Goal: Task Accomplishment & Management: Complete application form

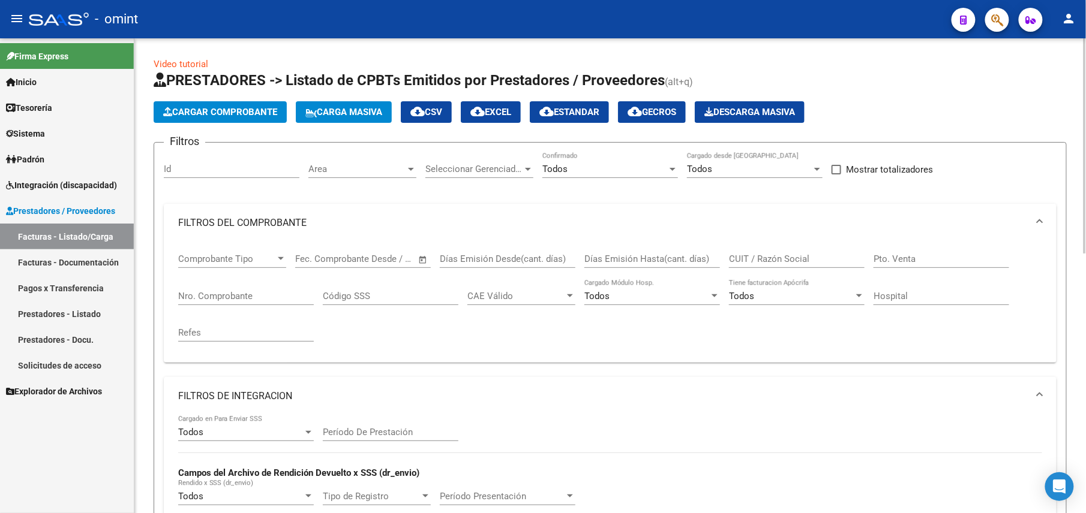
scroll to position [94, 0]
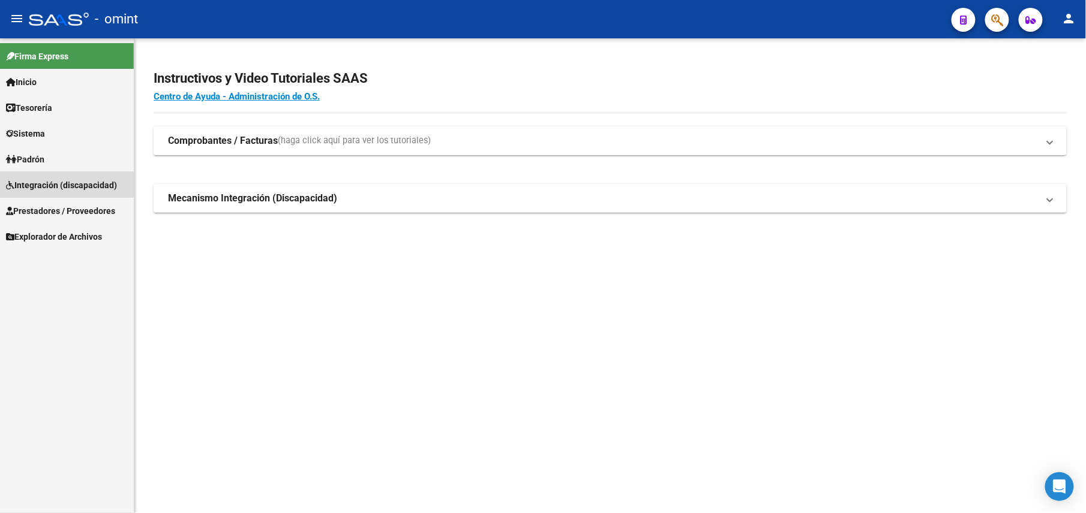
click at [37, 182] on span "Integración (discapacidad)" at bounding box center [61, 185] width 111 height 13
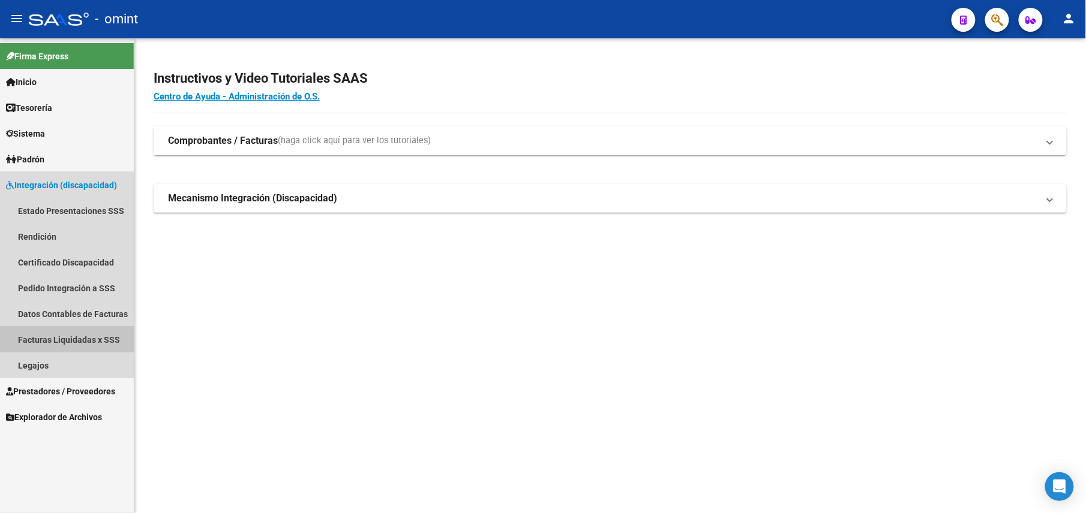
click at [48, 337] on link "Facturas Liquidadas x SSS" at bounding box center [67, 340] width 134 height 26
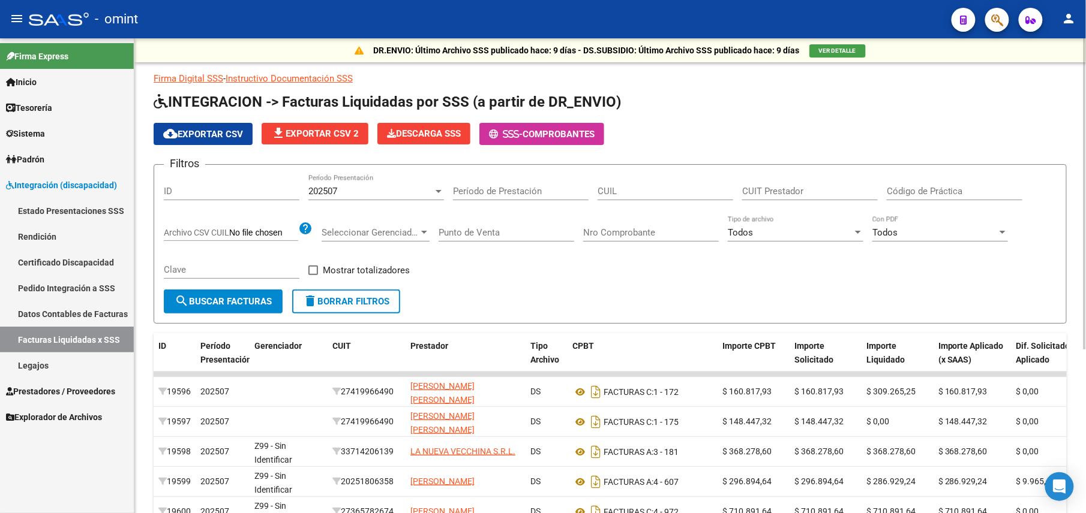
click at [379, 191] on div "202507" at bounding box center [370, 191] width 125 height 11
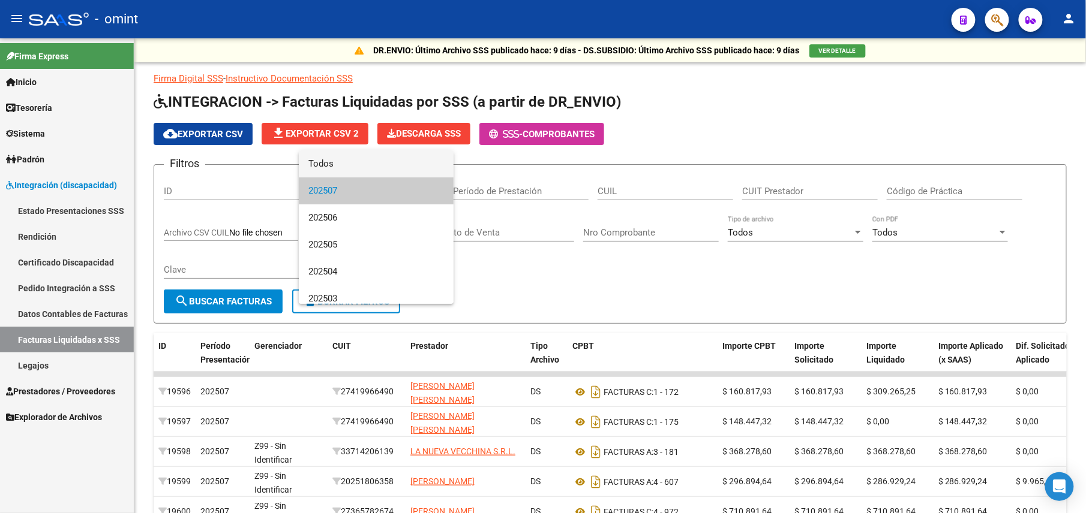
click at [341, 157] on span "Todos" at bounding box center [376, 164] width 136 height 27
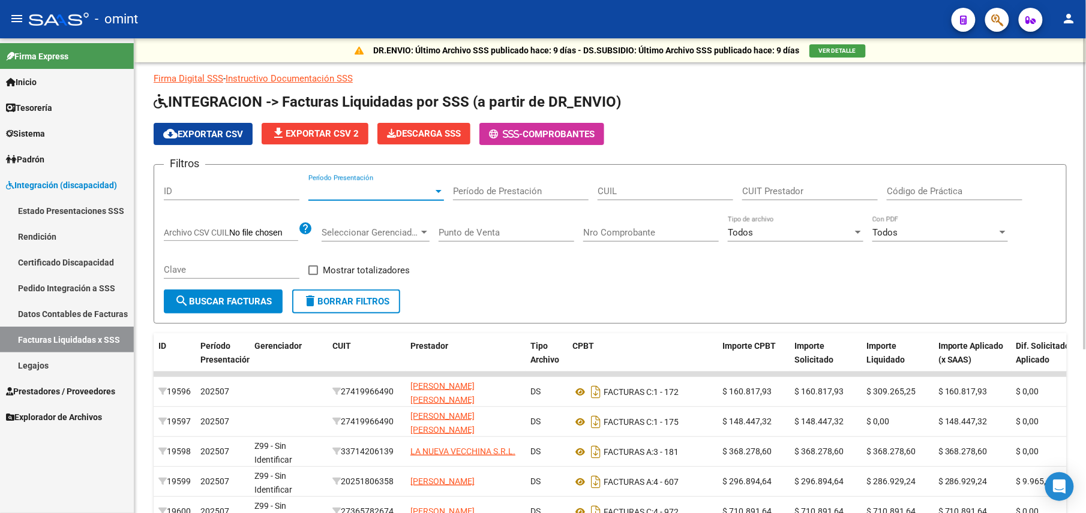
click at [663, 181] on div "CUIL" at bounding box center [665, 188] width 136 height 26
paste input "27-55479073-4"
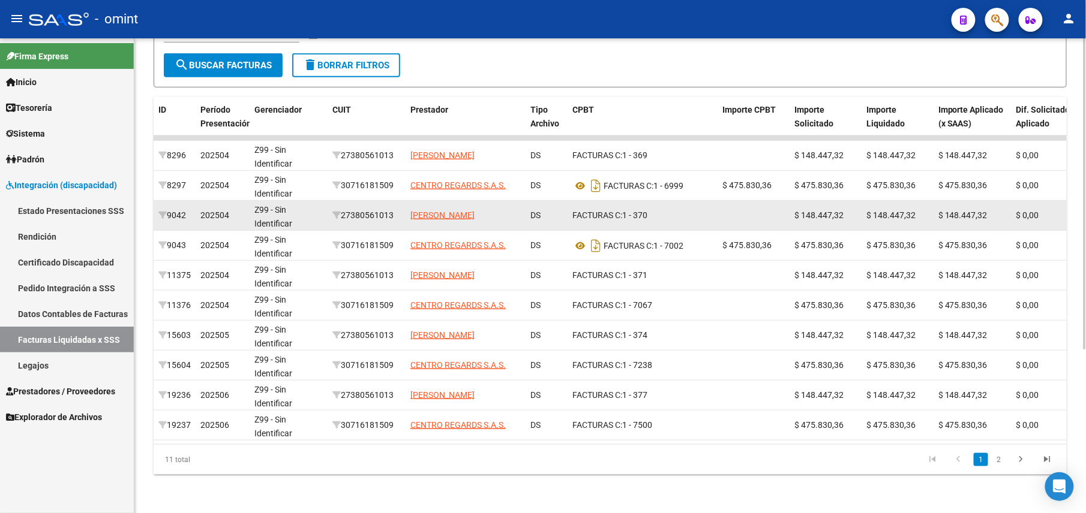
scroll to position [250, 0]
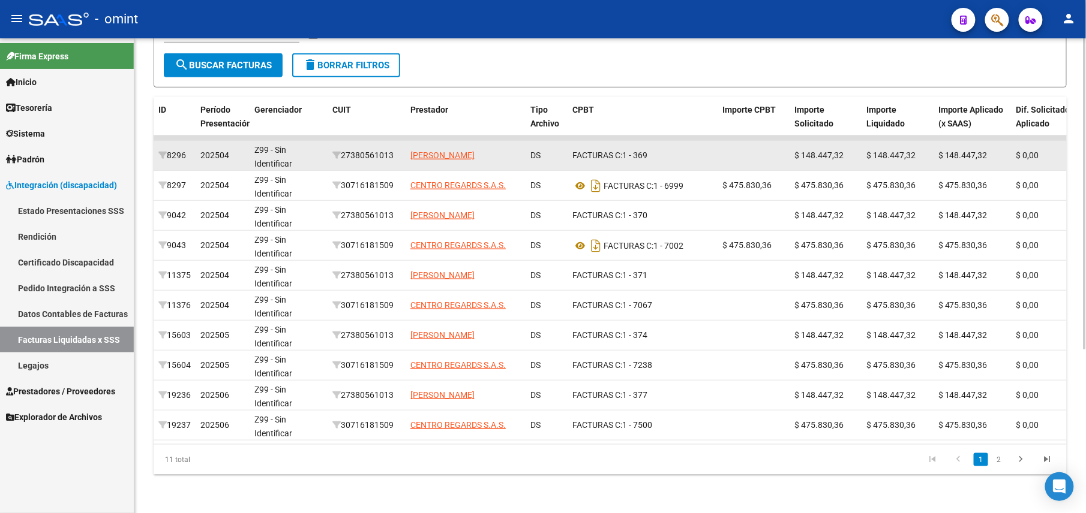
type input "27-55479073-4"
click at [371, 149] on div "27380561013" at bounding box center [366, 156] width 68 height 14
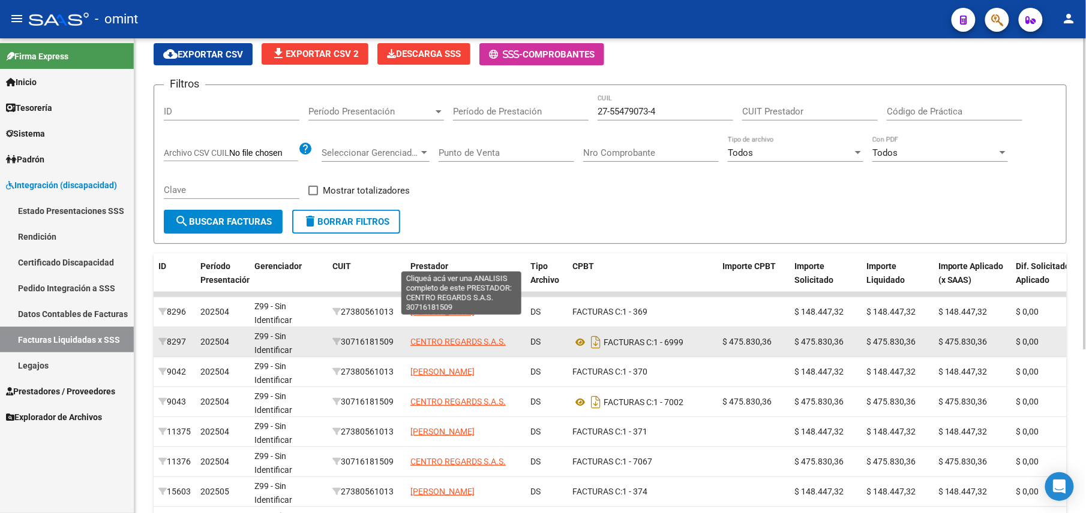
scroll to position [160, 0]
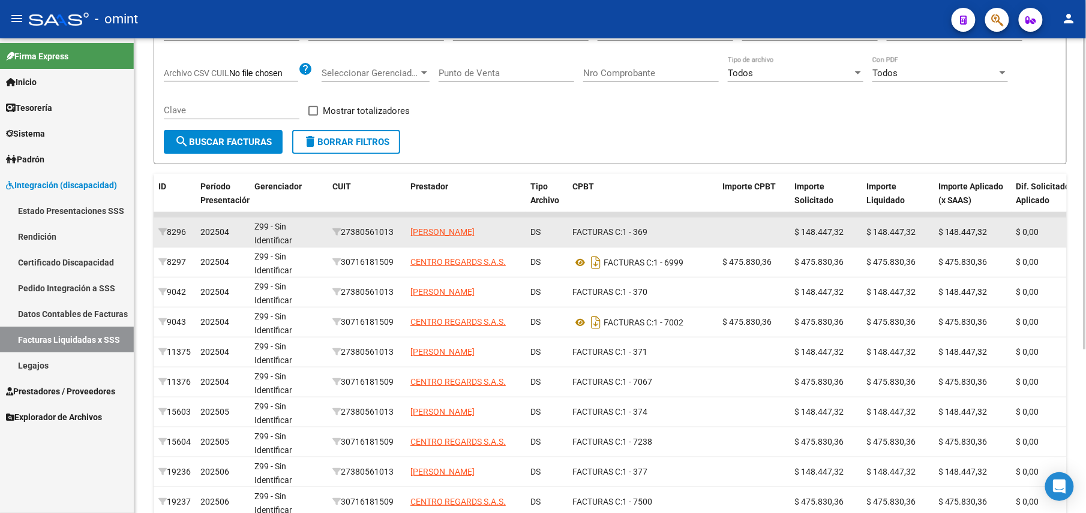
copy div "27380561013"
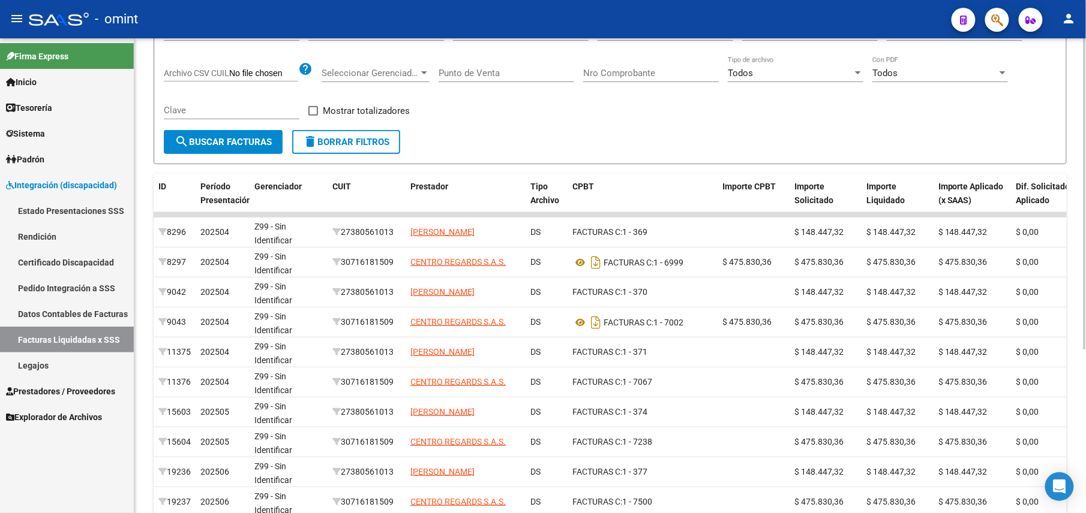
scroll to position [0, 0]
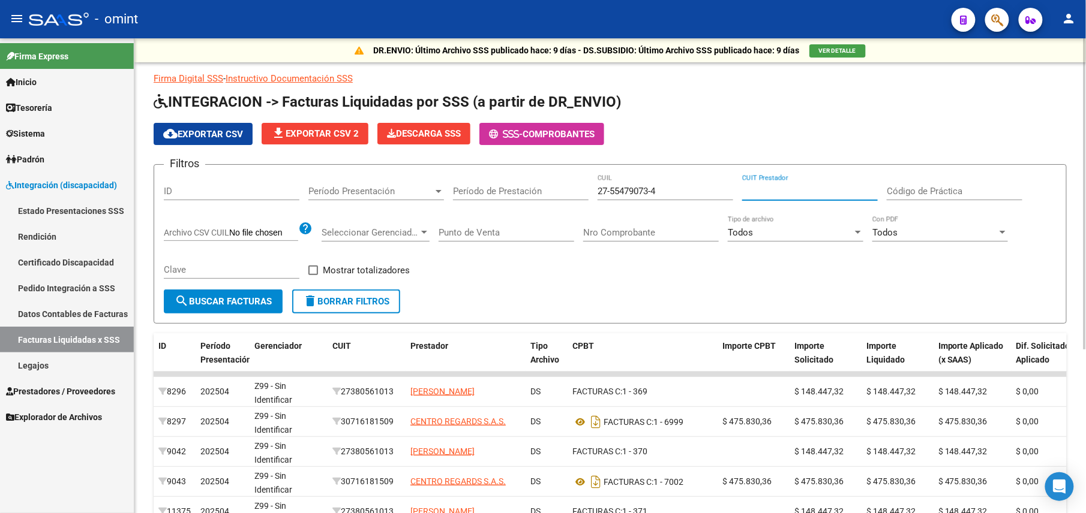
click at [781, 190] on input "CUIT Prestador" at bounding box center [810, 191] width 136 height 11
paste input "27-38056101-3"
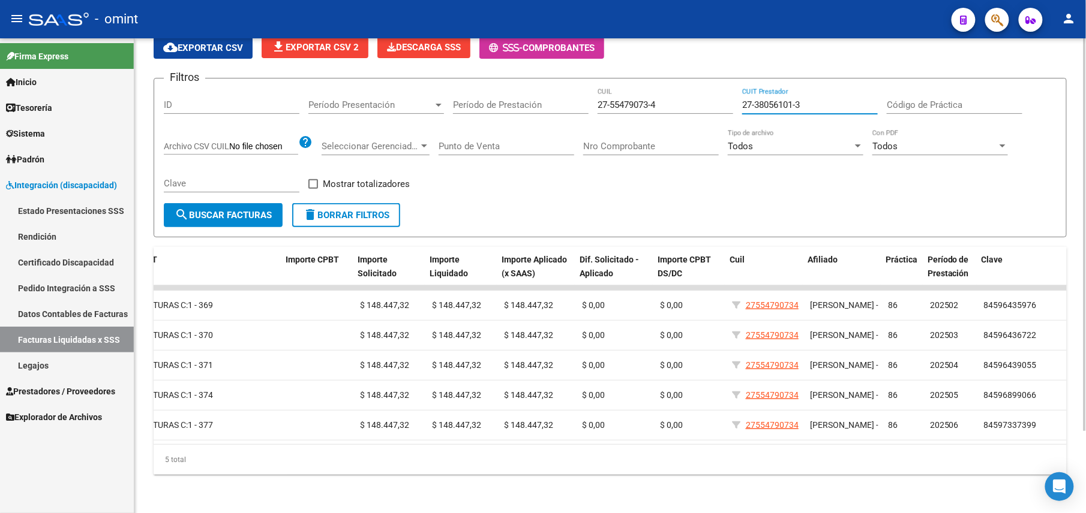
scroll to position [0, 437]
type input "27-38056101-3"
drag, startPoint x: 801, startPoint y: 91, endPoint x: 634, endPoint y: 91, distance: 167.3
click at [634, 91] on div "Filtros ID Período Presentación Período Presentación Período de Prestación 27-5…" at bounding box center [610, 145] width 892 height 115
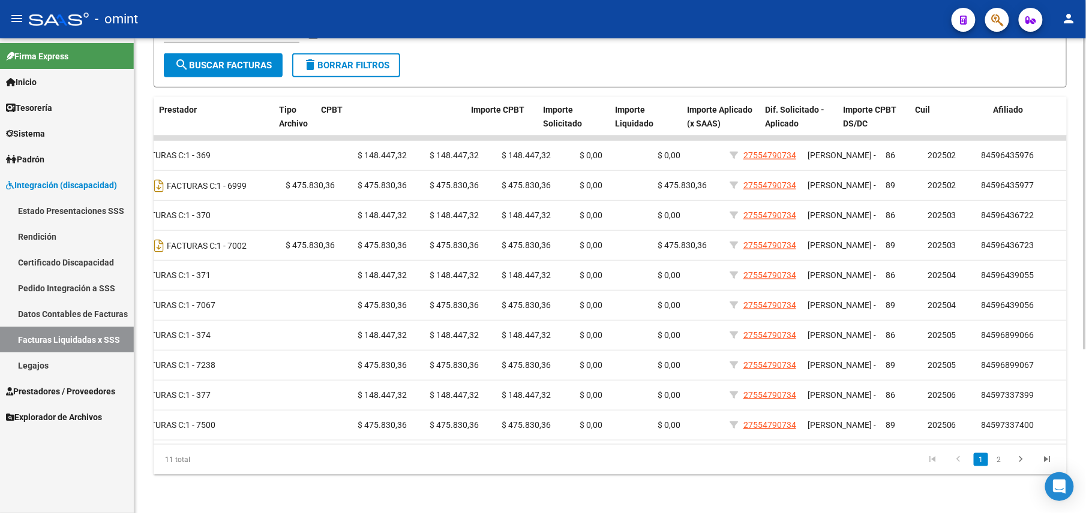
scroll to position [0, 0]
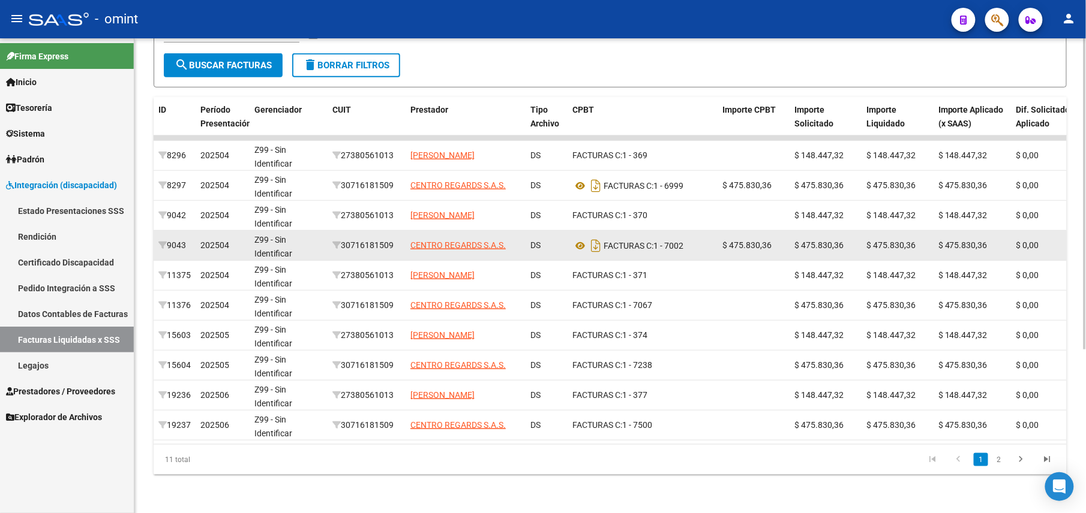
click at [381, 239] on div "30716181509" at bounding box center [366, 246] width 68 height 14
copy div "30716181509"
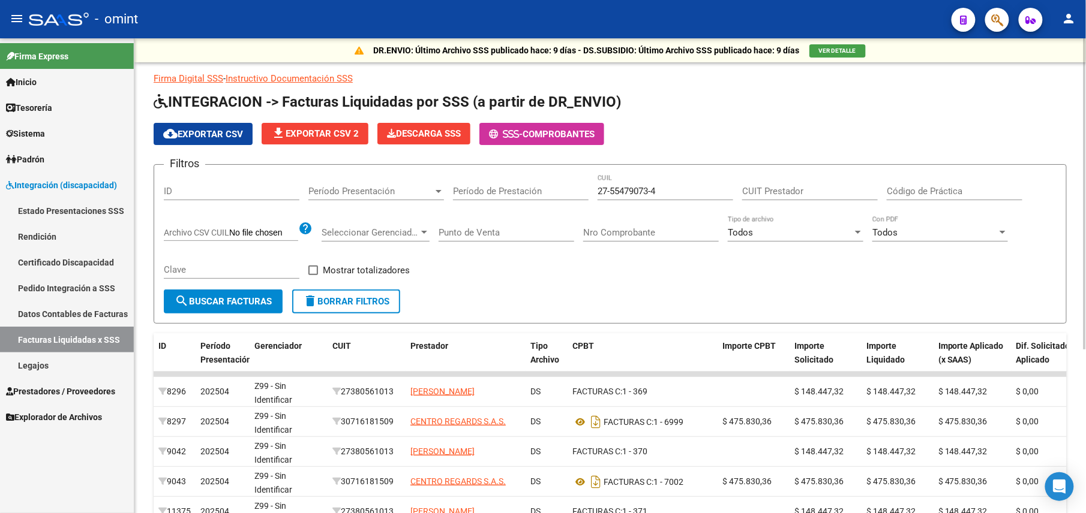
click at [725, 202] on div "27-55479073-4 CUIL" at bounding box center [665, 193] width 136 height 37
click at [770, 198] on div "CUIT Prestador" at bounding box center [810, 188] width 136 height 26
paste input "30-71618150-9"
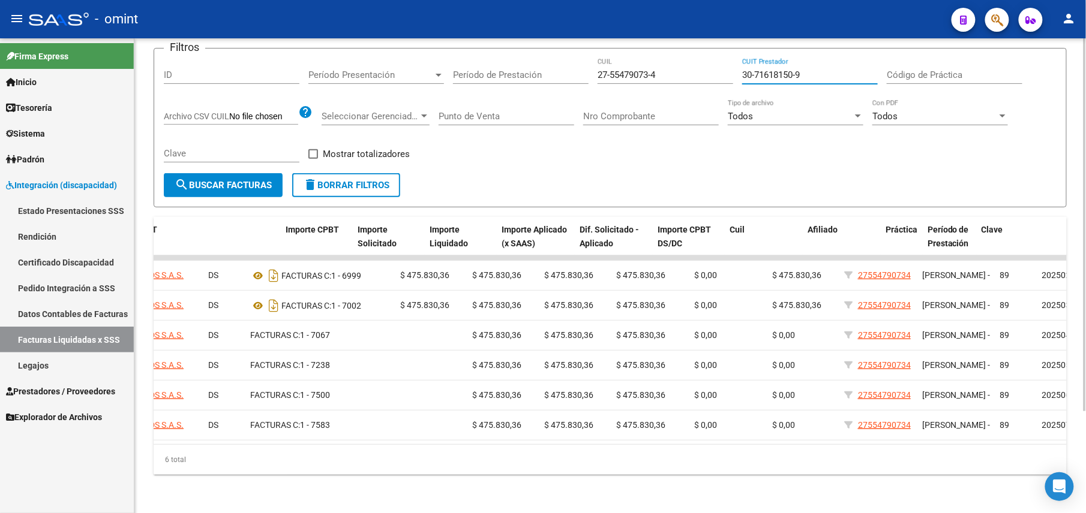
scroll to position [0, 437]
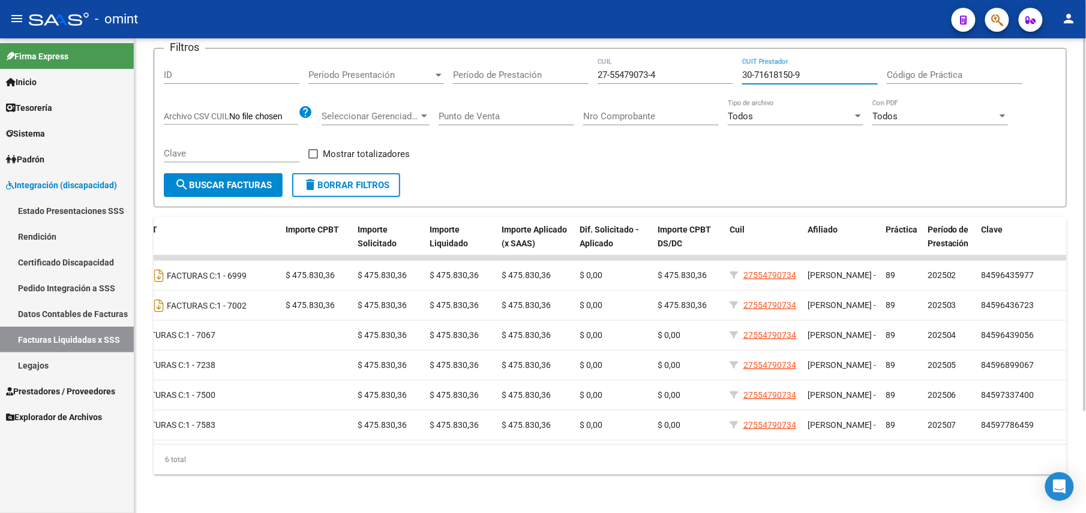
type input "30-71618150-9"
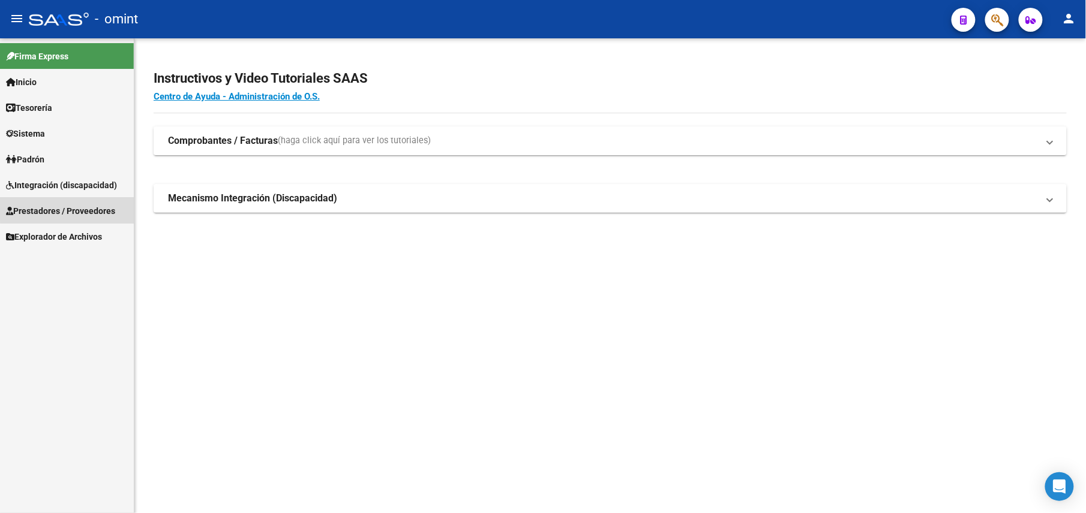
click at [96, 200] on link "Prestadores / Proveedores" at bounding box center [67, 211] width 134 height 26
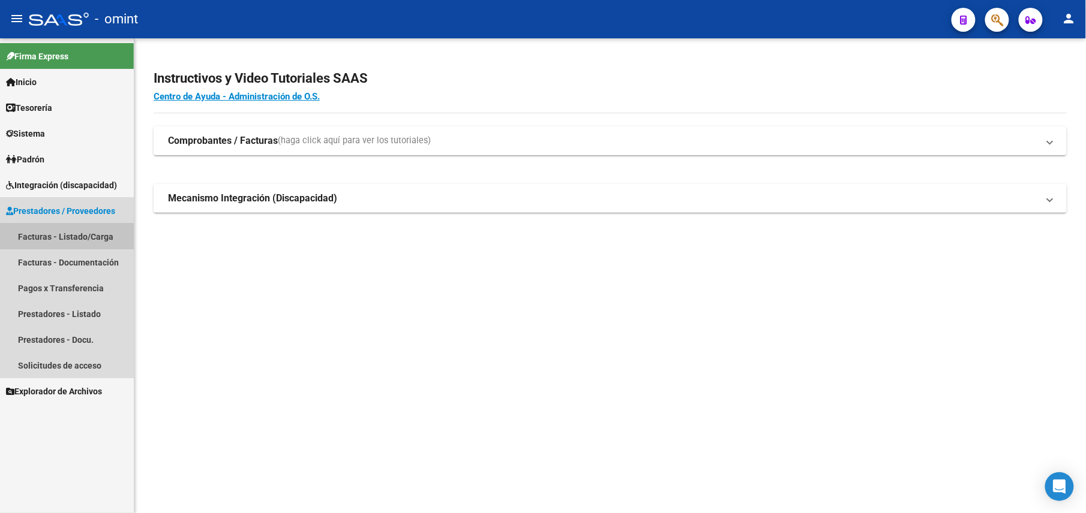
click at [82, 232] on link "Facturas - Listado/Carga" at bounding box center [67, 237] width 134 height 26
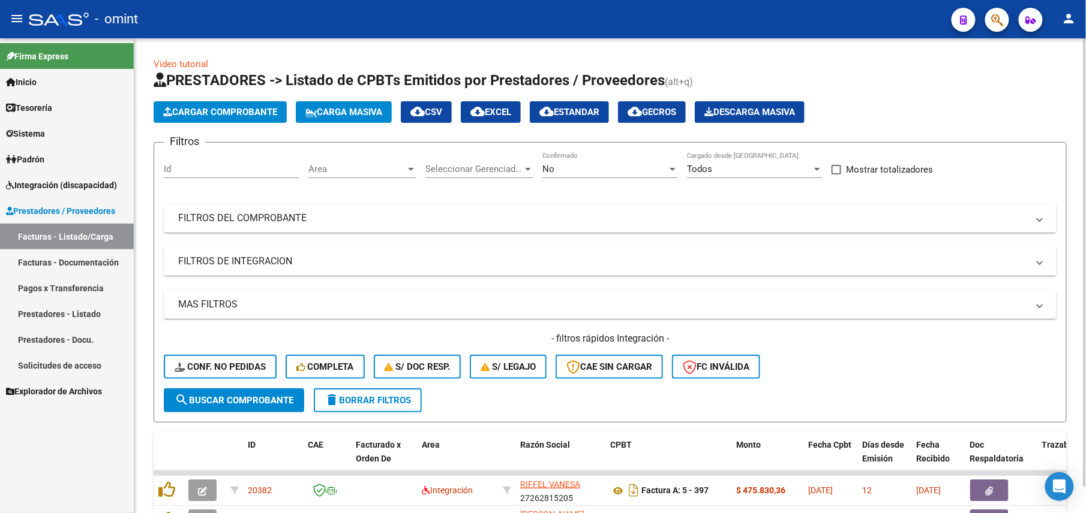
click at [569, 168] on div "No" at bounding box center [604, 169] width 125 height 11
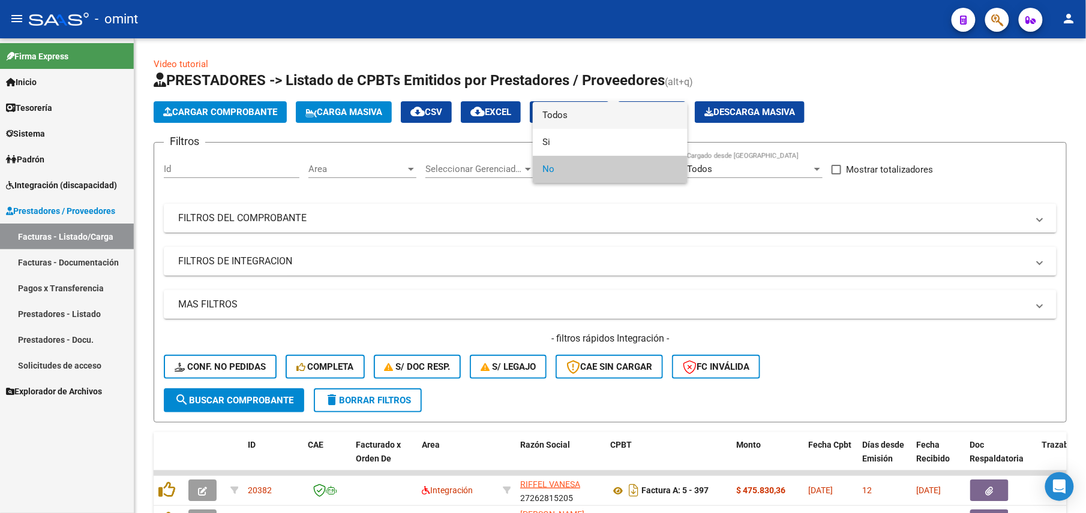
click at [569, 110] on span "Todos" at bounding box center [610, 115] width 136 height 27
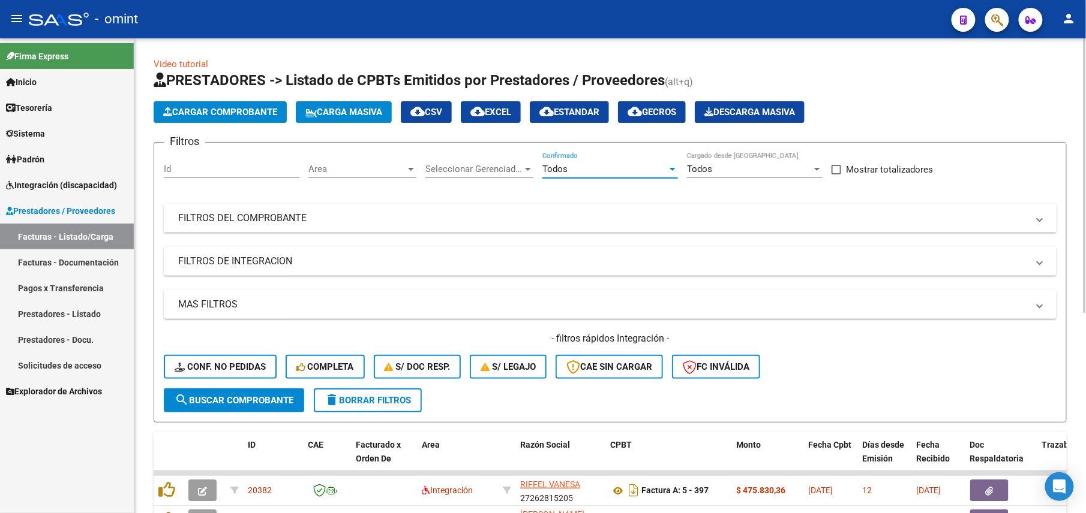
click at [594, 230] on mat-expansion-panel-header "FILTROS DEL COMPROBANTE" at bounding box center [610, 218] width 892 height 29
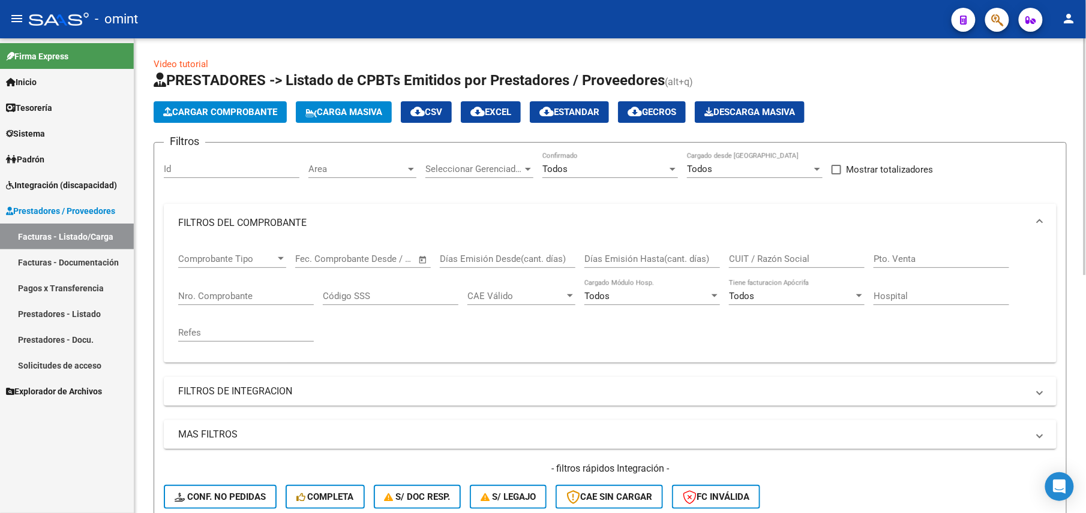
drag, startPoint x: 779, startPoint y: 262, endPoint x: 866, endPoint y: 257, distance: 87.7
click at [782, 260] on input "CUIT / Razón Social" at bounding box center [797, 259] width 136 height 11
paste input "27240286977"
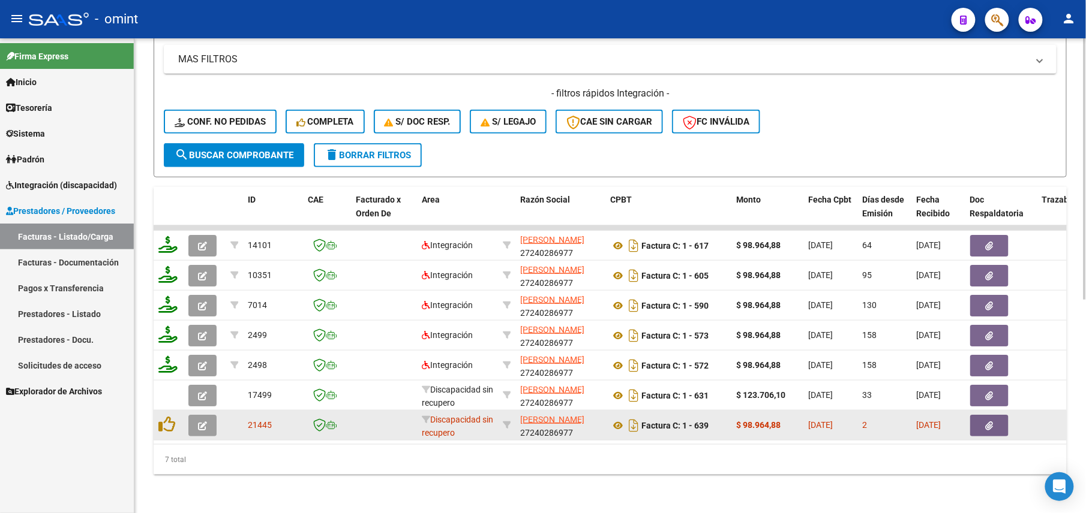
type input "27240286977"
click at [207, 415] on button "button" at bounding box center [202, 426] width 28 height 22
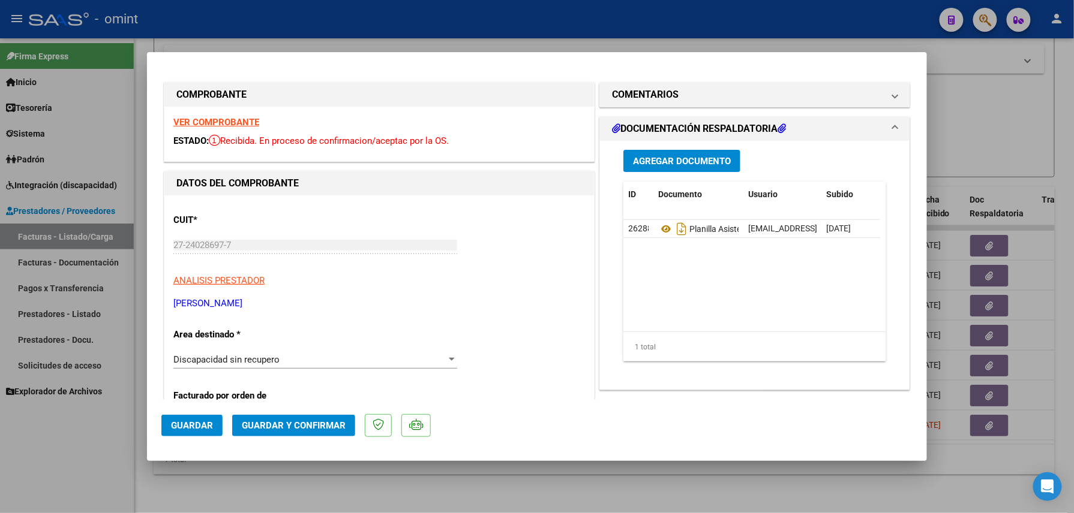
click at [222, 121] on strong "VER COMPROBANTE" at bounding box center [216, 122] width 86 height 11
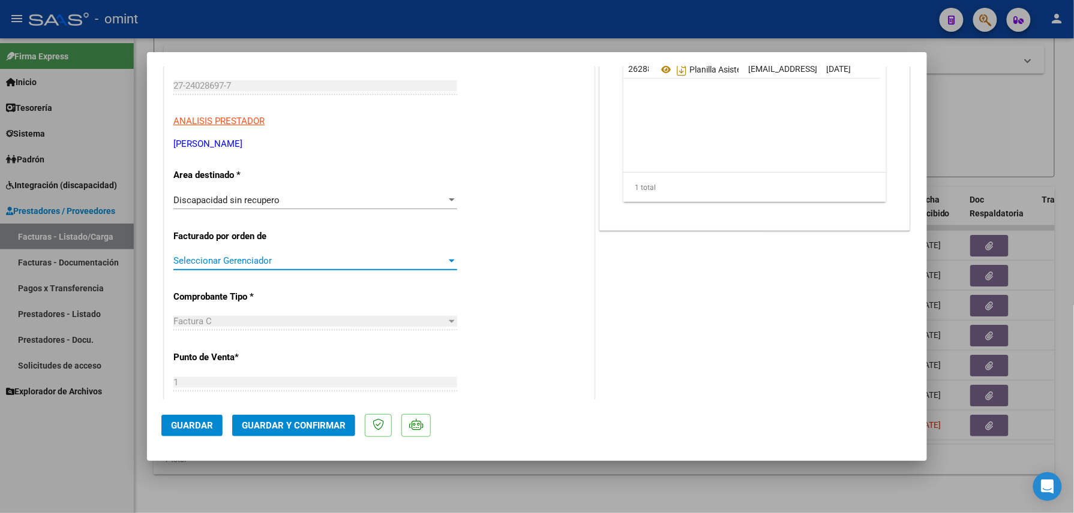
click at [247, 264] on span "Seleccionar Gerenciador" at bounding box center [309, 261] width 273 height 11
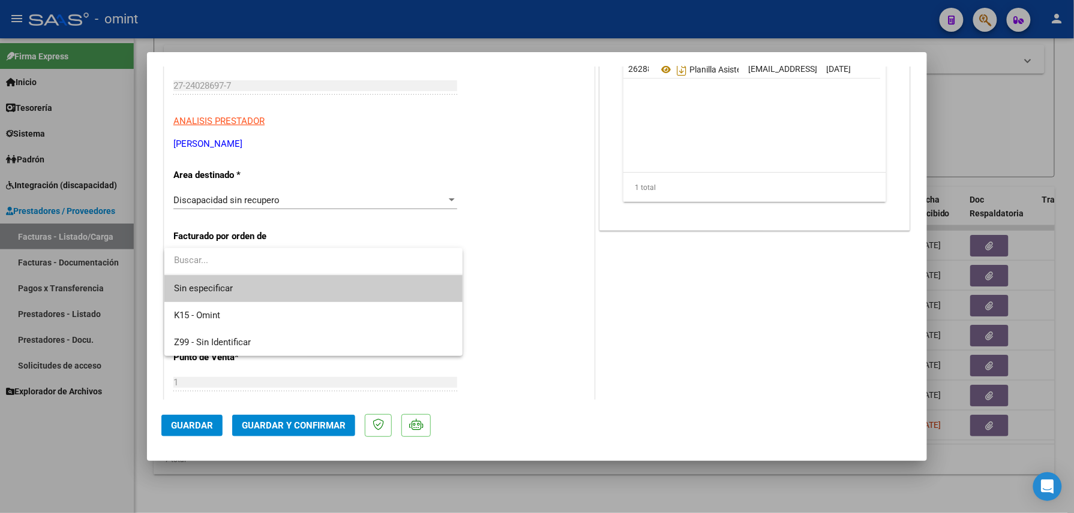
click at [244, 202] on div at bounding box center [537, 256] width 1074 height 513
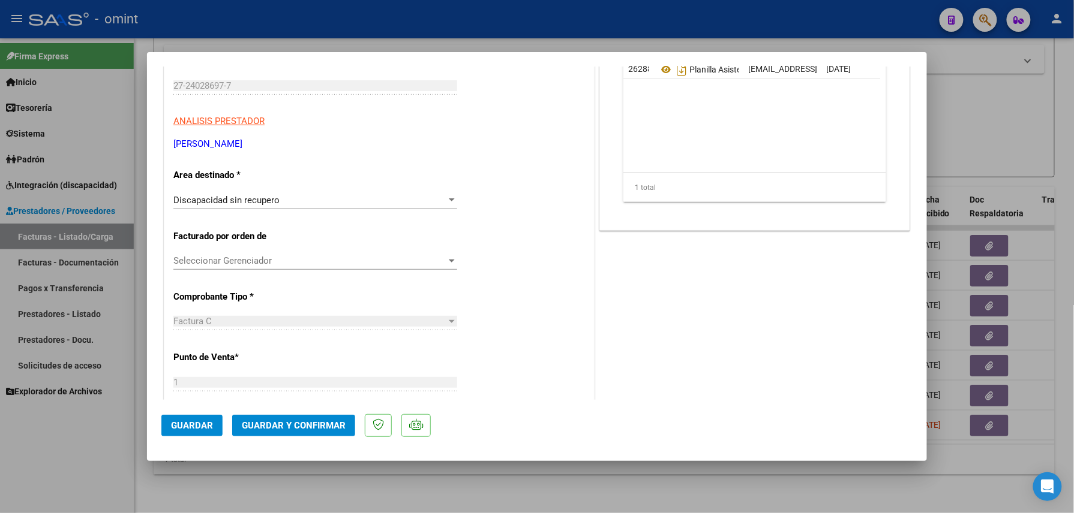
click at [248, 206] on div "Discapacidad sin recupero Seleccionar Area" at bounding box center [315, 200] width 284 height 18
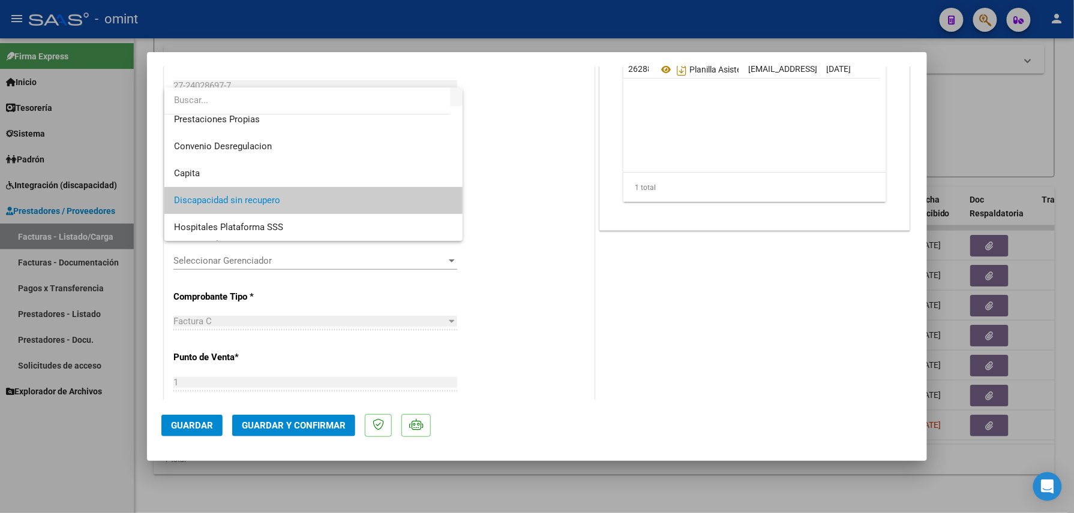
scroll to position [0, 0]
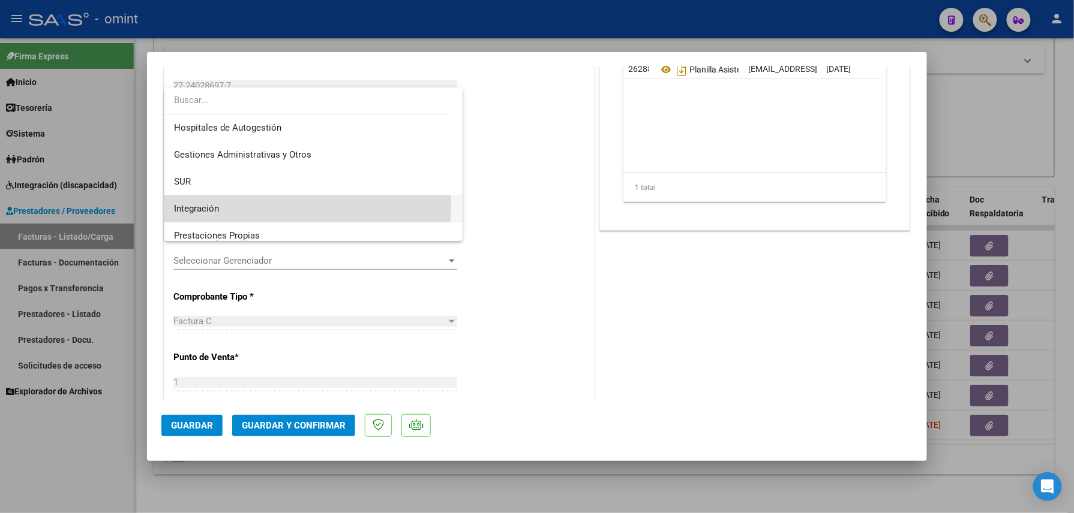
click at [229, 205] on span "Integración" at bounding box center [313, 209] width 279 height 27
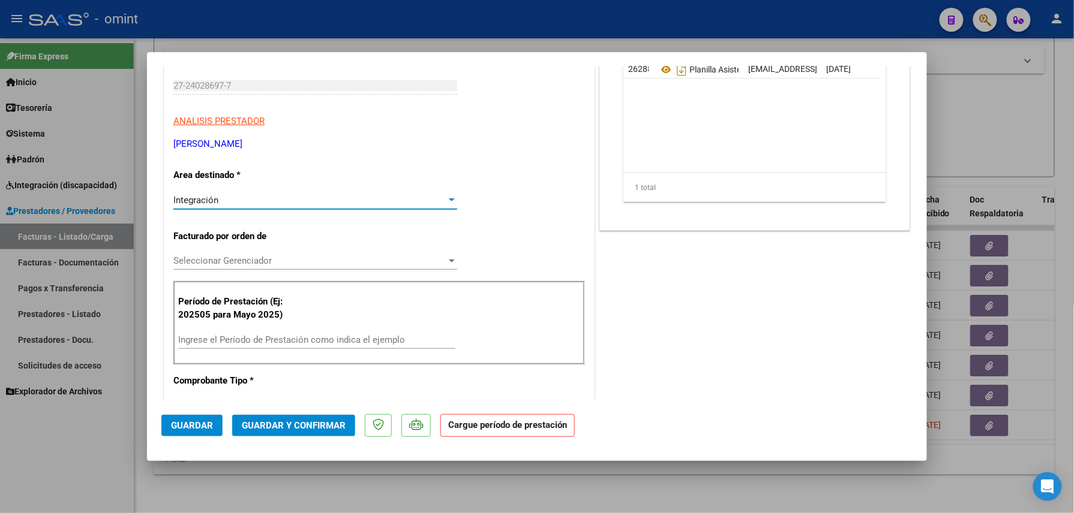
click at [226, 259] on span "Seleccionar Gerenciador" at bounding box center [309, 261] width 273 height 11
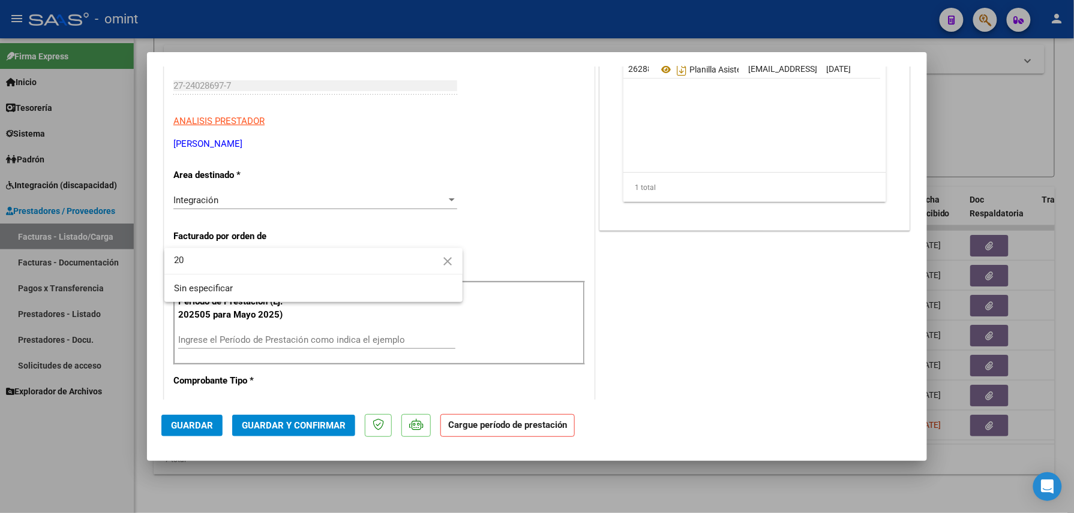
type input "2"
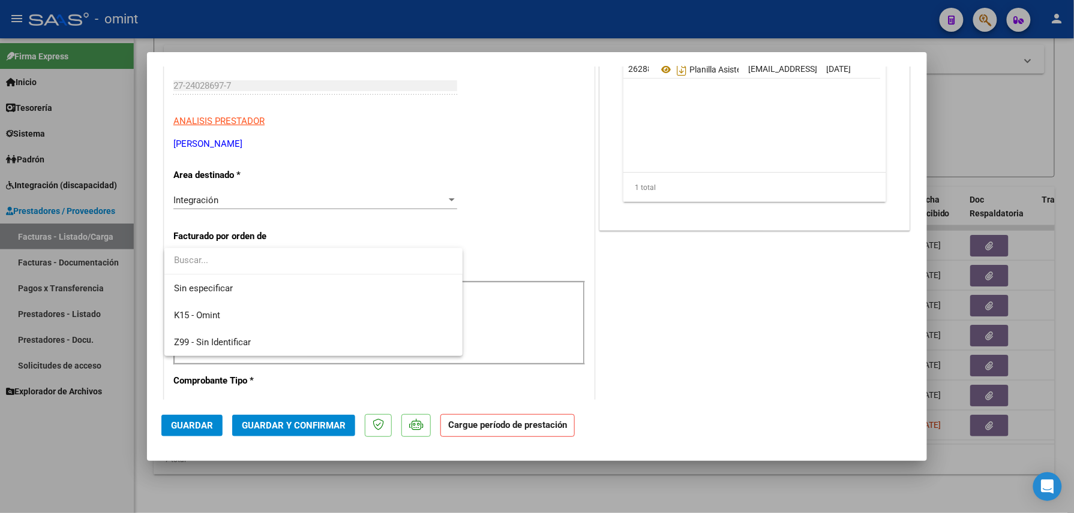
click at [503, 338] on div at bounding box center [537, 256] width 1074 height 513
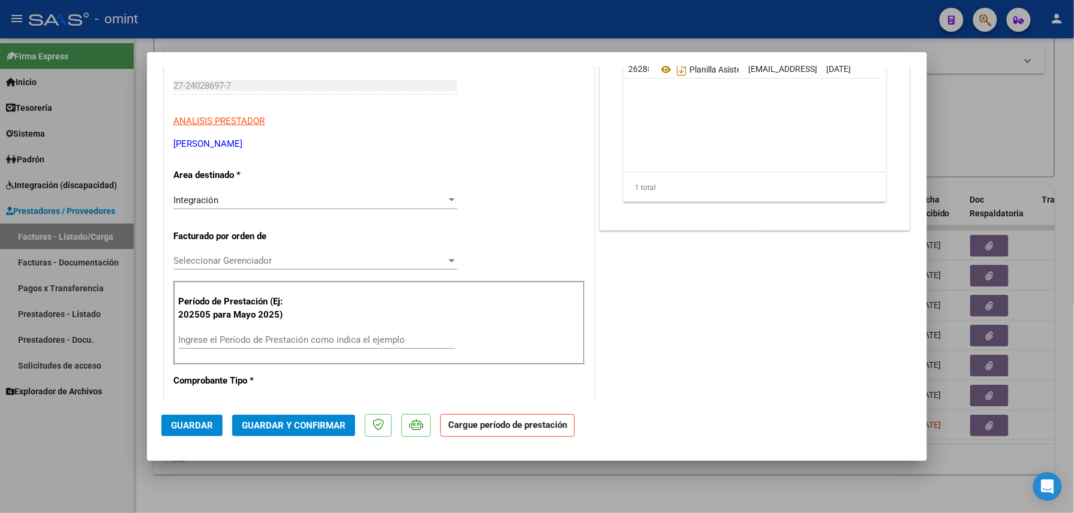
click at [392, 339] on input "Ingrese el Período de Prestación como indica el ejemplo" at bounding box center [316, 340] width 277 height 11
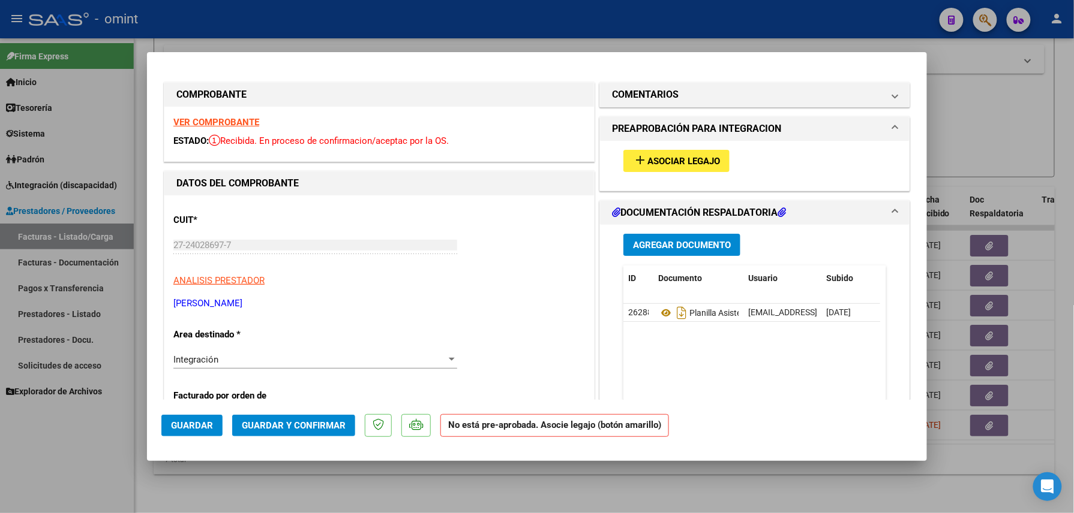
type input "202508"
click at [672, 154] on button "add Asociar Legajo" at bounding box center [676, 161] width 106 height 22
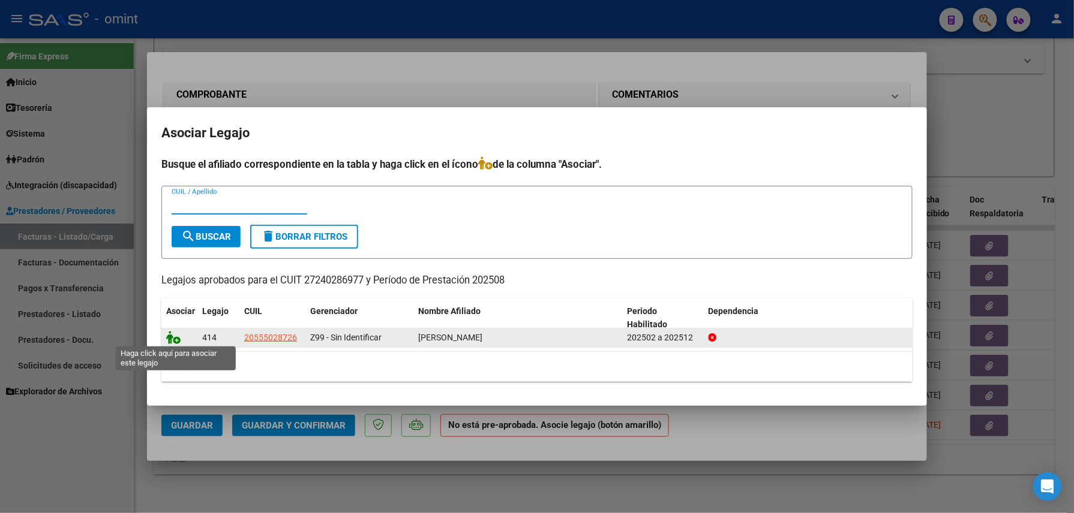
click at [174, 339] on icon at bounding box center [173, 337] width 14 height 13
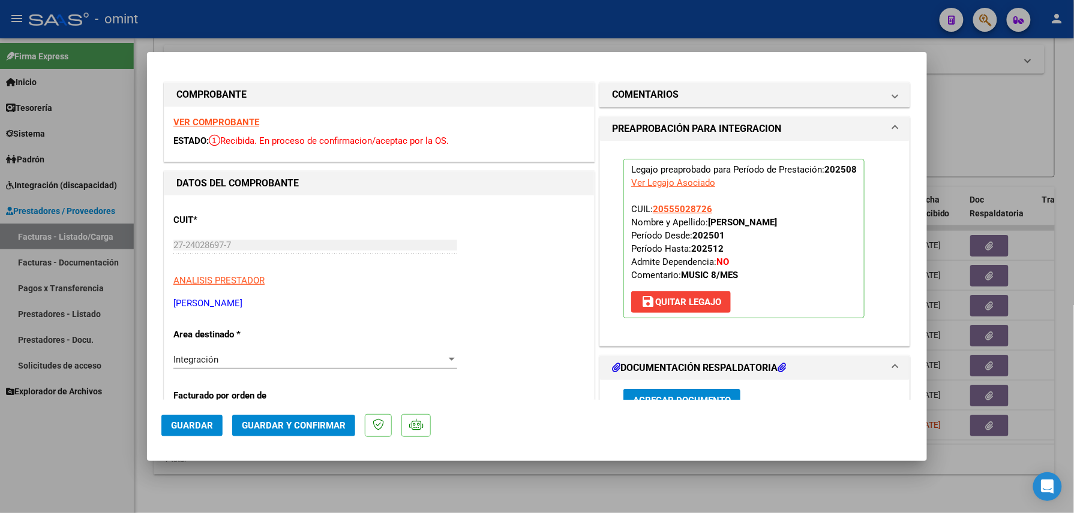
click at [197, 427] on span "Guardar" at bounding box center [192, 425] width 42 height 11
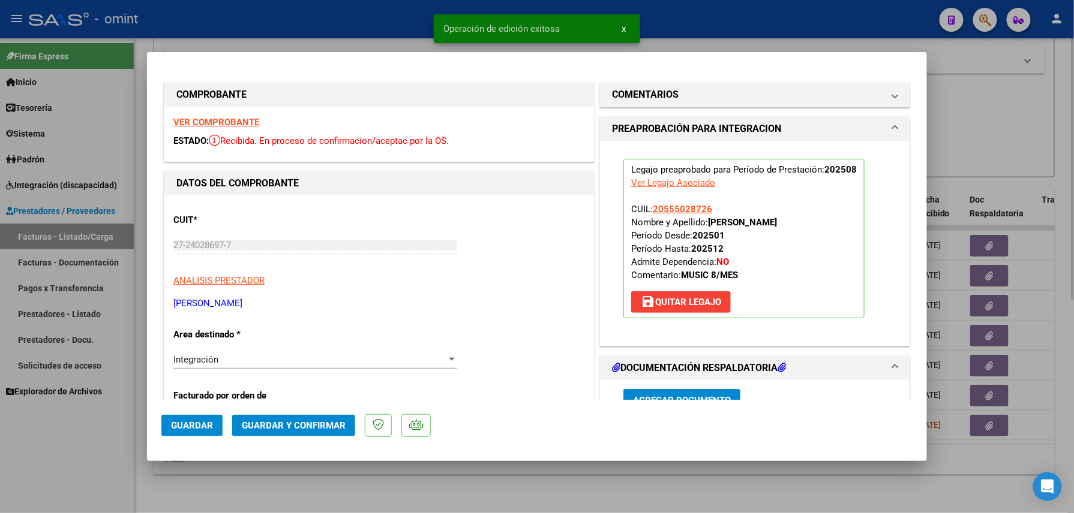
click at [277, 495] on div at bounding box center [537, 256] width 1074 height 513
type input "$ 0,00"
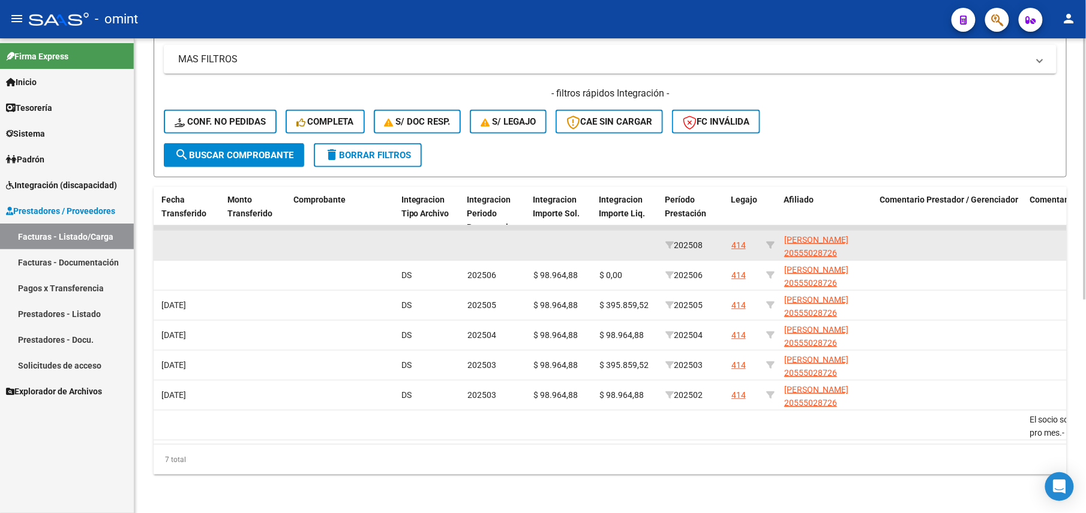
drag, startPoint x: 780, startPoint y: 226, endPoint x: 822, endPoint y: 234, distance: 42.7
click at [822, 234] on datatable-body-cell "MOYANO TOBIAS GABRIEL 20555028726" at bounding box center [827, 245] width 96 height 29
copy span "MOYANO TOBIAS GABRIEL"
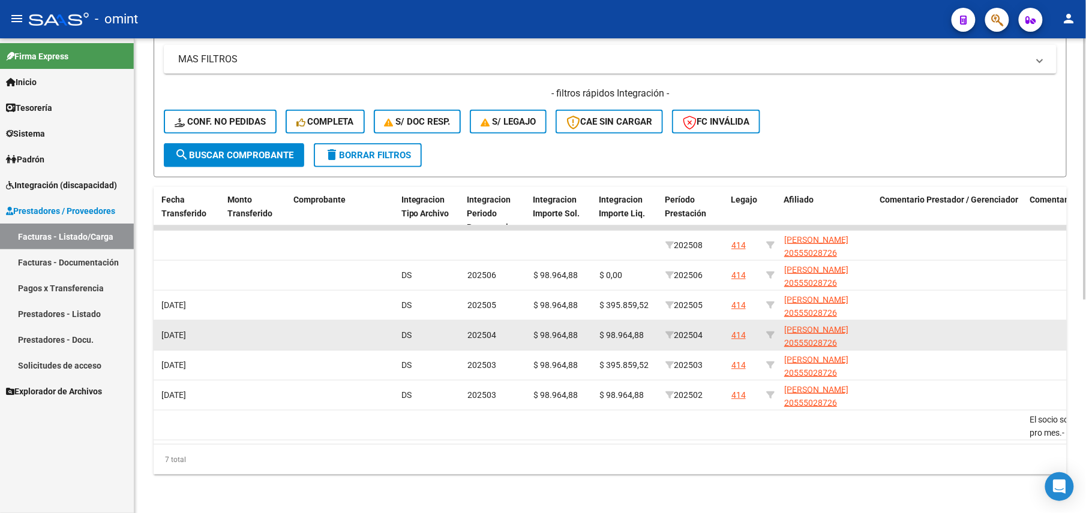
click at [509, 329] on div "202504" at bounding box center [495, 336] width 56 height 14
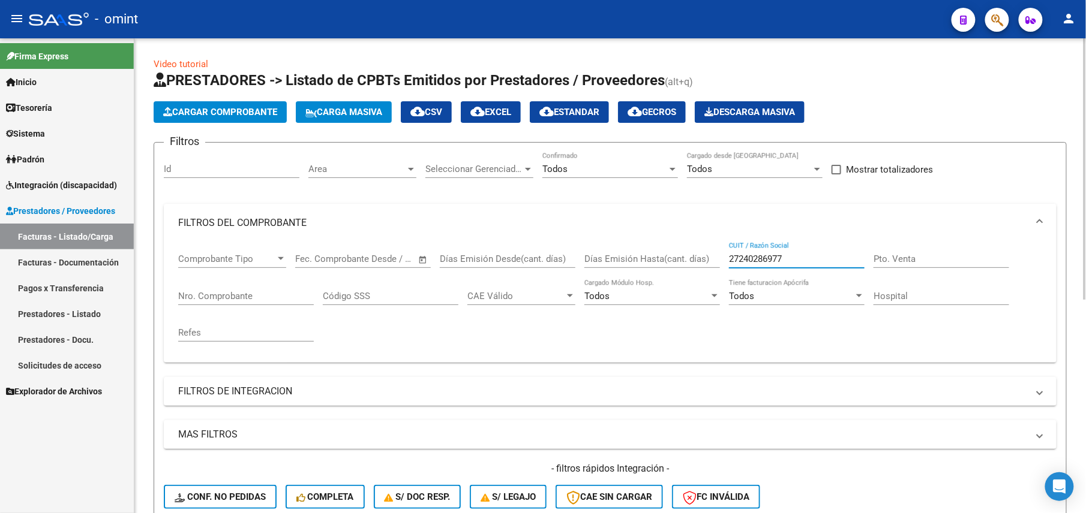
drag, startPoint x: 800, startPoint y: 256, endPoint x: 557, endPoint y: 257, distance: 242.9
click at [557, 257] on div "Comprobante Tipo Comprobante Tipo Fecha inicio – Fecha fin Fec. Comprobante Des…" at bounding box center [610, 297] width 864 height 111
paste input "4955261"
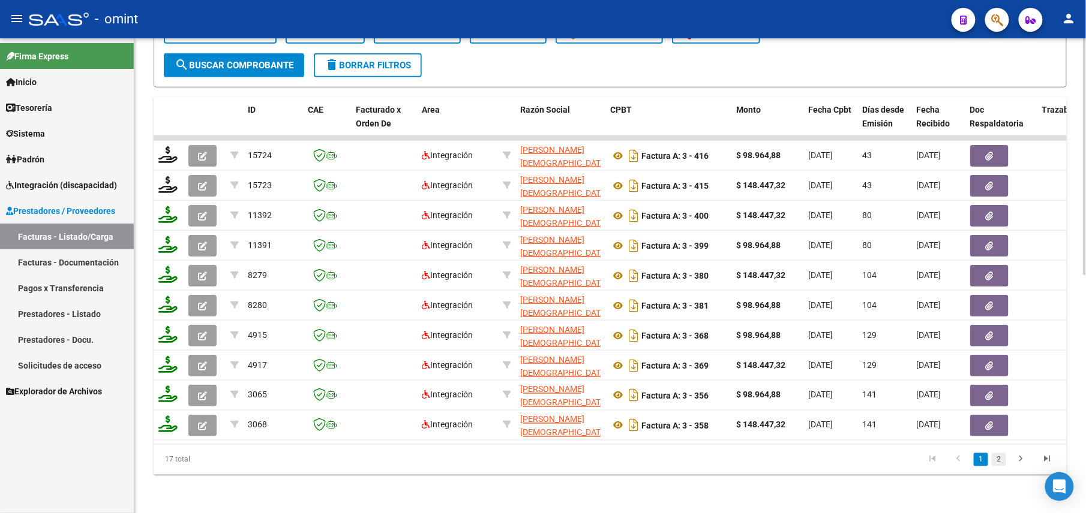
type input "27244955261"
click at [1001, 464] on link "2" at bounding box center [998, 459] width 14 height 13
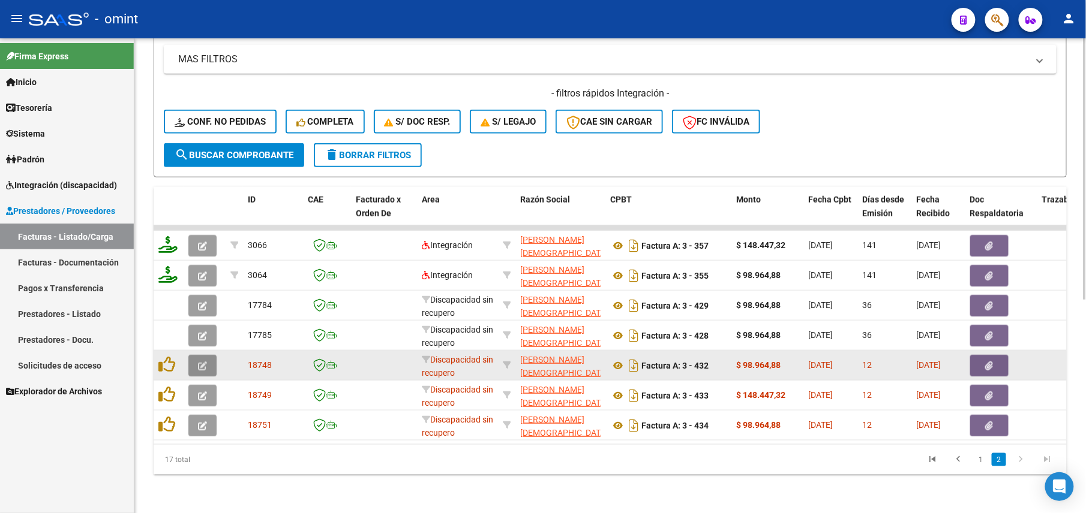
click at [198, 362] on icon "button" at bounding box center [202, 366] width 9 height 9
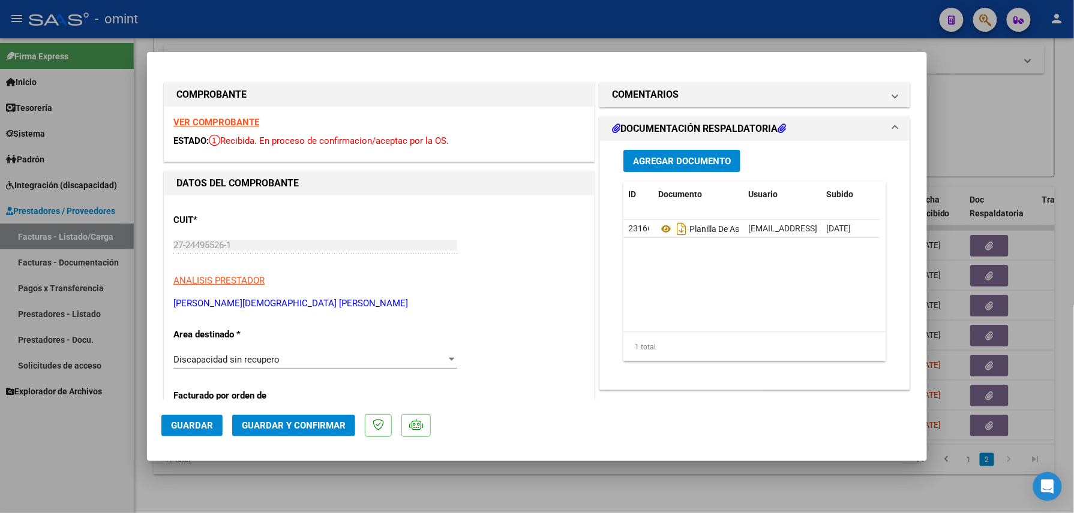
click at [229, 120] on strong "VER COMPROBANTE" at bounding box center [216, 122] width 86 height 11
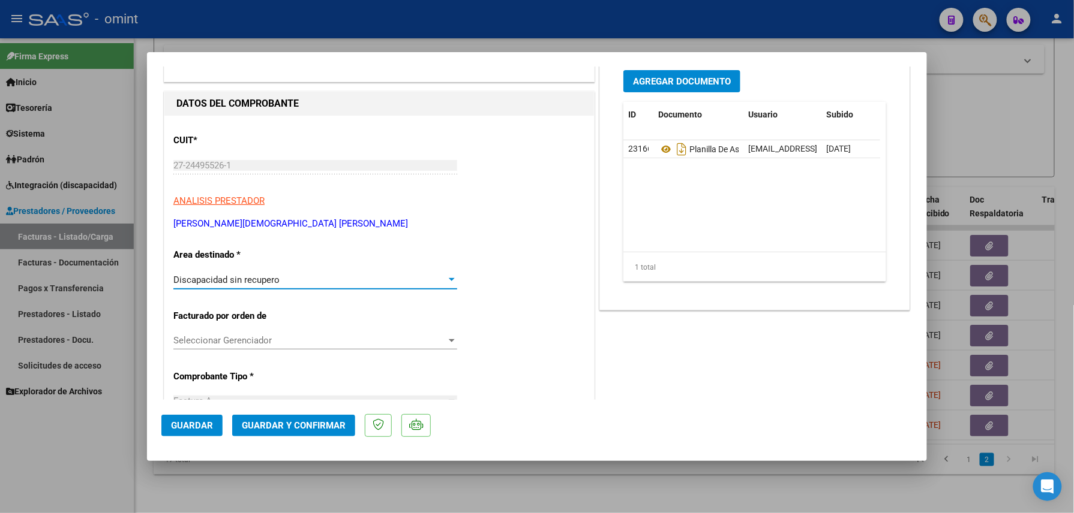
click at [235, 279] on span "Discapacidad sin recupero" at bounding box center [226, 280] width 106 height 11
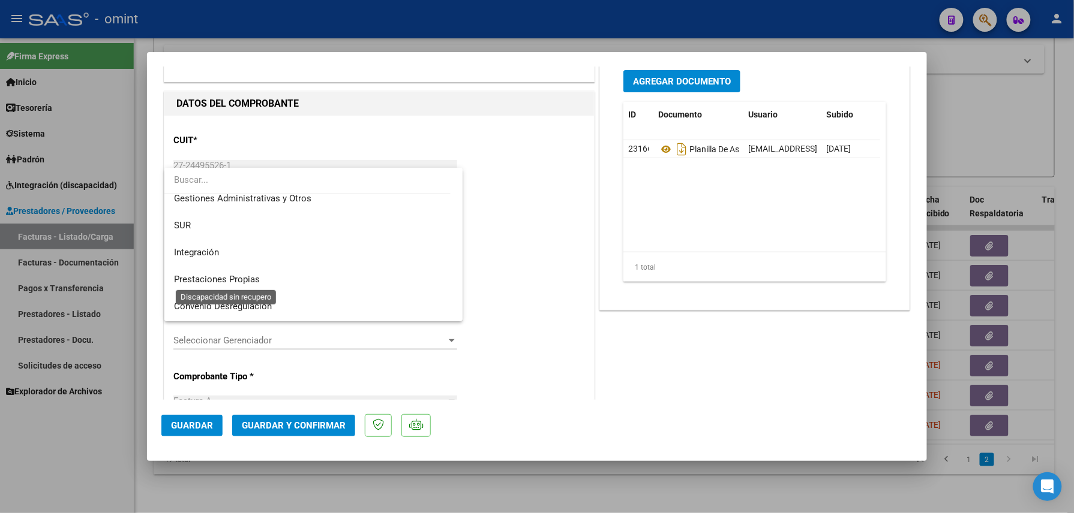
scroll to position [0, 0]
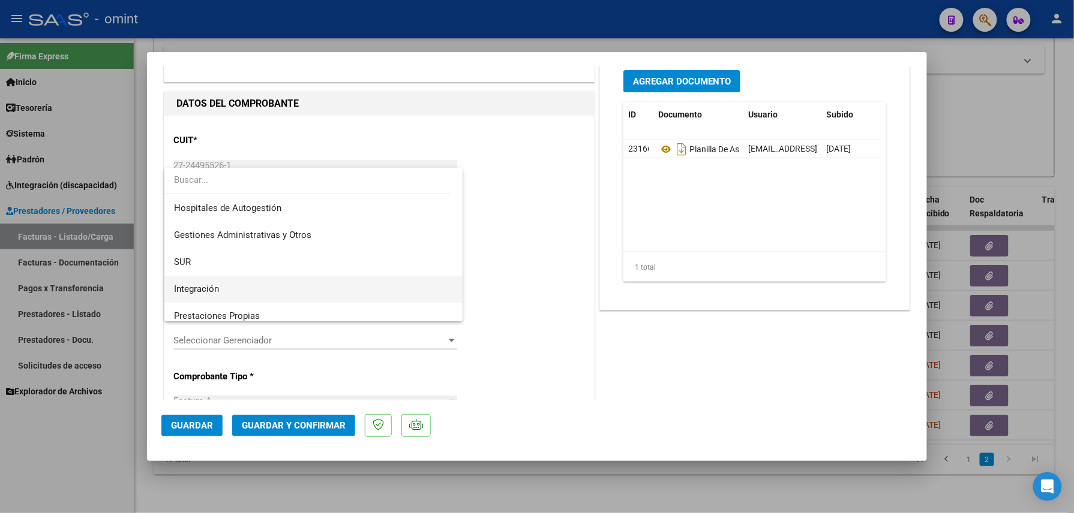
click at [221, 284] on span "Integración" at bounding box center [313, 289] width 279 height 27
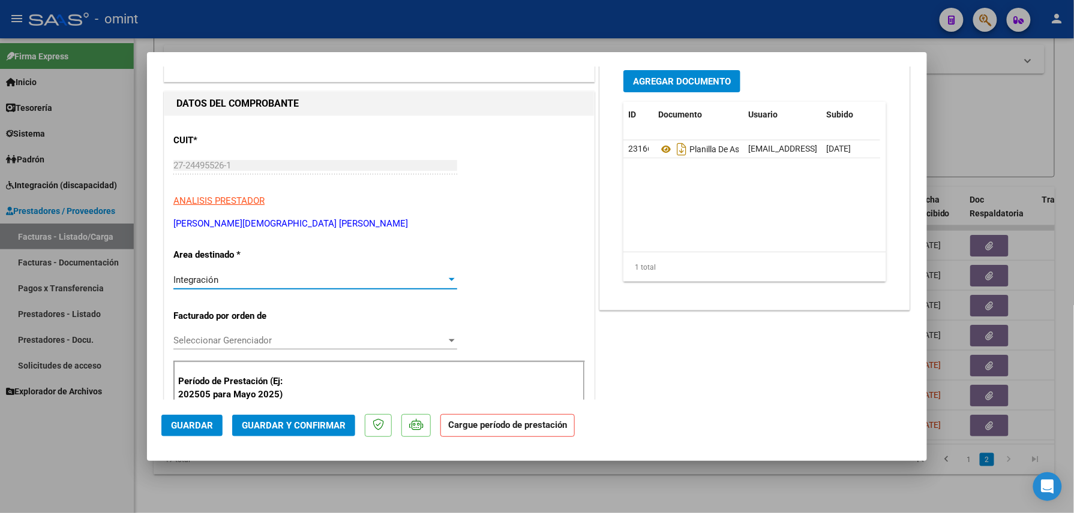
scroll to position [240, 0]
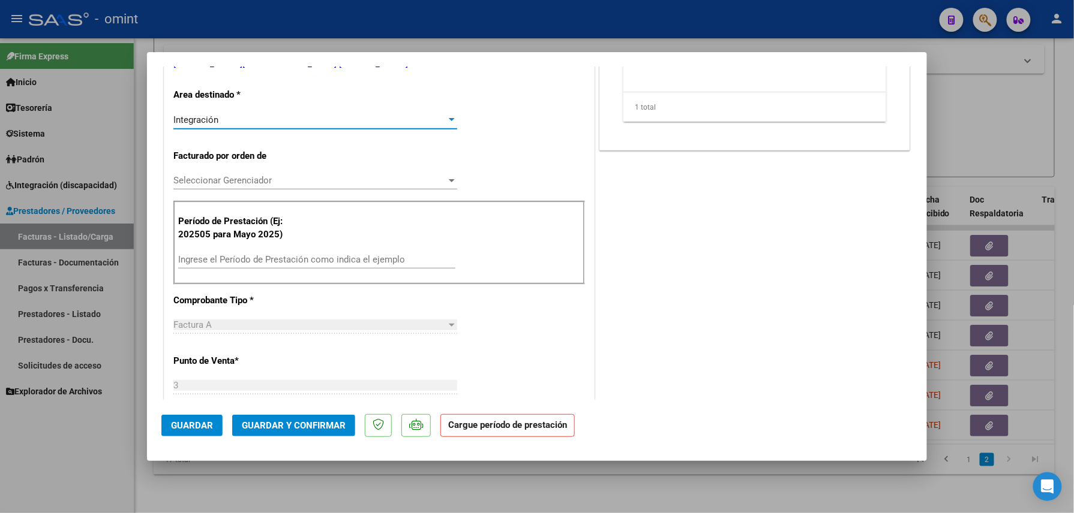
click at [233, 253] on div "Ingrese el Período de Prestación como indica el ejemplo" at bounding box center [316, 260] width 277 height 18
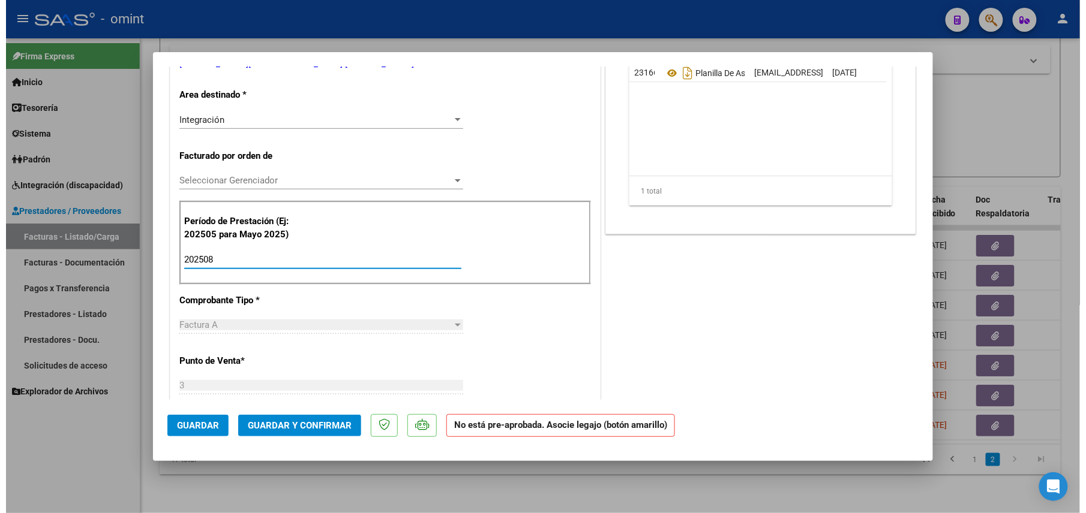
scroll to position [0, 0]
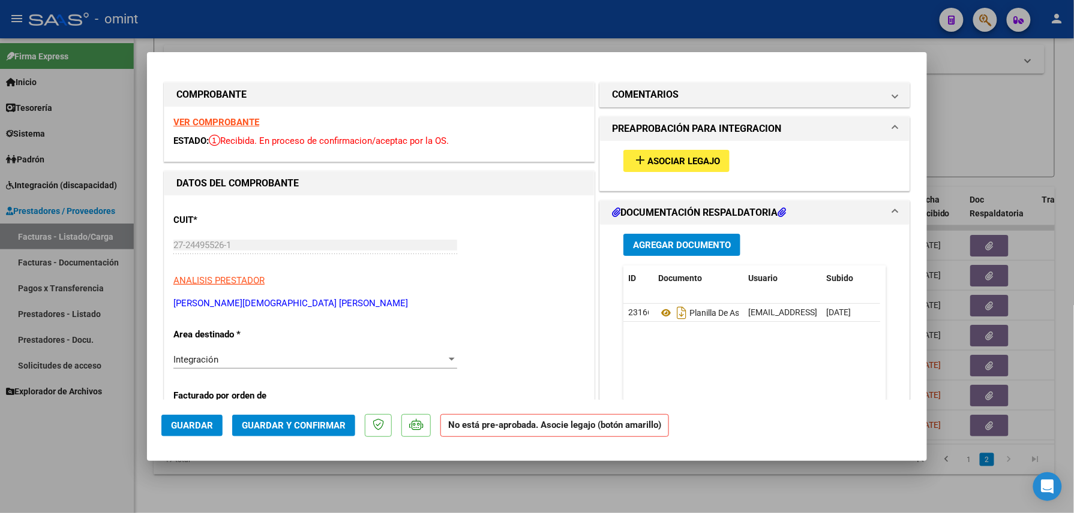
type input "202508"
click at [669, 157] on span "Asociar Legajo" at bounding box center [683, 161] width 73 height 11
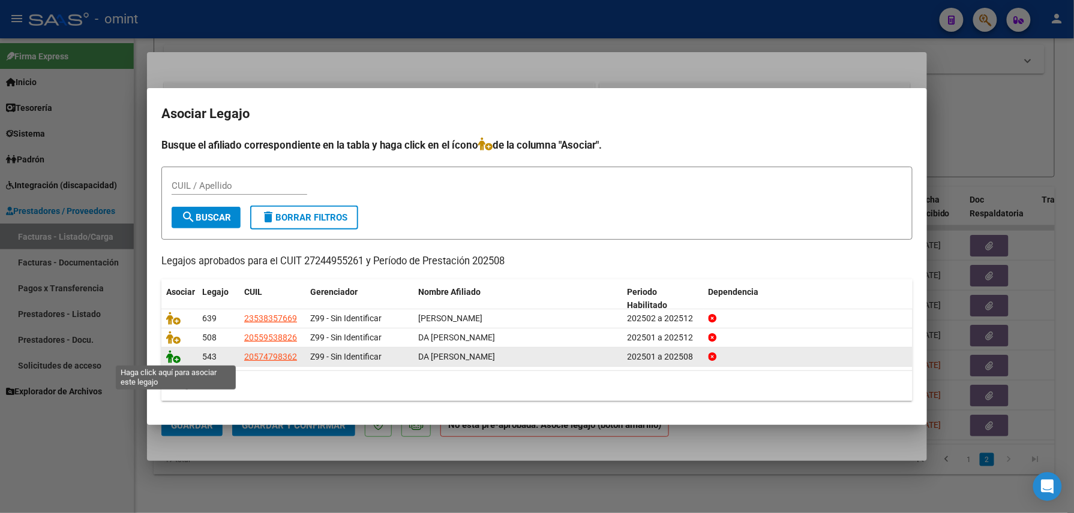
click at [173, 360] on icon at bounding box center [173, 356] width 14 height 13
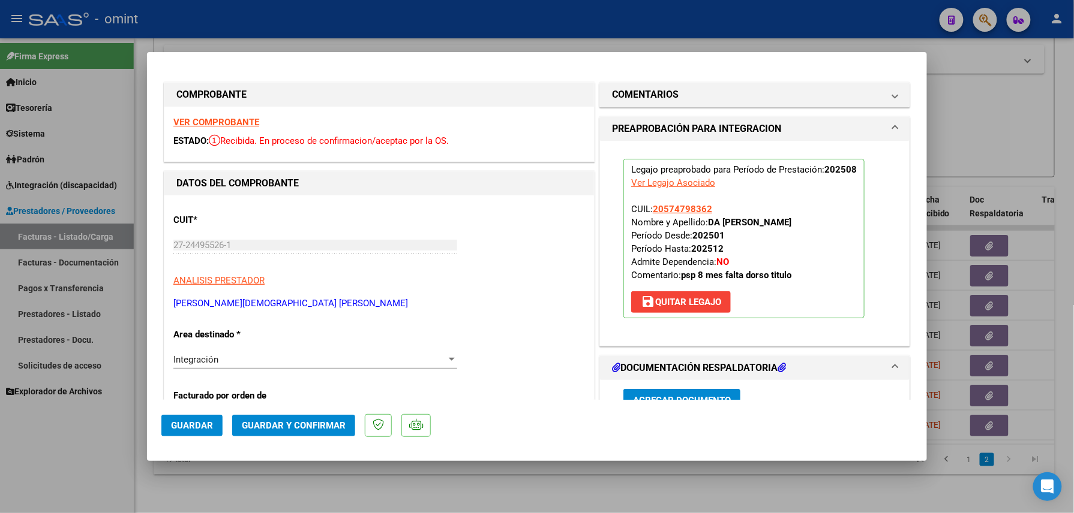
click at [802, 38] on div at bounding box center [537, 256] width 1074 height 513
type input "$ 0,00"
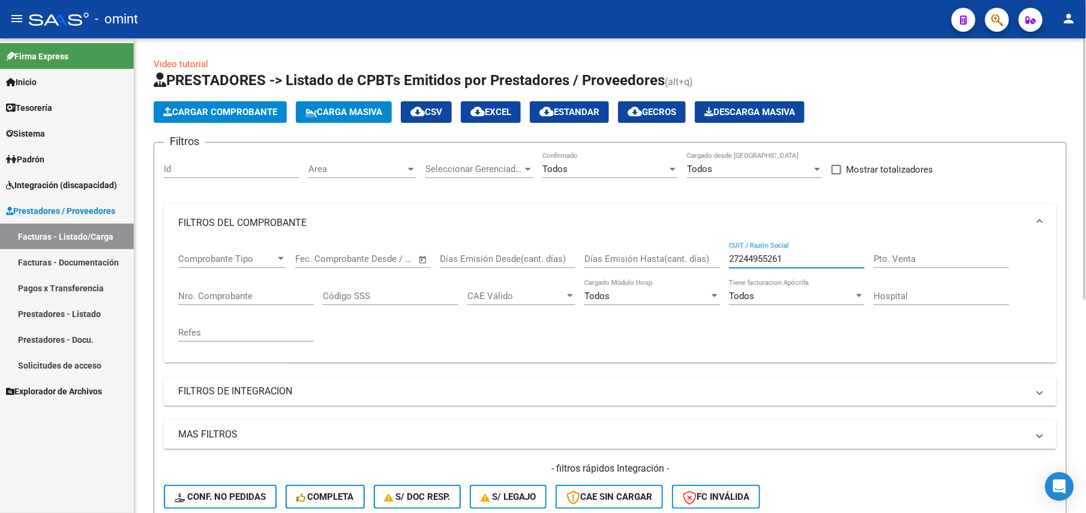
drag, startPoint x: 787, startPoint y: 262, endPoint x: 703, endPoint y: 263, distance: 84.0
click at [703, 263] on div "Comprobante Tipo Comprobante Tipo Fecha inicio – Fecha fin Fec. Comprobante Des…" at bounding box center [610, 297] width 864 height 111
paste input "0286977"
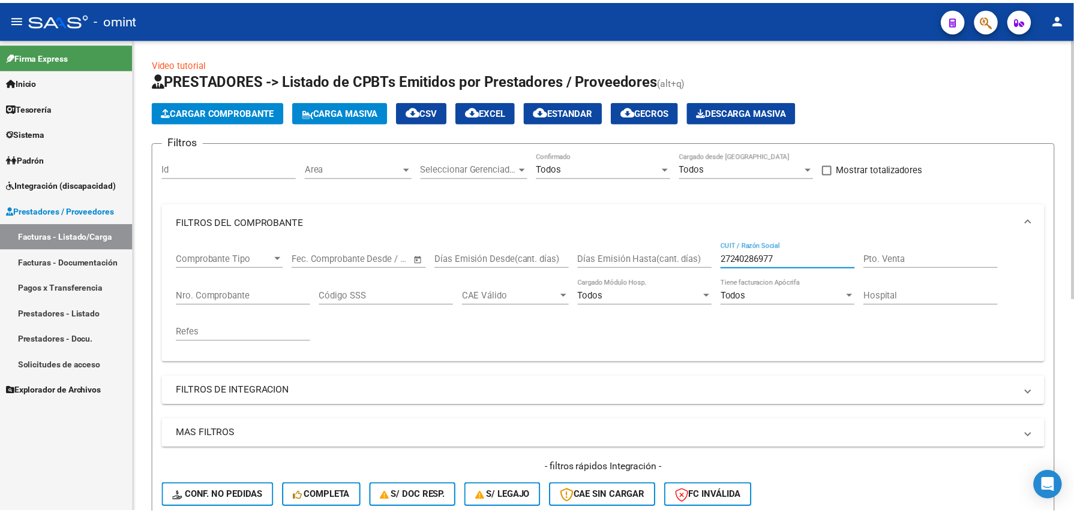
scroll to position [387, 0]
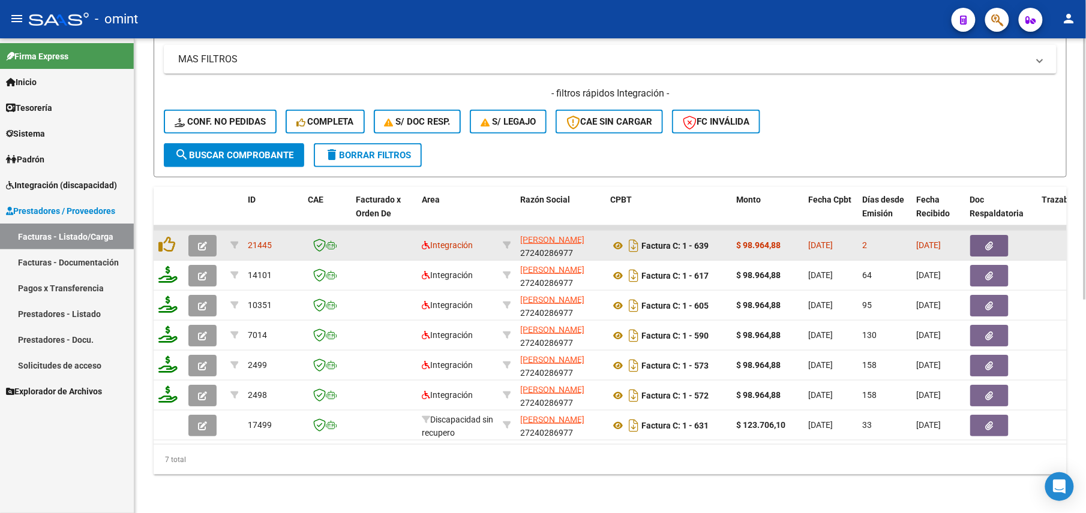
type input "27240286977"
click at [197, 235] on button "button" at bounding box center [202, 246] width 28 height 22
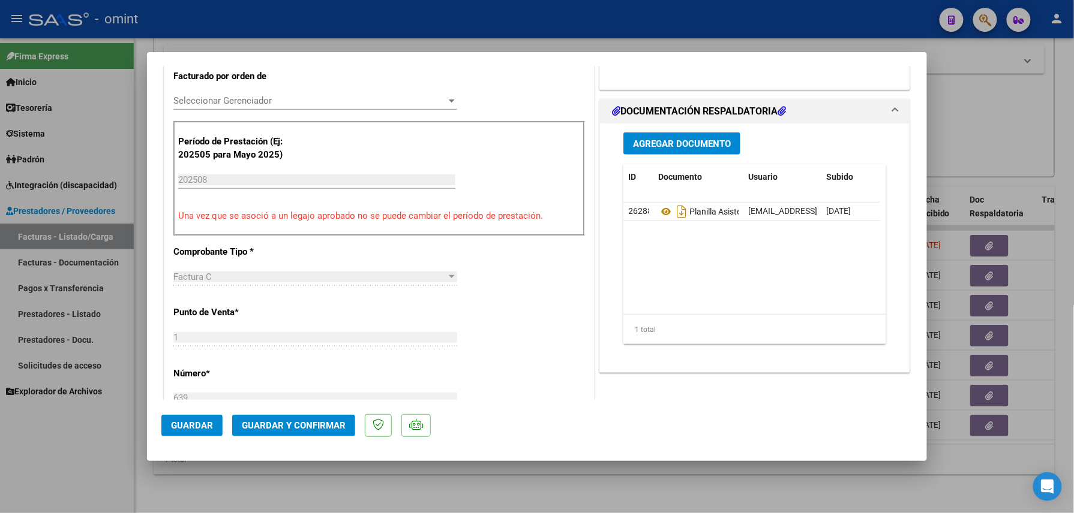
scroll to position [0, 0]
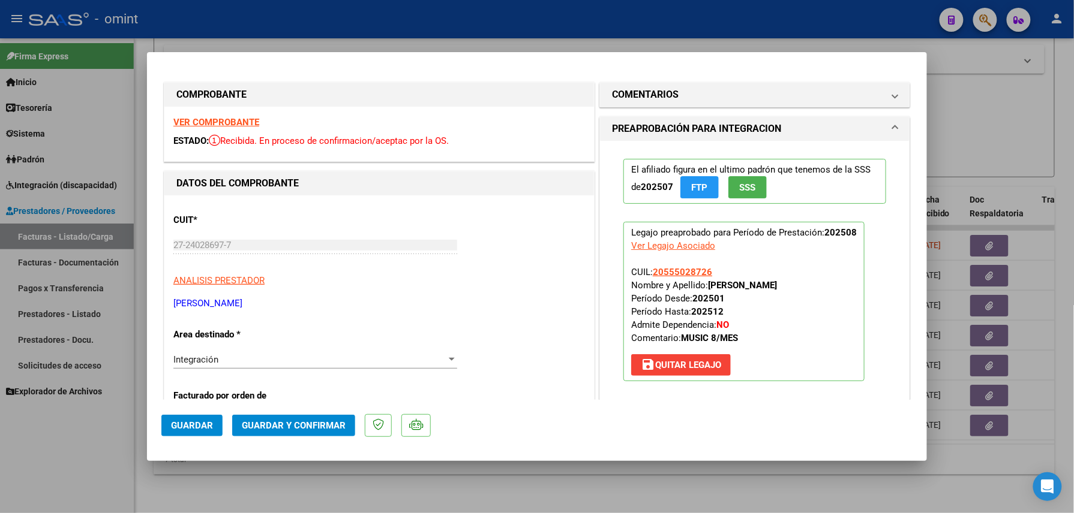
click at [233, 118] on strong "VER COMPROBANTE" at bounding box center [216, 122] width 86 height 11
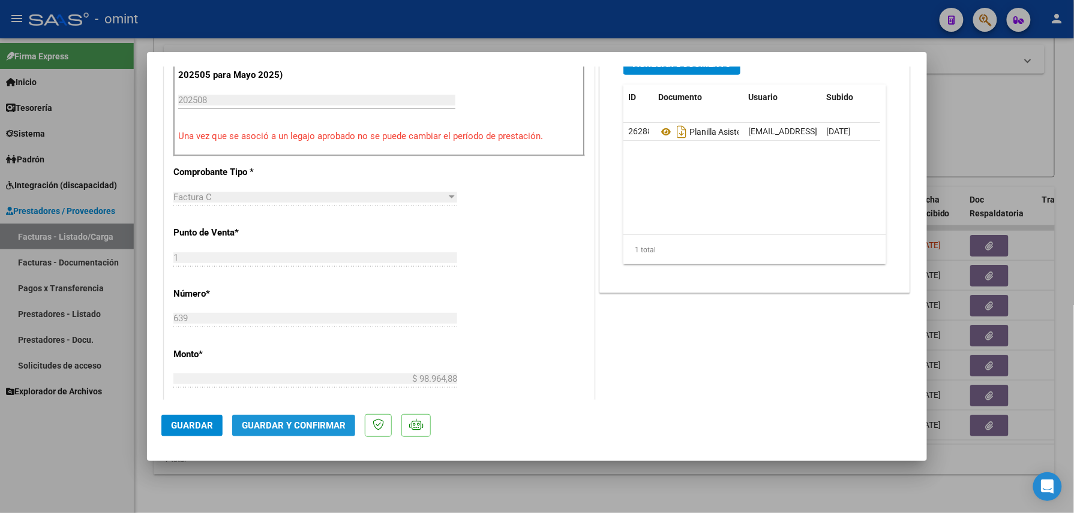
click at [299, 420] on span "Guardar y Confirmar" at bounding box center [294, 425] width 104 height 11
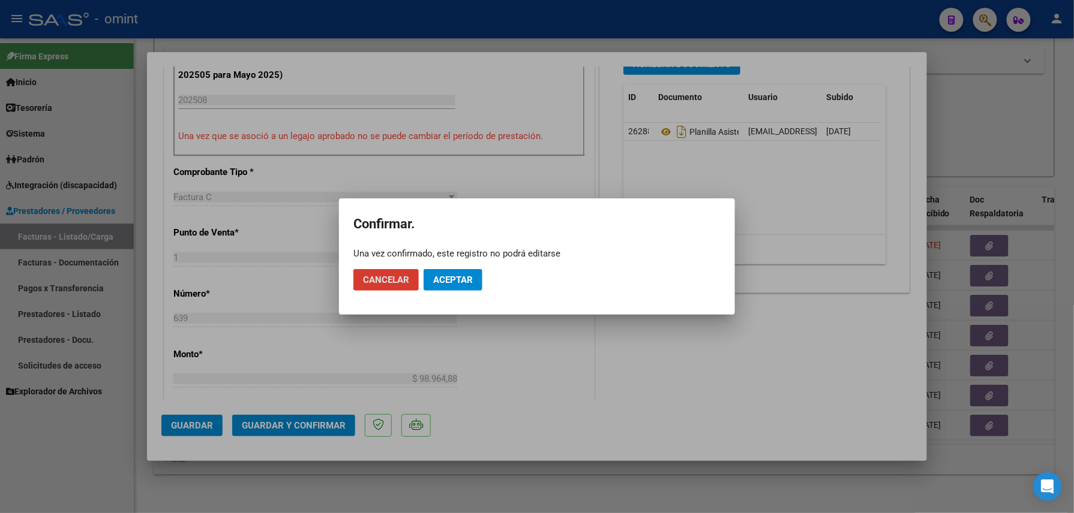
click at [454, 283] on span "Aceptar" at bounding box center [453, 280] width 40 height 11
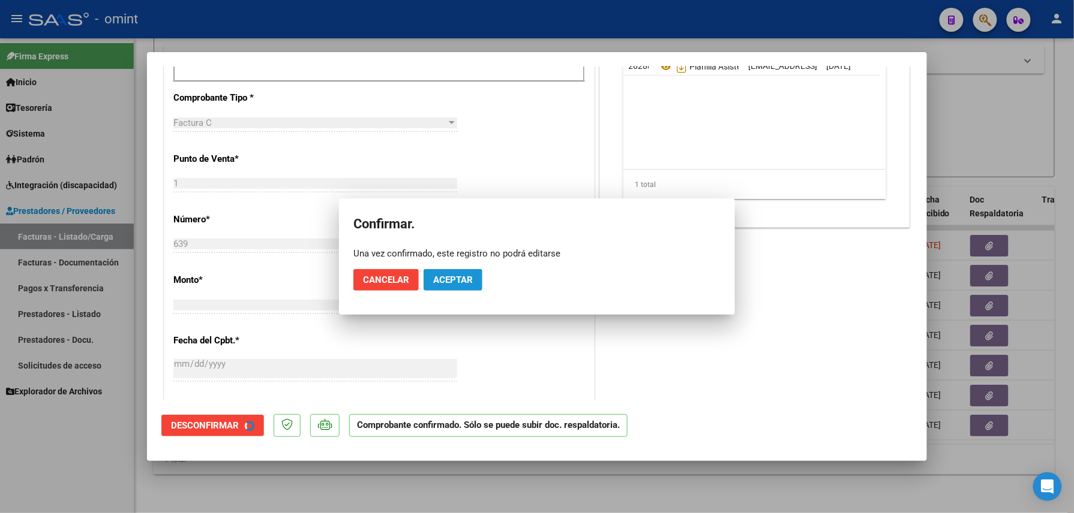
scroll to position [399, 0]
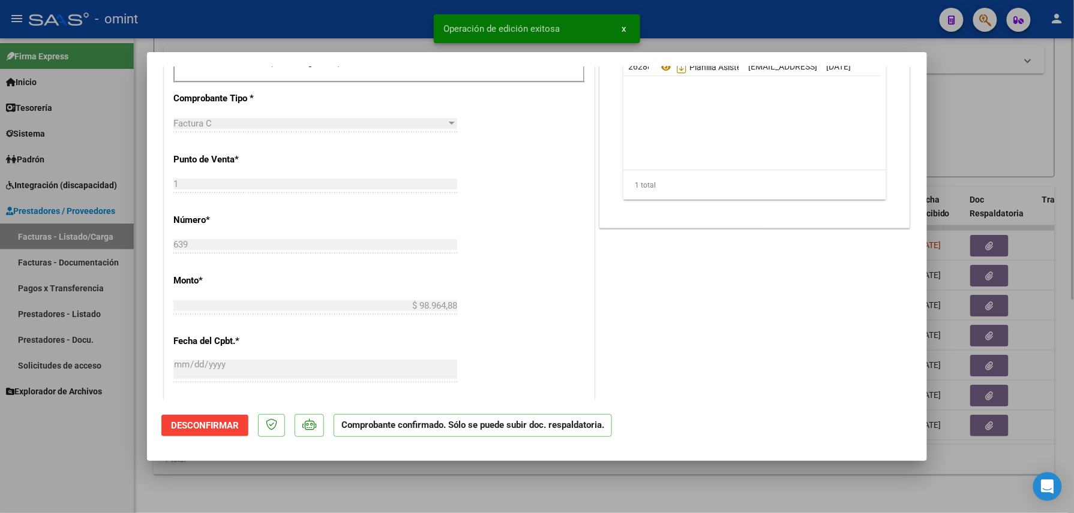
drag, startPoint x: 290, startPoint y: 497, endPoint x: 285, endPoint y: 488, distance: 9.7
click at [289, 495] on div at bounding box center [537, 256] width 1074 height 513
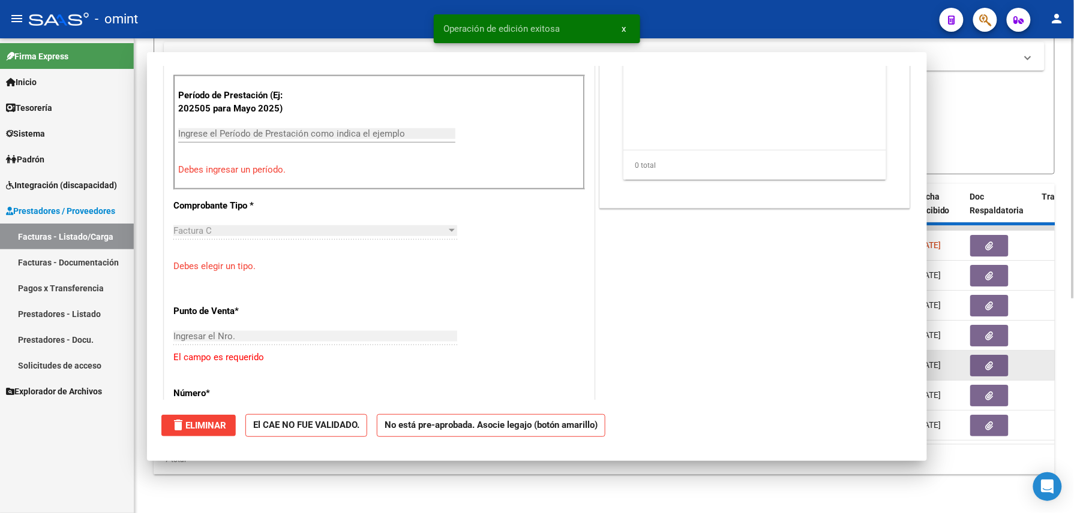
scroll to position [0, 0]
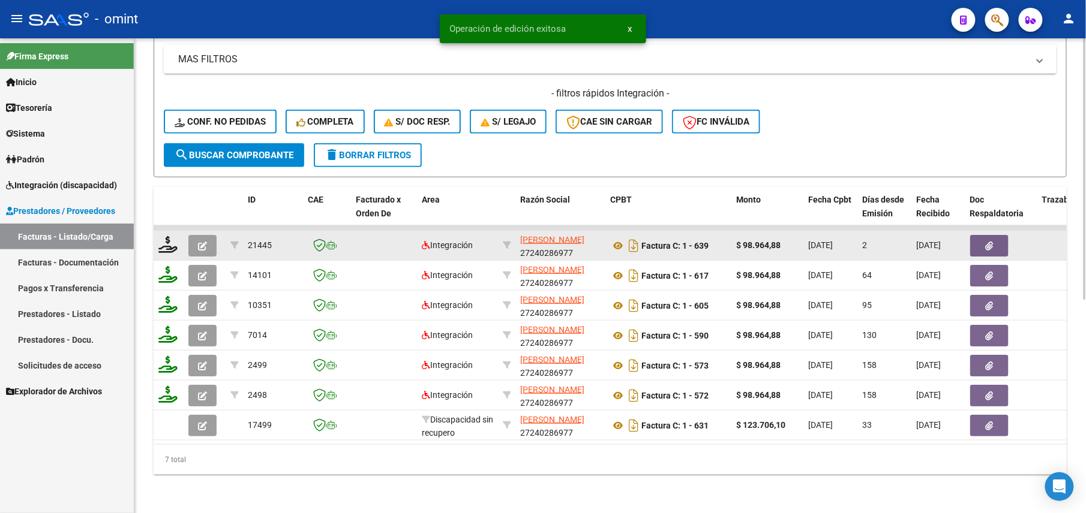
click at [170, 241] on div at bounding box center [168, 245] width 20 height 19
click at [169, 236] on icon at bounding box center [167, 244] width 19 height 17
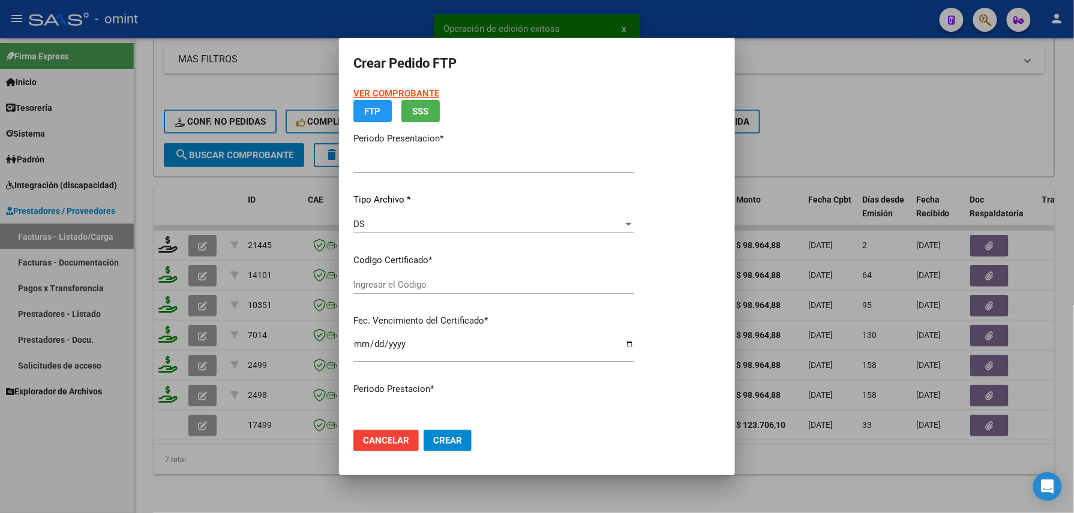
type input "202508"
type input "$ 98.964,88"
type input "9107252965"
type input "2025-01-11"
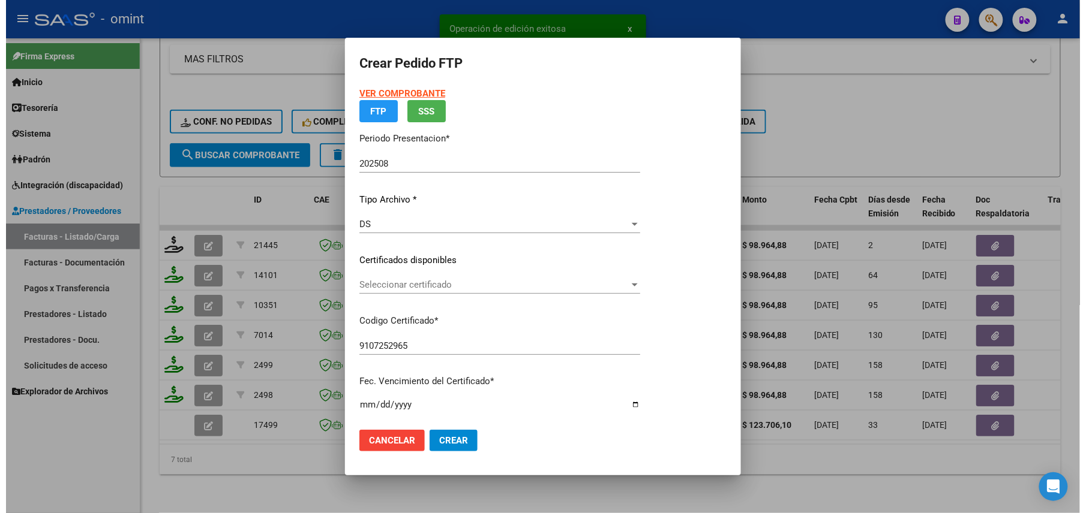
scroll to position [431, 0]
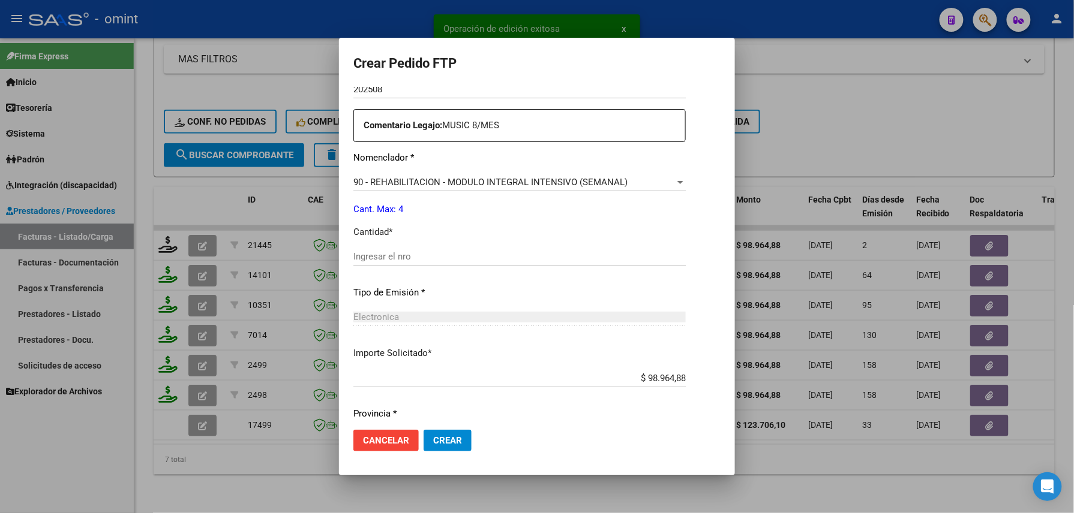
click at [396, 250] on div "Ingresar el nro" at bounding box center [519, 257] width 332 height 18
click at [396, 254] on input "Ingresar el nro" at bounding box center [519, 256] width 332 height 11
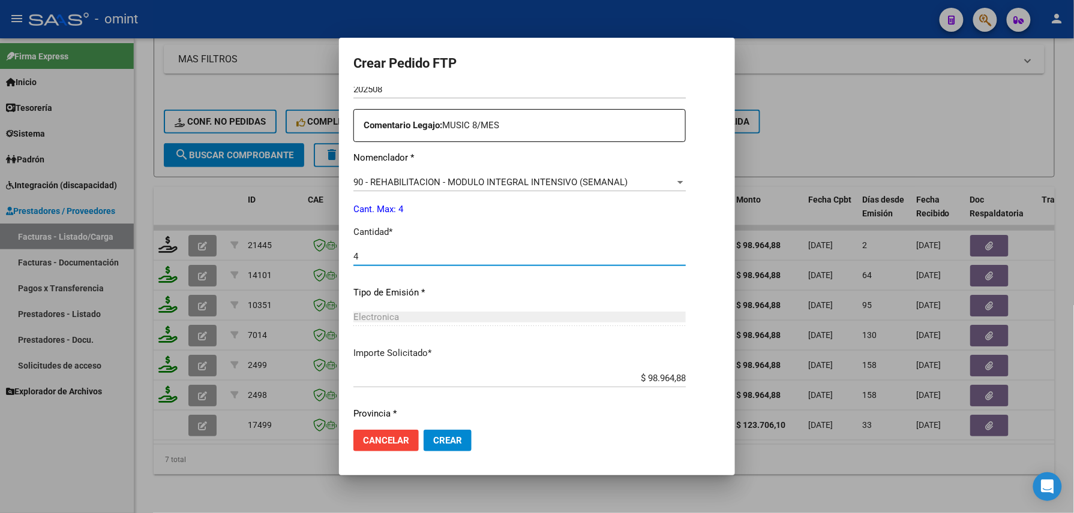
type input "4"
click at [433, 440] on span "Crear" at bounding box center [447, 440] width 29 height 11
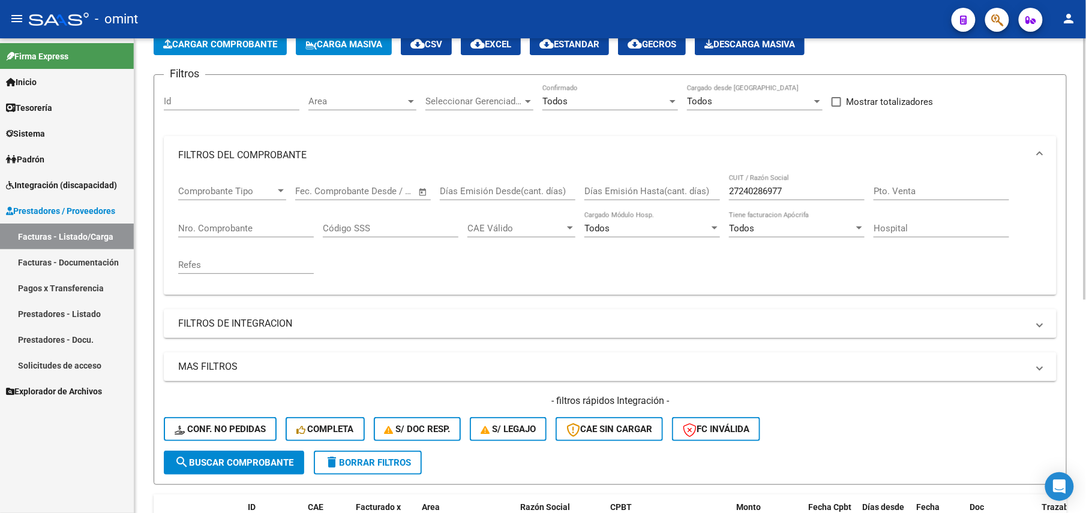
scroll to position [0, 0]
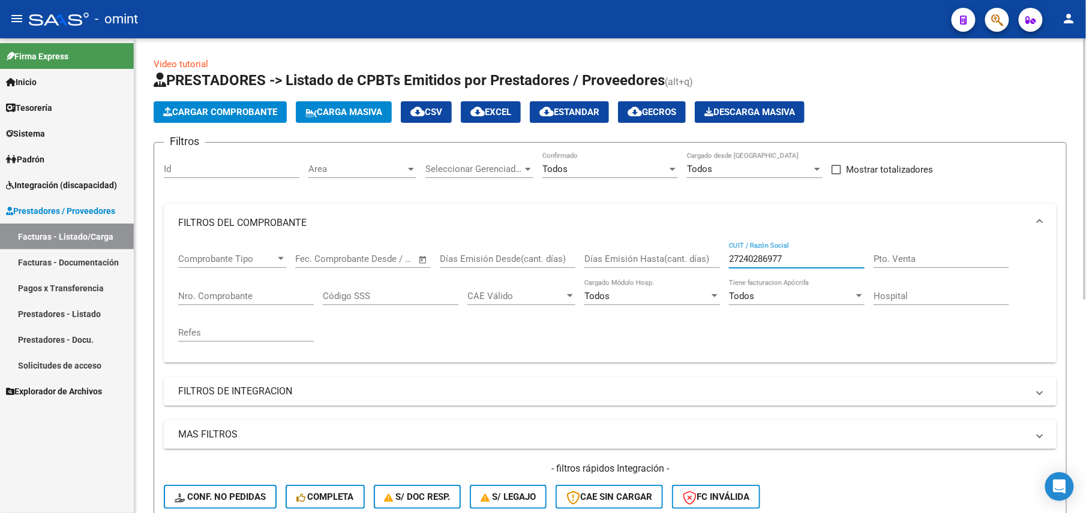
drag, startPoint x: 794, startPoint y: 258, endPoint x: 650, endPoint y: 251, distance: 144.1
click at [655, 252] on div "Comprobante Tipo Comprobante Tipo Fecha inicio – Fecha fin Fec. Comprobante Des…" at bounding box center [610, 297] width 864 height 111
paste input "4955261"
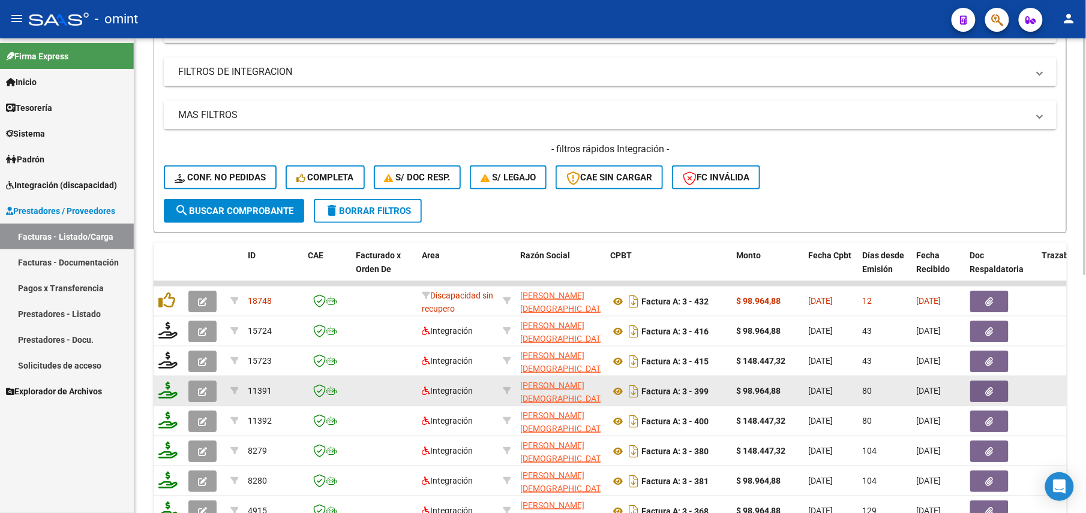
scroll to position [478, 0]
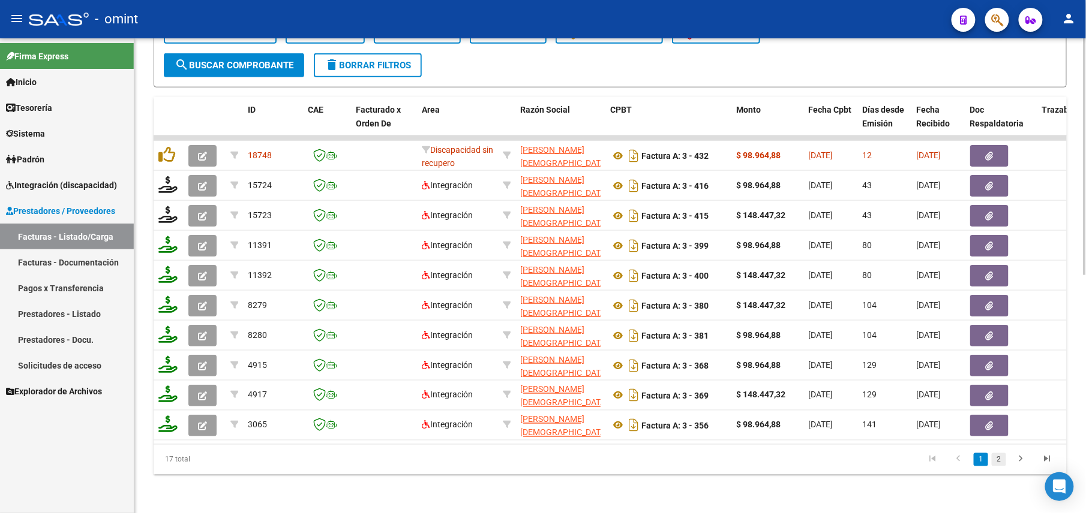
type input "27244955261"
click at [996, 459] on link "2" at bounding box center [998, 459] width 14 height 13
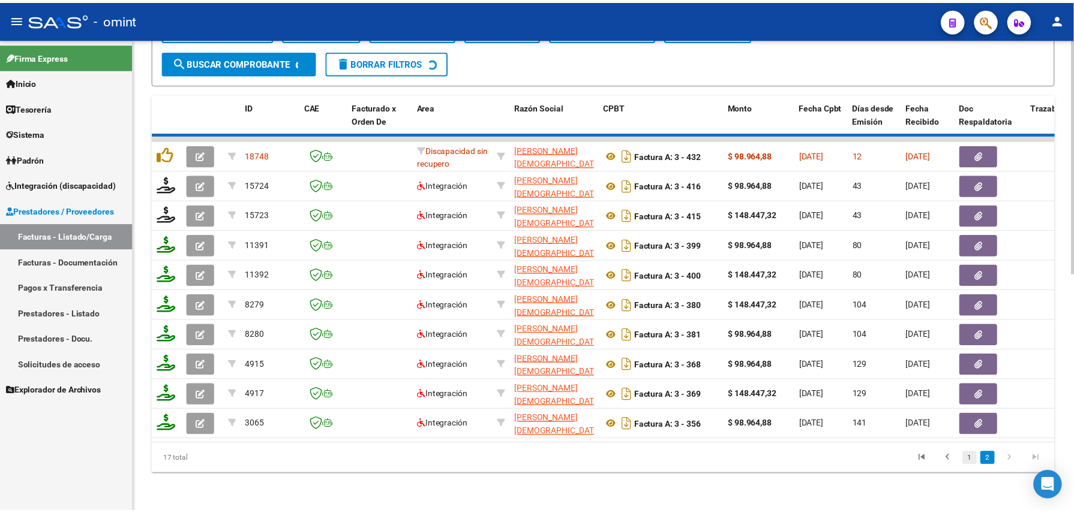
scroll to position [387, 0]
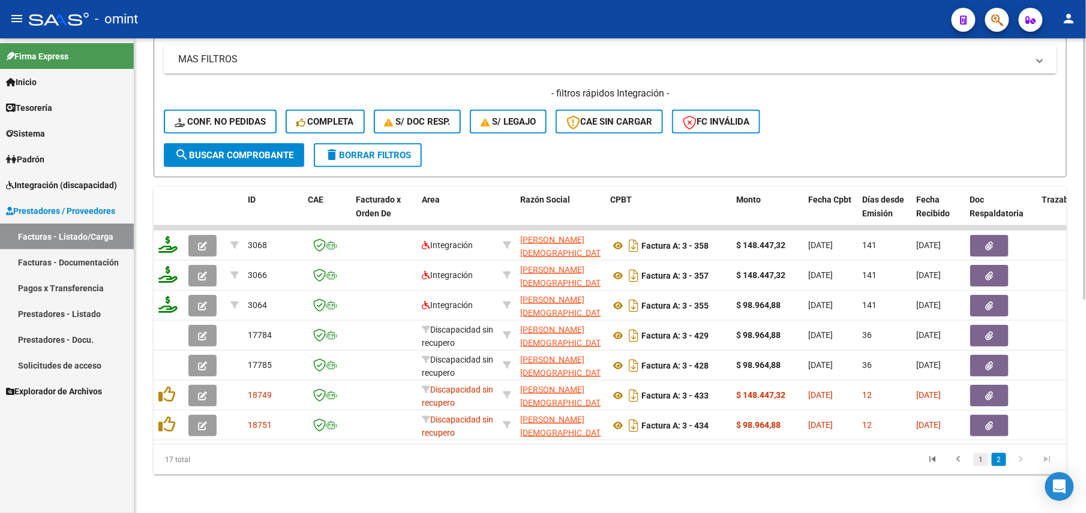
click at [982, 459] on link "1" at bounding box center [980, 459] width 14 height 13
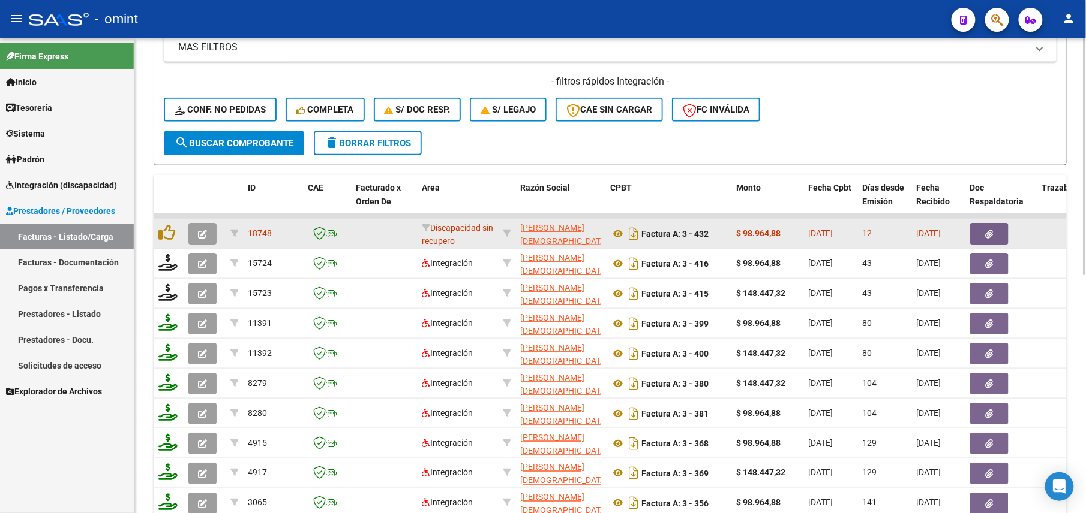
click at [210, 235] on button "button" at bounding box center [202, 234] width 28 height 22
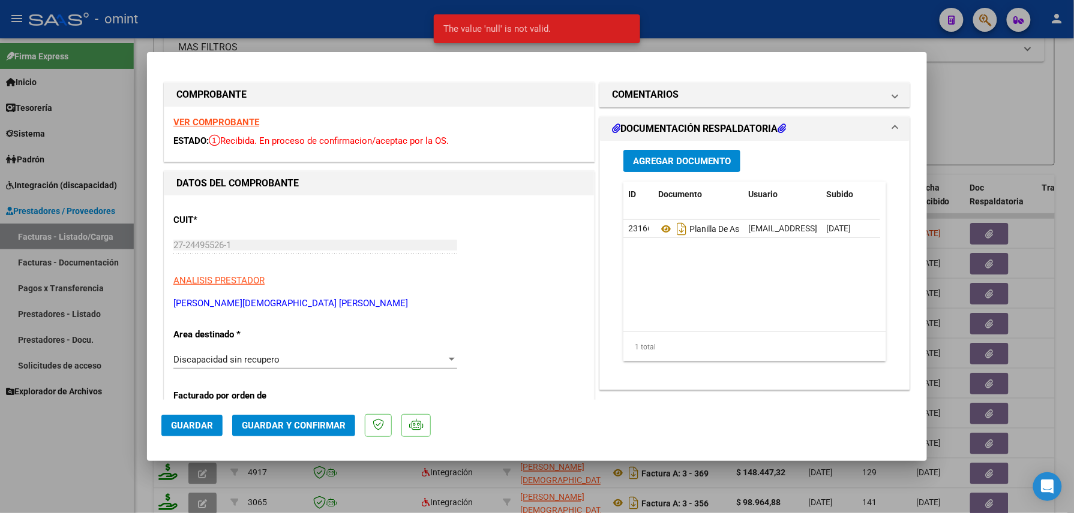
click at [245, 122] on strong "VER COMPROBANTE" at bounding box center [216, 122] width 86 height 11
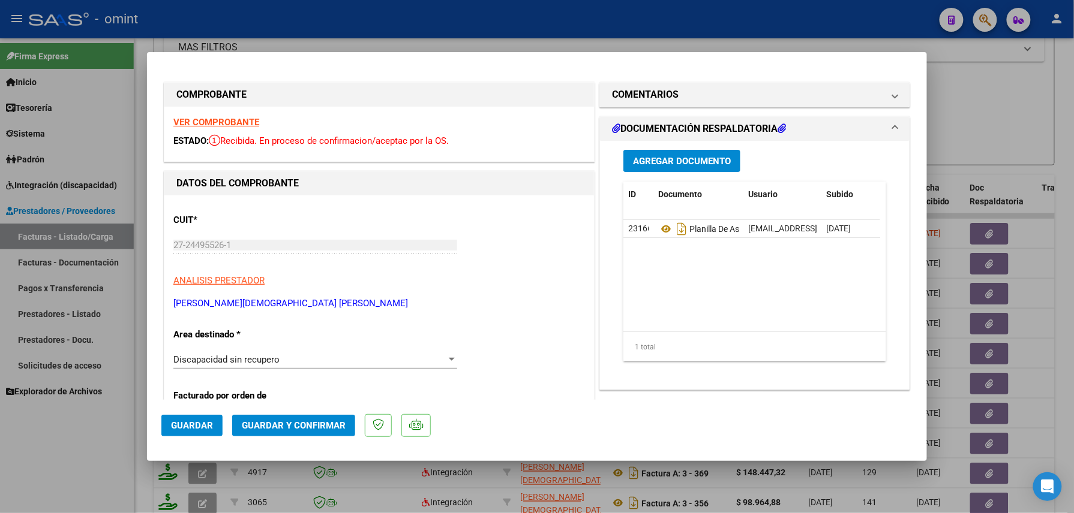
scroll to position [80, 0]
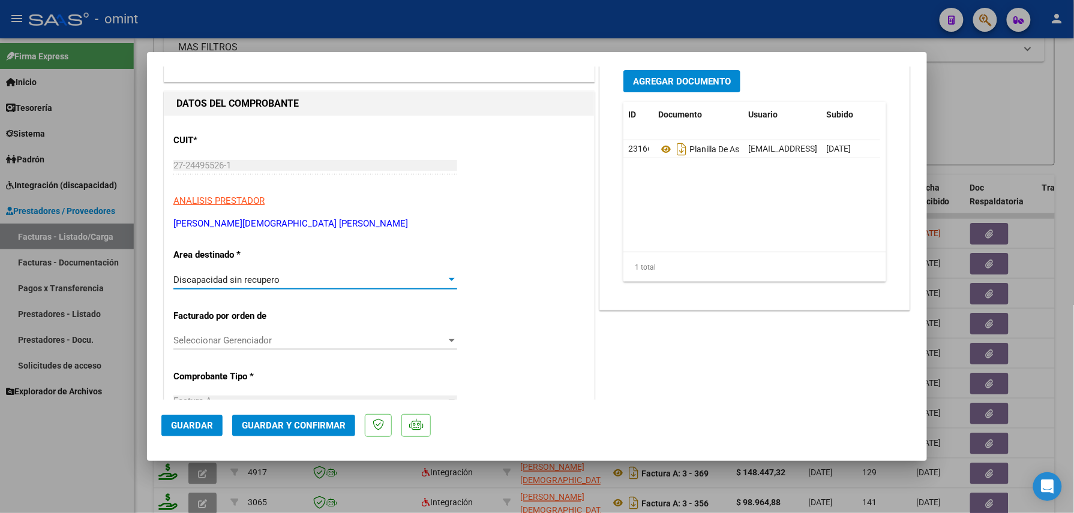
click at [248, 283] on span "Discapacidad sin recupero" at bounding box center [226, 280] width 106 height 11
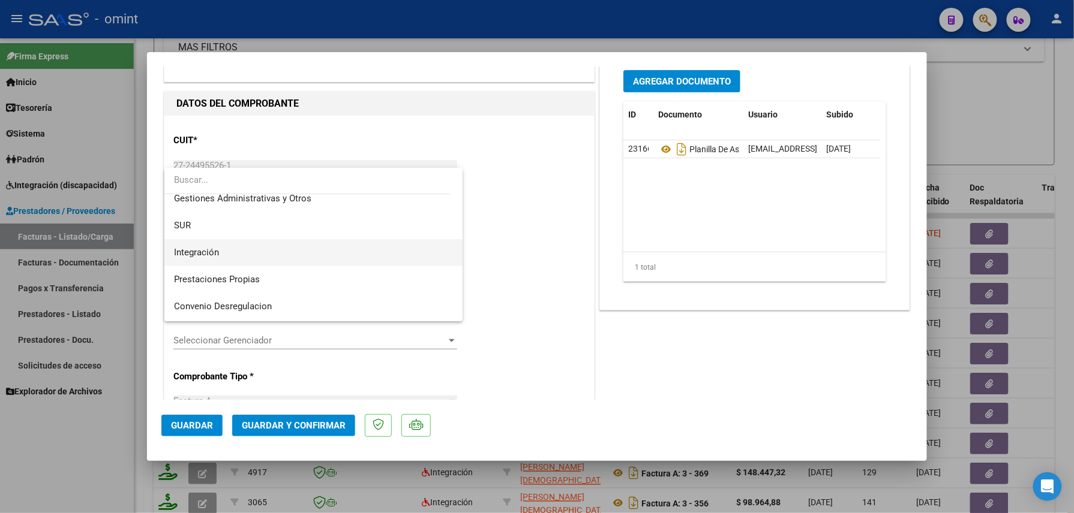
scroll to position [0, 0]
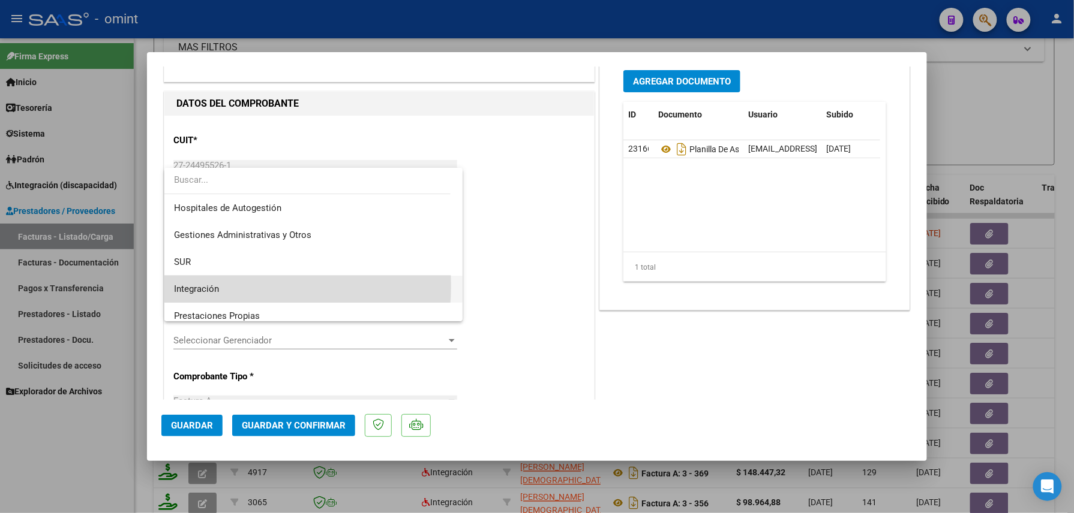
click at [228, 286] on span "Integración" at bounding box center [313, 289] width 279 height 27
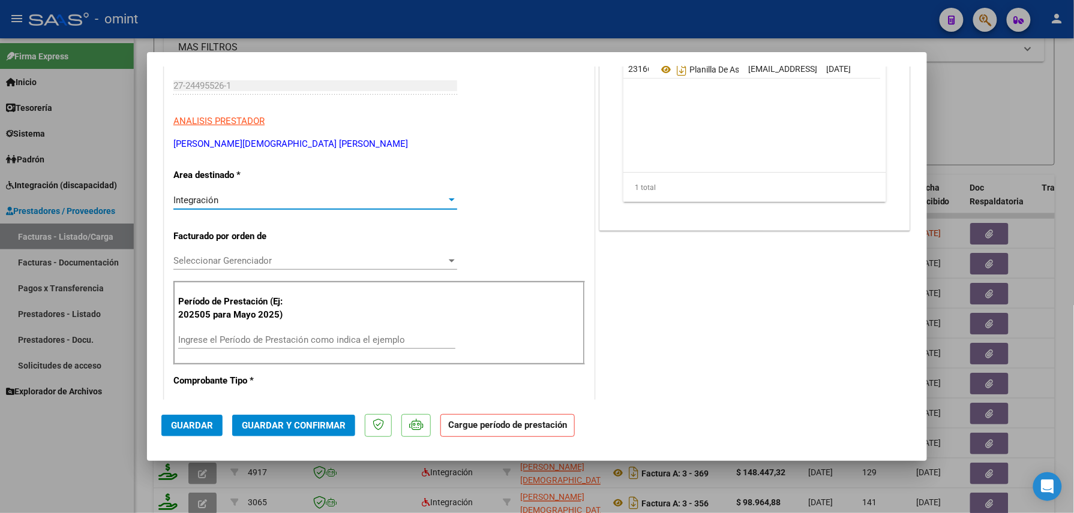
scroll to position [240, 0]
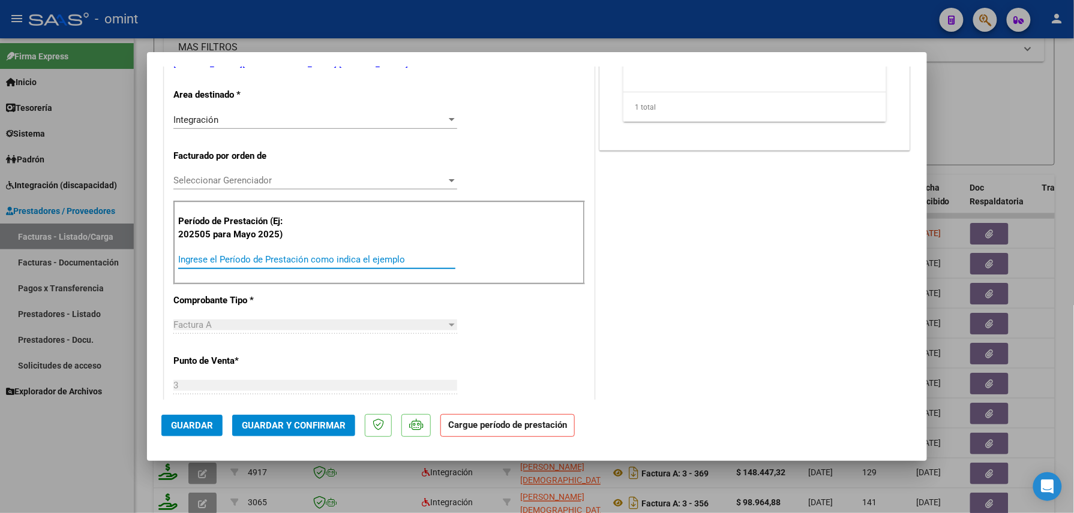
click at [266, 262] on input "Ingrese el Período de Prestación como indica el ejemplo" at bounding box center [316, 259] width 277 height 11
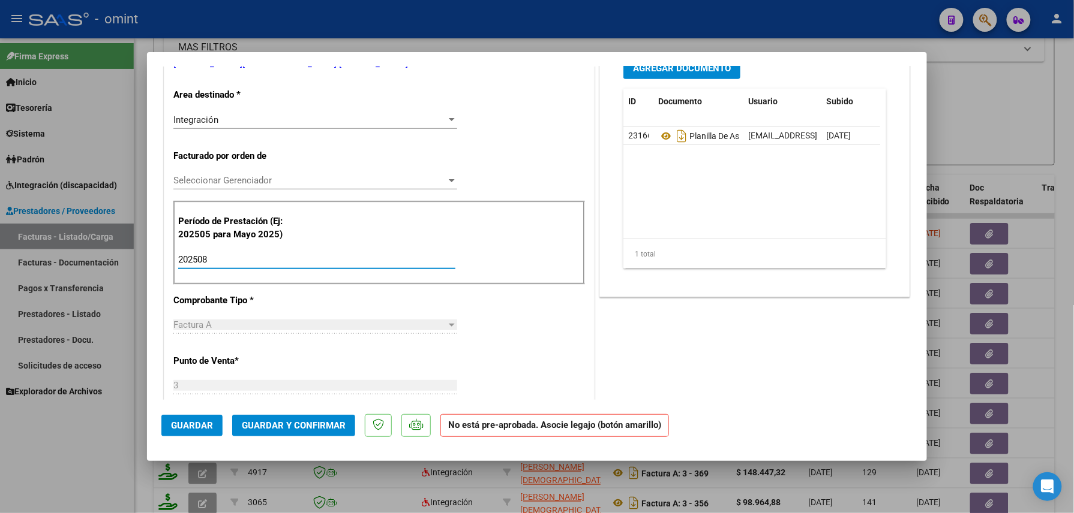
scroll to position [0, 0]
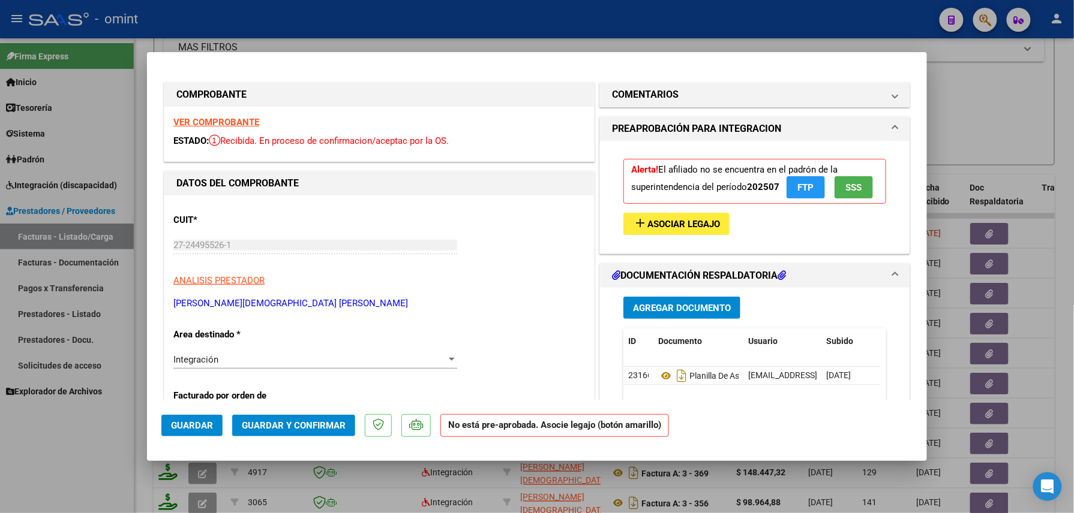
type input "202508"
click at [715, 224] on button "add Asociar Legajo" at bounding box center [676, 224] width 106 height 22
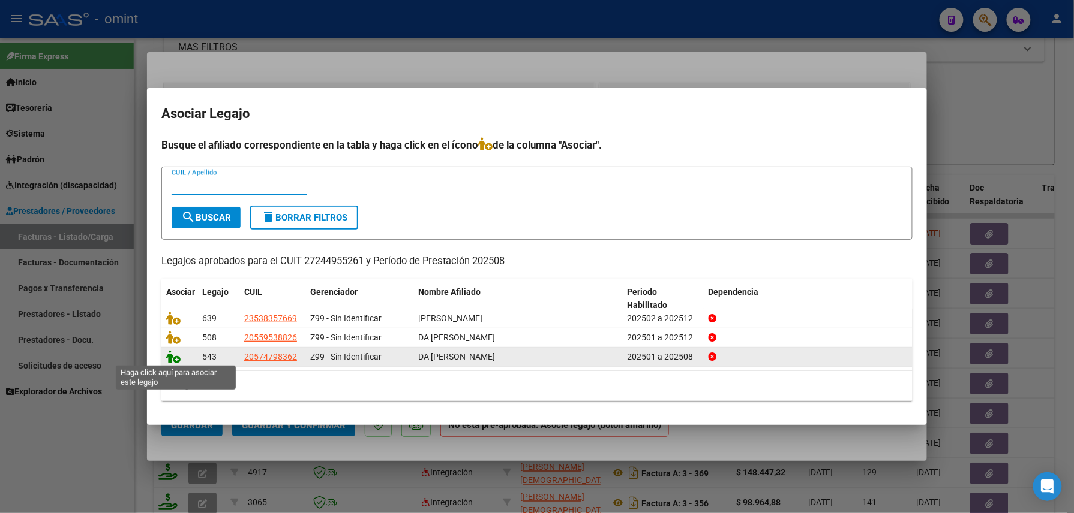
click at [172, 360] on icon at bounding box center [173, 356] width 14 height 13
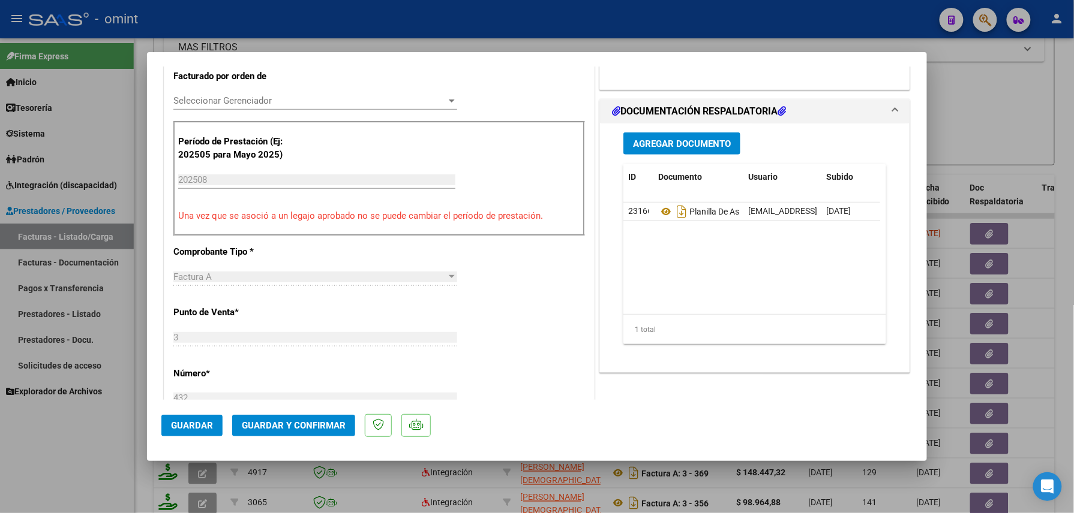
scroll to position [160, 0]
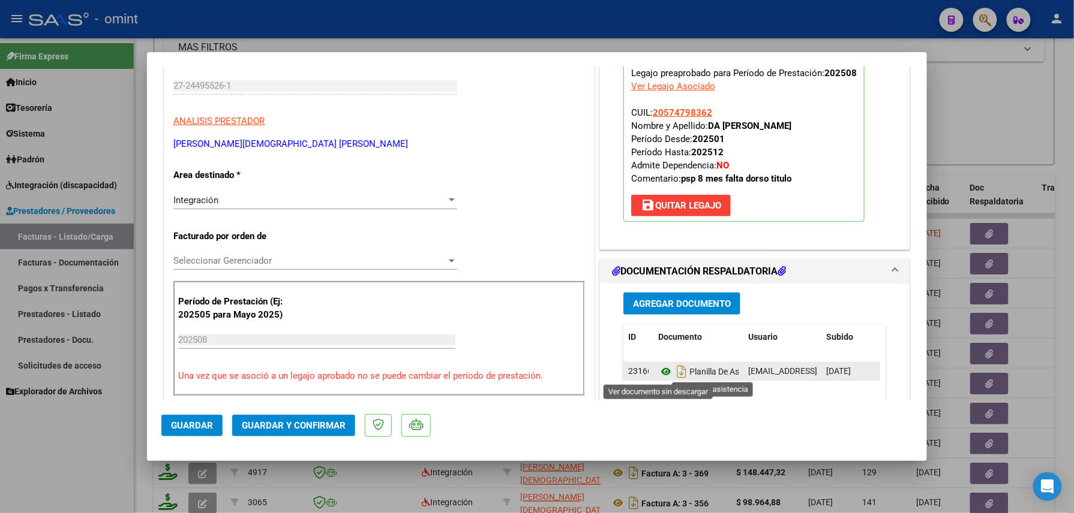
click at [660, 374] on icon at bounding box center [666, 372] width 16 height 14
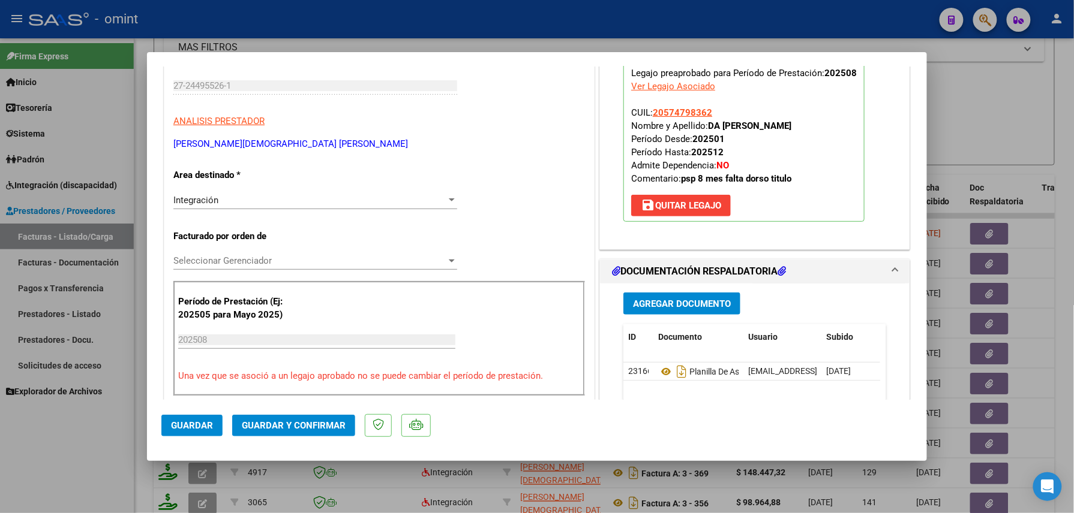
scroll to position [0, 0]
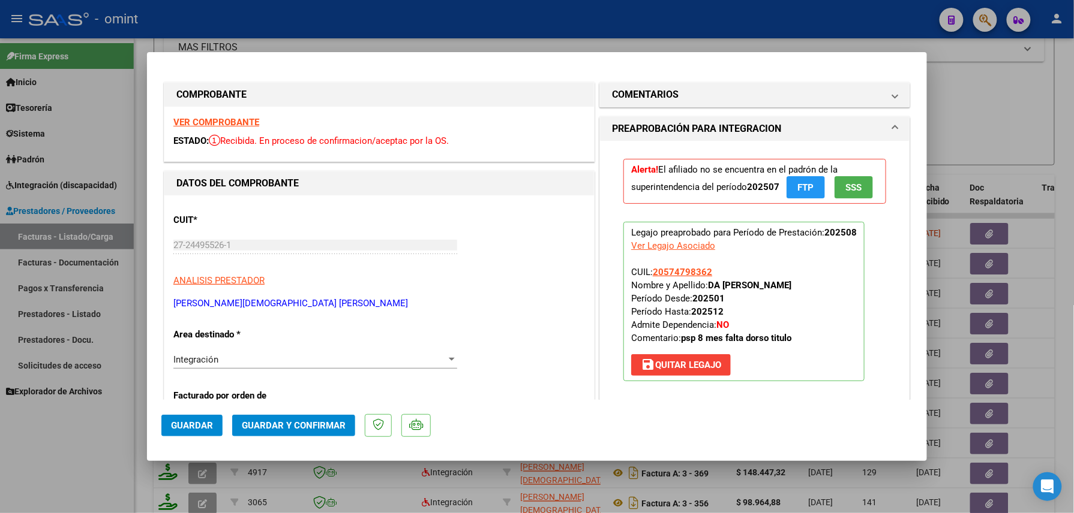
click at [312, 419] on mat-dialog-actions "Guardar Guardar y Confirmar" at bounding box center [536, 423] width 751 height 47
click at [312, 419] on button "Guardar y Confirmar" at bounding box center [293, 426] width 123 height 22
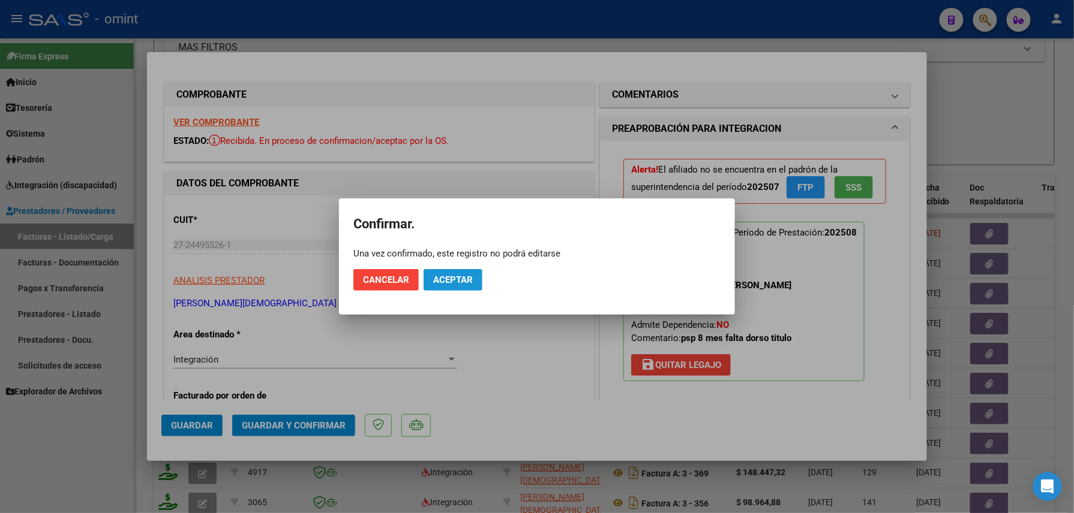
drag, startPoint x: 447, startPoint y: 277, endPoint x: 438, endPoint y: 277, distance: 9.0
click at [447, 277] on span "Aceptar" at bounding box center [453, 280] width 40 height 11
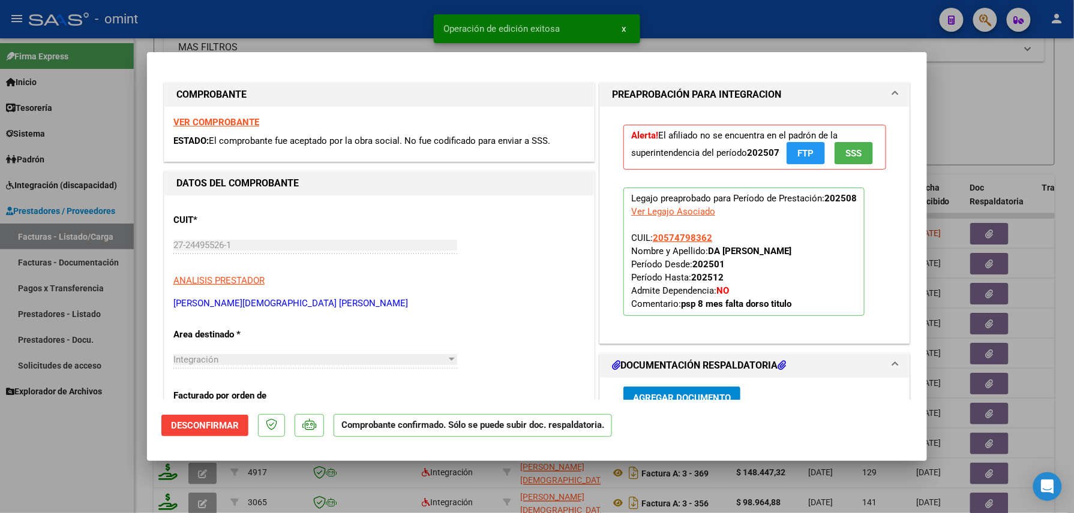
click at [65, 461] on div at bounding box center [537, 256] width 1074 height 513
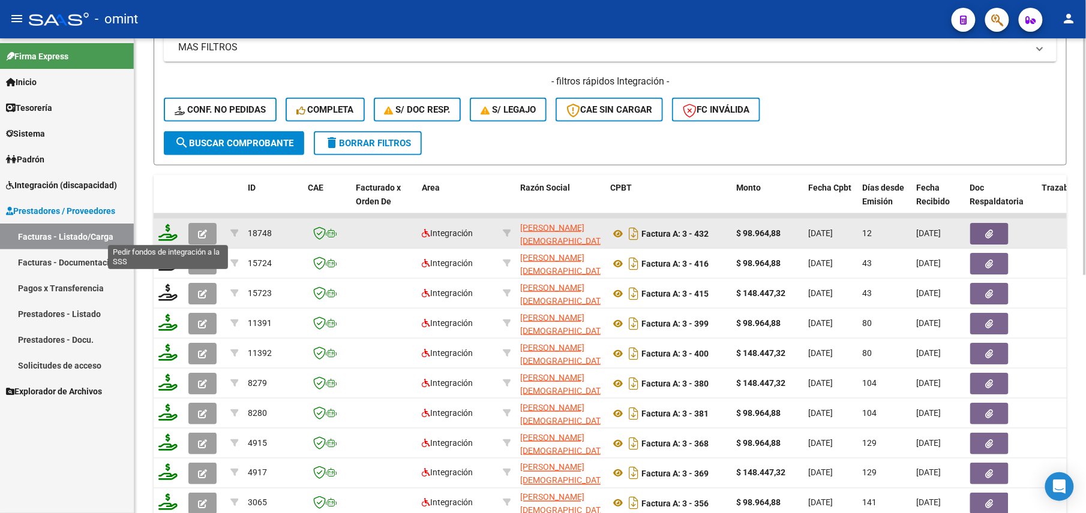
click at [164, 235] on icon at bounding box center [167, 232] width 19 height 17
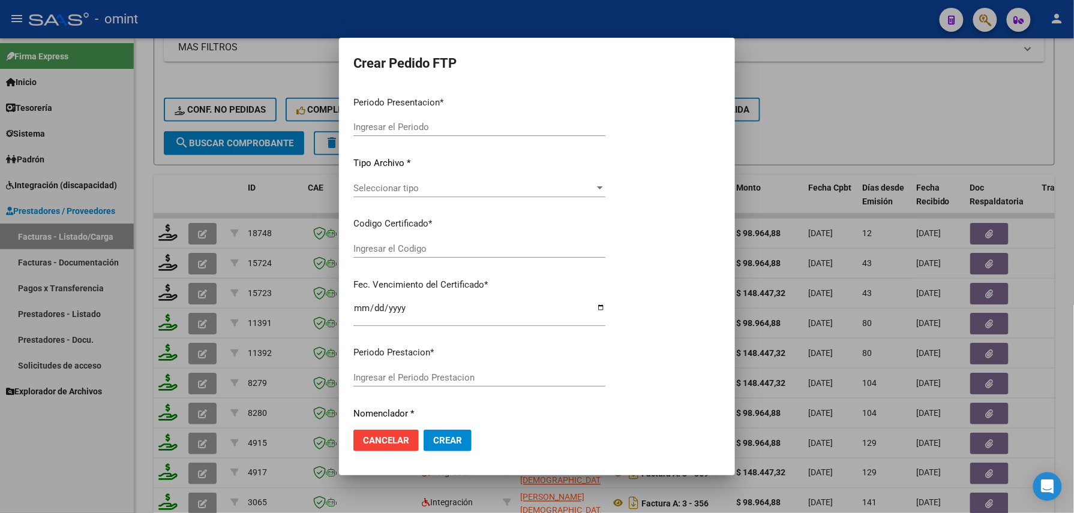
type input "202508"
type input "$ 98.964,88"
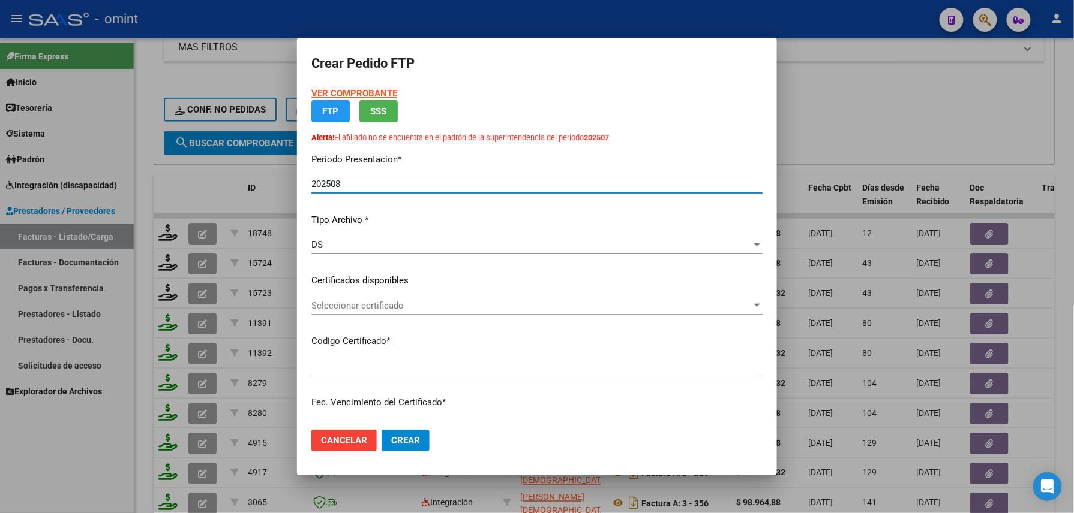
type input "7559745291"
type input "2027-02-22"
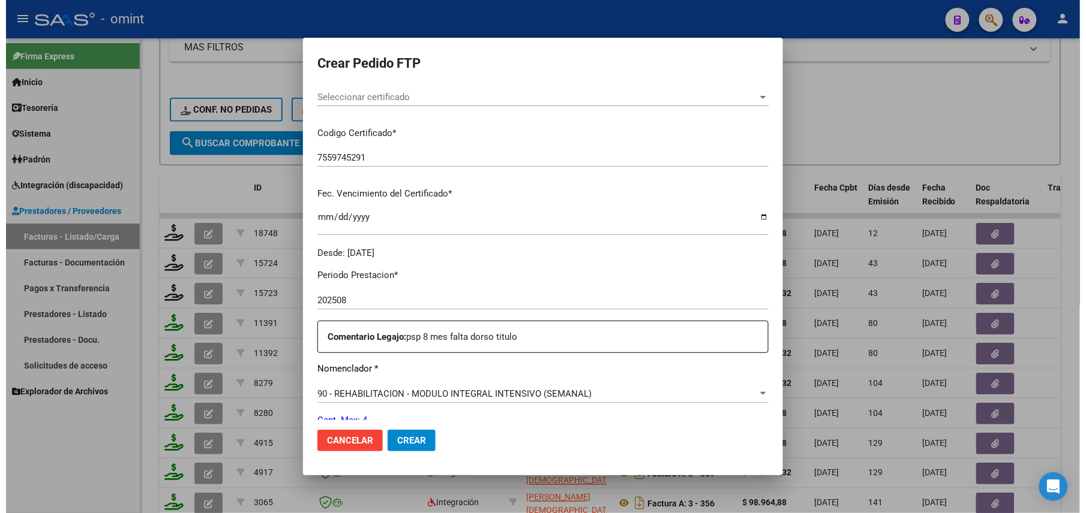
scroll to position [399, 0]
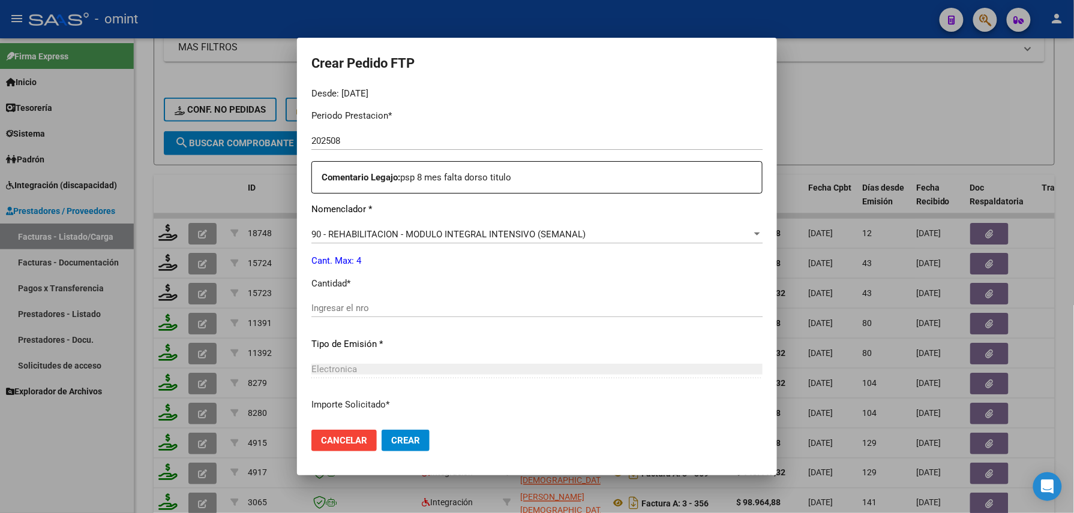
click at [370, 305] on input "Ingresar el nro" at bounding box center [536, 308] width 451 height 11
type input "4"
click at [396, 443] on span "Crear" at bounding box center [405, 440] width 29 height 11
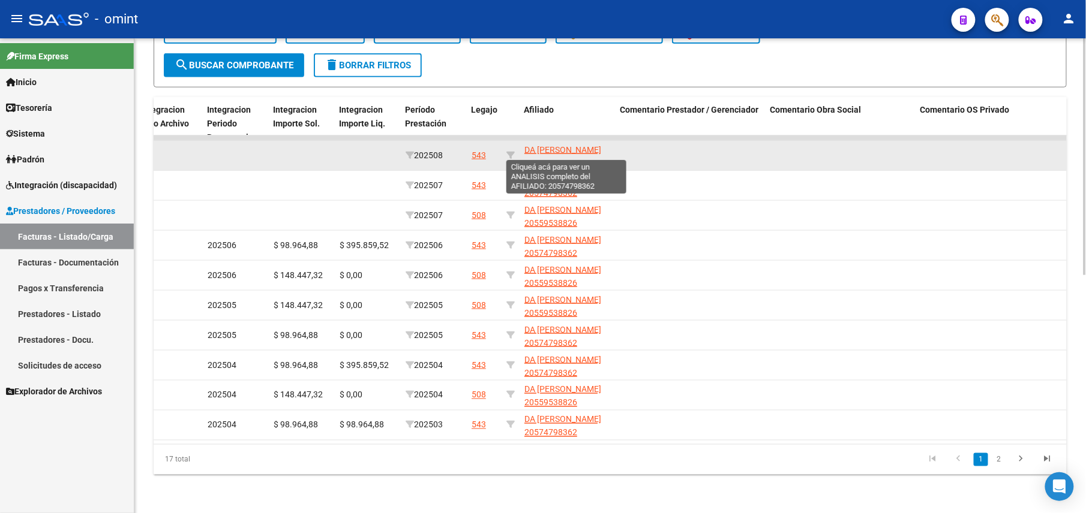
scroll to position [1, 0]
drag, startPoint x: 519, startPoint y: 131, endPoint x: 553, endPoint y: 148, distance: 37.6
click at [553, 148] on datatable-body-cell "DA SILVA SAMUEL AARON 20574798362" at bounding box center [567, 155] width 96 height 29
drag, startPoint x: 553, startPoint y: 148, endPoint x: 545, endPoint y: 142, distance: 10.0
copy span "DA SILVA SAMUEL AARON"
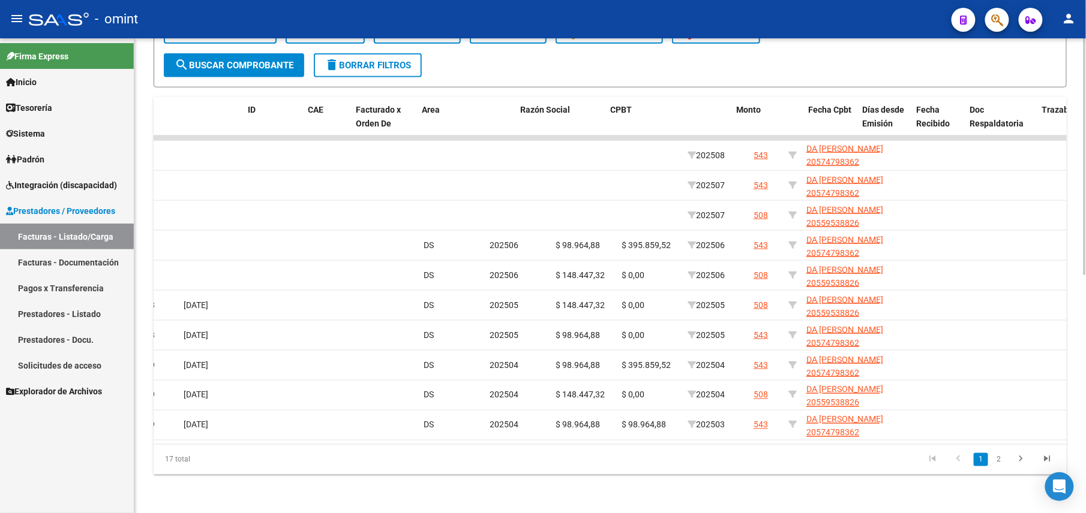
scroll to position [0, 0]
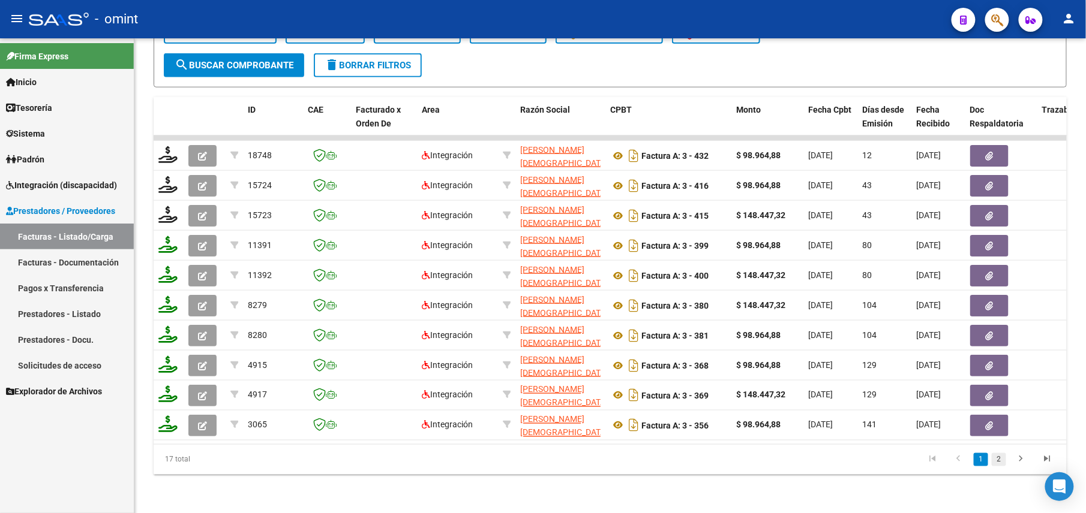
click at [996, 457] on link "2" at bounding box center [998, 459] width 14 height 13
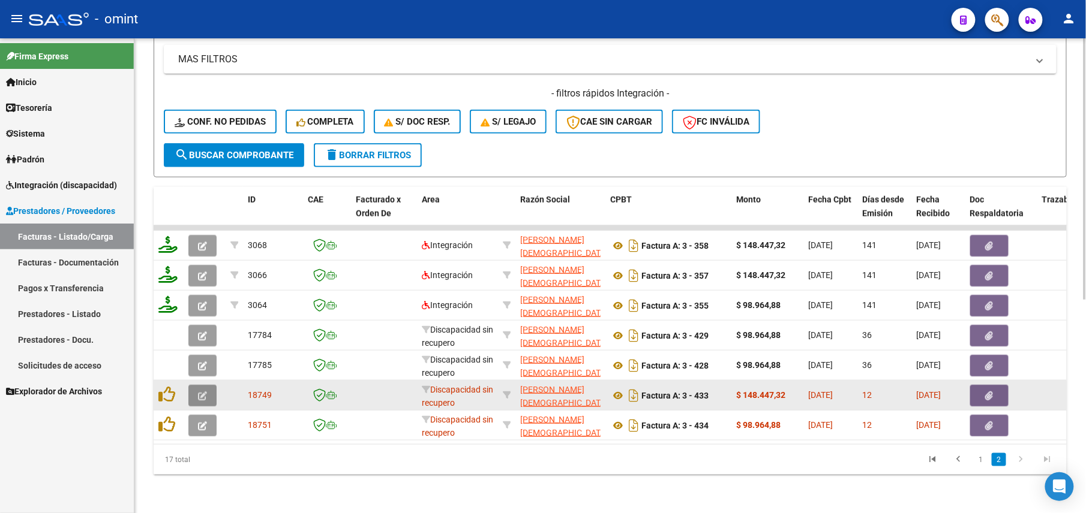
click at [206, 392] on icon "button" at bounding box center [202, 396] width 9 height 9
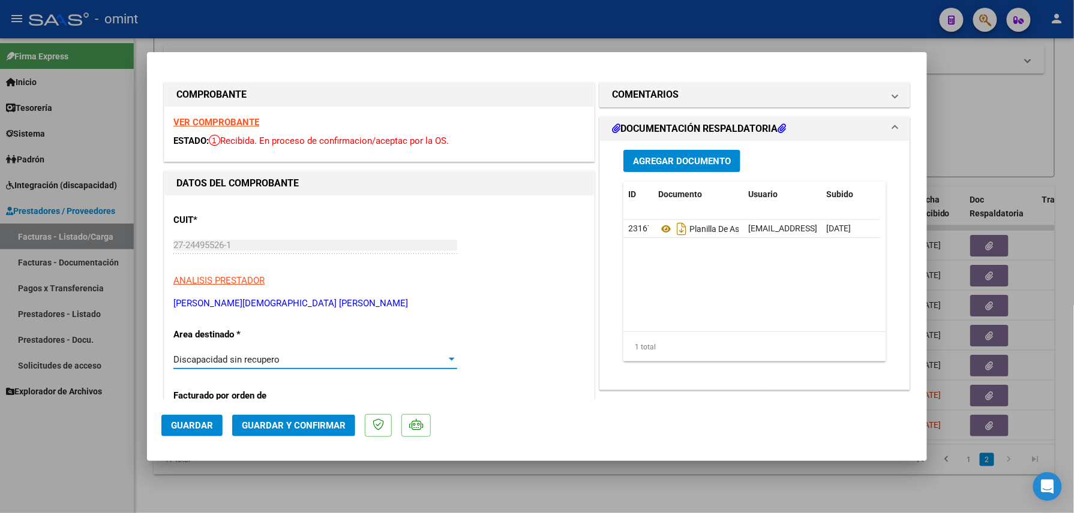
click at [229, 361] on span "Discapacidad sin recupero" at bounding box center [226, 359] width 106 height 11
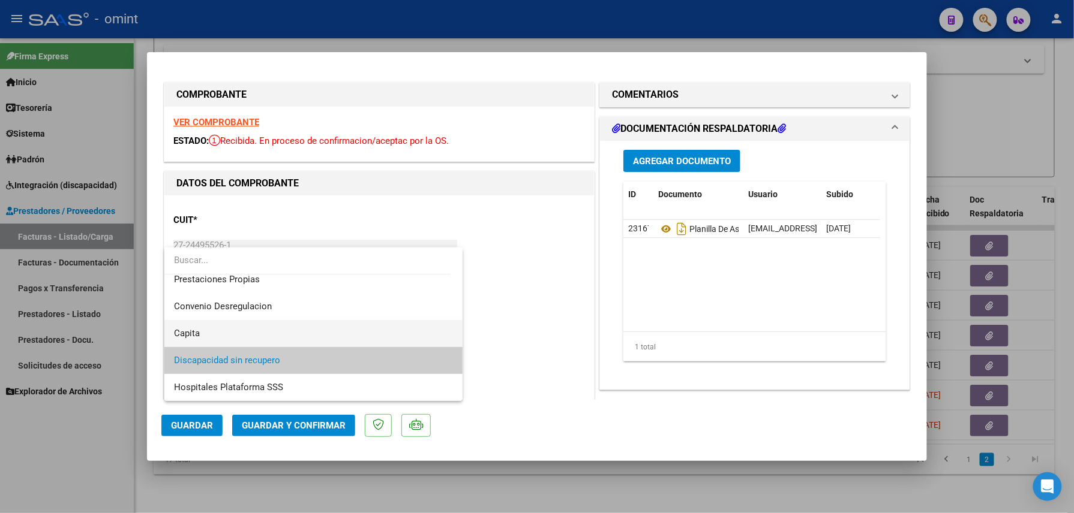
scroll to position [37, 0]
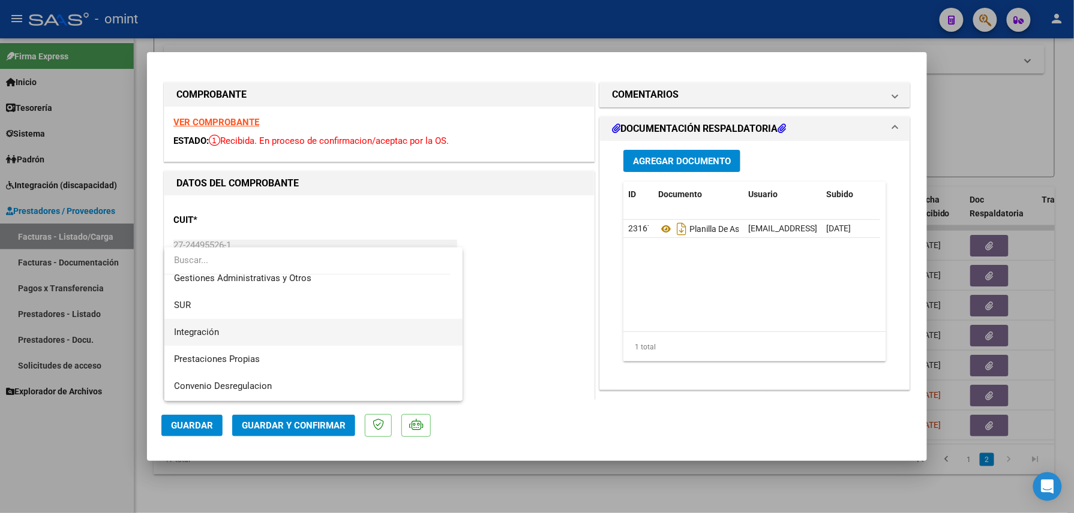
click at [229, 332] on span "Integración" at bounding box center [313, 332] width 279 height 27
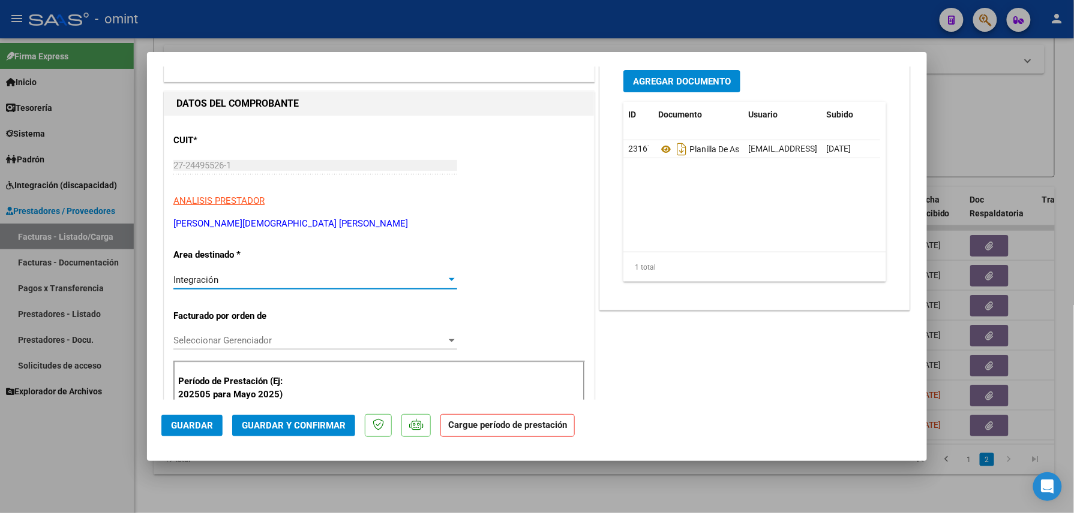
scroll to position [0, 0]
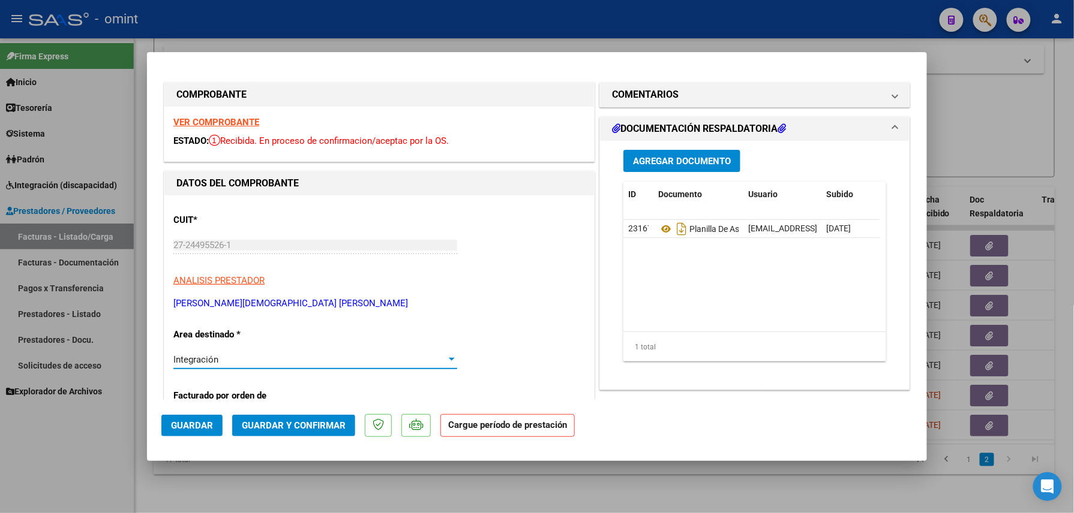
click at [212, 118] on strong "VER COMPROBANTE" at bounding box center [216, 122] width 86 height 11
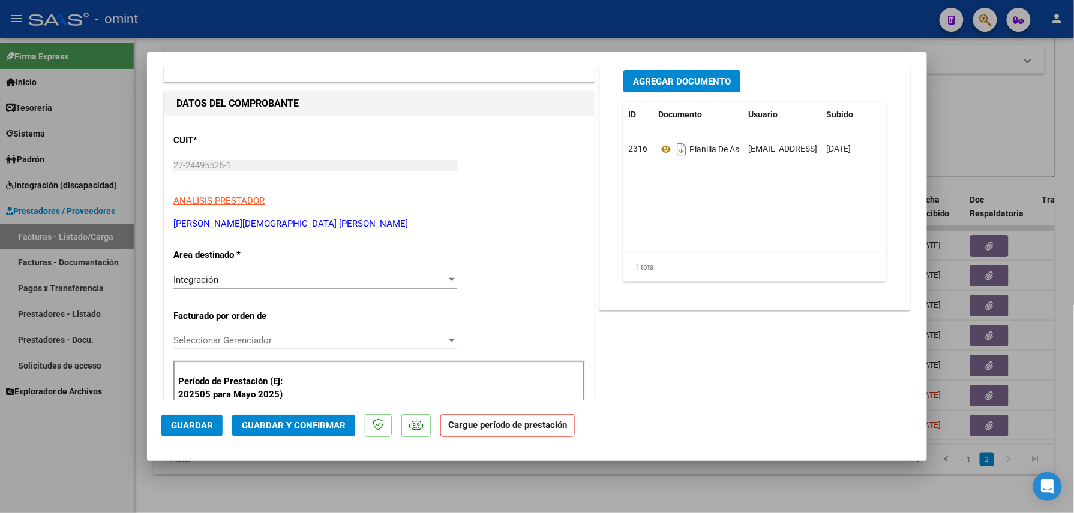
scroll to position [160, 0]
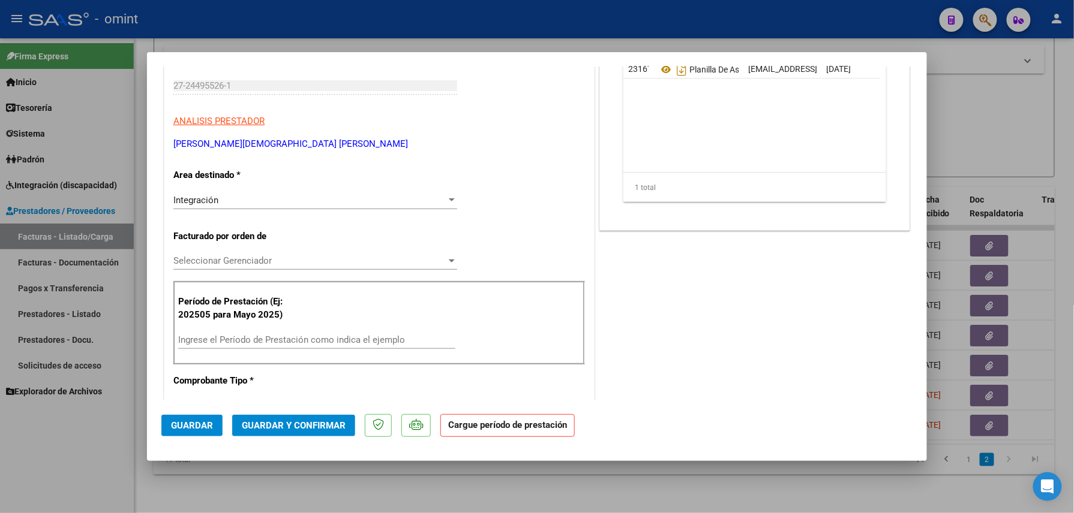
click at [231, 330] on div "Período de Prestación (Ej: 202505 para Mayo 2025) Ingrese el Período de Prestac…" at bounding box center [378, 323] width 411 height 84
click at [231, 335] on input "Ingrese el Período de Prestación como indica el ejemplo" at bounding box center [316, 340] width 277 height 11
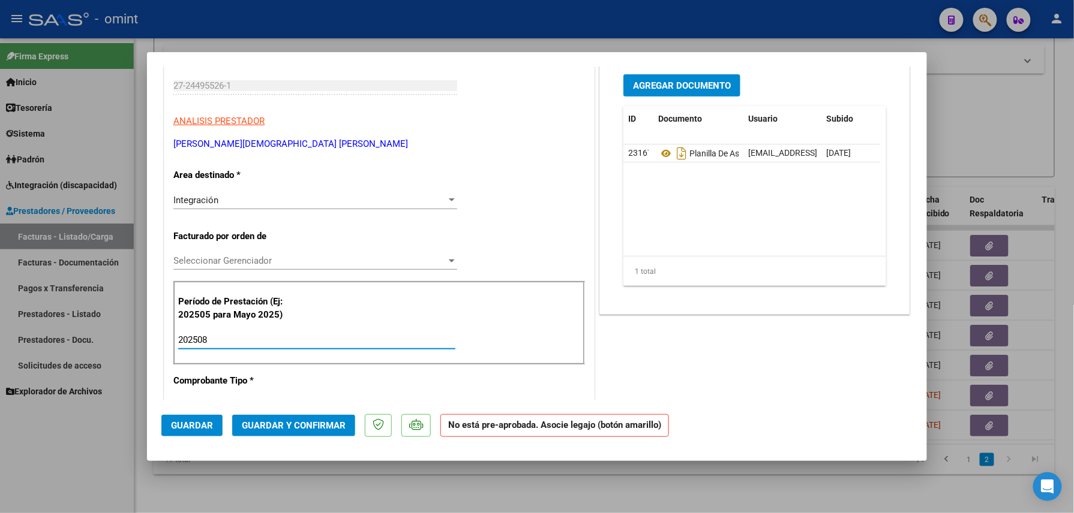
scroll to position [0, 0]
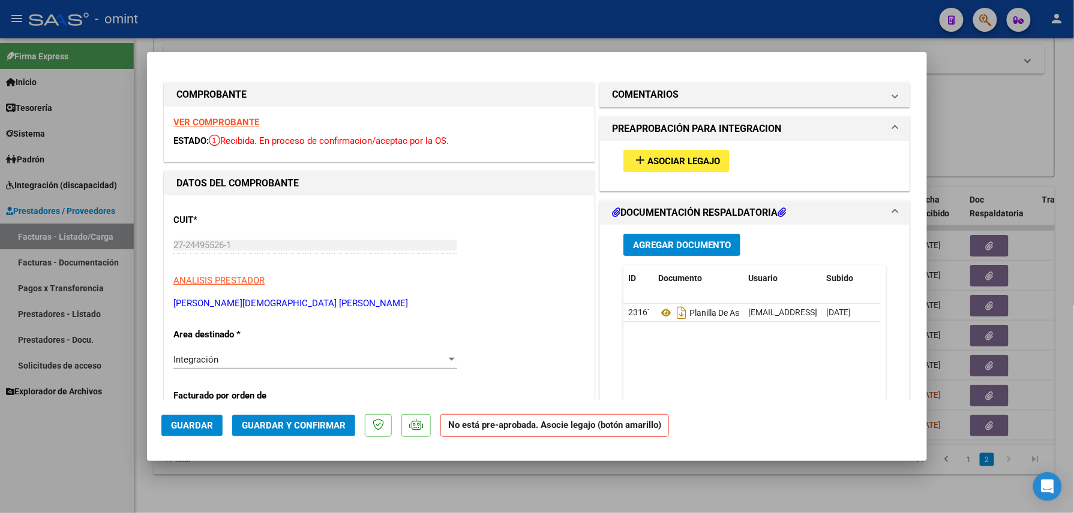
type input "202508"
click at [661, 161] on span "Asociar Legajo" at bounding box center [683, 161] width 73 height 11
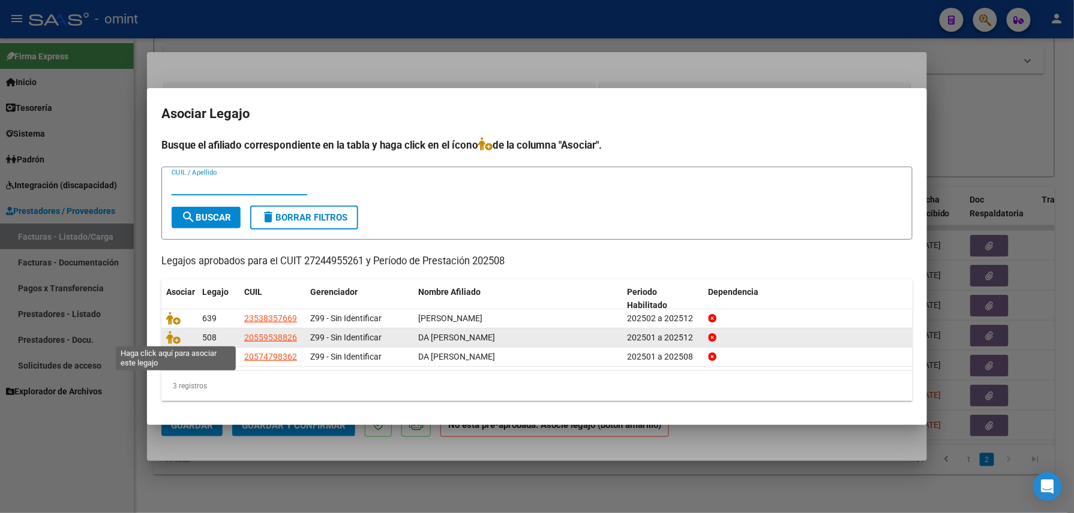
click at [166, 336] on datatable-body-cell at bounding box center [179, 338] width 36 height 19
click at [169, 339] on icon at bounding box center [173, 337] width 14 height 13
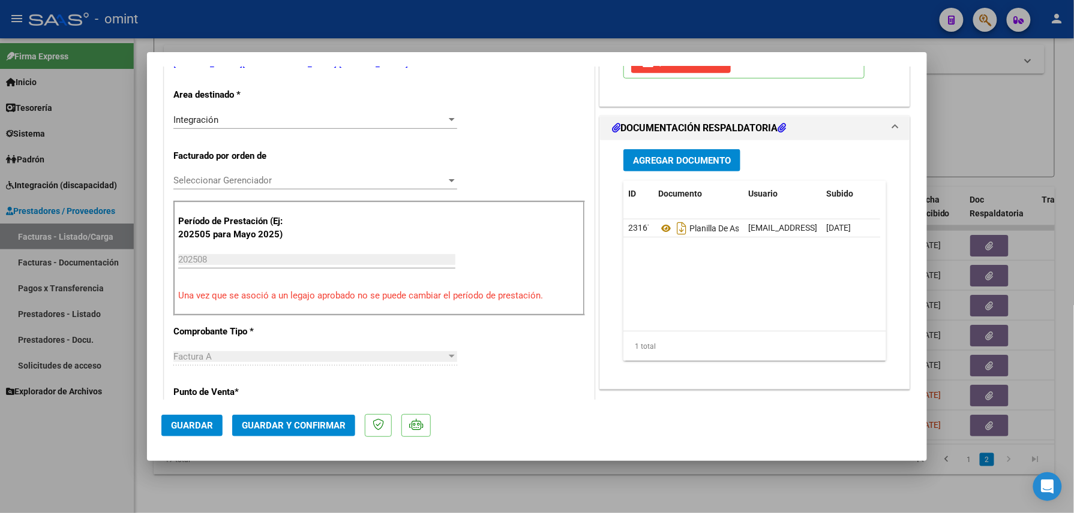
scroll to position [320, 0]
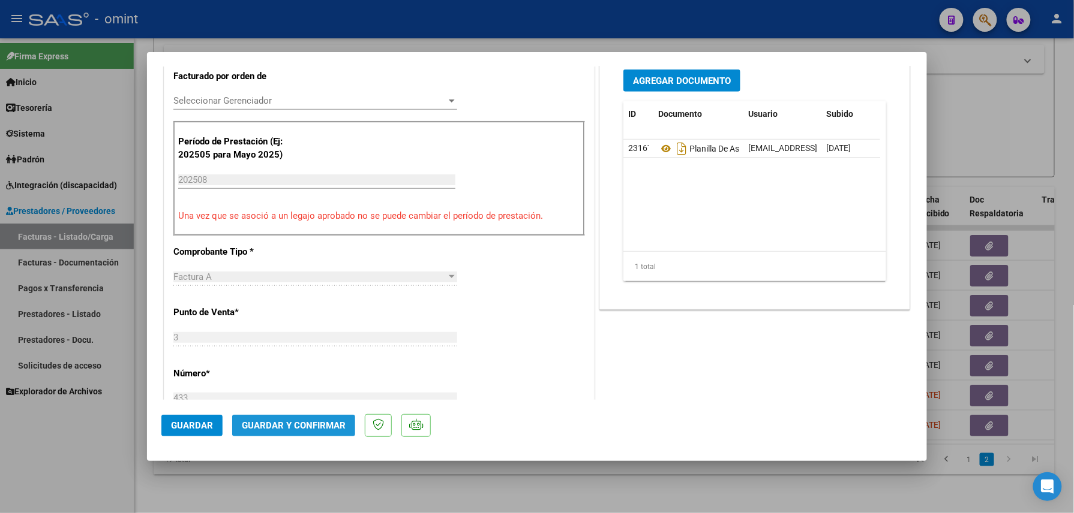
click at [315, 425] on span "Guardar y Confirmar" at bounding box center [294, 425] width 104 height 11
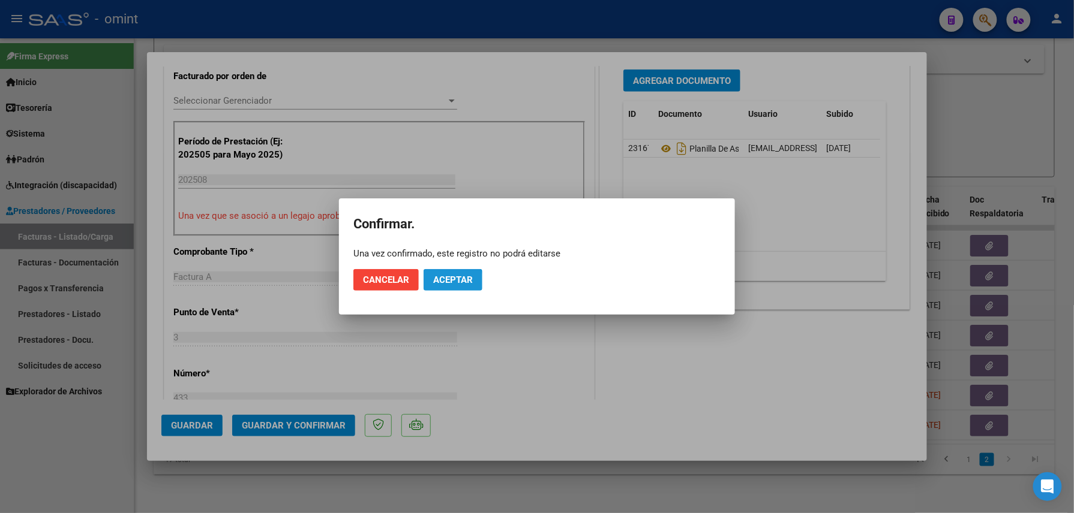
drag, startPoint x: 447, startPoint y: 281, endPoint x: 681, endPoint y: 5, distance: 362.2
click at [452, 278] on span "Aceptar" at bounding box center [453, 280] width 40 height 11
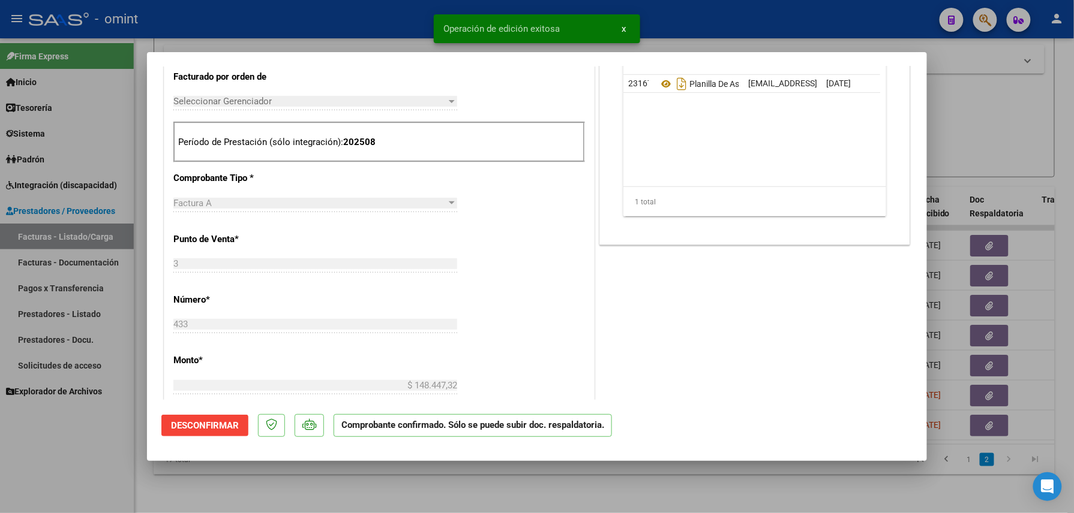
click at [263, 494] on div at bounding box center [537, 256] width 1074 height 513
type input "$ 0,00"
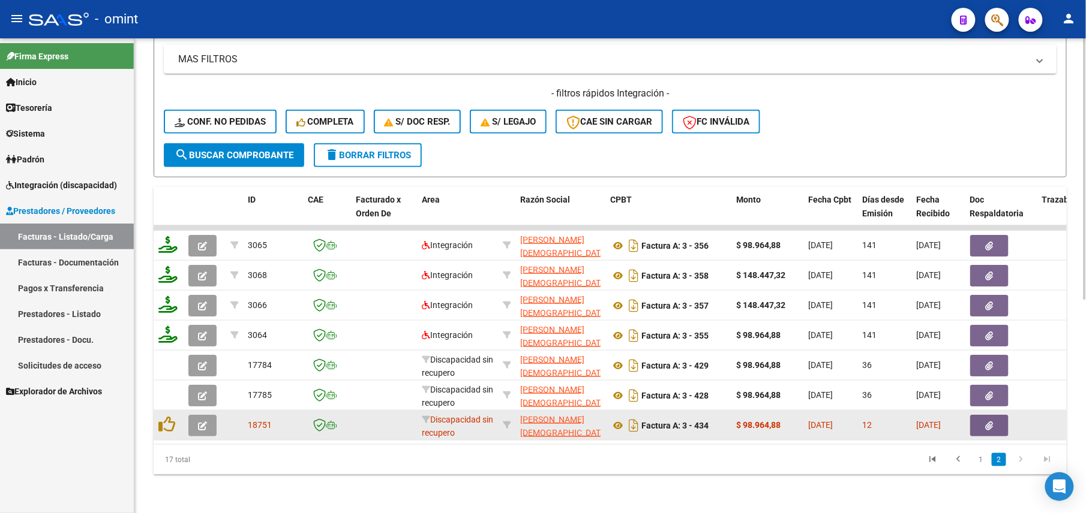
click at [198, 422] on icon "button" at bounding box center [202, 426] width 9 height 9
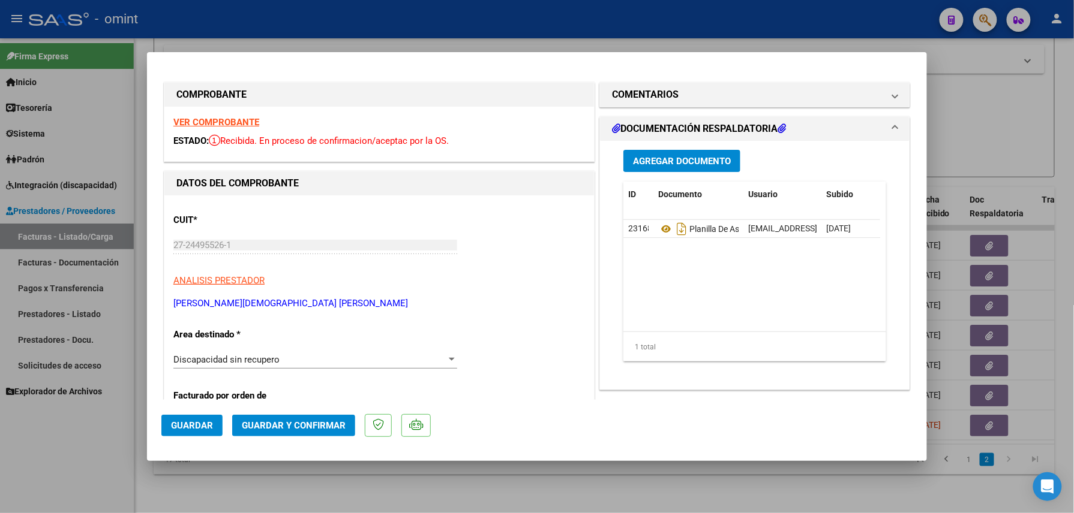
click at [226, 122] on strong "VER COMPROBANTE" at bounding box center [216, 122] width 86 height 11
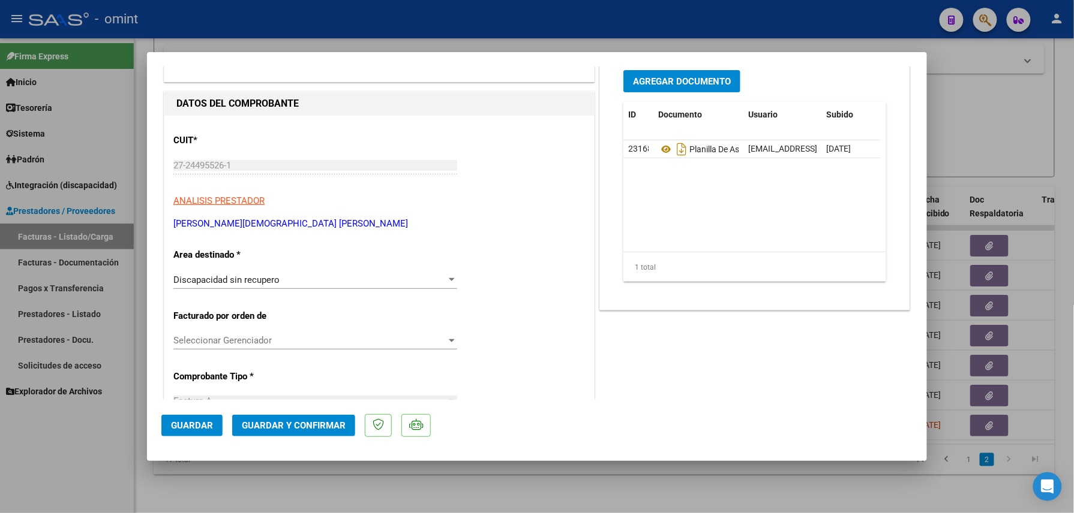
click at [223, 284] on span "Discapacidad sin recupero" at bounding box center [226, 280] width 106 height 11
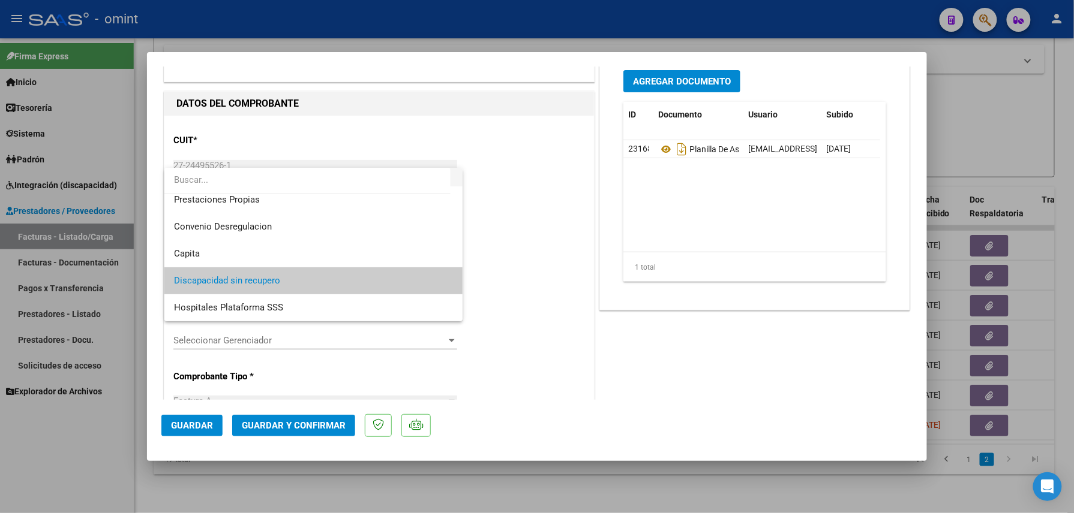
scroll to position [0, 0]
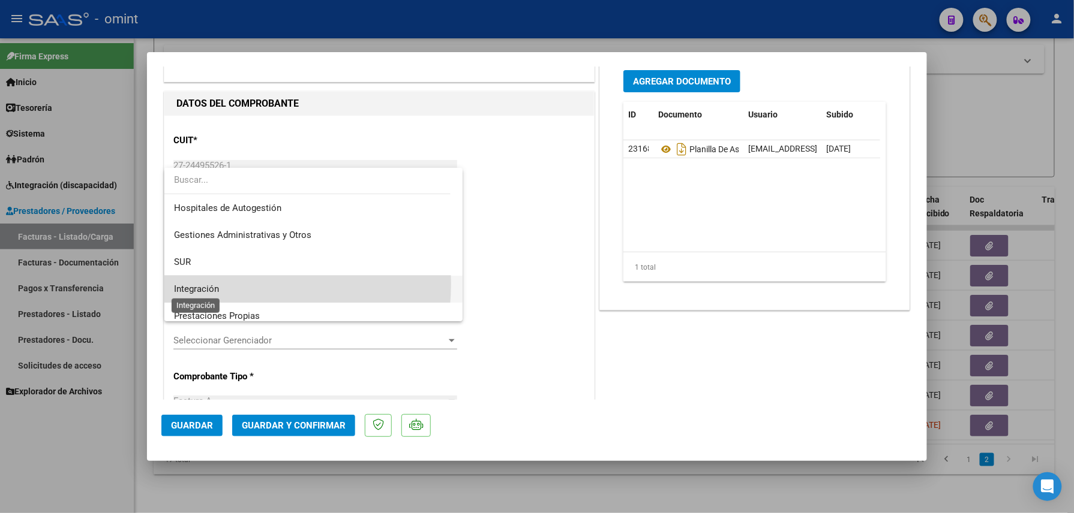
click at [217, 284] on span "Integración" at bounding box center [196, 289] width 45 height 11
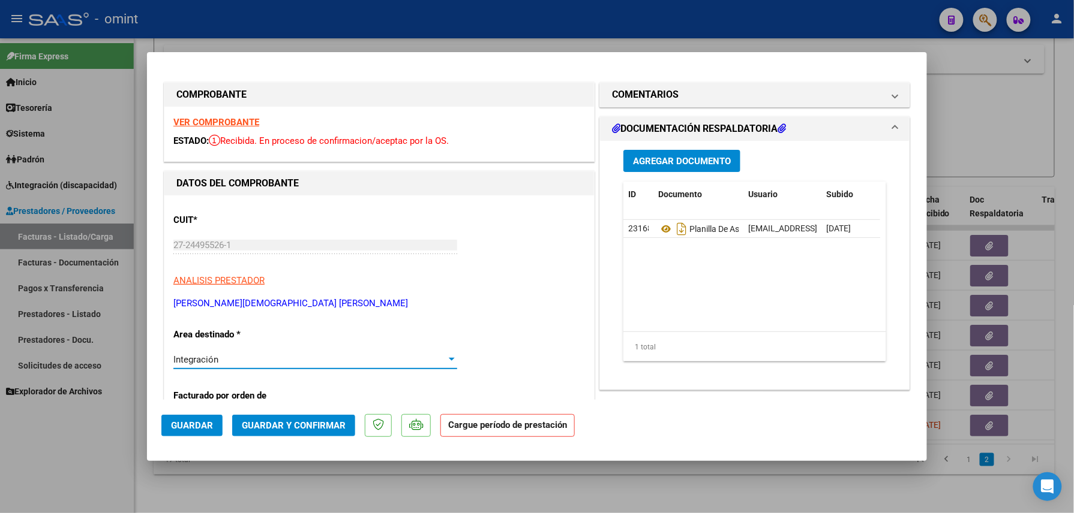
scroll to position [240, 0]
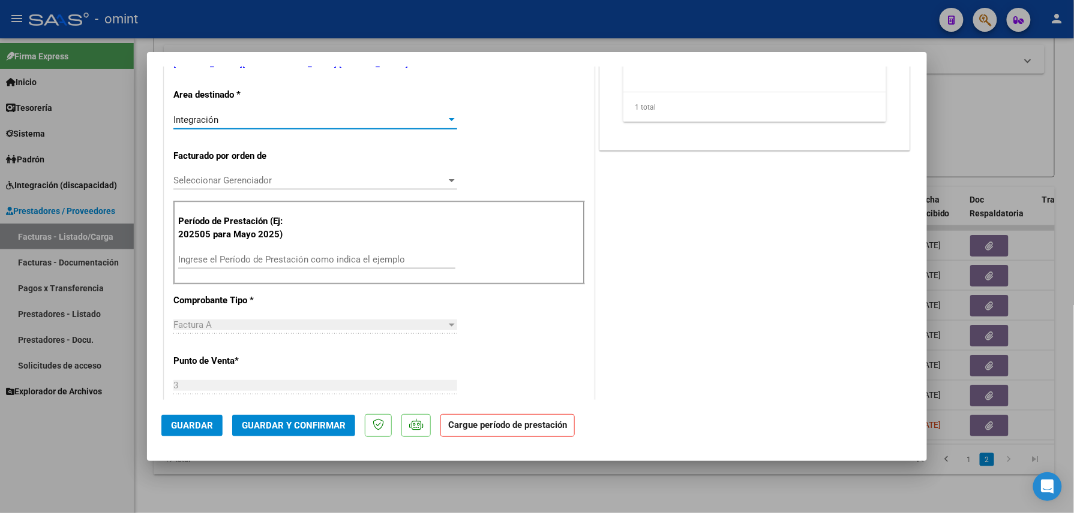
click at [250, 260] on input "Ingrese el Período de Prestación como indica el ejemplo" at bounding box center [316, 259] width 277 height 11
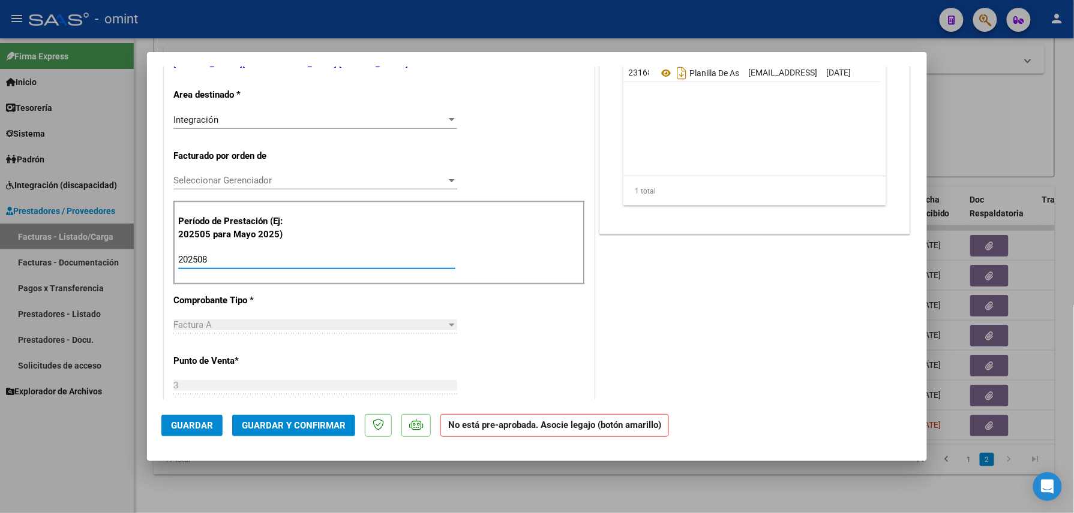
scroll to position [0, 0]
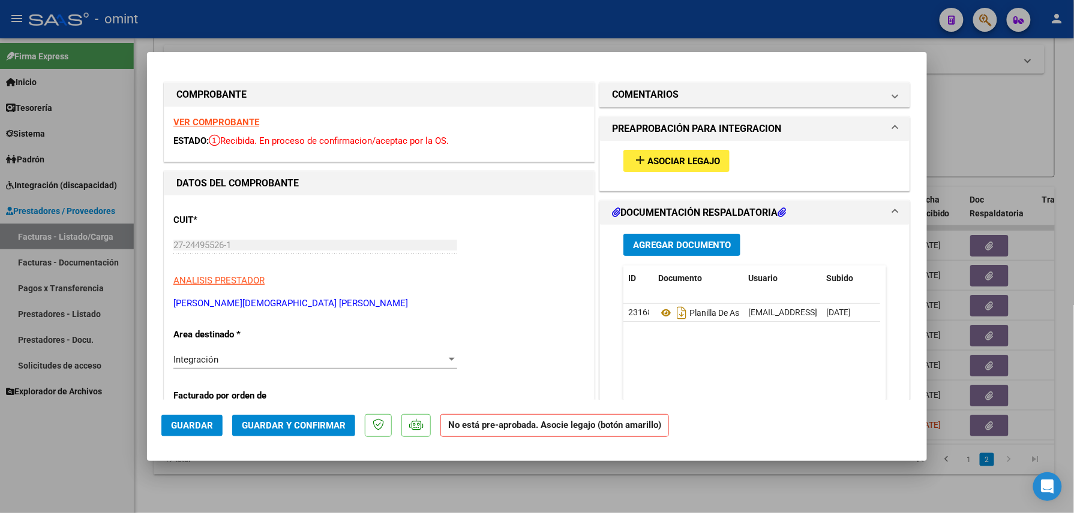
type input "202508"
click at [662, 154] on button "add Asociar Legajo" at bounding box center [676, 161] width 106 height 22
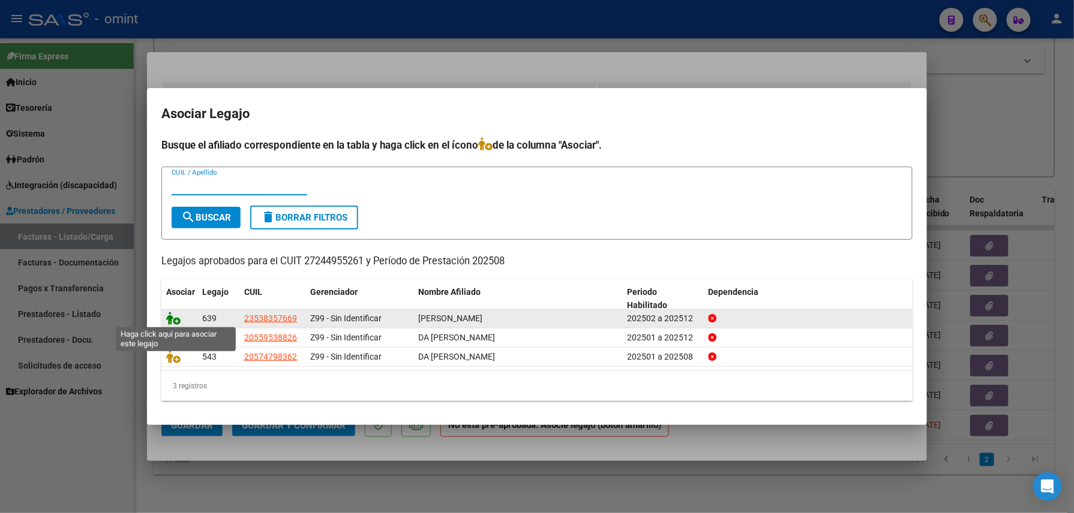
click at [173, 317] on icon at bounding box center [173, 318] width 14 height 13
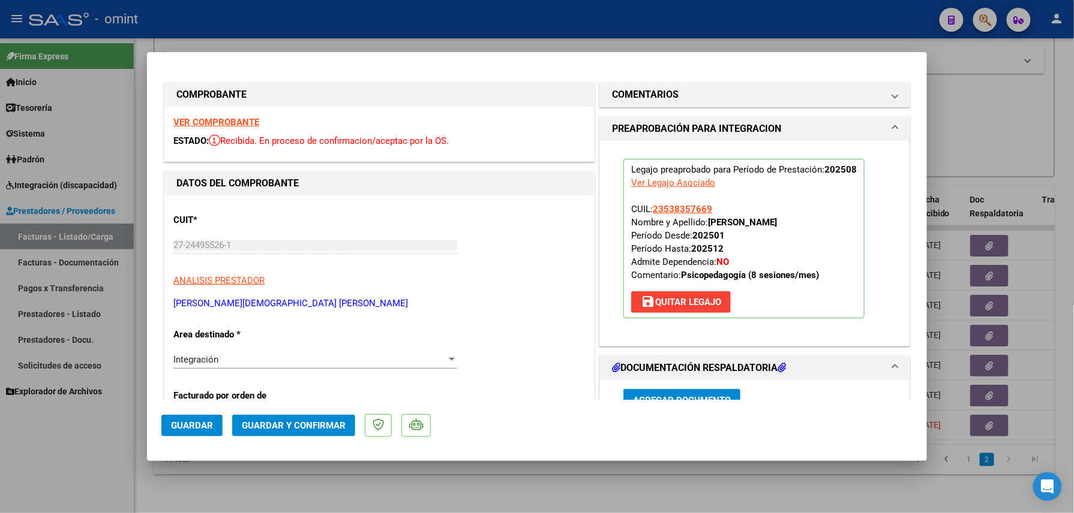
scroll to position [320, 0]
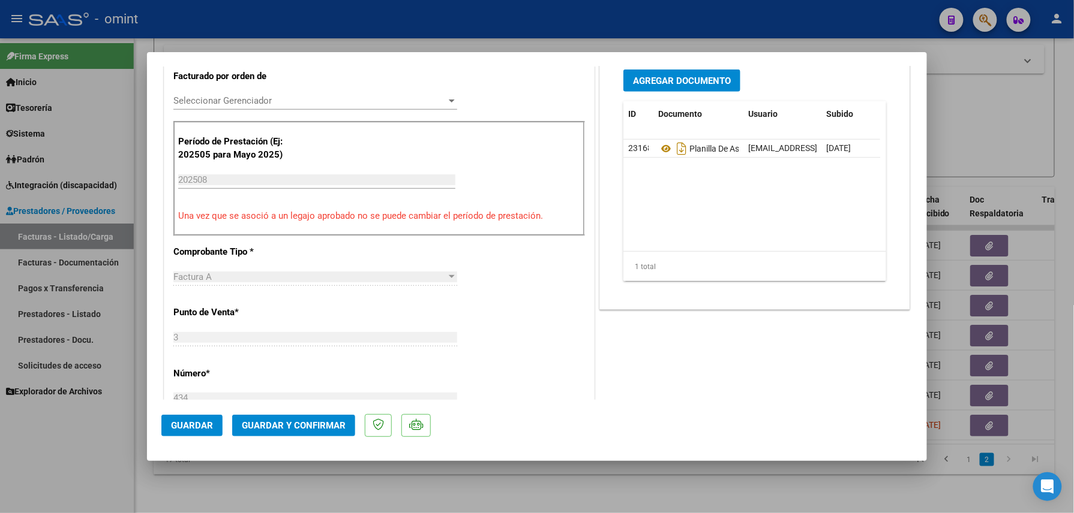
click at [302, 423] on span "Guardar y Confirmar" at bounding box center [294, 425] width 104 height 11
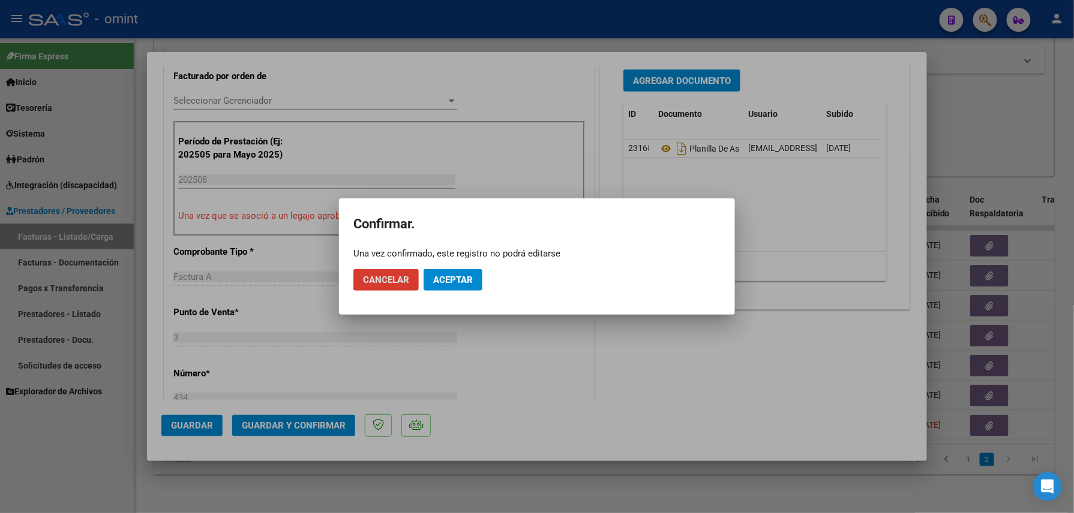
click at [464, 277] on span "Aceptar" at bounding box center [453, 280] width 40 height 11
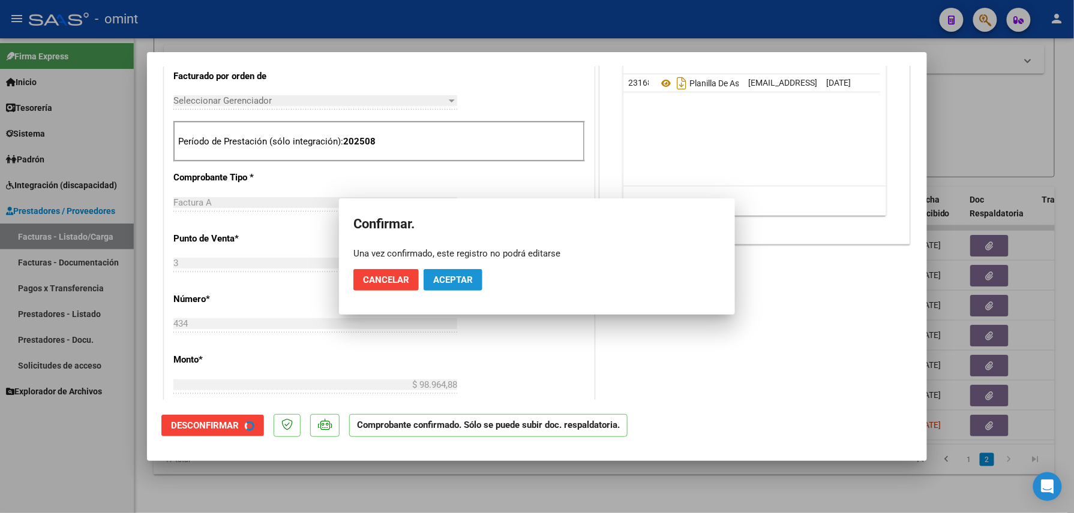
scroll to position [319, 0]
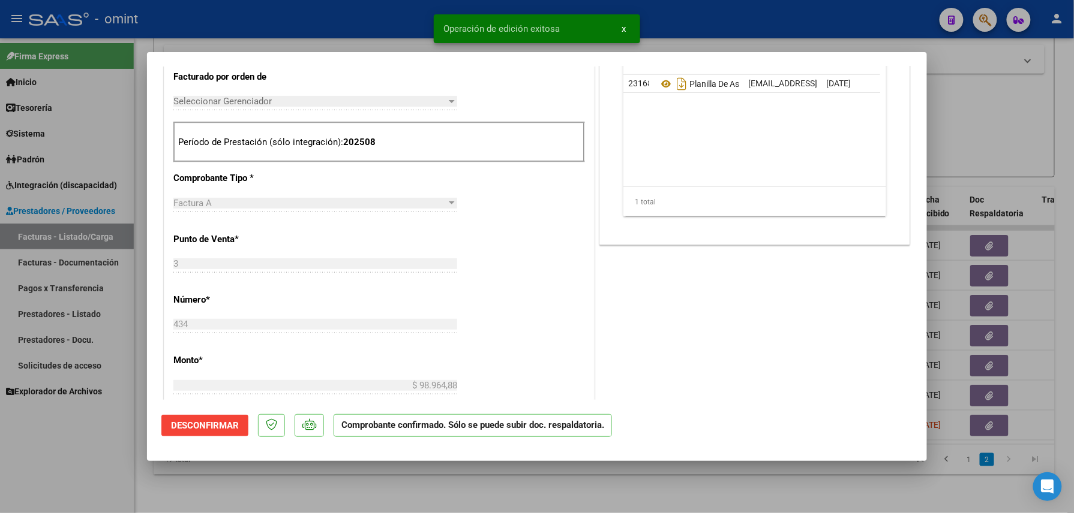
click at [282, 485] on div at bounding box center [537, 256] width 1074 height 513
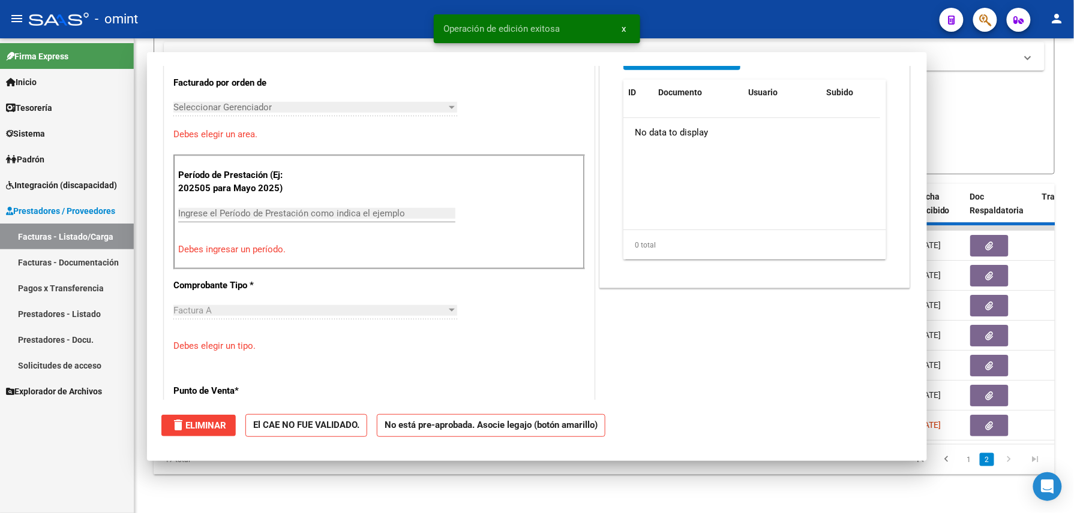
scroll to position [0, 0]
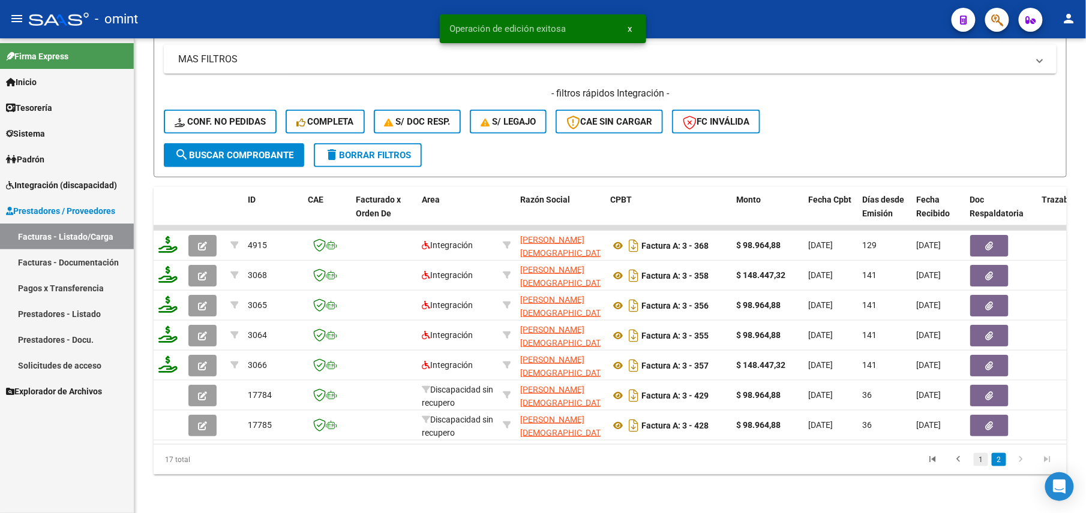
click at [982, 459] on link "1" at bounding box center [980, 459] width 14 height 13
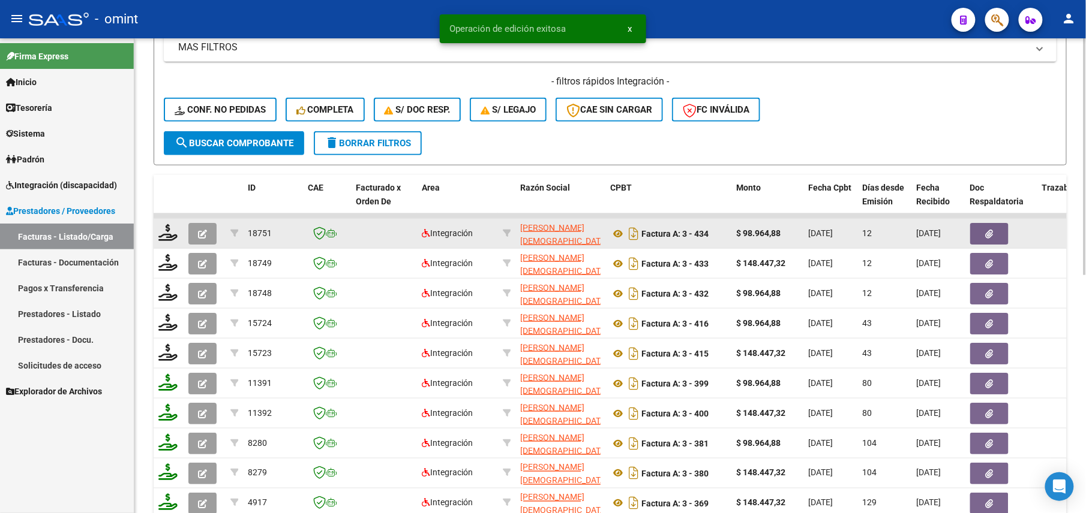
click at [205, 232] on icon "button" at bounding box center [202, 234] width 9 height 9
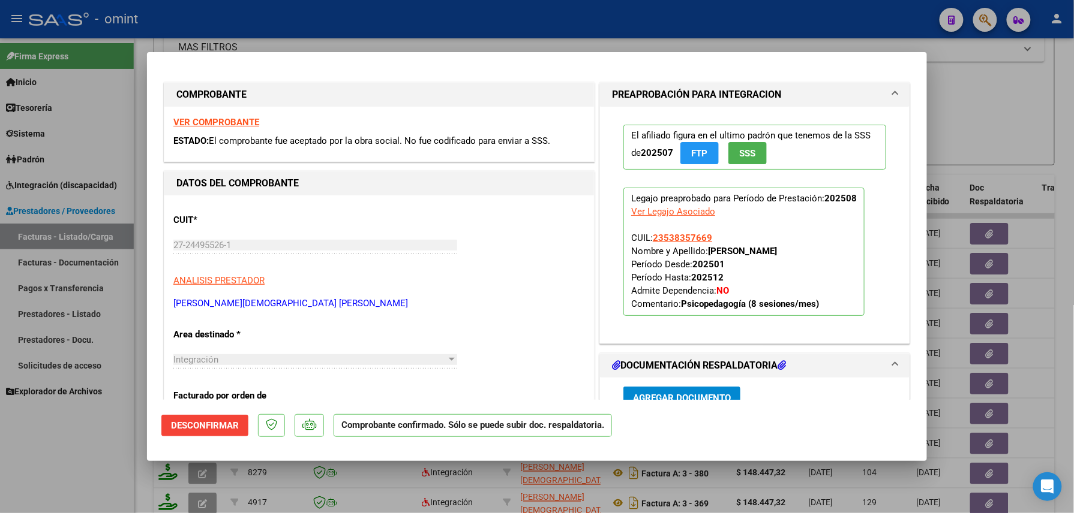
click at [142, 92] on div at bounding box center [537, 256] width 1074 height 513
type input "$ 0,00"
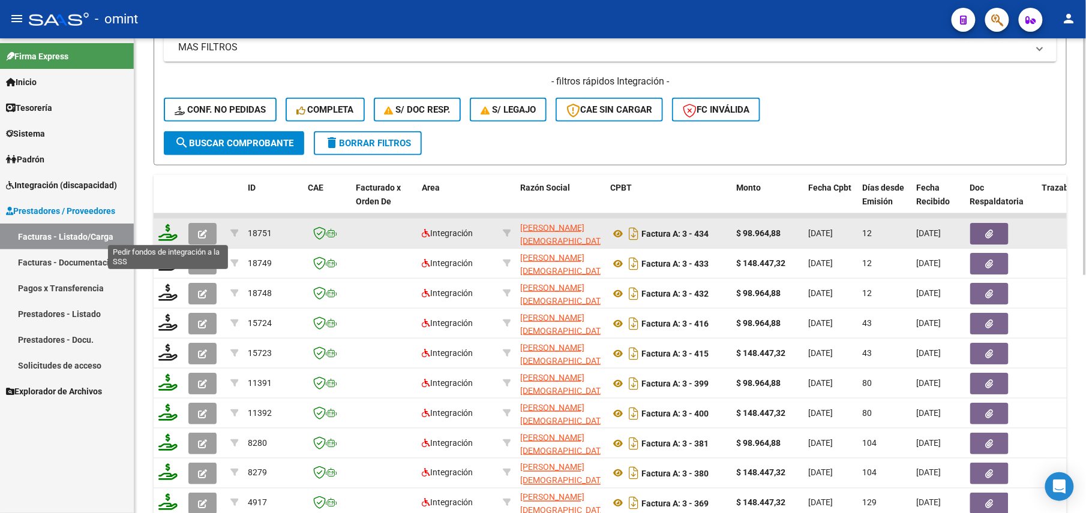
click at [170, 236] on icon at bounding box center [167, 232] width 19 height 17
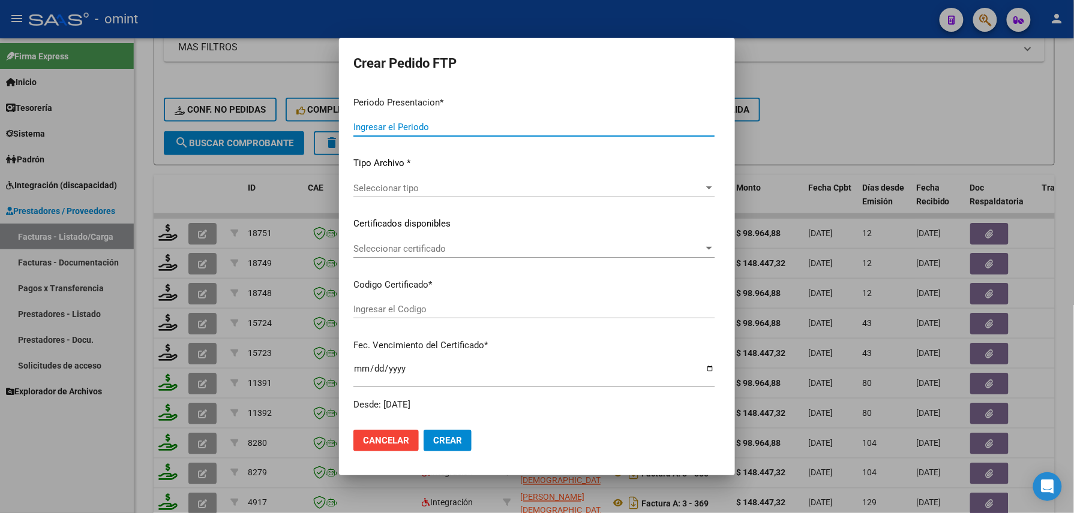
type input "202508"
type input "$ 98.964,88"
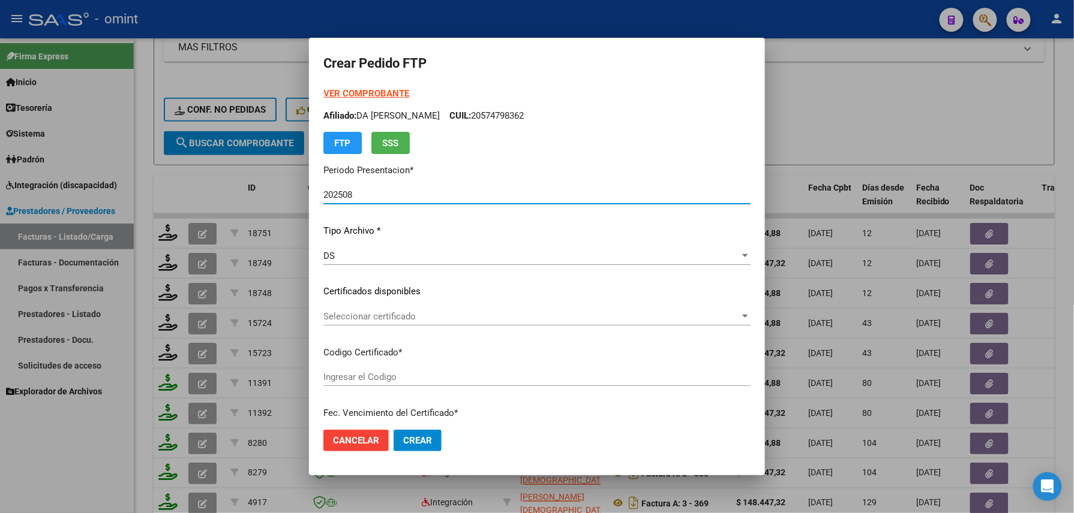
type input "8305584594"
type input "2025-04-05"
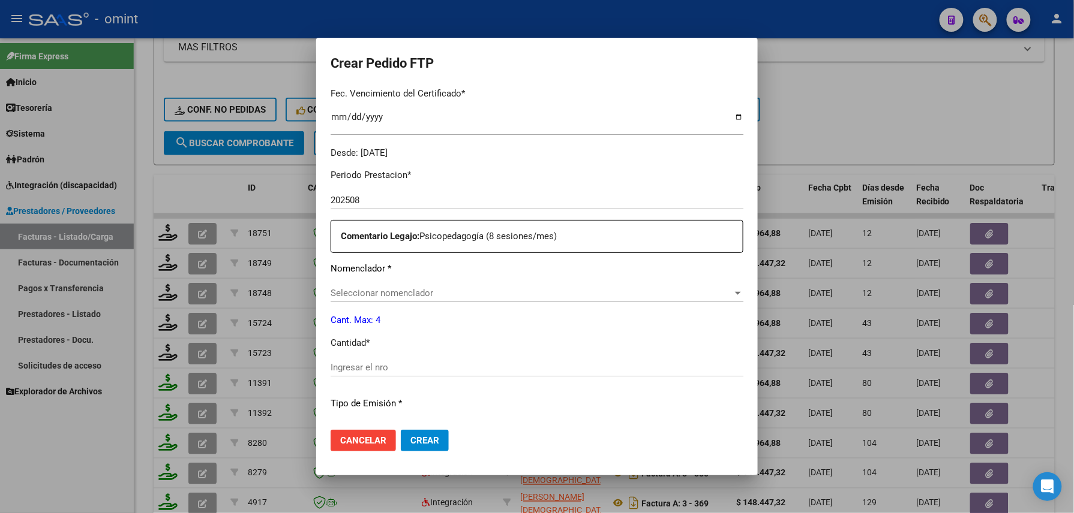
scroll to position [399, 0]
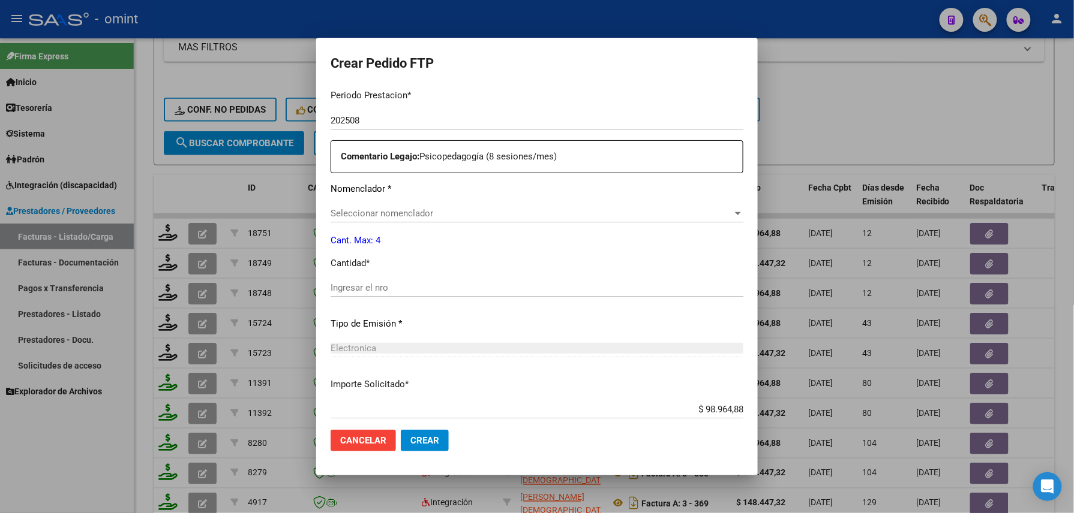
click at [140, 240] on div at bounding box center [537, 256] width 1074 height 513
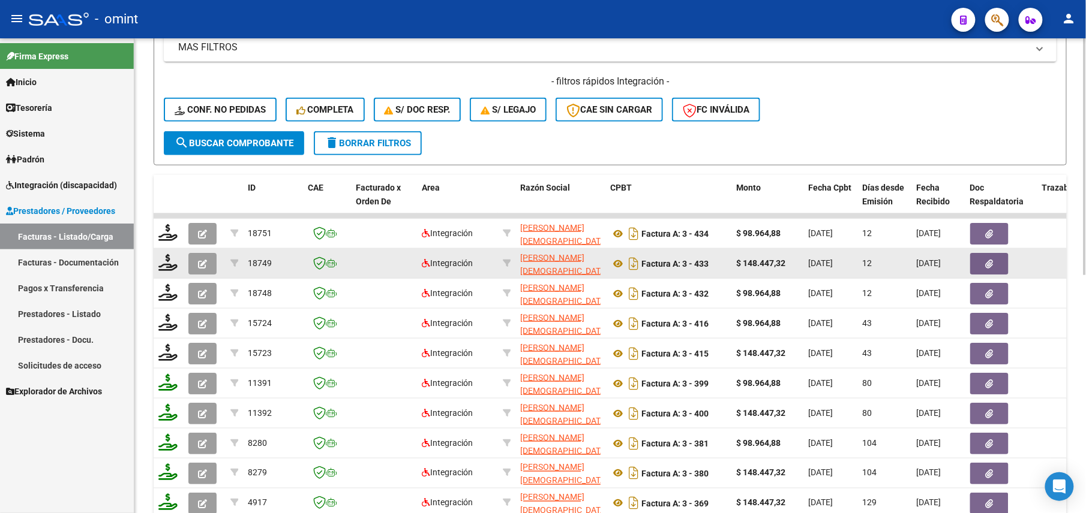
click at [208, 265] on button "button" at bounding box center [202, 264] width 28 height 22
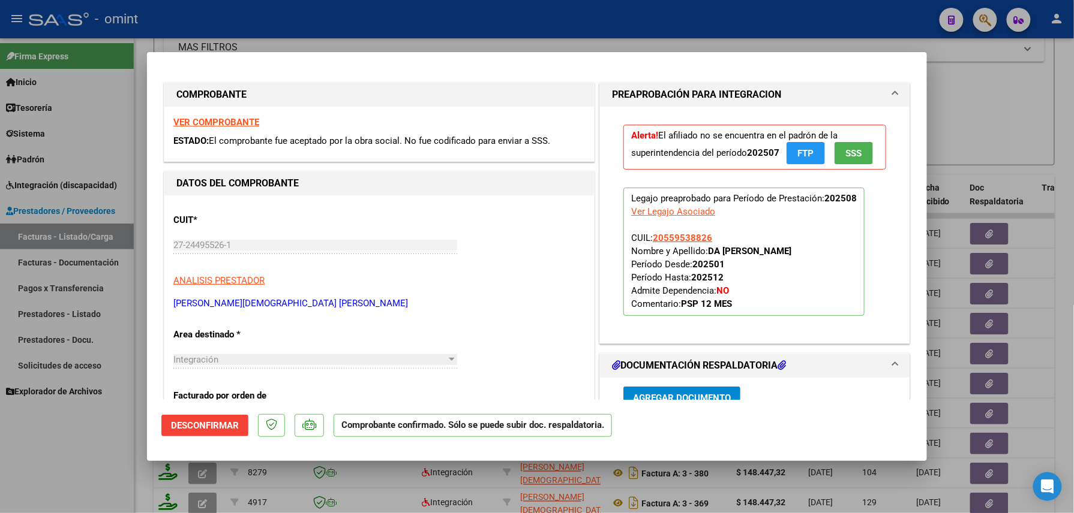
click at [143, 320] on div at bounding box center [537, 256] width 1074 height 513
type input "$ 0,00"
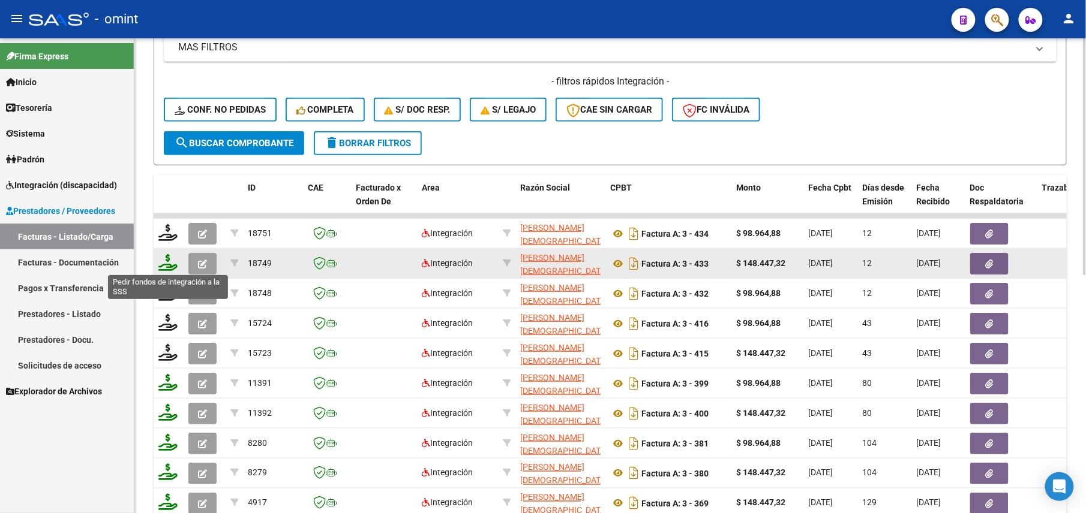
click at [172, 263] on icon at bounding box center [167, 262] width 19 height 17
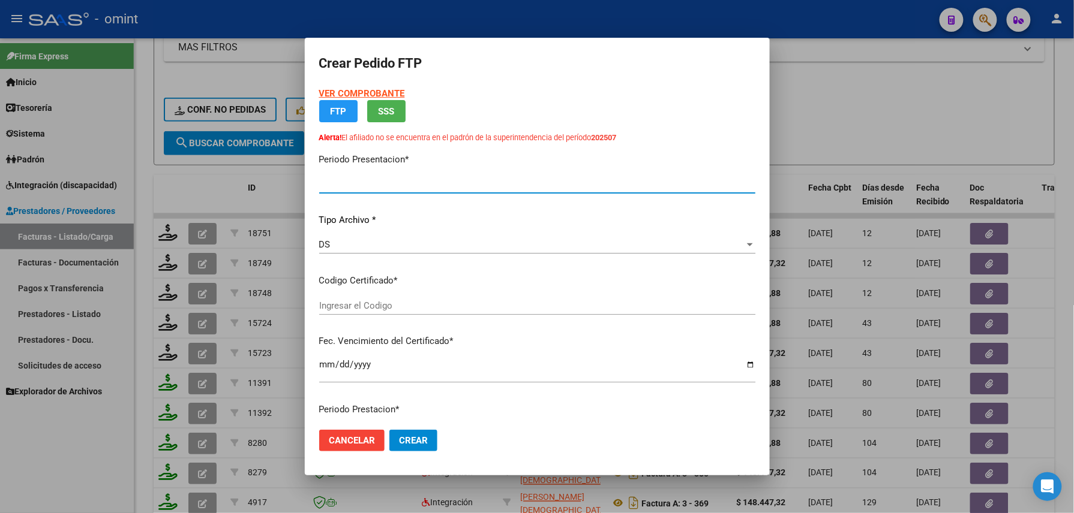
type input "202508"
type input "$ 148.447,32"
type input "3556573462"
type input "2025-10-24"
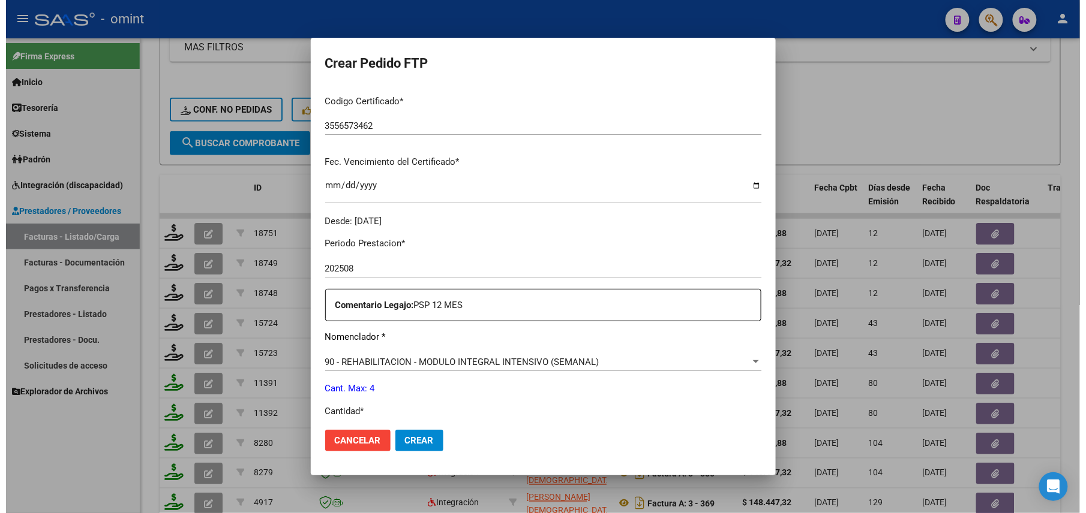
scroll to position [351, 0]
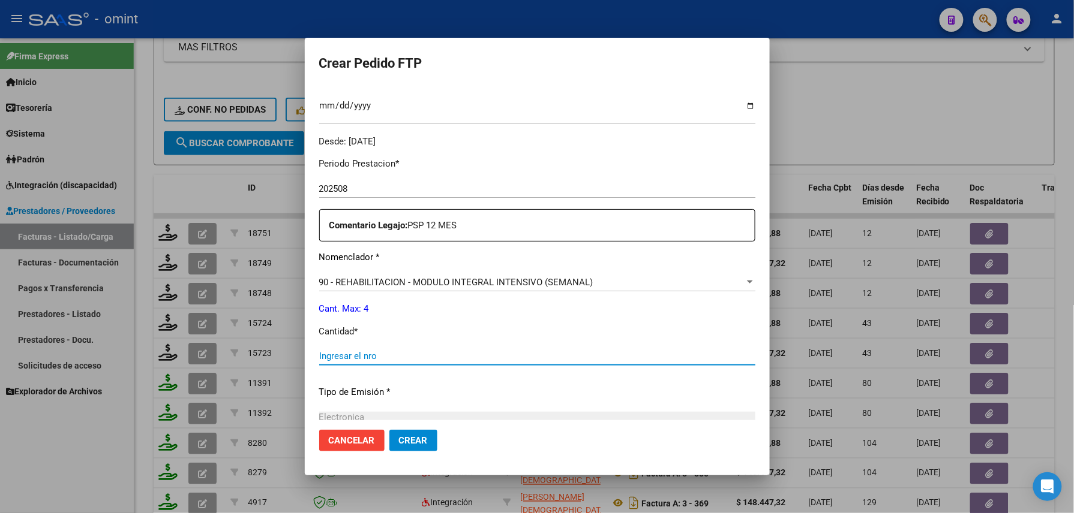
click at [362, 353] on input "Ingresar el nro" at bounding box center [537, 356] width 436 height 11
type input "4"
click at [403, 439] on span "Crear" at bounding box center [413, 440] width 29 height 11
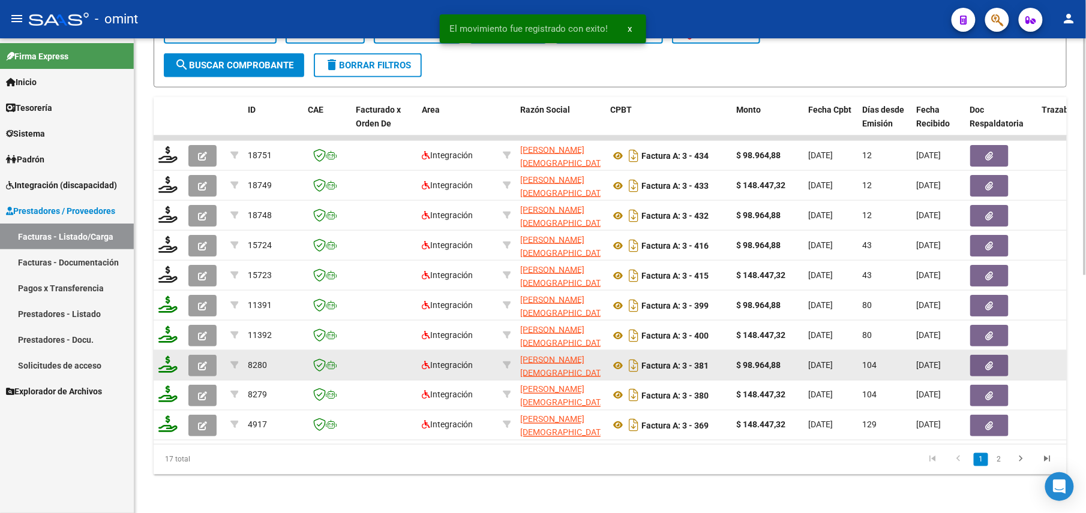
scroll to position [478, 0]
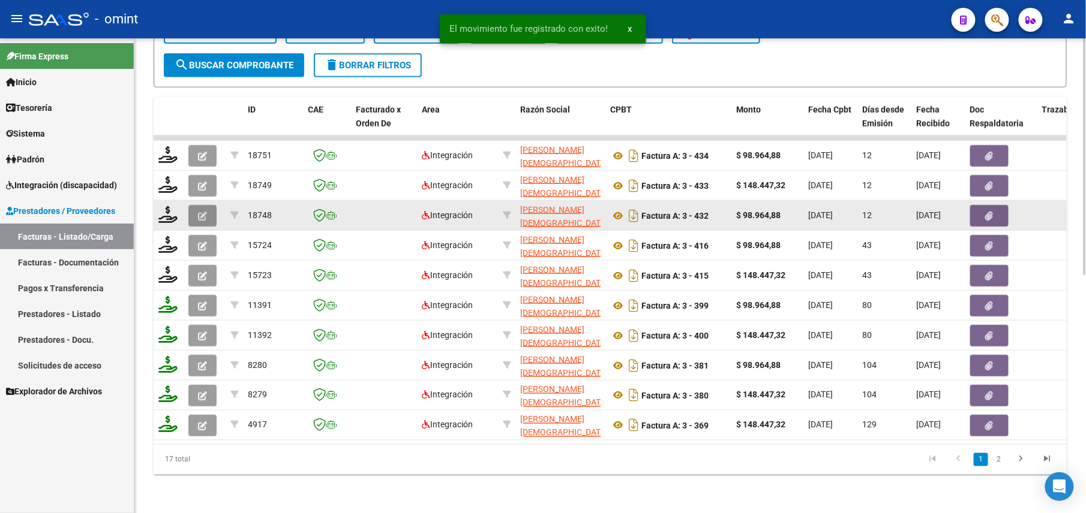
click at [203, 212] on icon "button" at bounding box center [202, 216] width 9 height 9
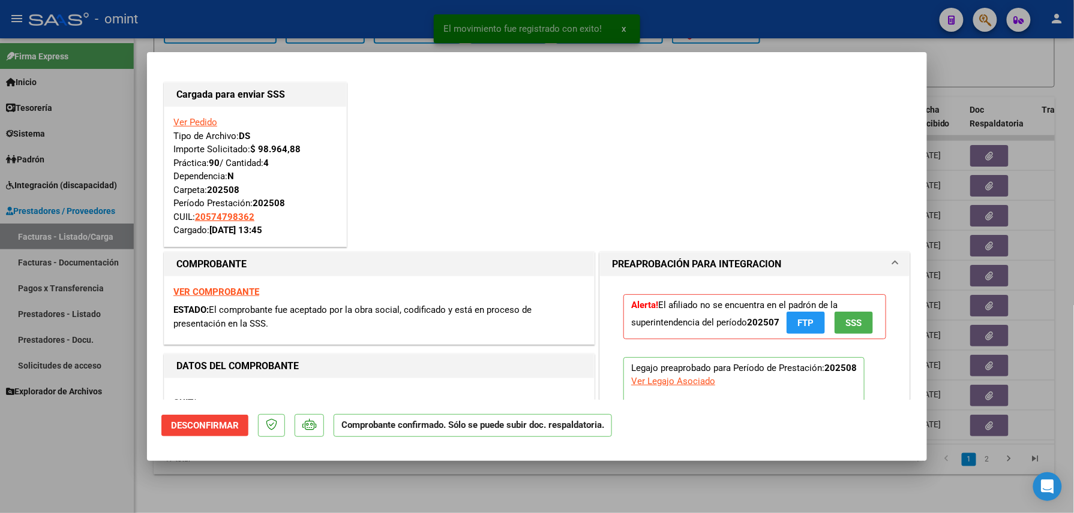
click at [288, 488] on div at bounding box center [537, 256] width 1074 height 513
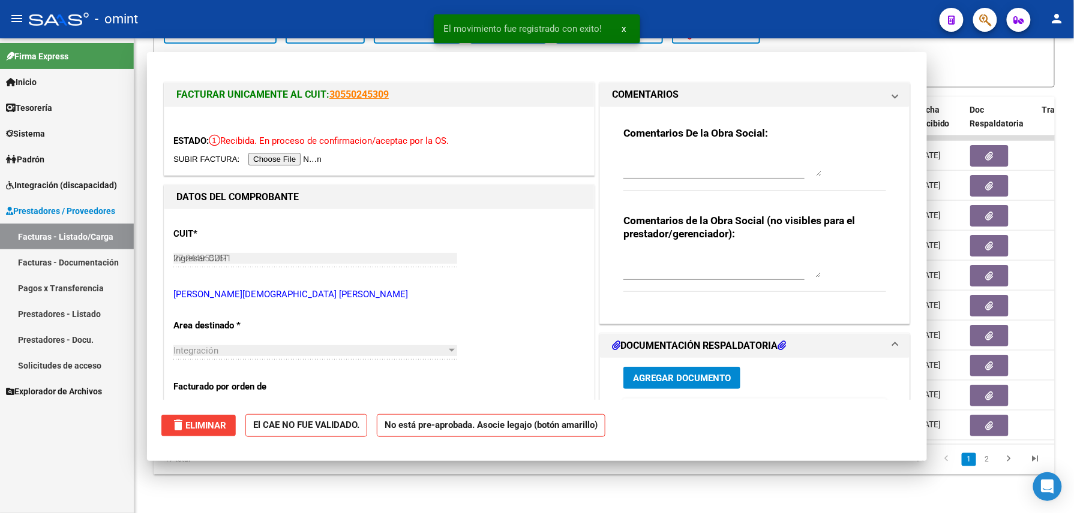
type input "$ 0,00"
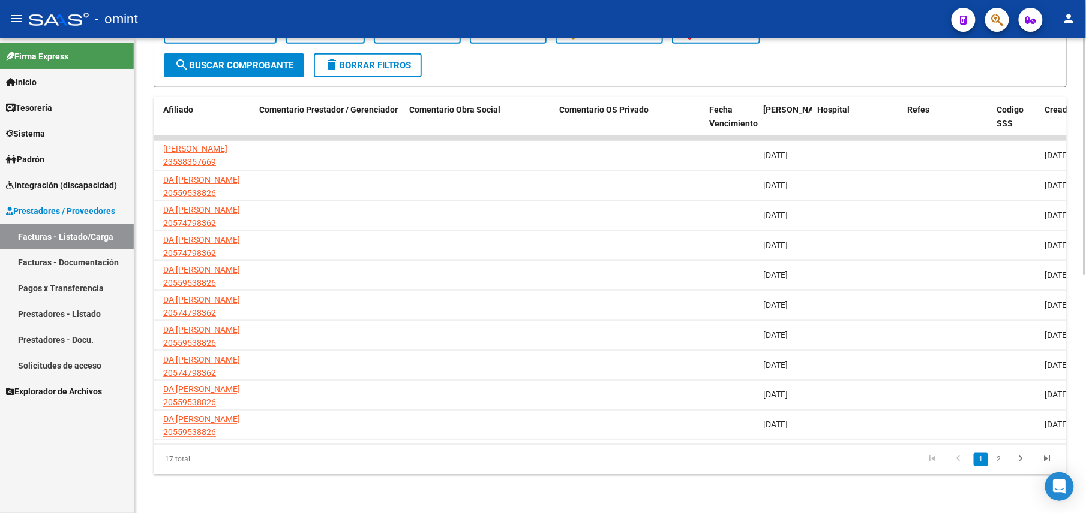
scroll to position [0, 1535]
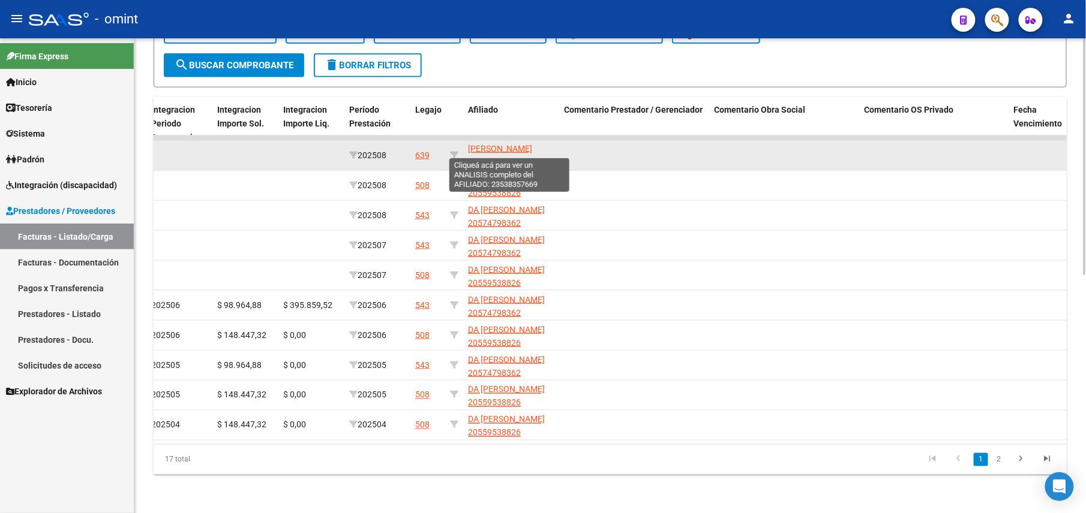
drag, startPoint x: 555, startPoint y: 146, endPoint x: 500, endPoint y: 148, distance: 55.8
click at [500, 148] on datatable-body-cell "HERRERA SANTINO ISAIAS 23538357669" at bounding box center [511, 155] width 96 height 29
copy span "23538357669"
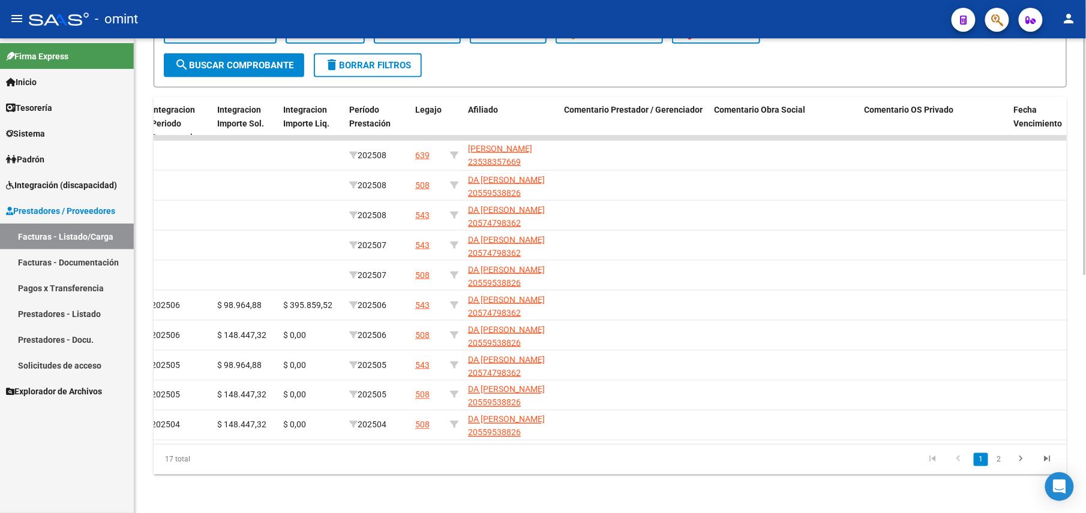
scroll to position [0, 0]
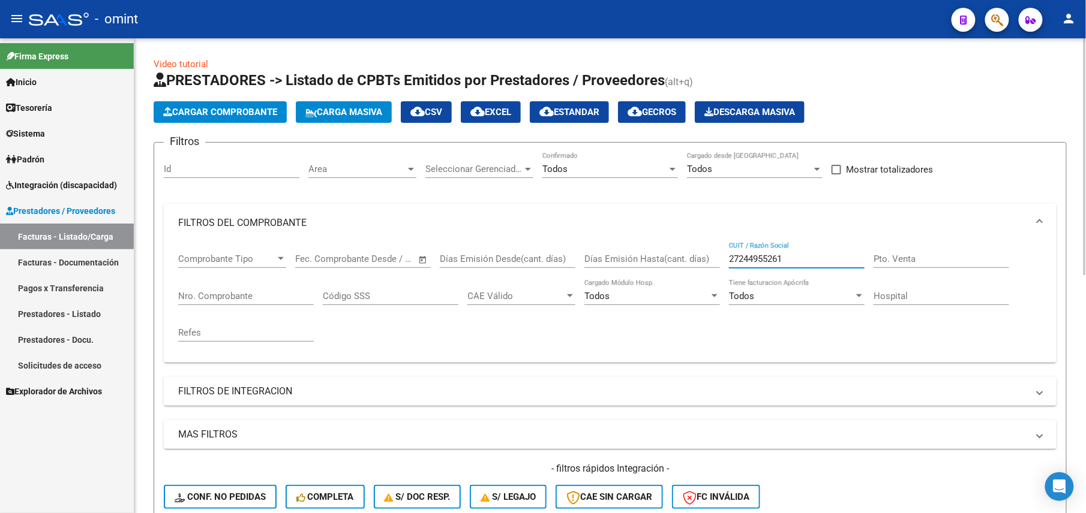
drag, startPoint x: 801, startPoint y: 257, endPoint x: 687, endPoint y: 269, distance: 114.6
click at [689, 269] on div "Comprobante Tipo Comprobante Tipo Fecha inicio – Fecha fin Fec. Comprobante Des…" at bounding box center [610, 297] width 864 height 111
click at [318, 386] on mat-panel-title "FILTROS DE INTEGRACION" at bounding box center [602, 391] width 849 height 13
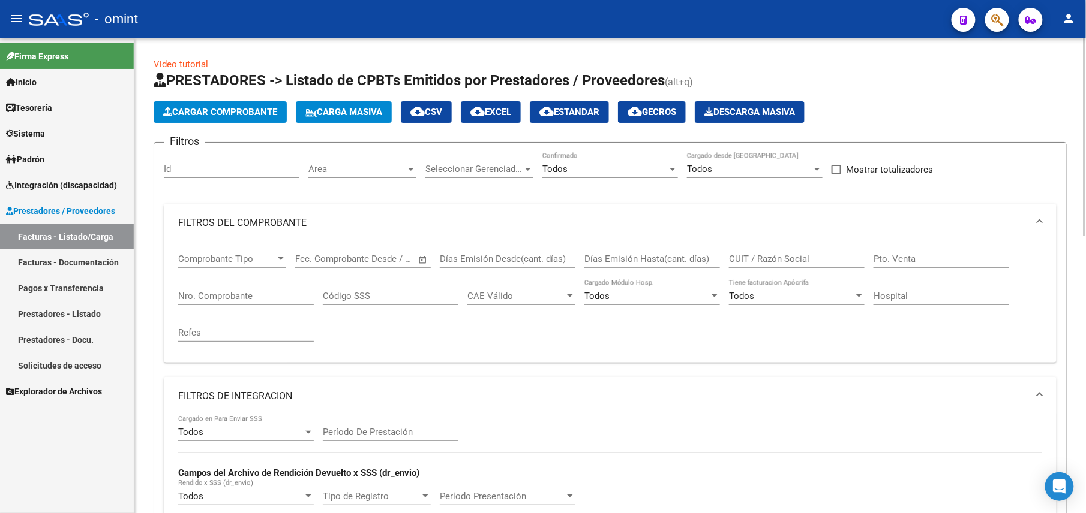
scroll to position [160, 0]
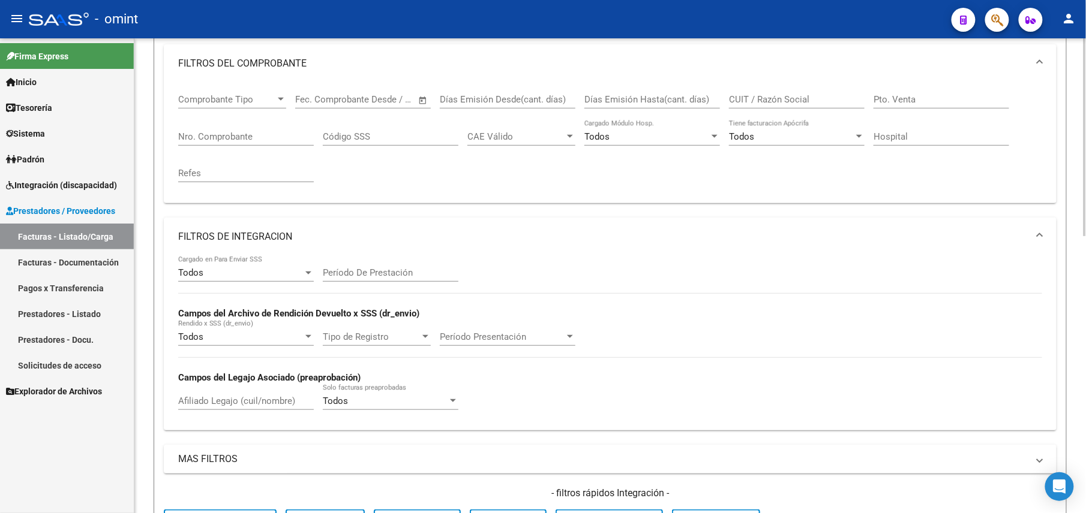
drag, startPoint x: 221, startPoint y: 410, endPoint x: 229, endPoint y: 398, distance: 14.6
click at [221, 408] on div "Afiliado Legajo (cuil/nombre)" at bounding box center [246, 397] width 136 height 26
click at [223, 402] on input "Afiliado Legajo (cuil/nombre)" at bounding box center [246, 401] width 136 height 11
paste input "23538357669"
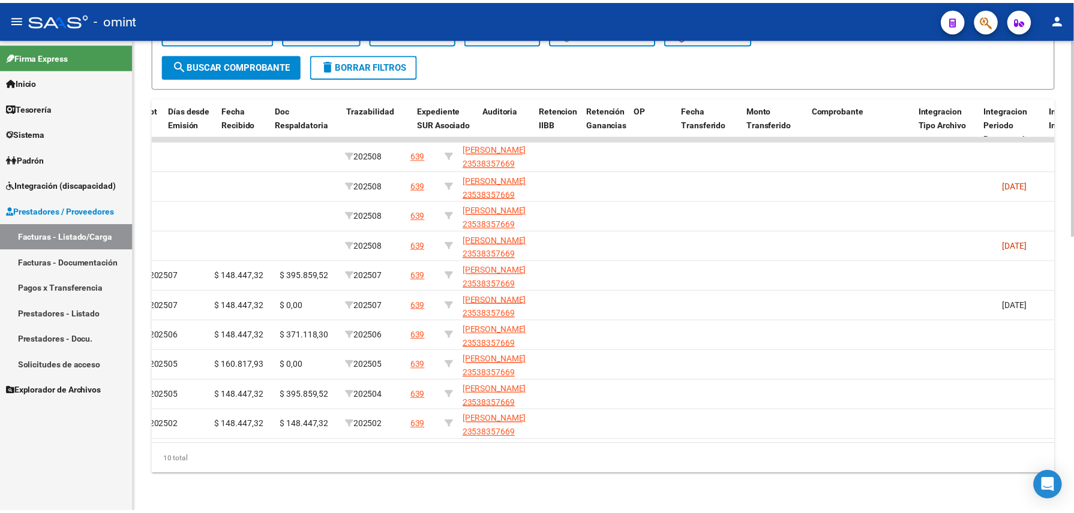
scroll to position [0, 0]
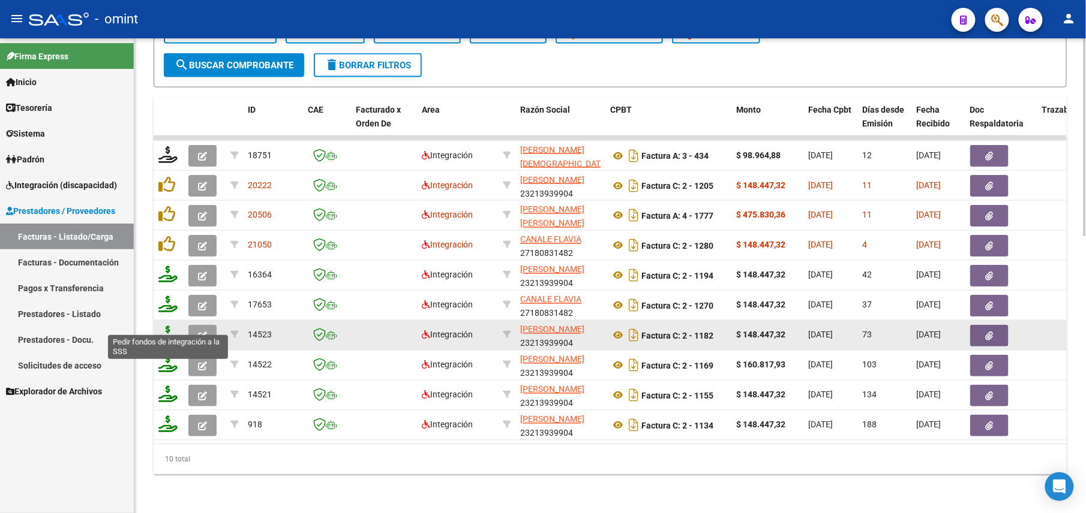
type input "23538357669"
click at [204, 330] on button "button" at bounding box center [202, 336] width 28 height 22
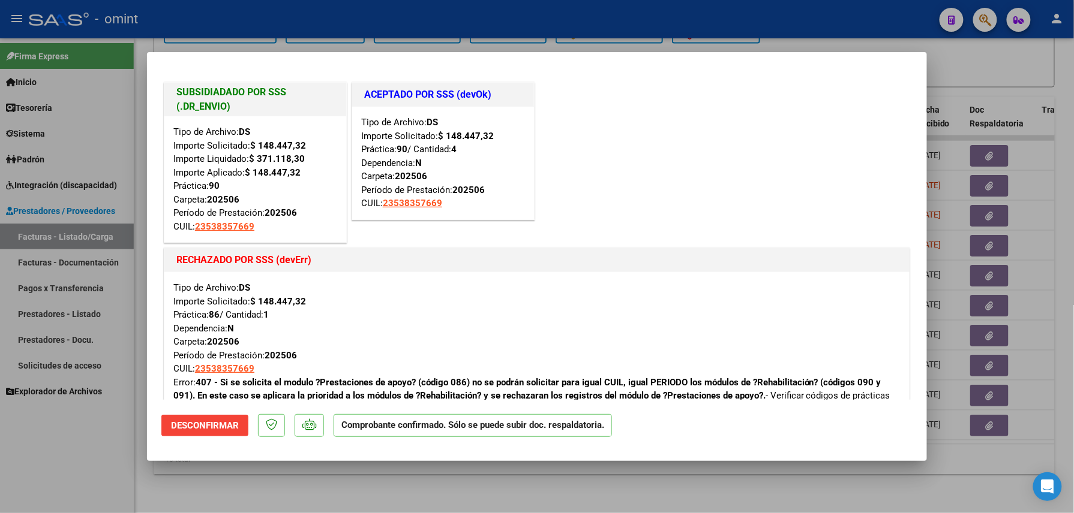
drag, startPoint x: 263, startPoint y: 485, endPoint x: 244, endPoint y: 414, distance: 73.9
click at [262, 481] on div at bounding box center [537, 256] width 1074 height 513
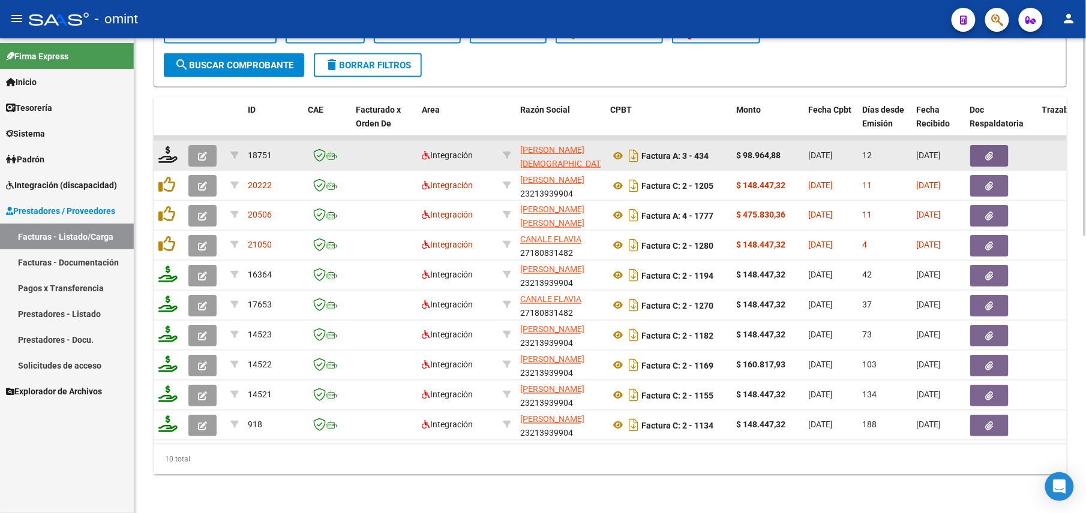
click at [181, 144] on datatable-body-cell at bounding box center [169, 155] width 30 height 29
click at [169, 146] on icon at bounding box center [167, 154] width 19 height 17
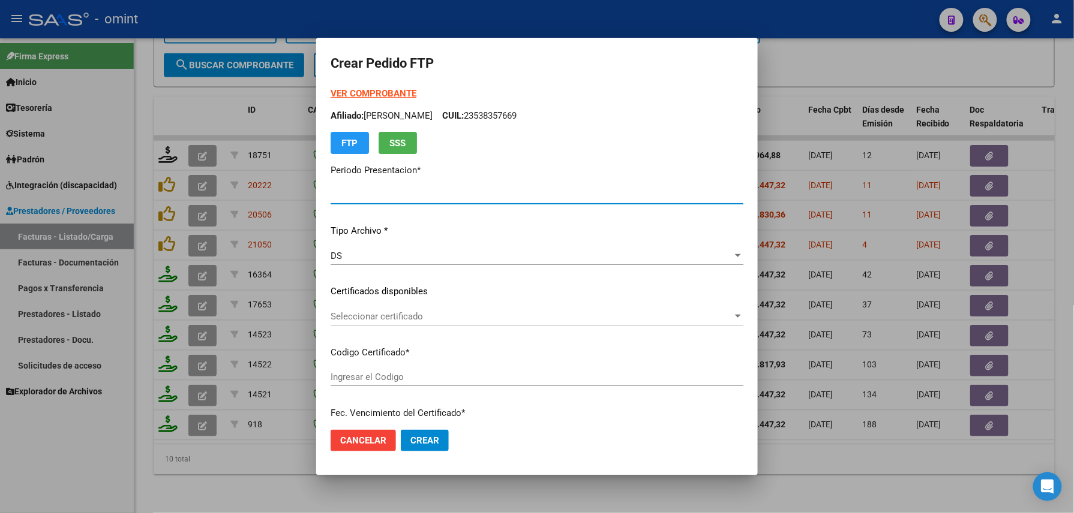
type input "202508"
type input "$ 98.964,88"
type input "8305584594"
type input "2025-04-05"
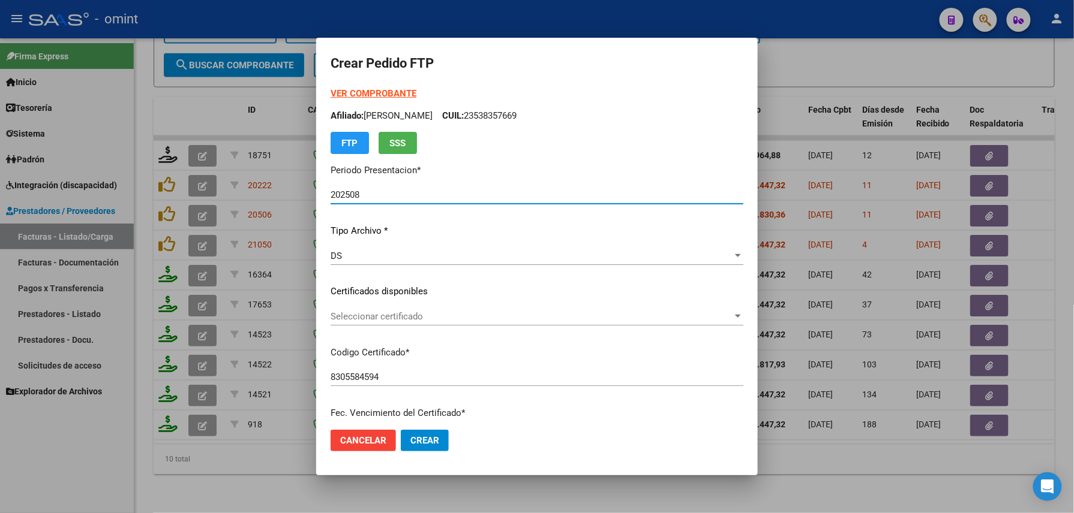
click at [234, 487] on div at bounding box center [537, 256] width 1074 height 513
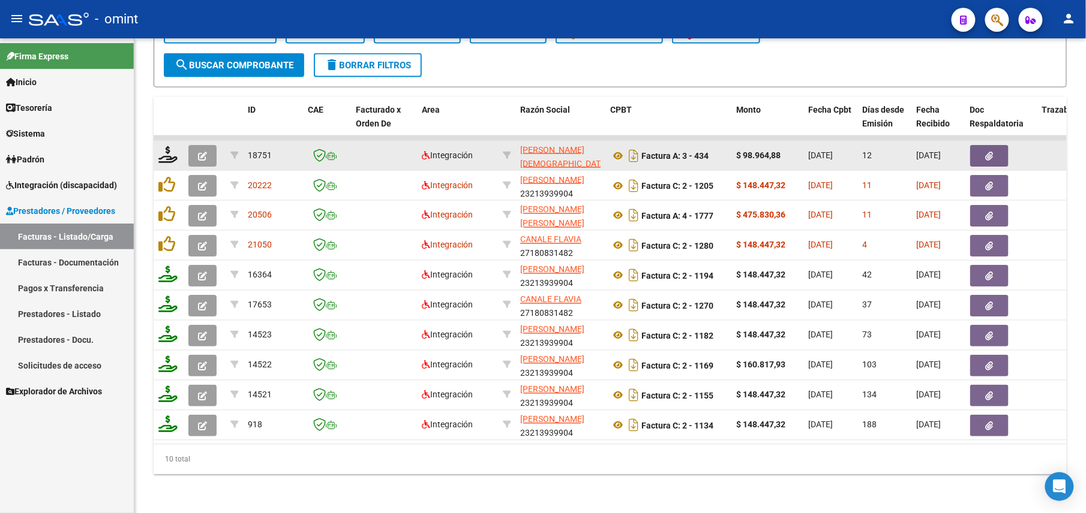
click at [204, 145] on button "button" at bounding box center [202, 156] width 28 height 22
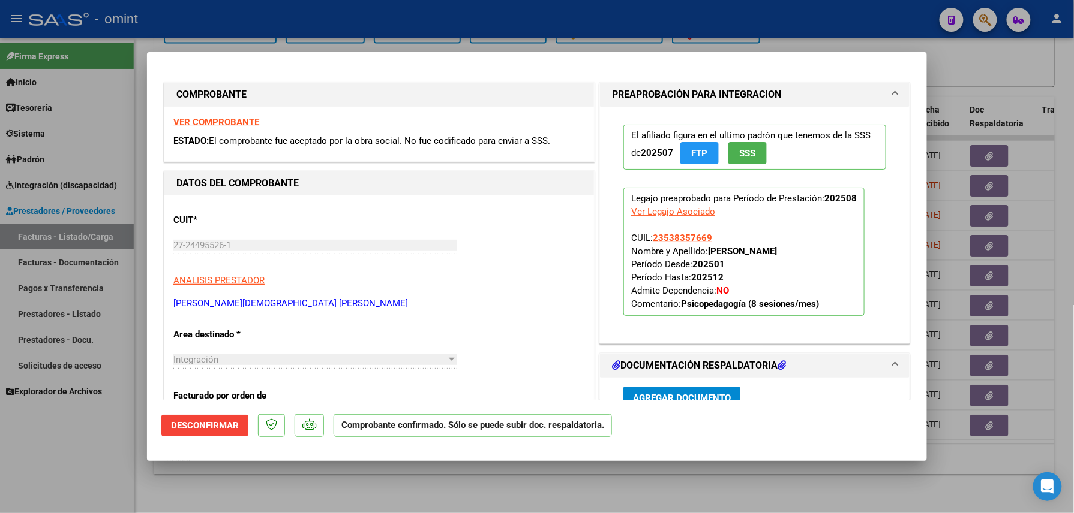
drag, startPoint x: 246, startPoint y: 493, endPoint x: 205, endPoint y: 390, distance: 111.2
click at [245, 493] on div at bounding box center [537, 256] width 1074 height 513
type input "$ 0,00"
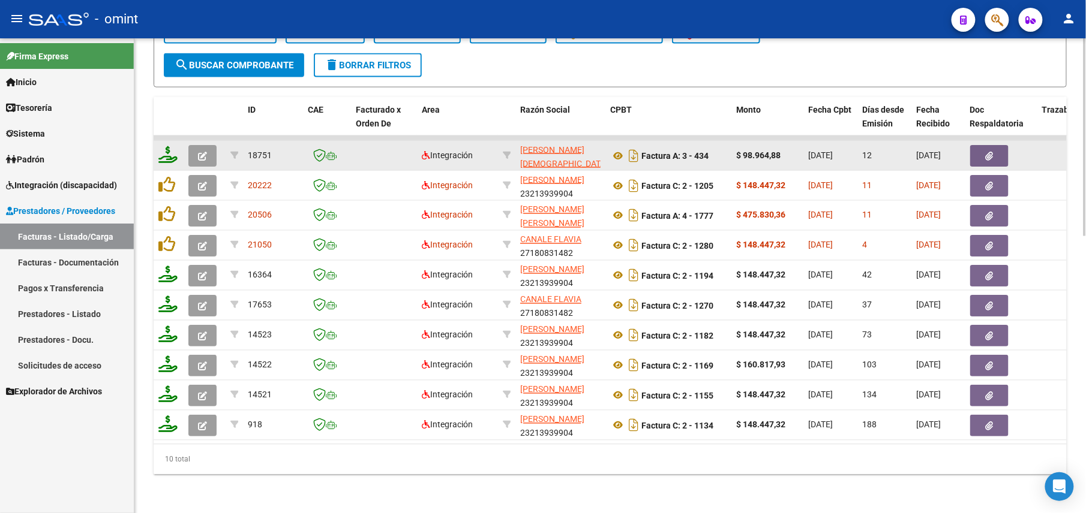
click at [172, 146] on icon at bounding box center [167, 154] width 19 height 17
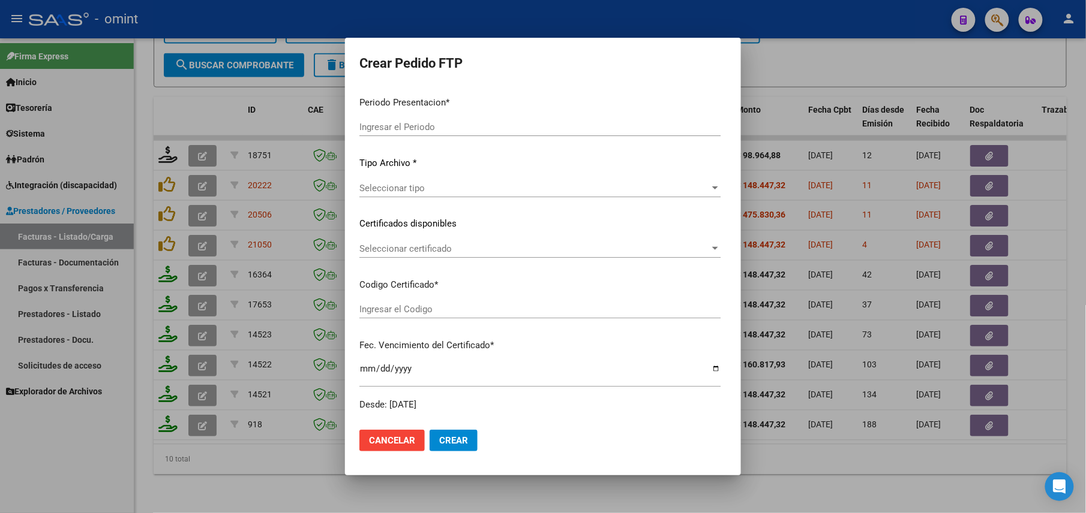
type input "202508"
type input "$ 98.964,88"
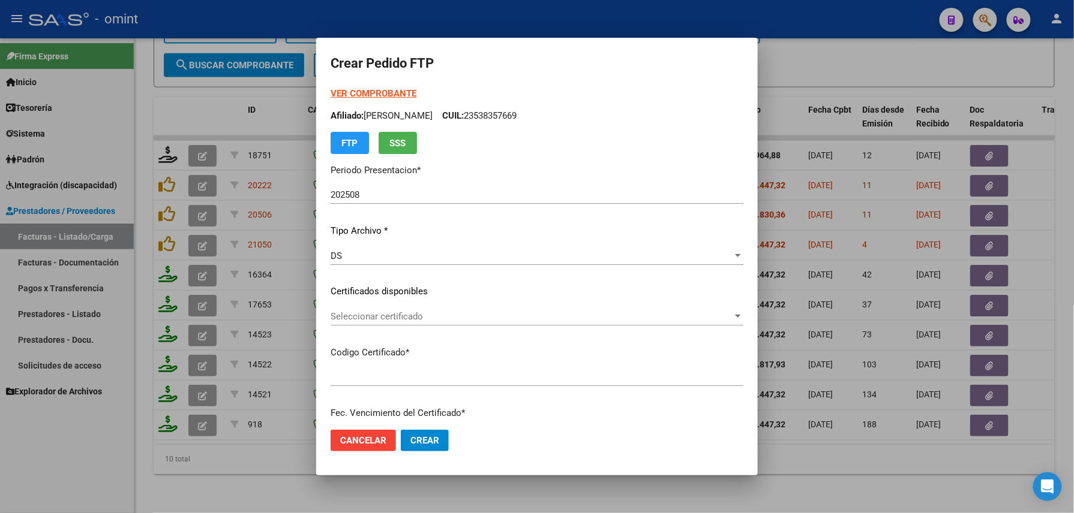
type input "8305584594"
type input "2025-04-05"
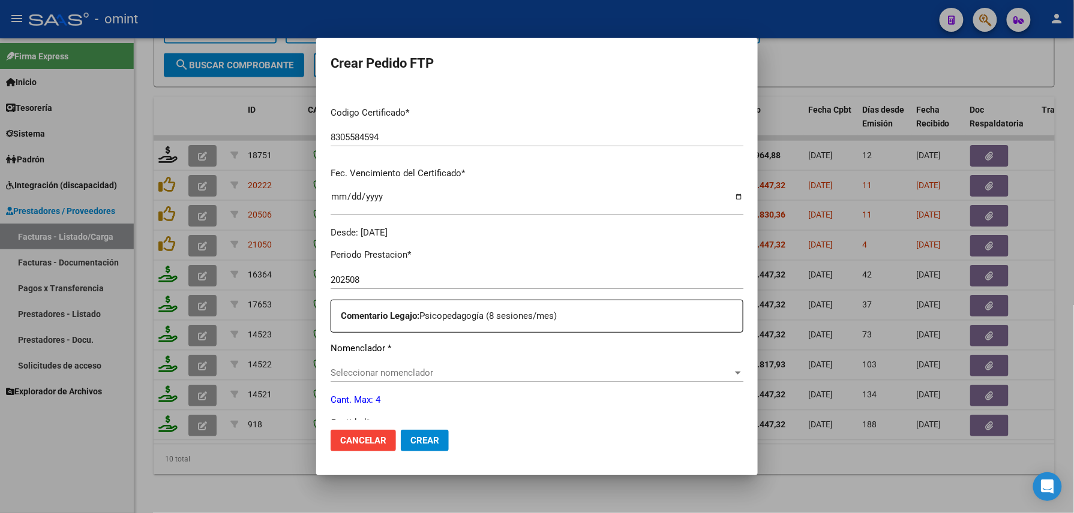
scroll to position [320, 0]
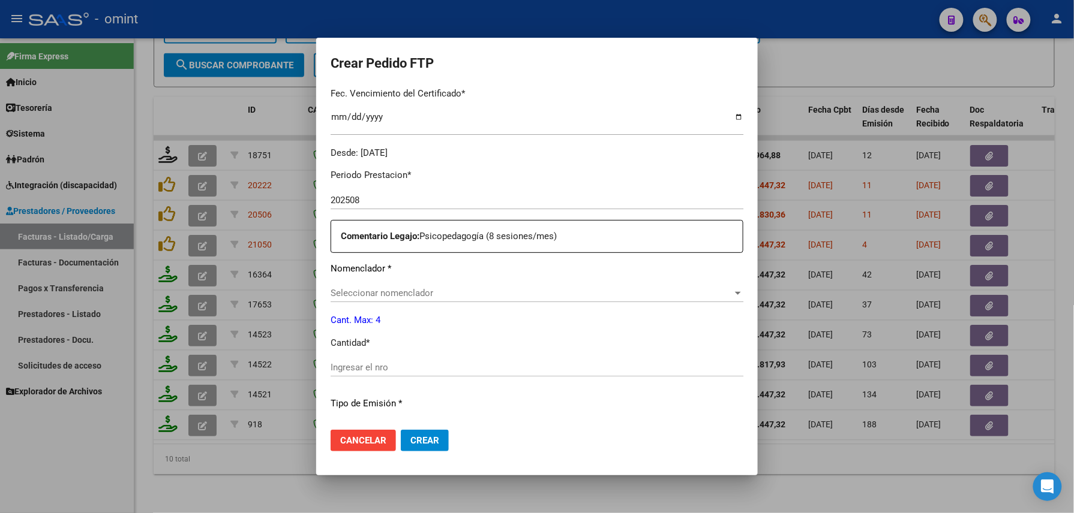
click at [386, 287] on div "Seleccionar nomenclador Seleccionar nomenclador" at bounding box center [536, 293] width 413 height 18
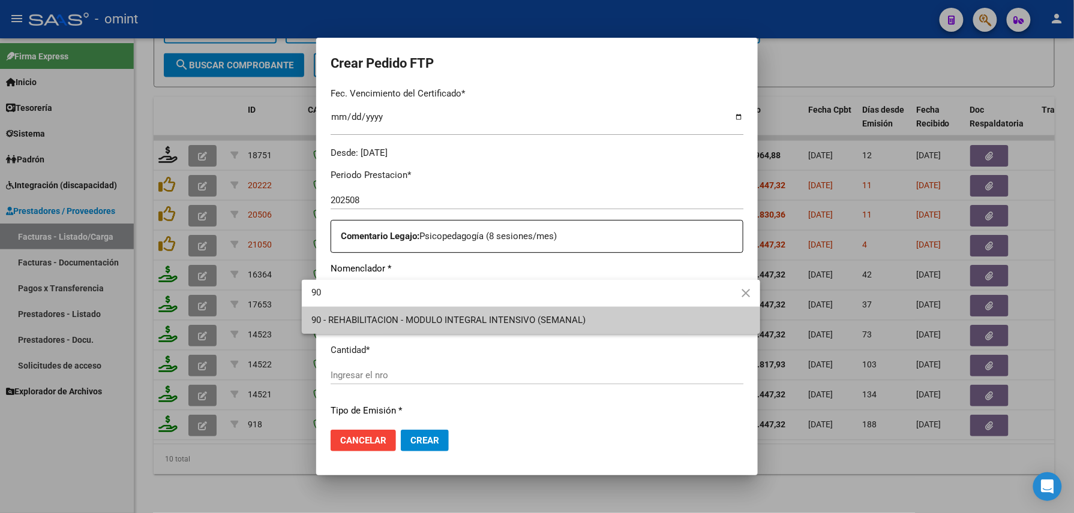
type input "90"
click at [375, 318] on span "90 - REHABILITACION - MODULO INTEGRAL INTENSIVO (SEMANAL)" at bounding box center [448, 320] width 274 height 11
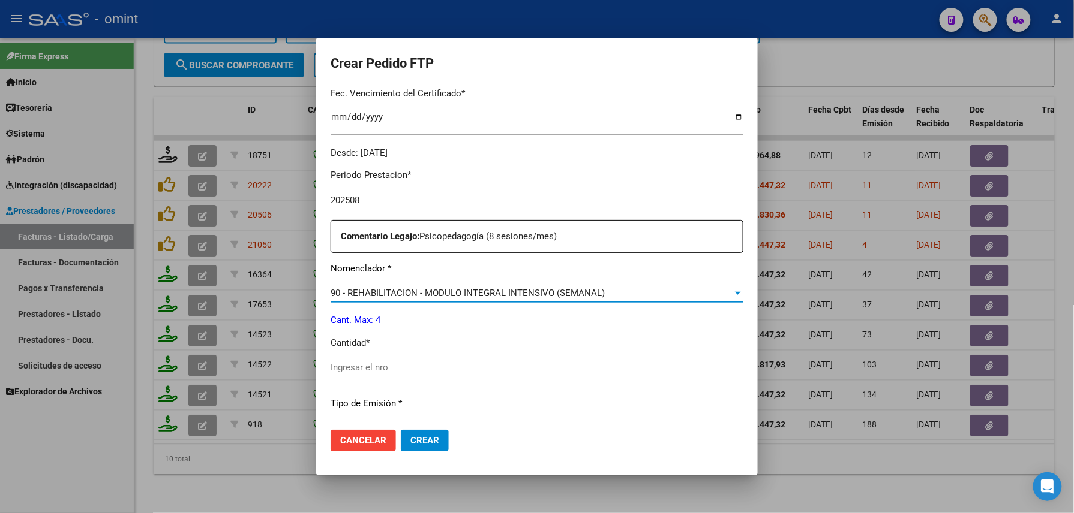
click at [366, 374] on div "Ingresar el nro" at bounding box center [536, 368] width 413 height 18
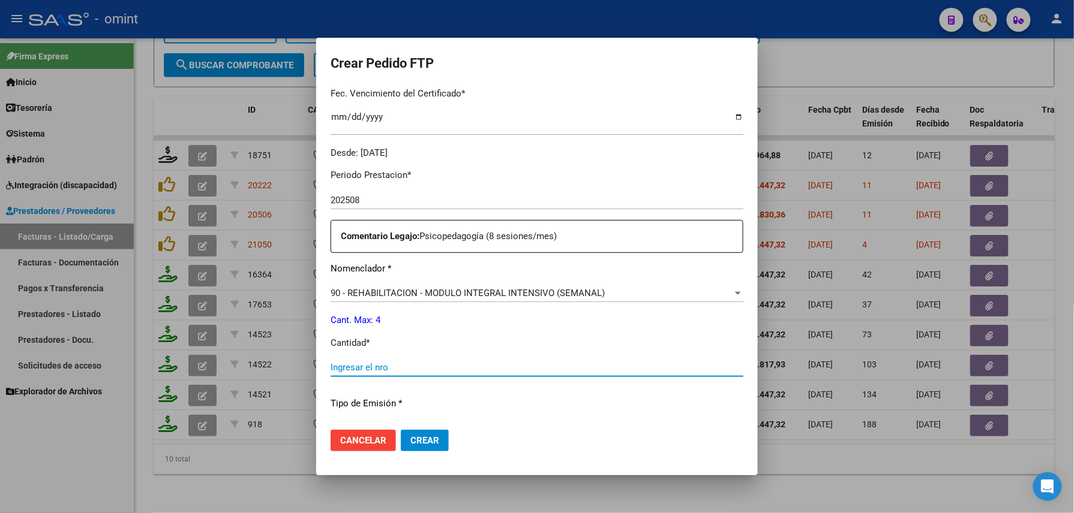
click at [367, 369] on input "Ingresar el nro" at bounding box center [536, 367] width 413 height 11
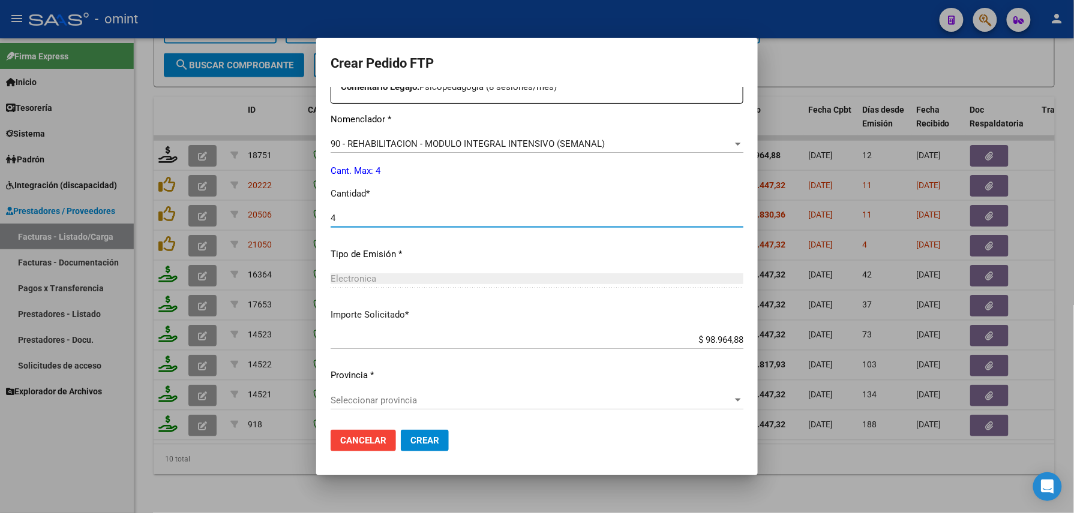
type input "4"
click at [401, 432] on button "Crear" at bounding box center [425, 441] width 48 height 22
click at [379, 398] on span "Seleccionar provincia" at bounding box center [531, 400] width 402 height 11
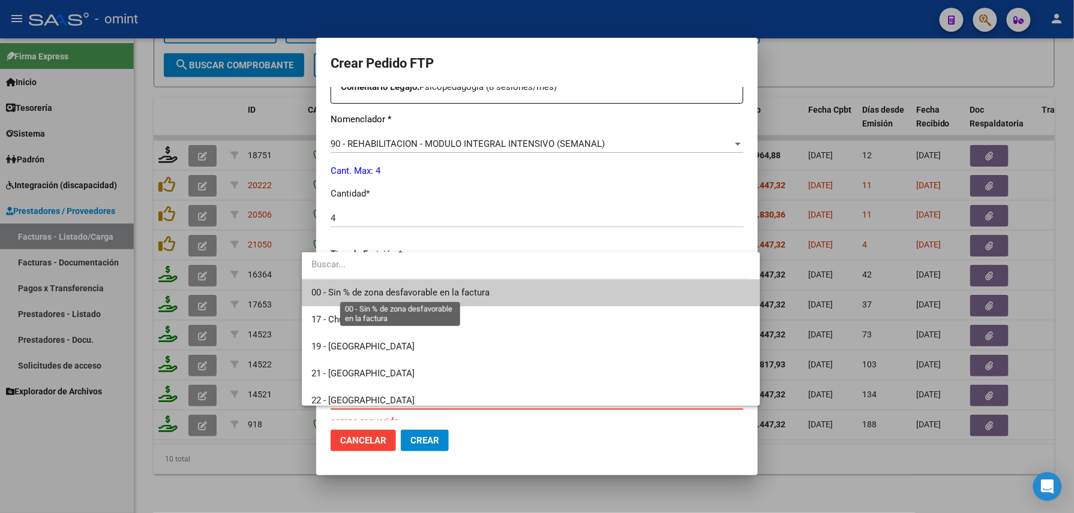
click at [375, 293] on span "00 - Sin % de zona desfavorable en la factura" at bounding box center [400, 292] width 178 height 11
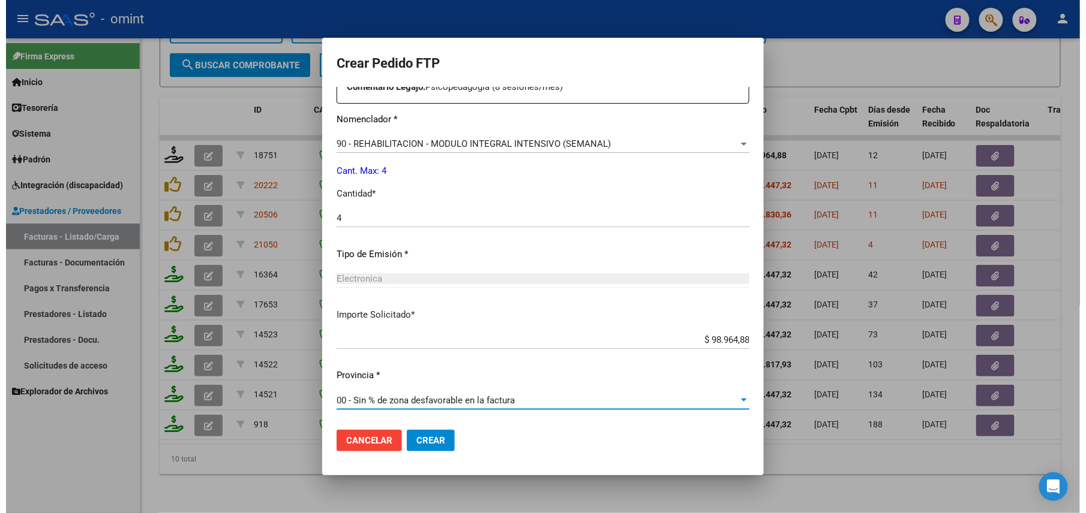
scroll to position [0, 0]
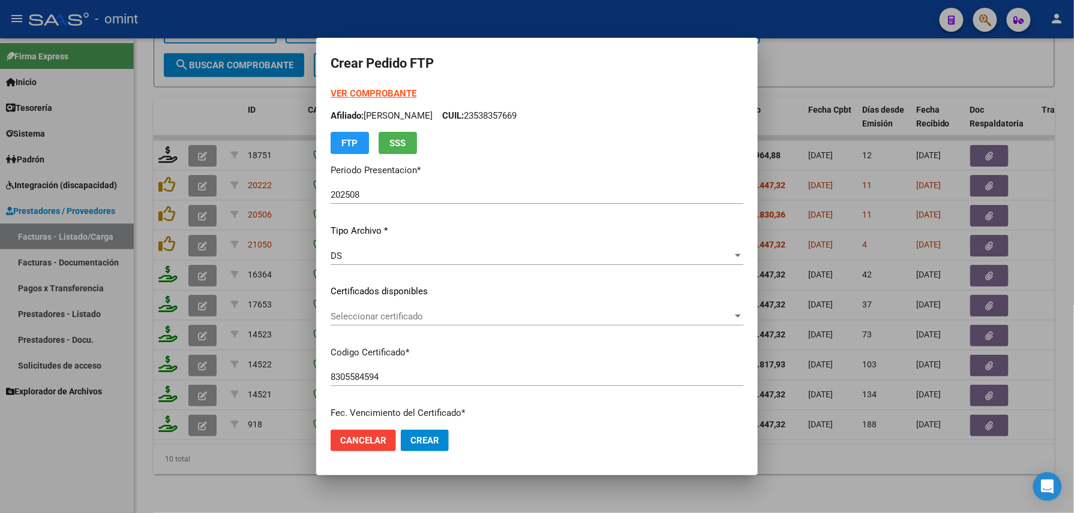
click at [383, 89] on strong "VER COMPROBANTE" at bounding box center [373, 93] width 86 height 11
click at [410, 435] on span "Crear" at bounding box center [424, 440] width 29 height 11
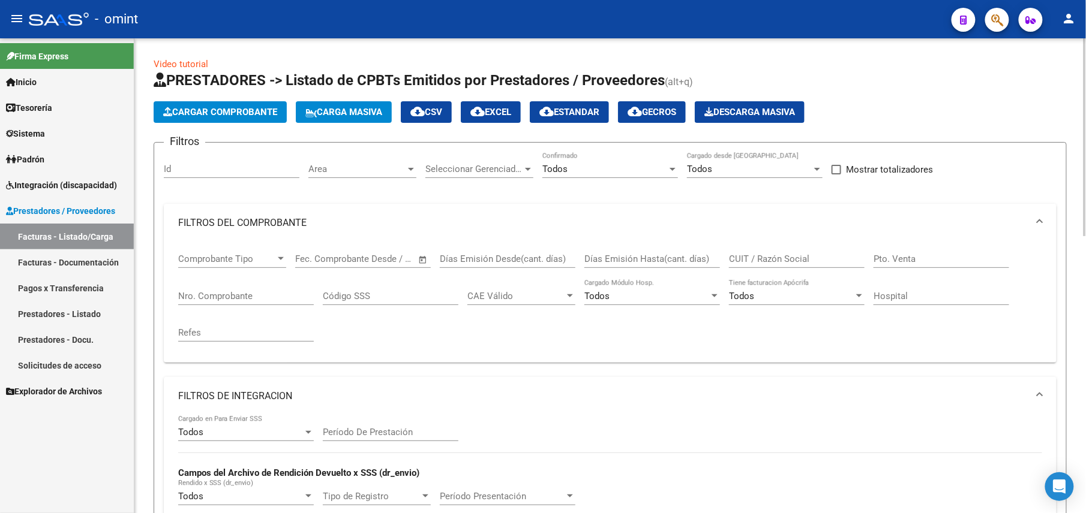
click at [747, 260] on input "CUIT / Razón Social" at bounding box center [797, 259] width 136 height 11
paste input "33661979629"
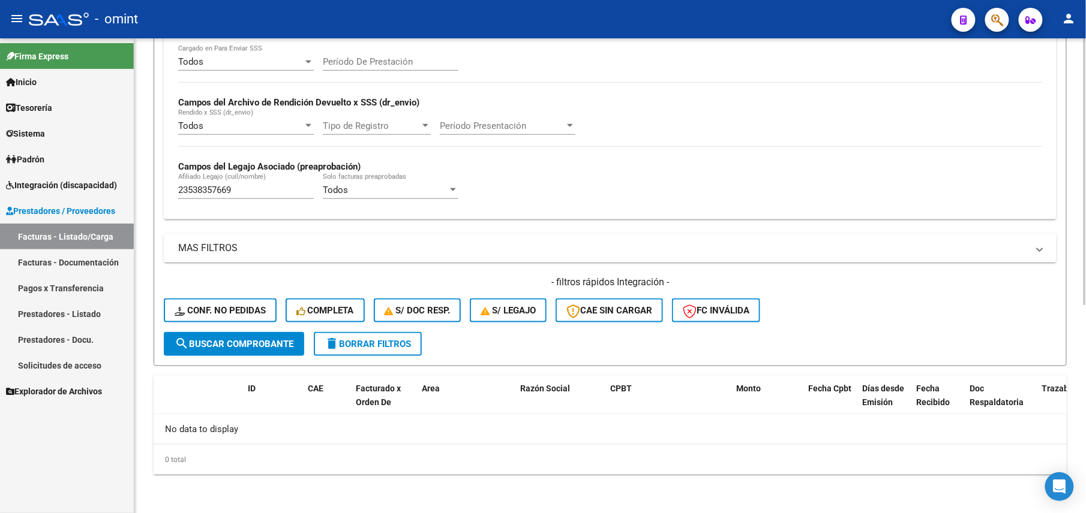
scroll to position [131, 0]
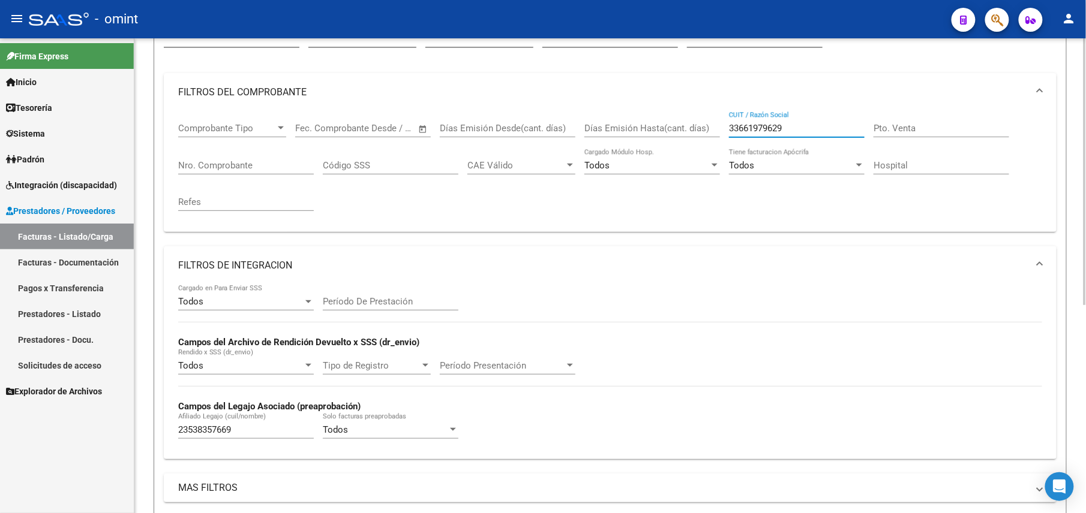
type input "33661979629"
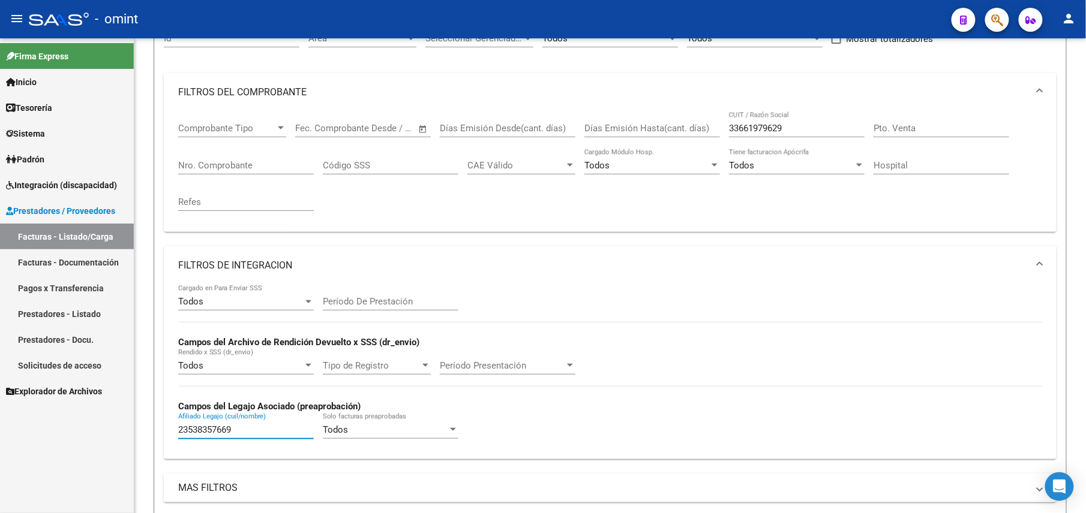
drag, startPoint x: 244, startPoint y: 431, endPoint x: 84, endPoint y: 420, distance: 159.9
click at [85, 420] on mat-sidenav-container "Firma Express Inicio Calendario SSS Instructivos Contacto OS Tesorería Extracto…" at bounding box center [543, 275] width 1086 height 475
click at [812, 131] on input "33661979629" at bounding box center [797, 128] width 136 height 11
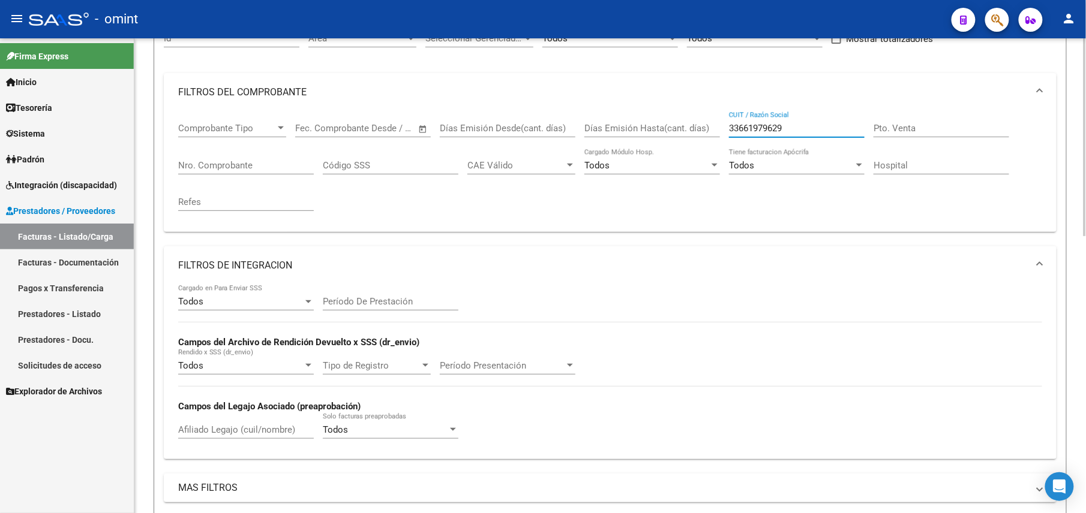
scroll to position [663, 0]
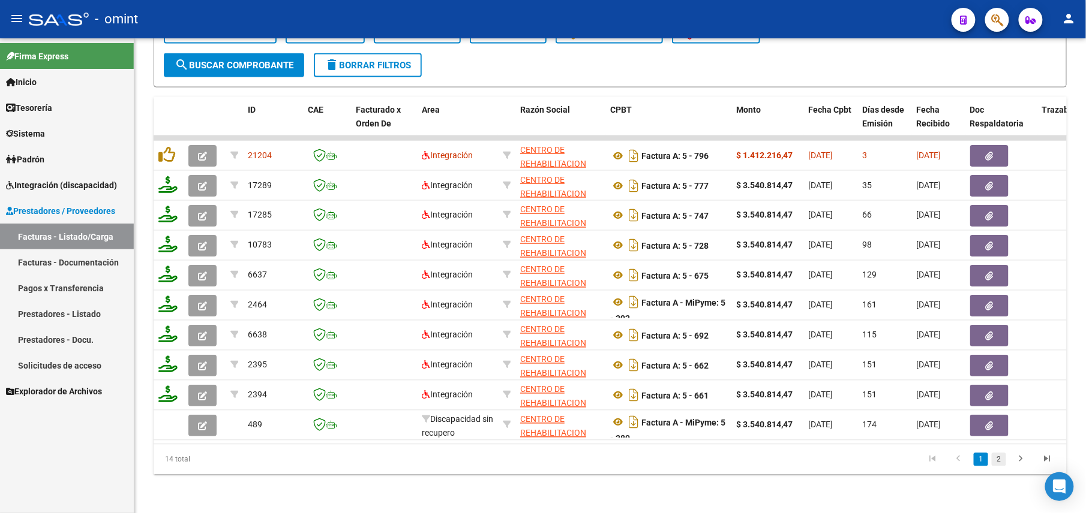
click at [1004, 462] on link "2" at bounding box center [998, 459] width 14 height 13
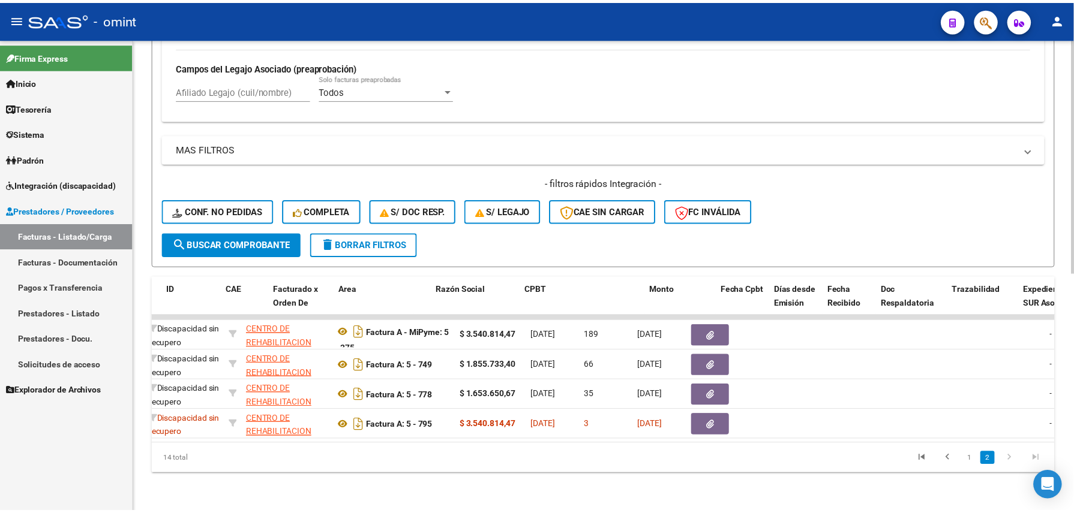
scroll to position [0, 0]
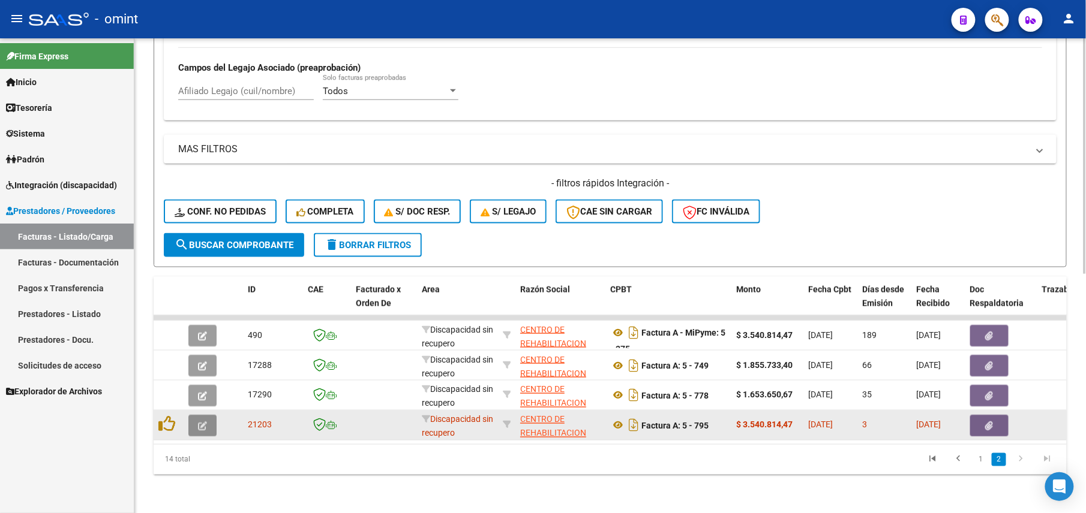
click at [199, 422] on icon "button" at bounding box center [202, 426] width 9 height 9
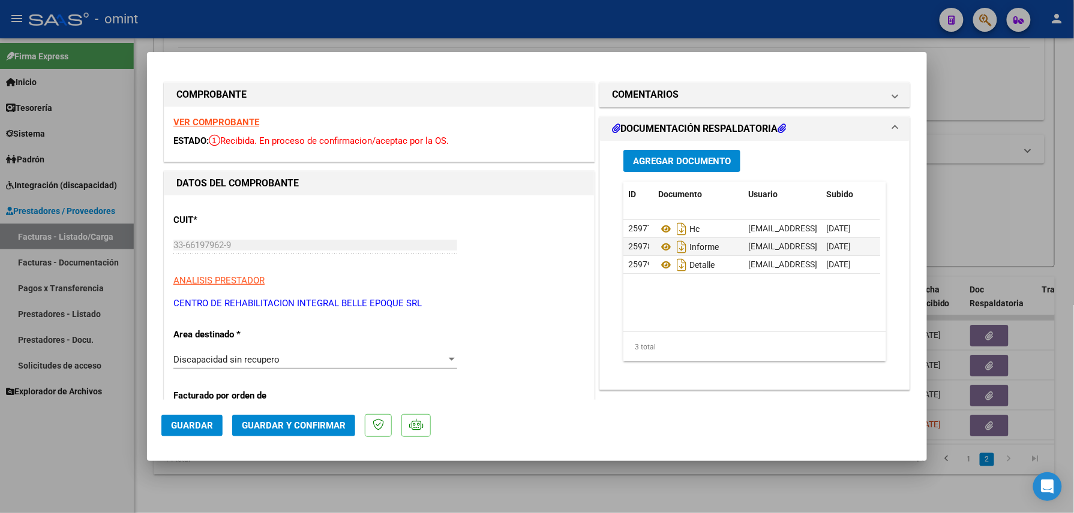
click at [232, 120] on strong "VER COMPROBANTE" at bounding box center [216, 122] width 86 height 11
click at [253, 368] on div "Discapacidad sin recupero Seleccionar Area" at bounding box center [315, 360] width 284 height 18
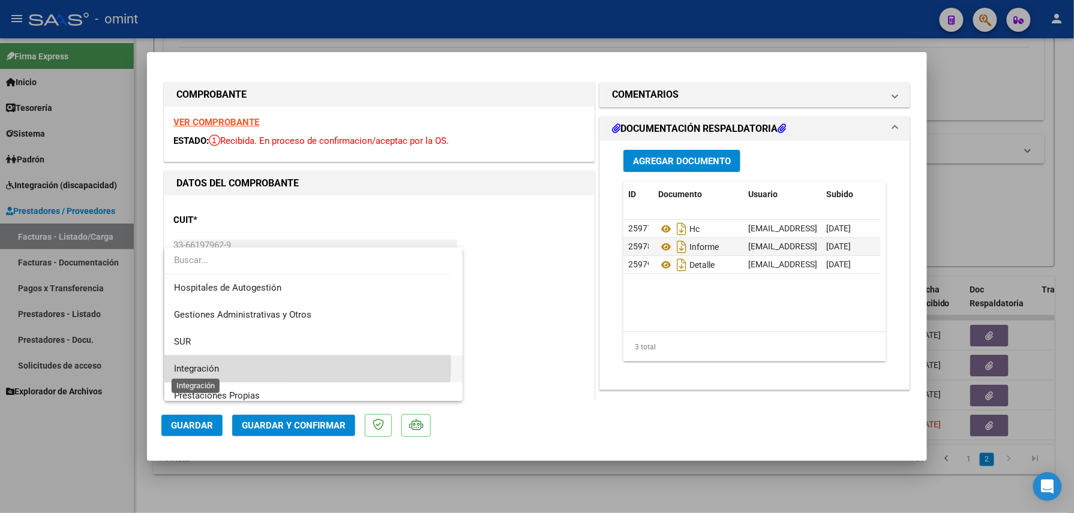
click at [217, 363] on span "Integración" at bounding box center [196, 368] width 45 height 11
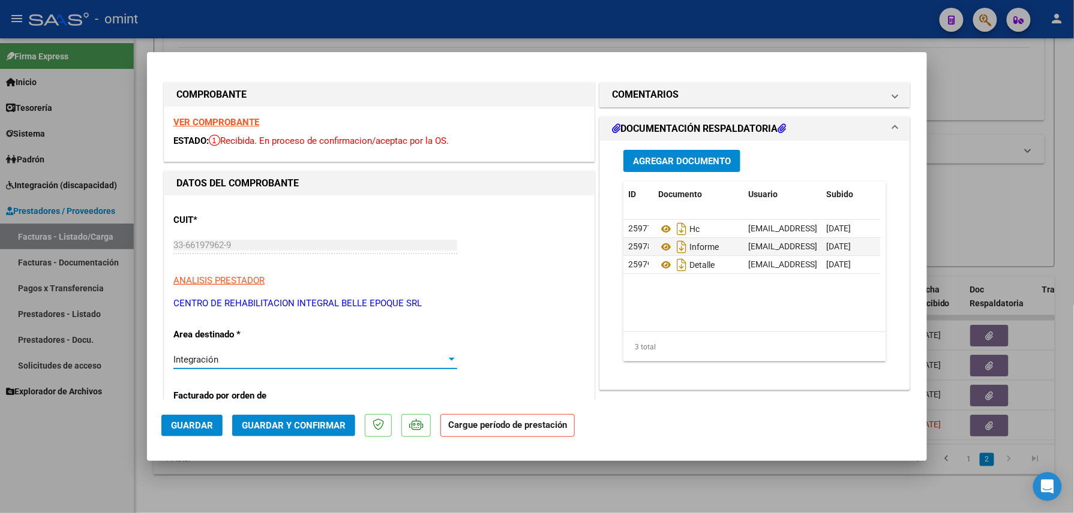
scroll to position [160, 0]
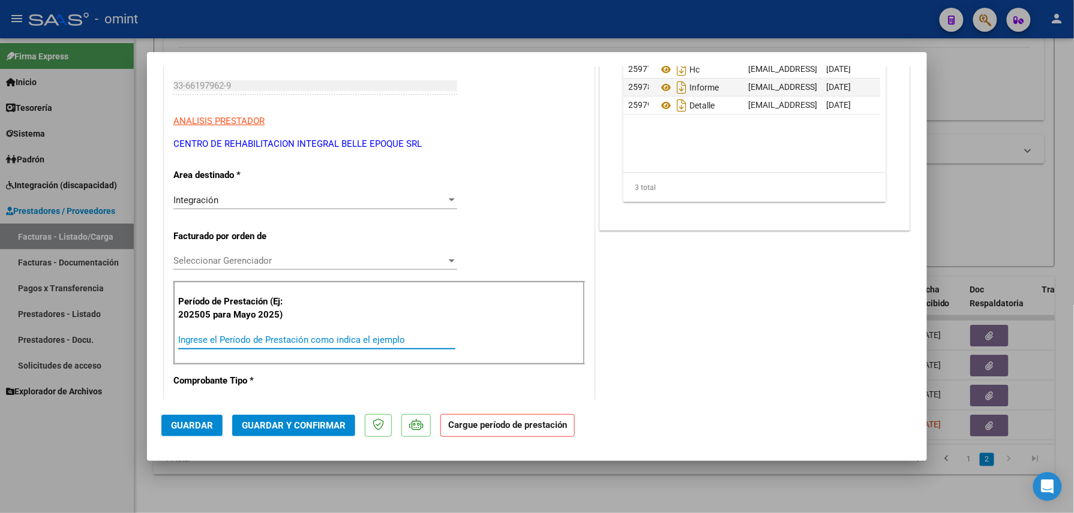
drag, startPoint x: 284, startPoint y: 335, endPoint x: 291, endPoint y: 332, distance: 7.2
click at [288, 334] on div "Ingrese el Período de Prestación como indica el ejemplo" at bounding box center [316, 340] width 277 height 18
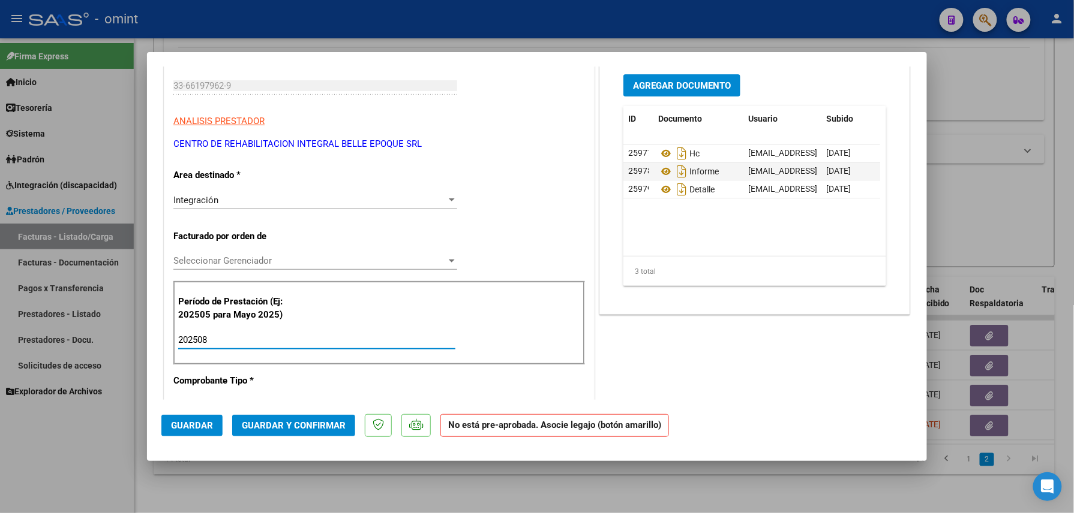
type input "202508"
click at [708, 363] on div "COMENTARIOS Comentarios De la Obra Social: Comentarios de la Obra Social (no vi…" at bounding box center [754, 477] width 315 height 1114
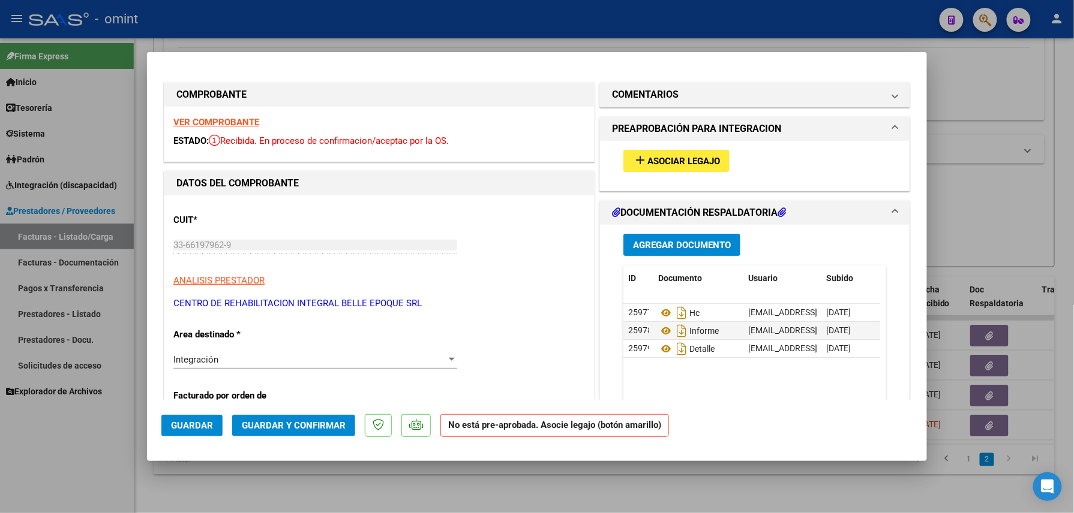
click at [680, 162] on span "Asociar Legajo" at bounding box center [683, 161] width 73 height 11
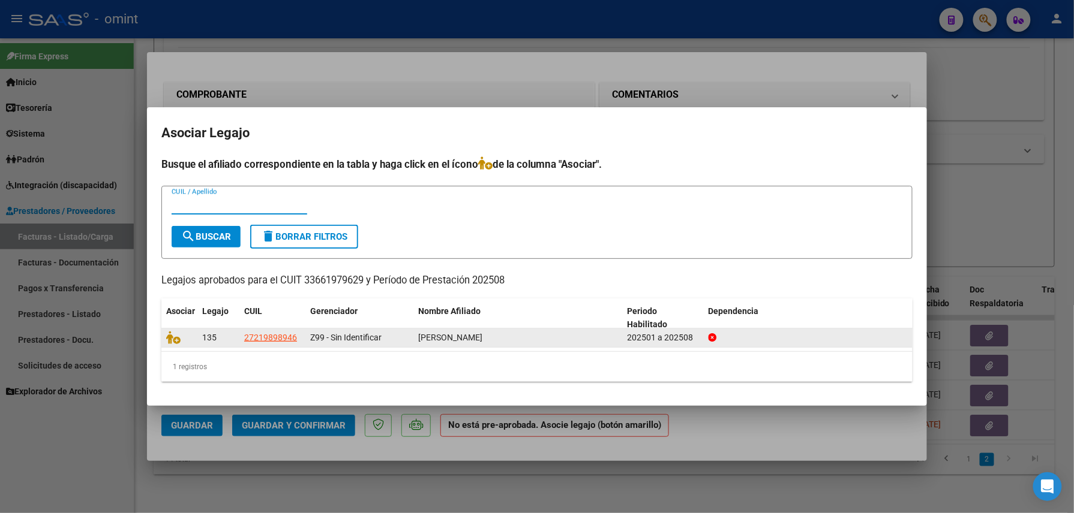
click at [166, 335] on datatable-body-cell at bounding box center [179, 338] width 36 height 19
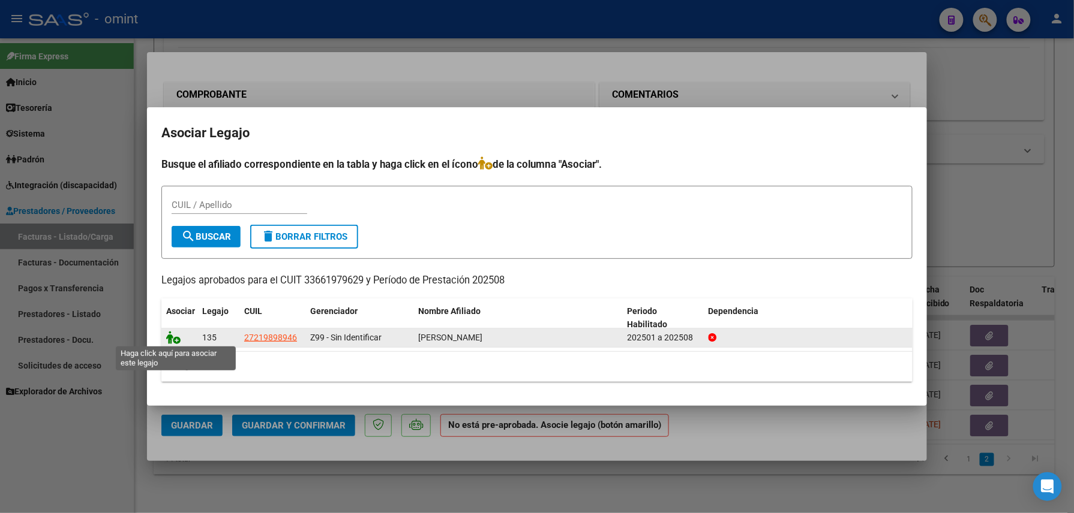
click at [169, 336] on icon at bounding box center [173, 337] width 14 height 13
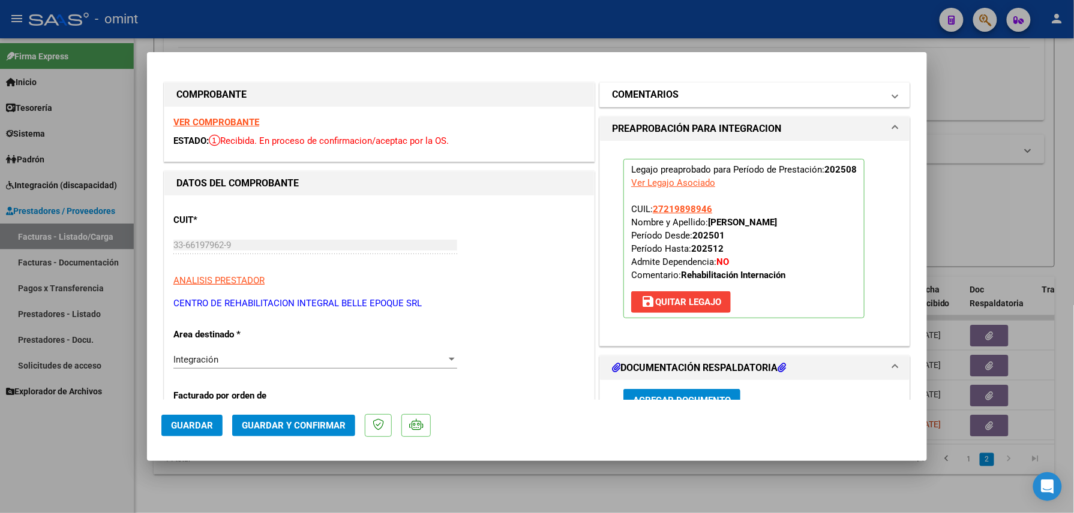
click at [705, 104] on mat-expansion-panel-header "COMENTARIOS" at bounding box center [754, 95] width 309 height 24
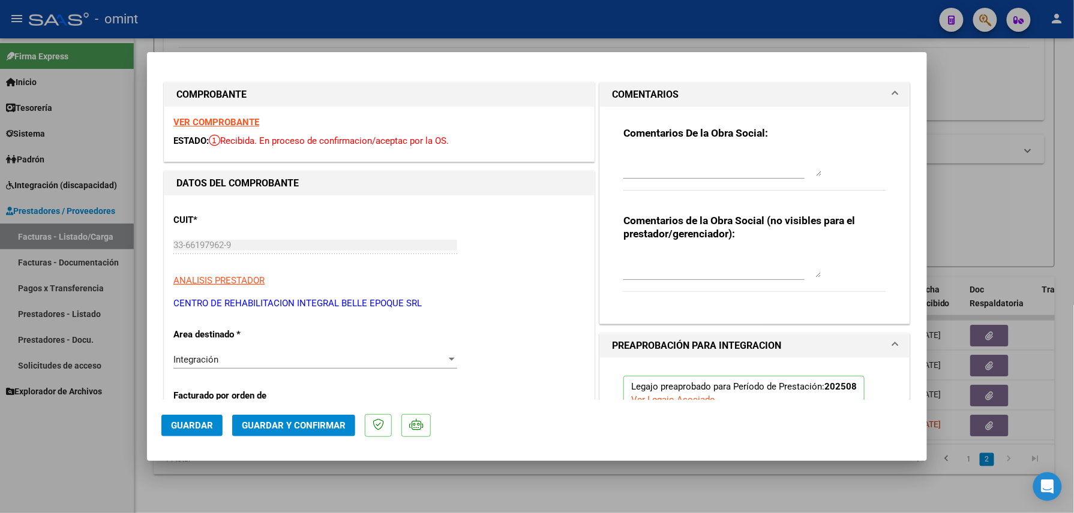
click at [648, 158] on textarea at bounding box center [722, 164] width 198 height 24
paste textarea "El informe semestral debe ser presentado por la familia del socio, no se gestio…"
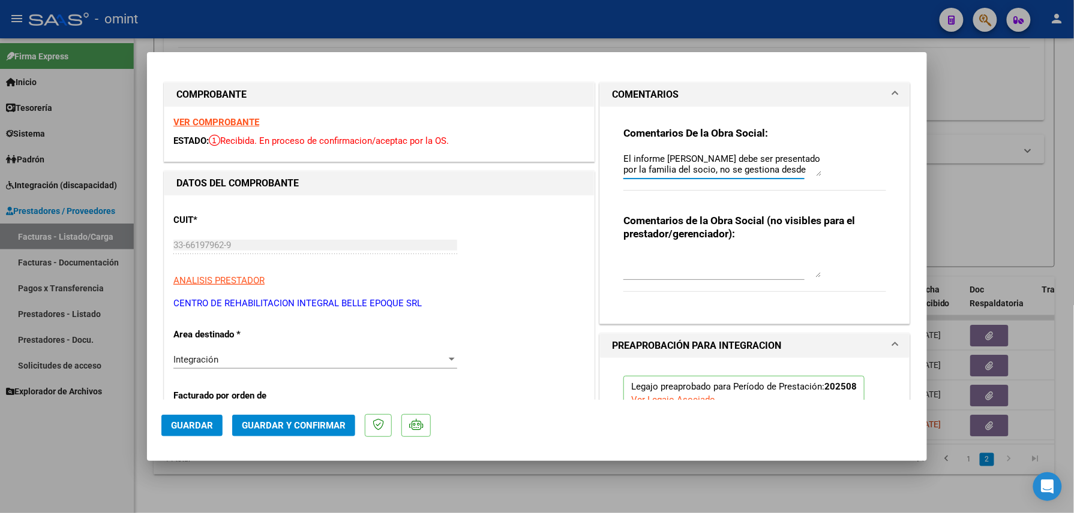
type textarea "El informe semestral debe ser presentado por la familia del socio, no se gestio…"
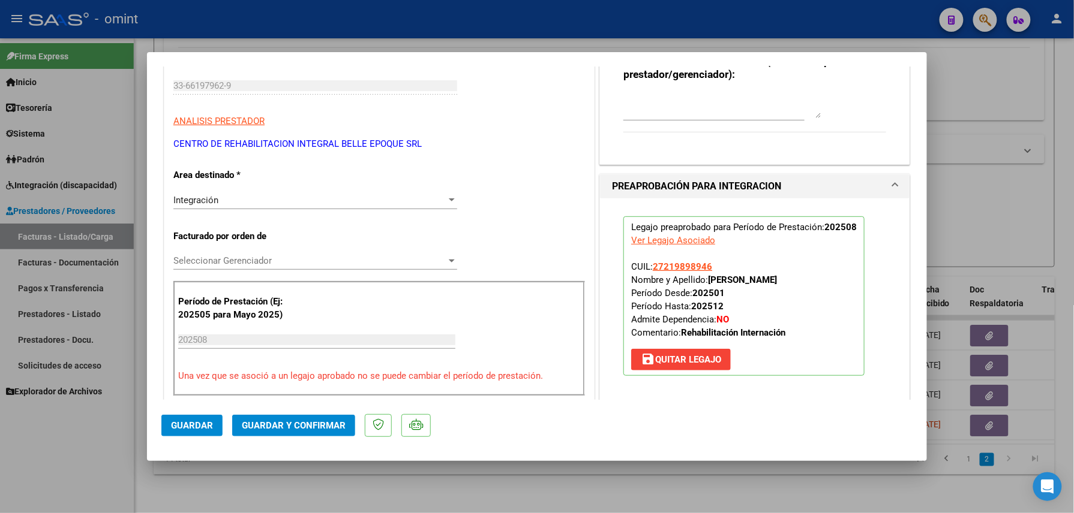
scroll to position [240, 0]
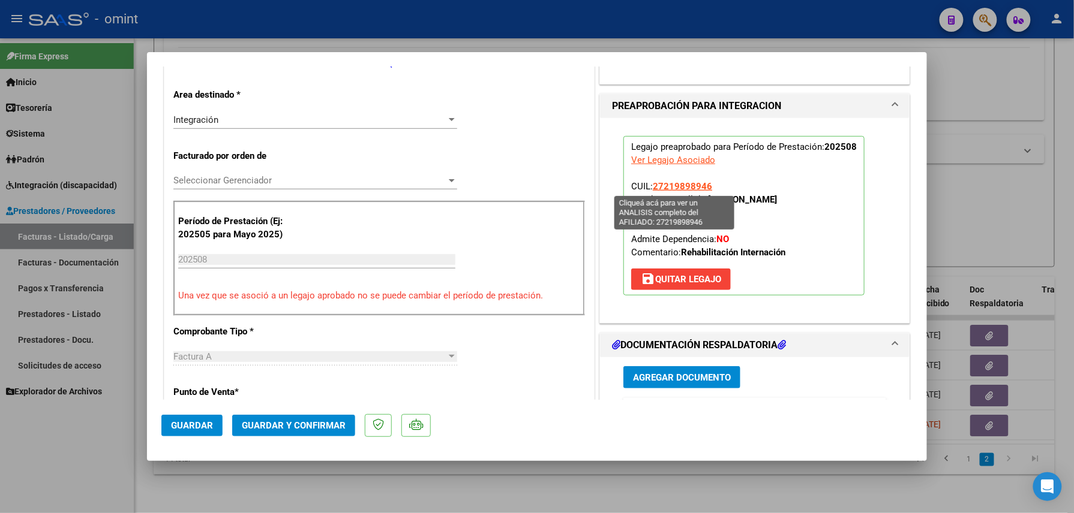
drag, startPoint x: 713, startPoint y: 186, endPoint x: 648, endPoint y: 190, distance: 65.5
click at [648, 190] on p "Legajo preaprobado para Período de Prestación: 202508 Ver Legajo Asociado CUIL:…" at bounding box center [743, 216] width 241 height 160
copy span "27219898946"
click at [293, 423] on span "Guardar y Confirmar" at bounding box center [294, 425] width 104 height 11
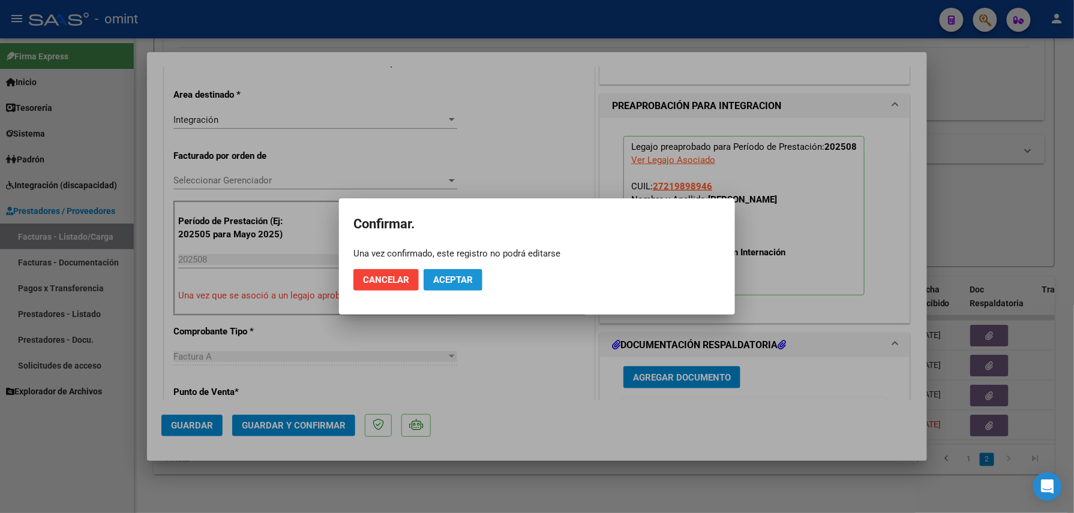
click at [443, 269] on button "Aceptar" at bounding box center [452, 280] width 59 height 22
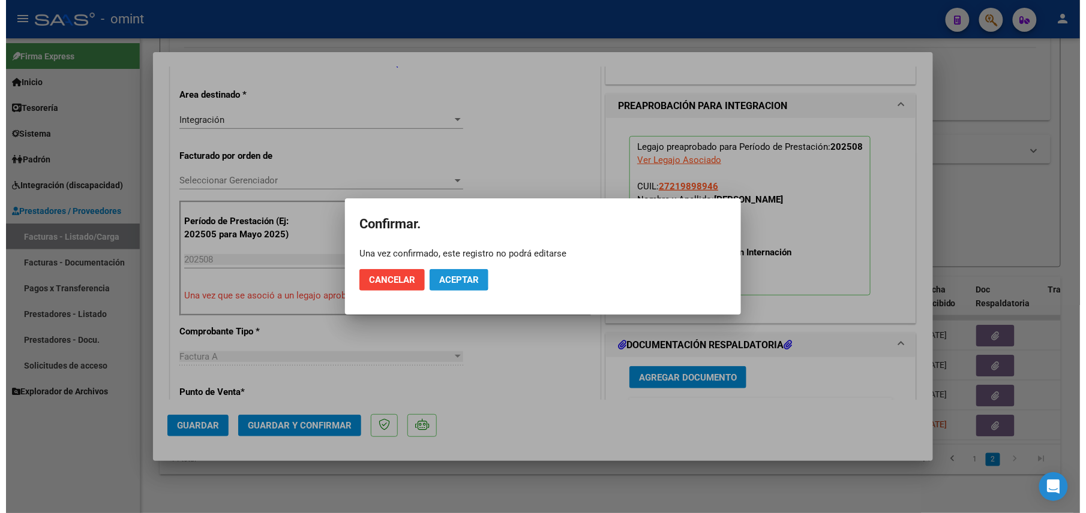
scroll to position [239, 0]
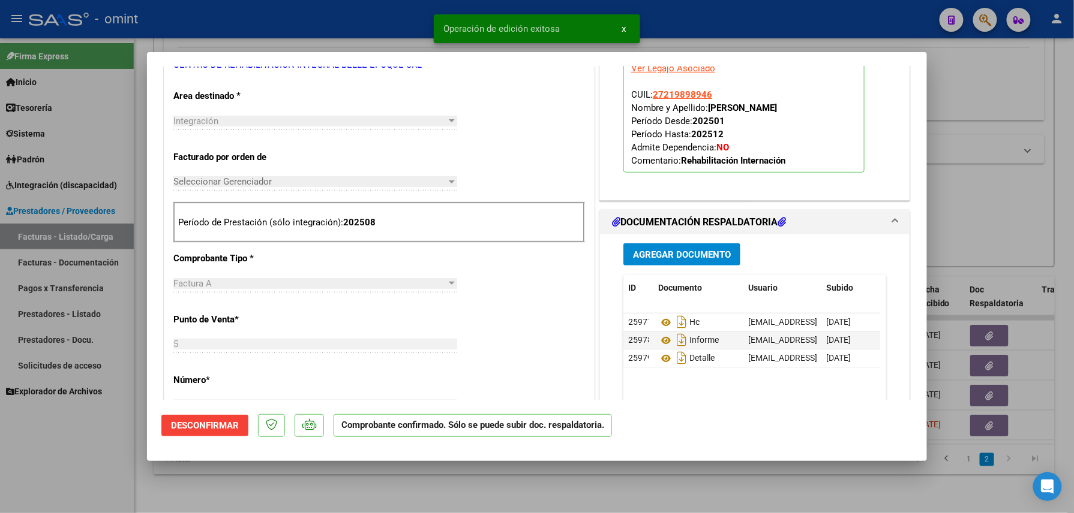
click at [250, 482] on div at bounding box center [537, 256] width 1074 height 513
type input "$ 0,00"
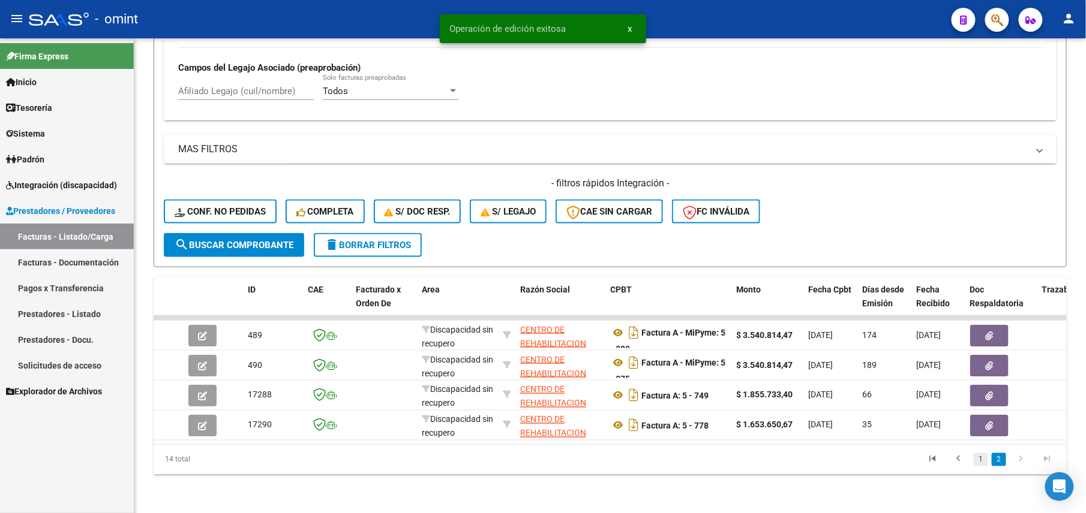
click at [981, 459] on link "1" at bounding box center [980, 459] width 14 height 13
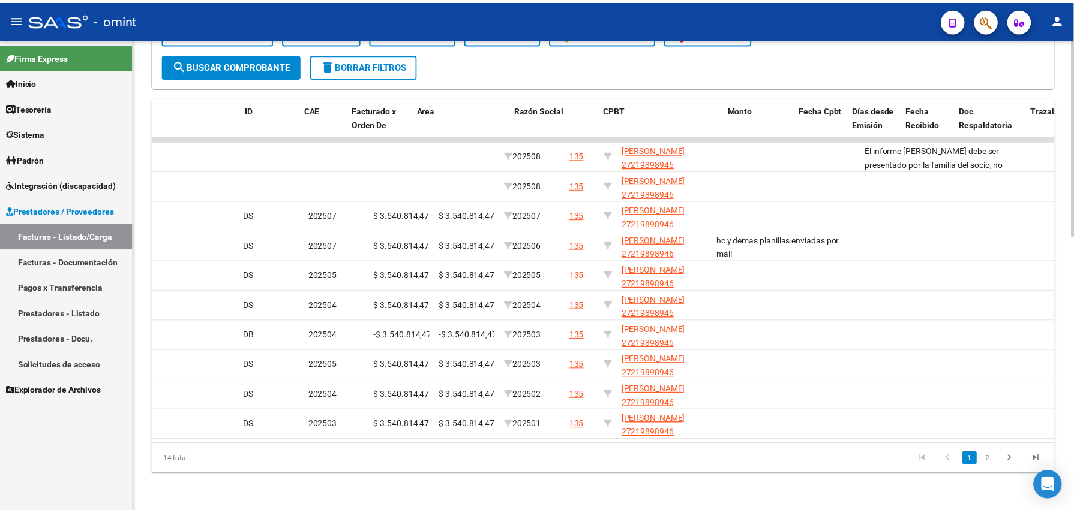
scroll to position [0, 0]
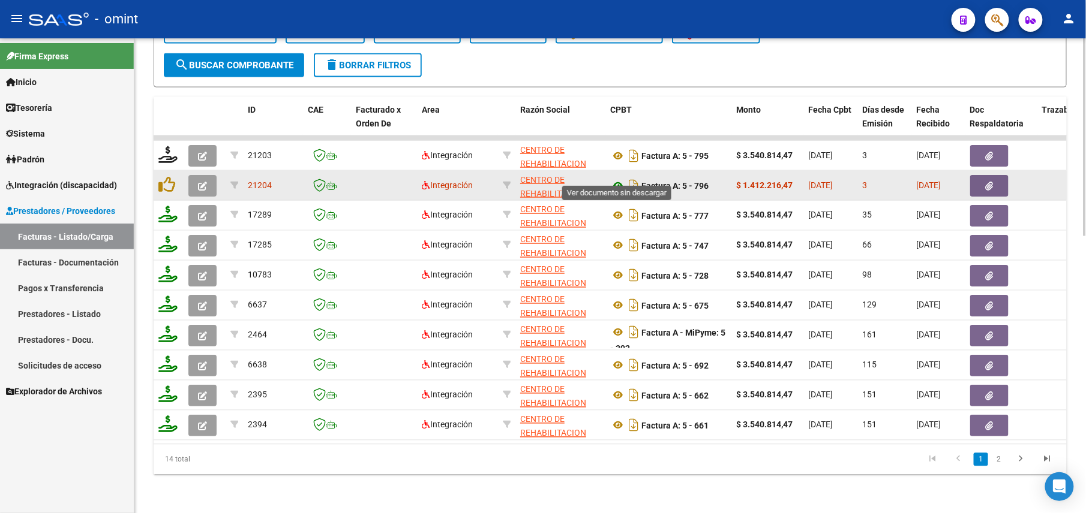
click at [619, 179] on icon at bounding box center [618, 186] width 16 height 14
click at [205, 182] on icon "button" at bounding box center [202, 186] width 9 height 9
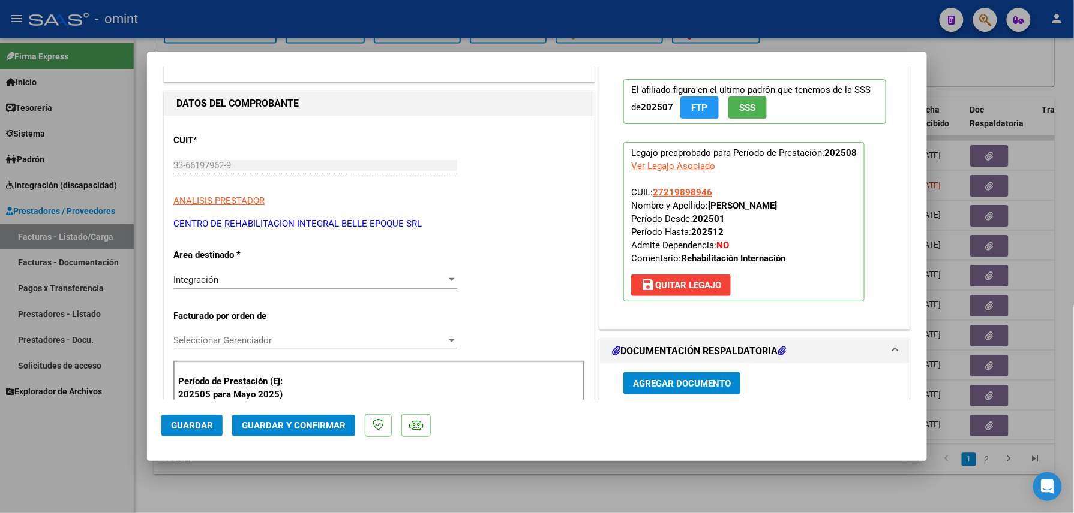
scroll to position [240, 0]
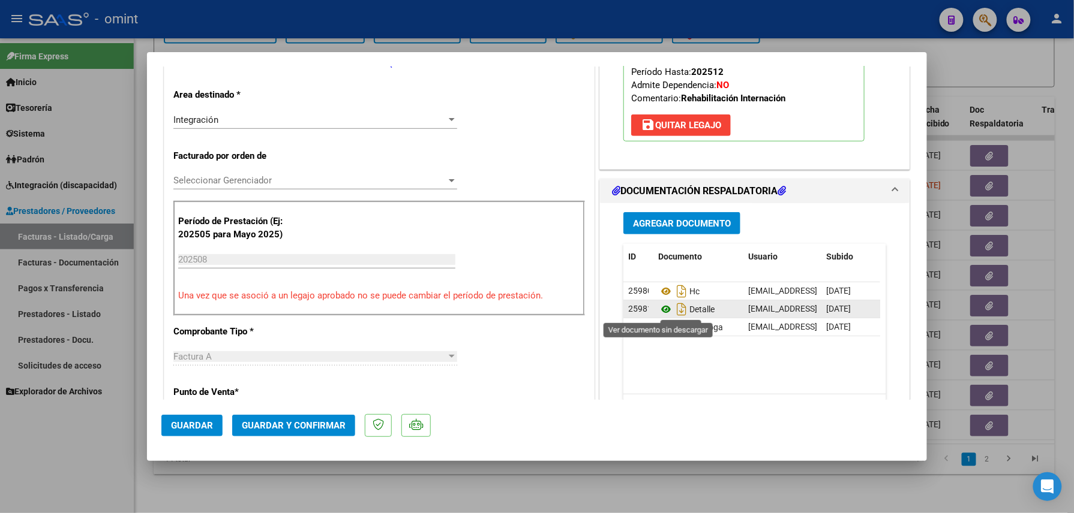
click at [660, 309] on icon at bounding box center [666, 309] width 16 height 14
click at [303, 486] on div at bounding box center [537, 256] width 1074 height 513
type input "$ 0,00"
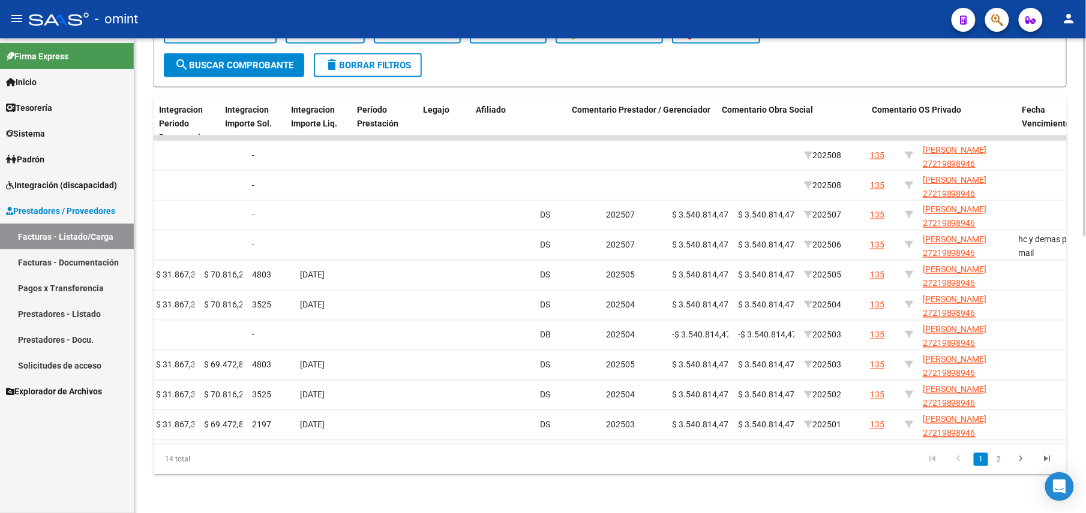
scroll to position [0, 1533]
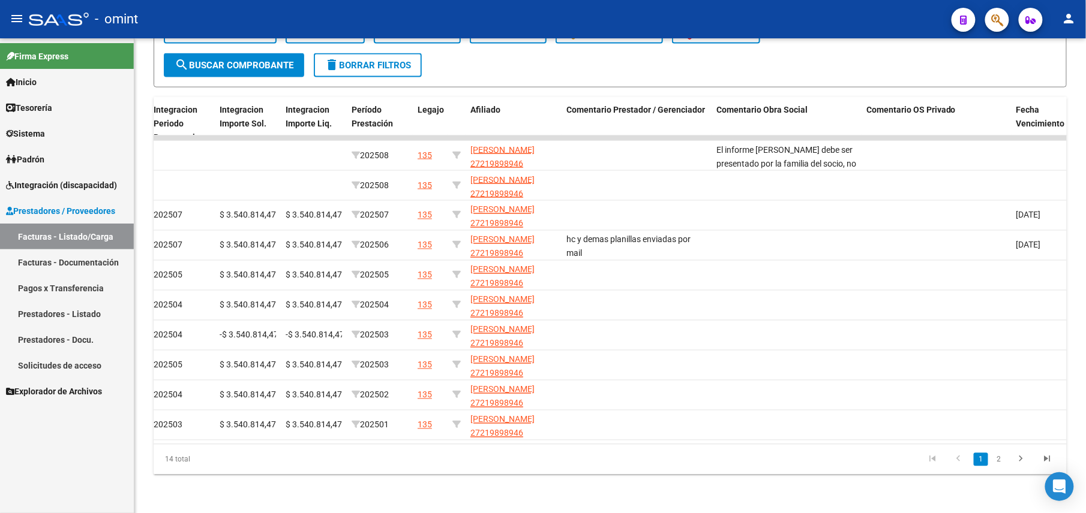
click at [999, 458] on link "2" at bounding box center [998, 459] width 14 height 13
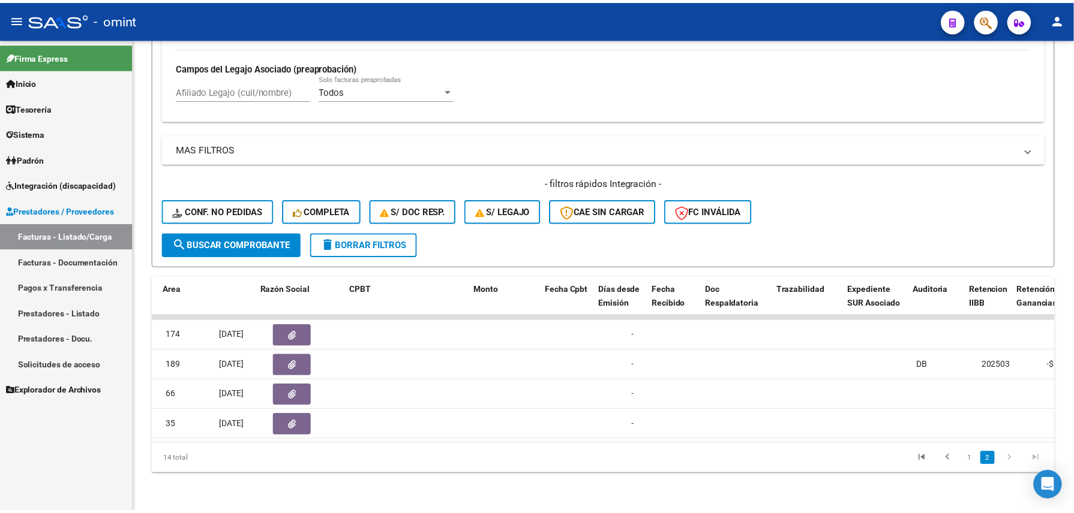
scroll to position [0, 0]
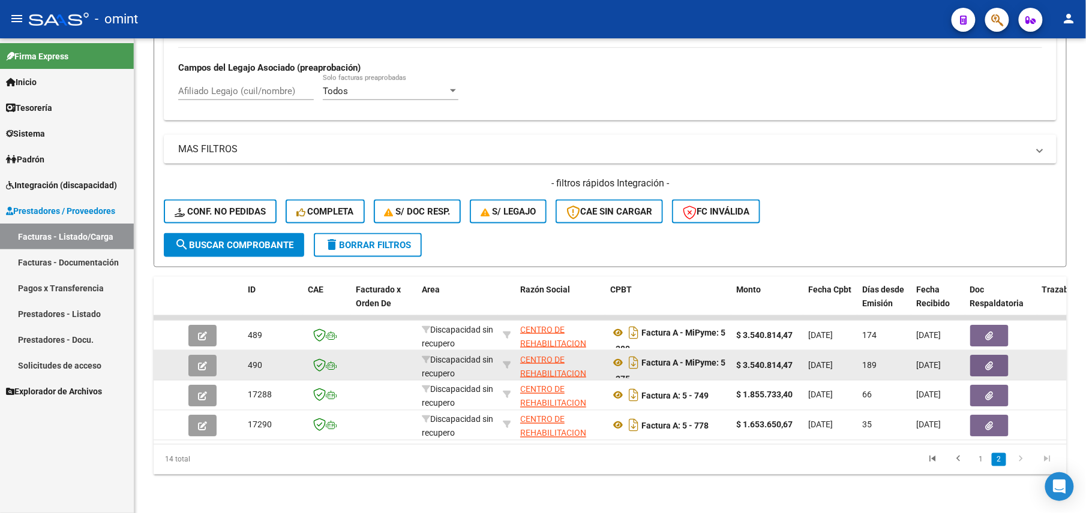
click at [209, 355] on button "button" at bounding box center [202, 366] width 28 height 22
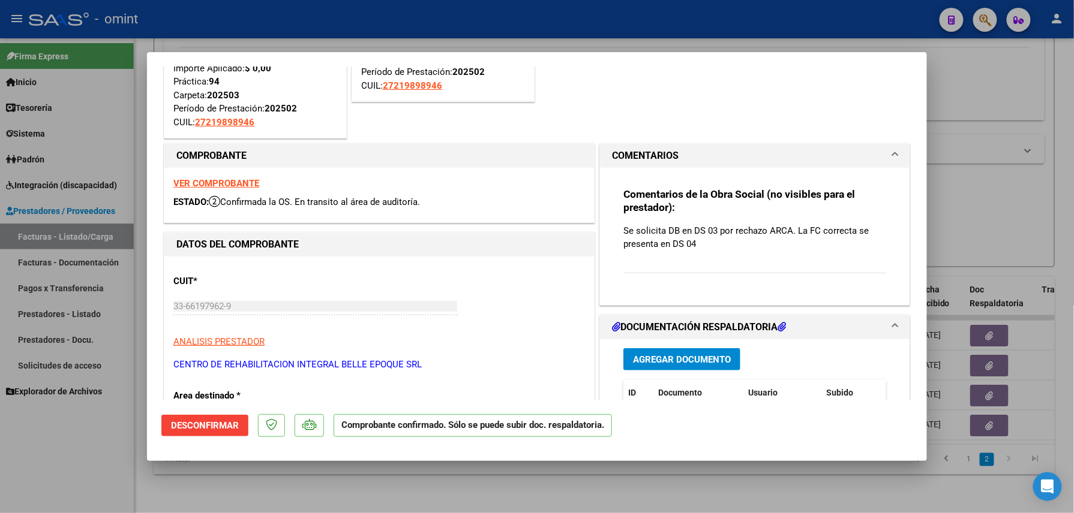
scroll to position [320, 0]
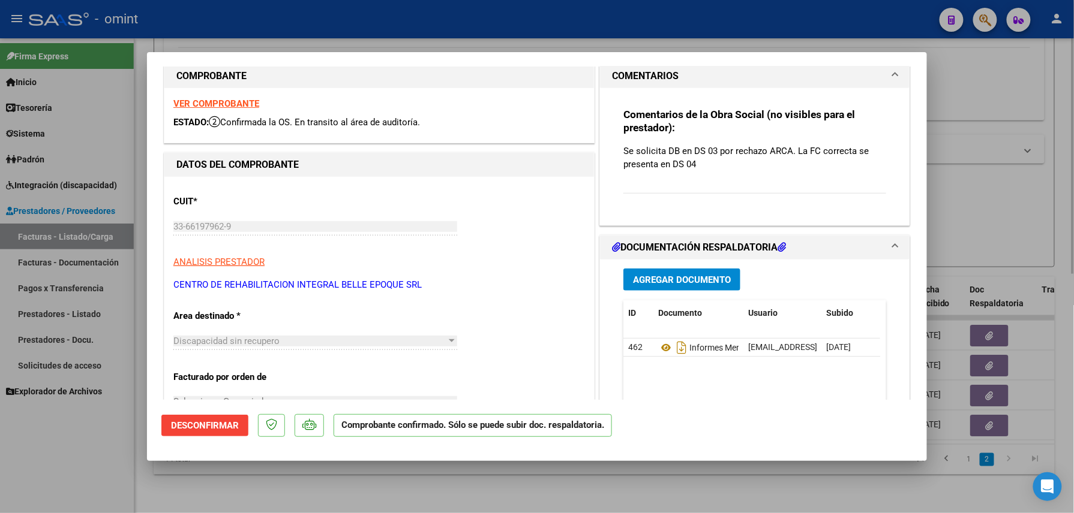
click at [516, 482] on div at bounding box center [537, 256] width 1074 height 513
type input "$ 0,00"
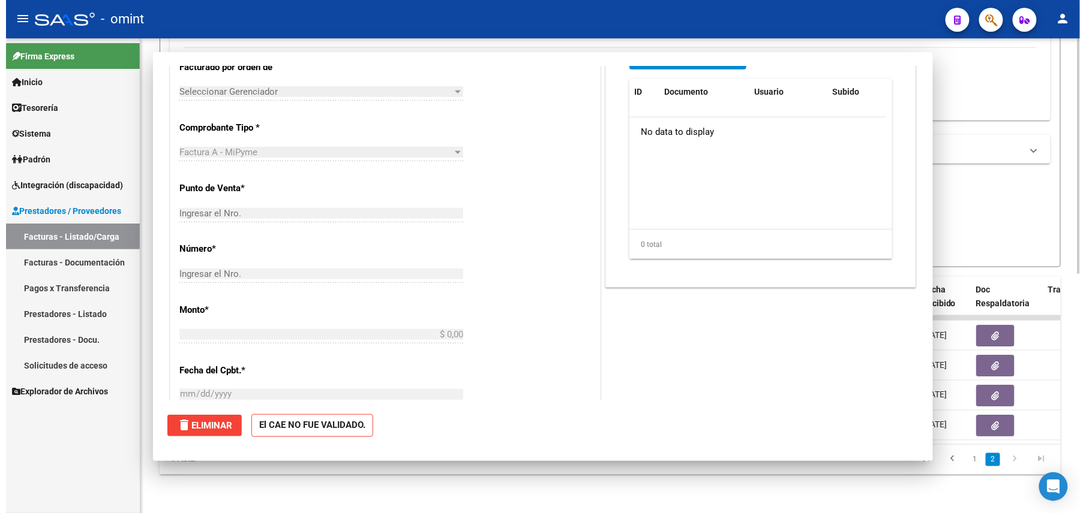
scroll to position [18, 0]
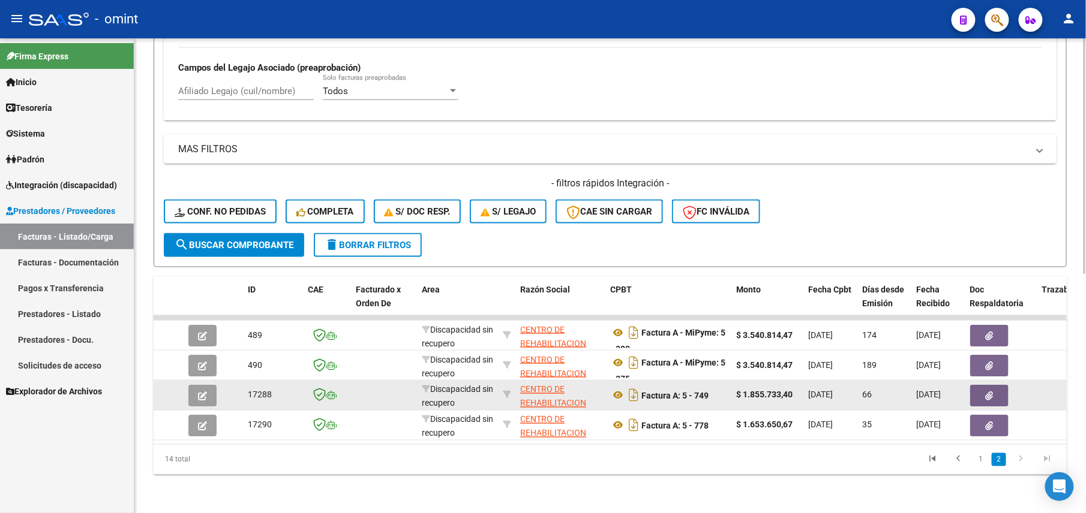
click at [203, 392] on icon "button" at bounding box center [202, 396] width 9 height 9
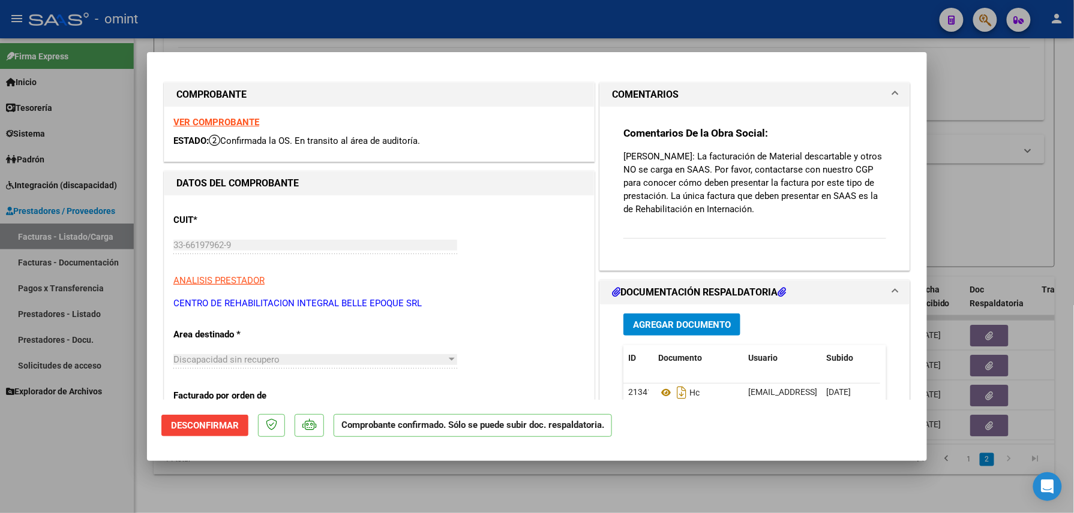
drag, startPoint x: 619, startPoint y: 155, endPoint x: 776, endPoint y: 205, distance: 164.8
click at [776, 205] on p "Hegi Alejandra: La facturación de Material descartable y otros NO se carga en S…" at bounding box center [754, 183] width 263 height 66
drag, startPoint x: 776, startPoint y: 205, endPoint x: 684, endPoint y: 196, distance: 92.8
copy p "Hegi Alejandra: La facturación de Material descartable y otros NO se carga en S…"
click at [593, 476] on div at bounding box center [537, 256] width 1074 height 513
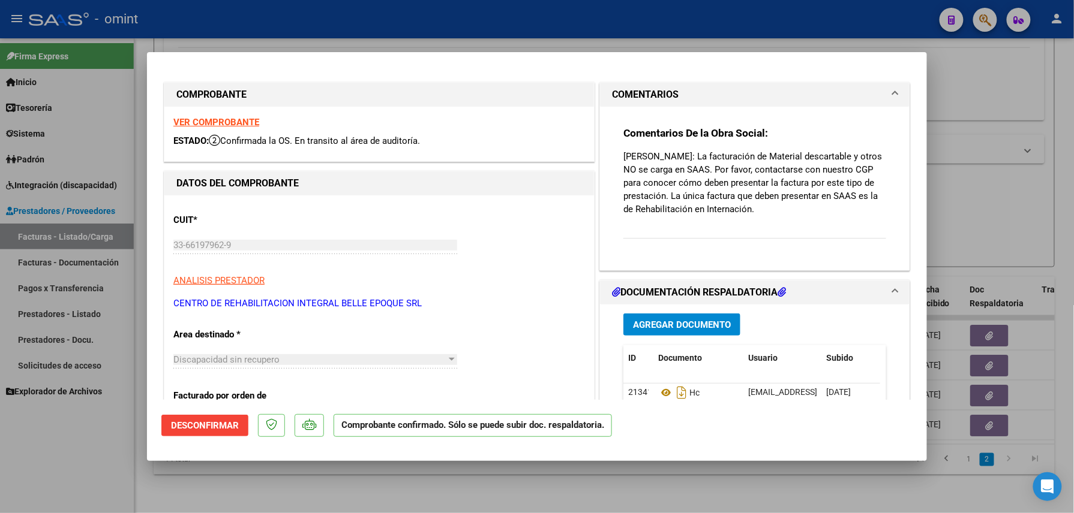
type input "$ 0,00"
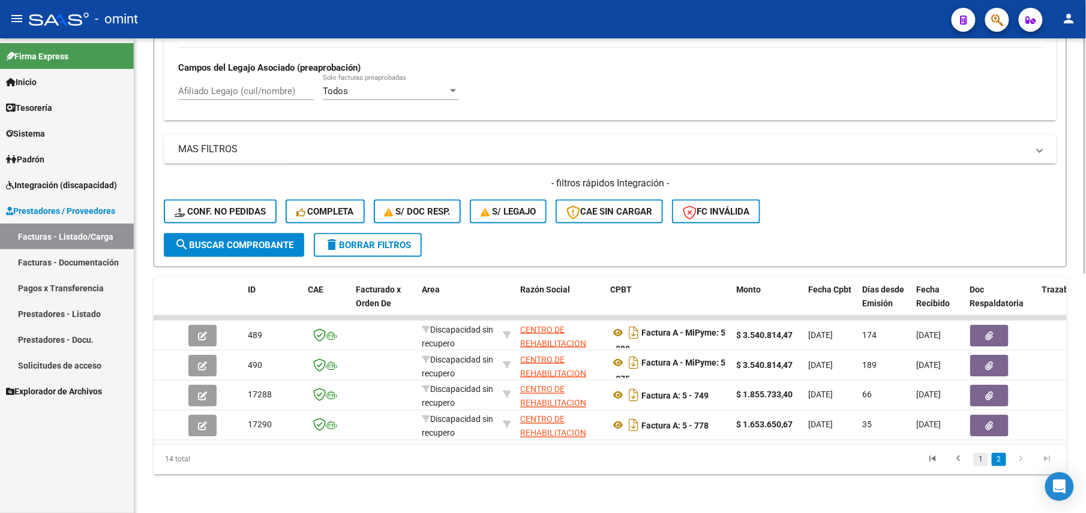
click at [985, 461] on link "1" at bounding box center [980, 459] width 14 height 13
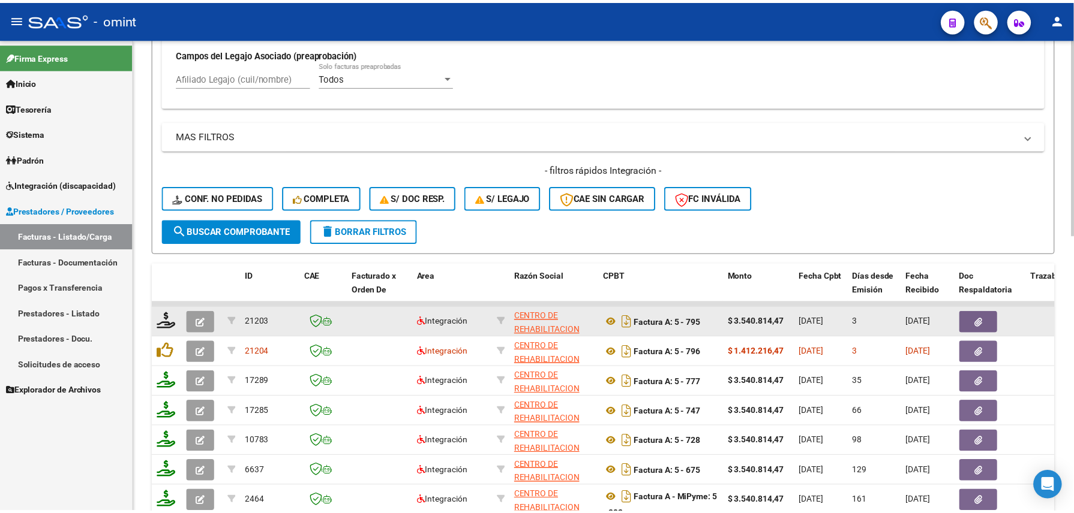
scroll to position [0, 0]
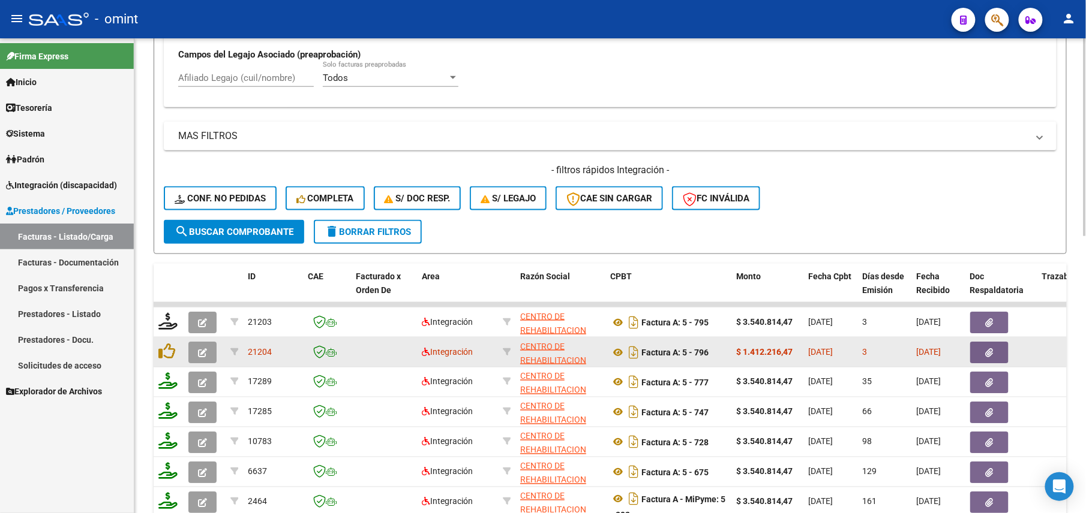
click at [200, 349] on icon "button" at bounding box center [202, 352] width 9 height 9
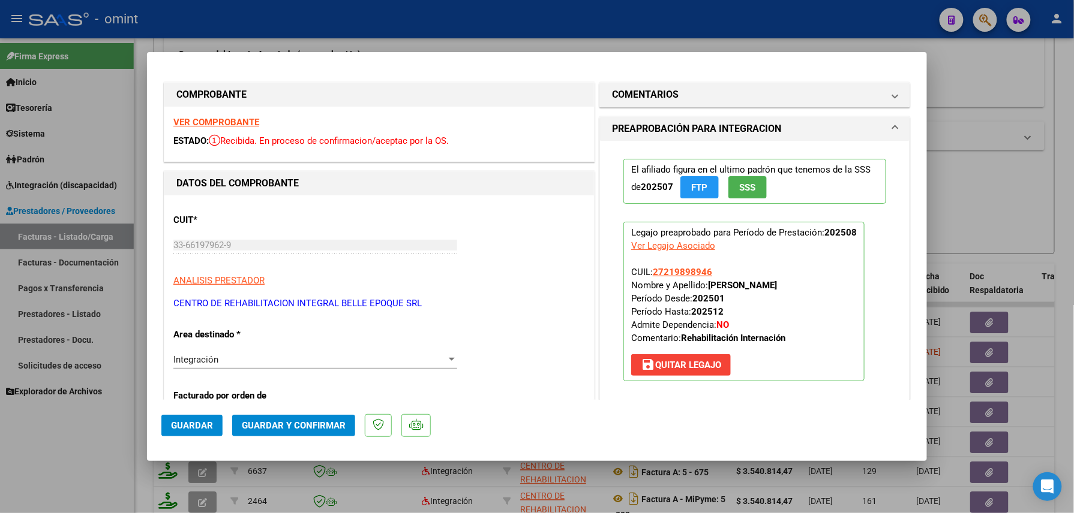
click at [229, 113] on div "VER COMPROBANTE ESTADO: Recibida. En proceso de confirmacion/aceptac por la OS." at bounding box center [378, 134] width 429 height 55
click at [229, 124] on strong "VER COMPROBANTE" at bounding box center [216, 122] width 86 height 11
click at [646, 97] on h1 "COMENTARIOS" at bounding box center [645, 95] width 67 height 14
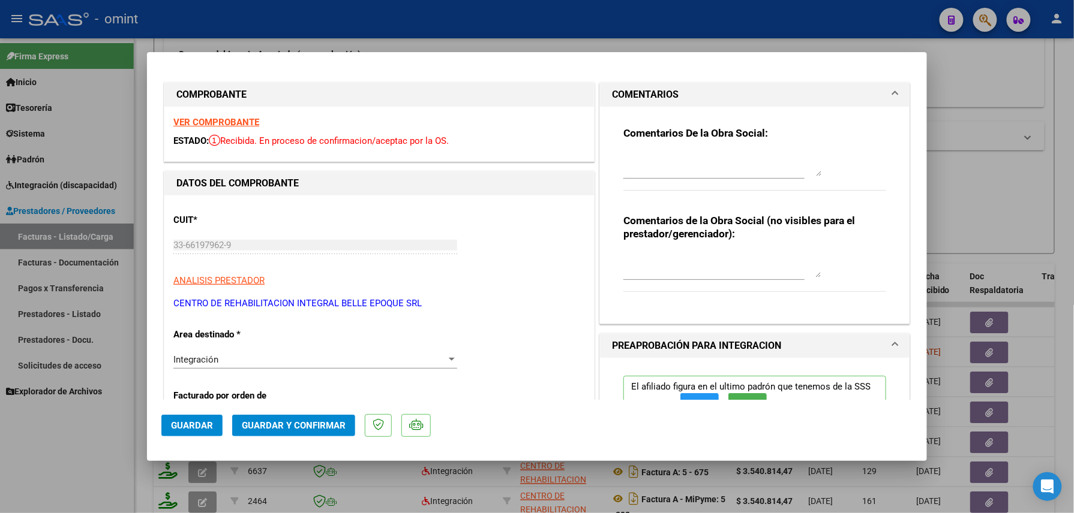
click at [659, 154] on textarea at bounding box center [722, 164] width 198 height 24
paste textarea "Hegi Alejandra: La facturación de Material descartable y otros NO se carga en S…"
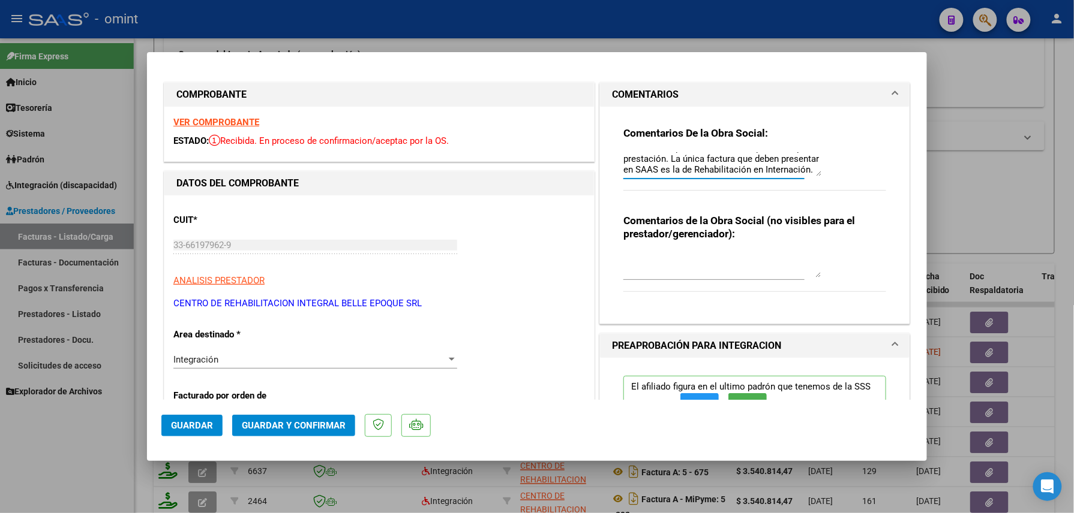
type textarea "Hegi Alejandra: La facturación de Material descartable y otros NO se carga en S…"
click at [297, 357] on div "Integración" at bounding box center [309, 359] width 273 height 11
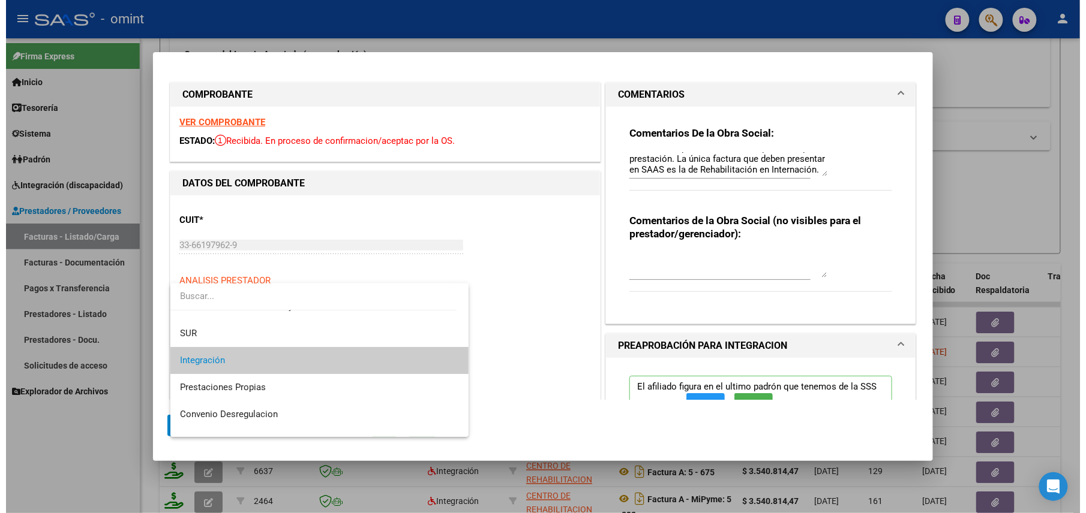
scroll to position [116, 0]
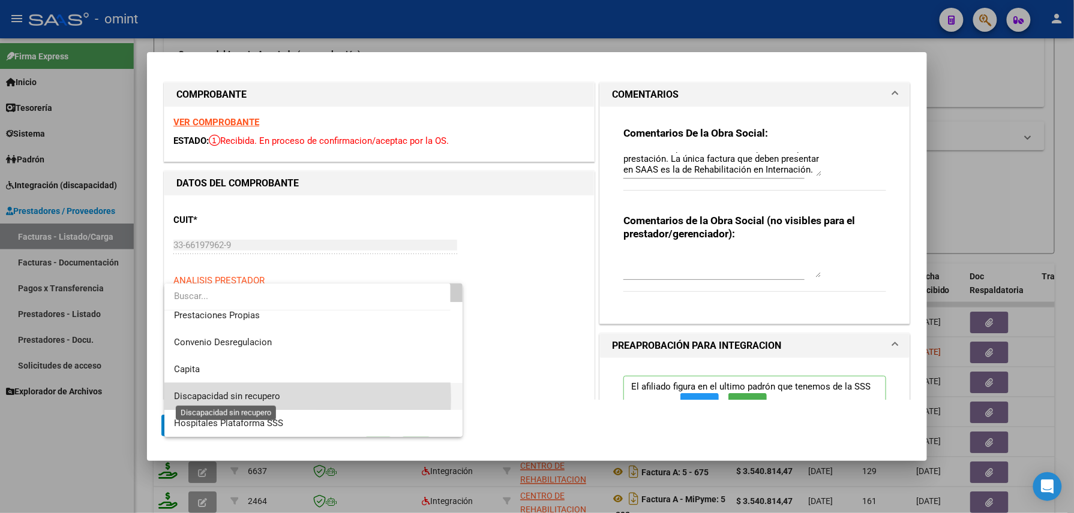
click at [231, 399] on span "Discapacidad sin recupero" at bounding box center [227, 396] width 106 height 11
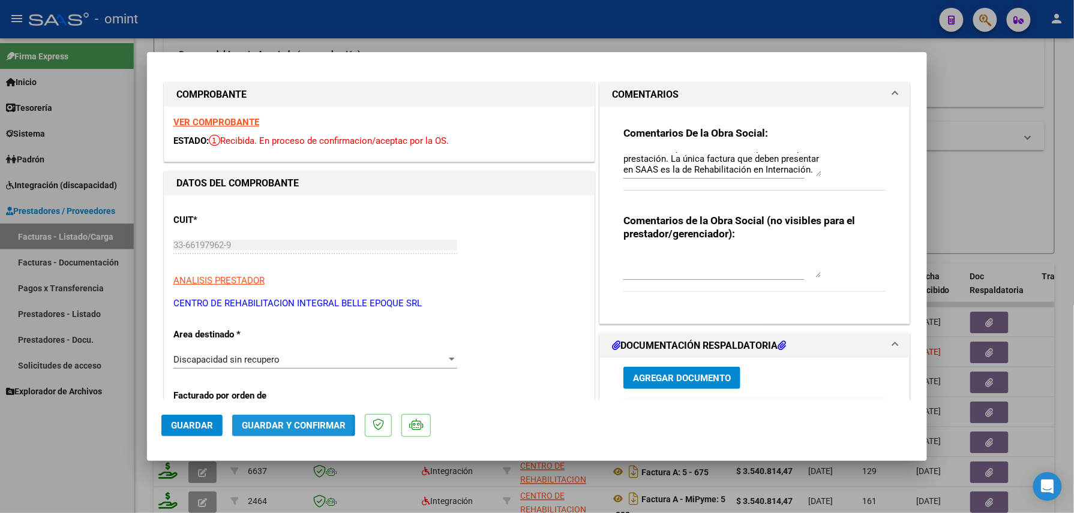
click at [282, 423] on span "Guardar y Confirmar" at bounding box center [294, 425] width 104 height 11
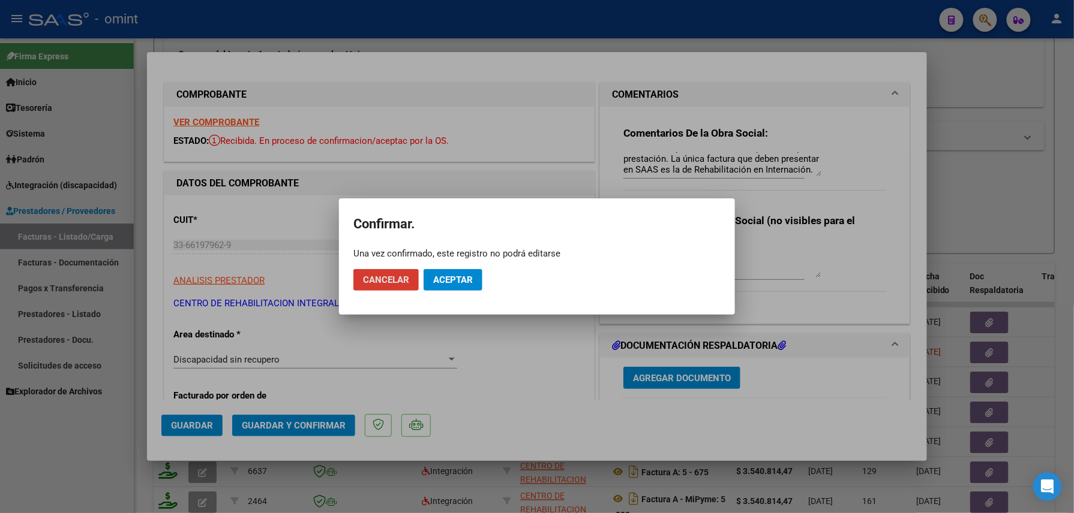
click at [463, 287] on button "Aceptar" at bounding box center [452, 280] width 59 height 22
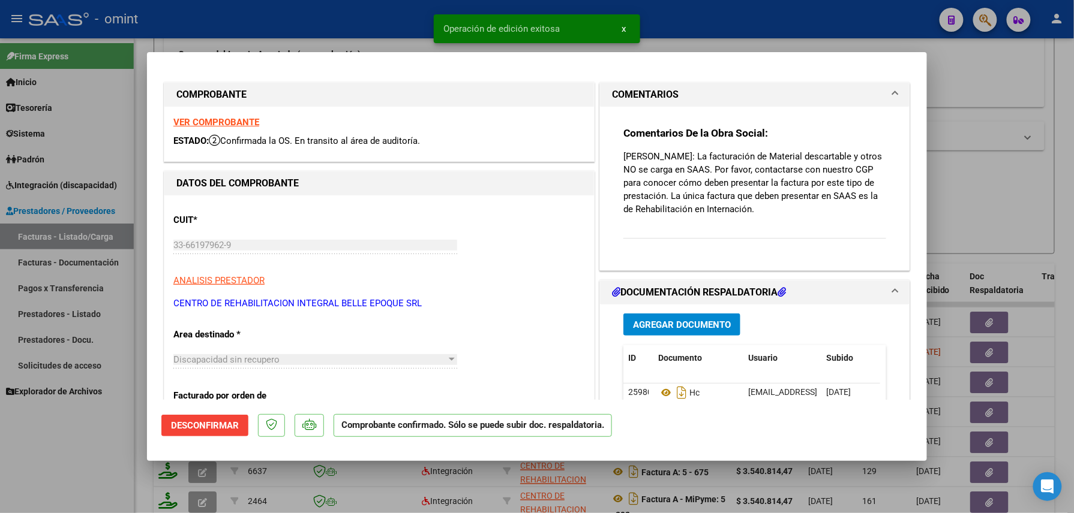
click at [101, 468] on div at bounding box center [537, 256] width 1074 height 513
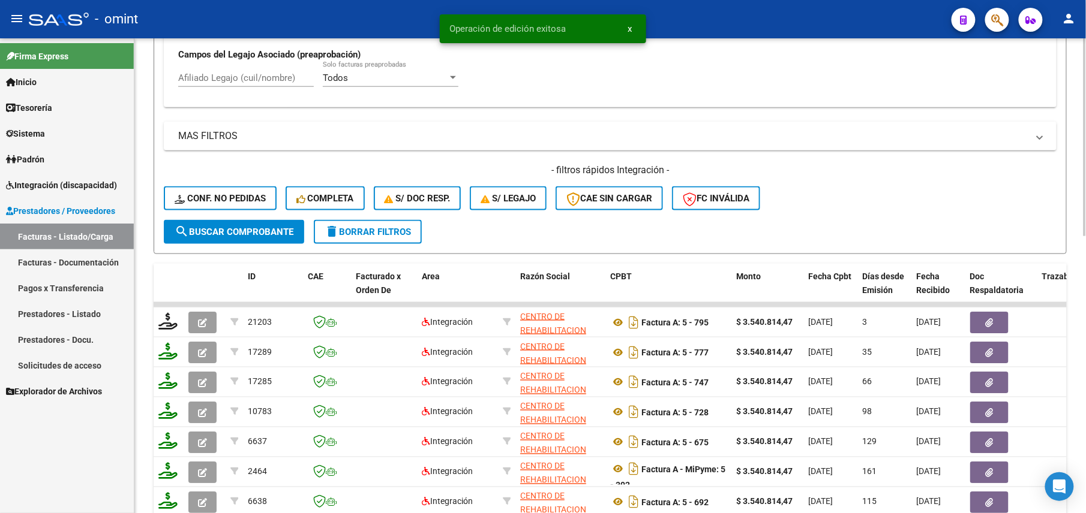
scroll to position [663, 0]
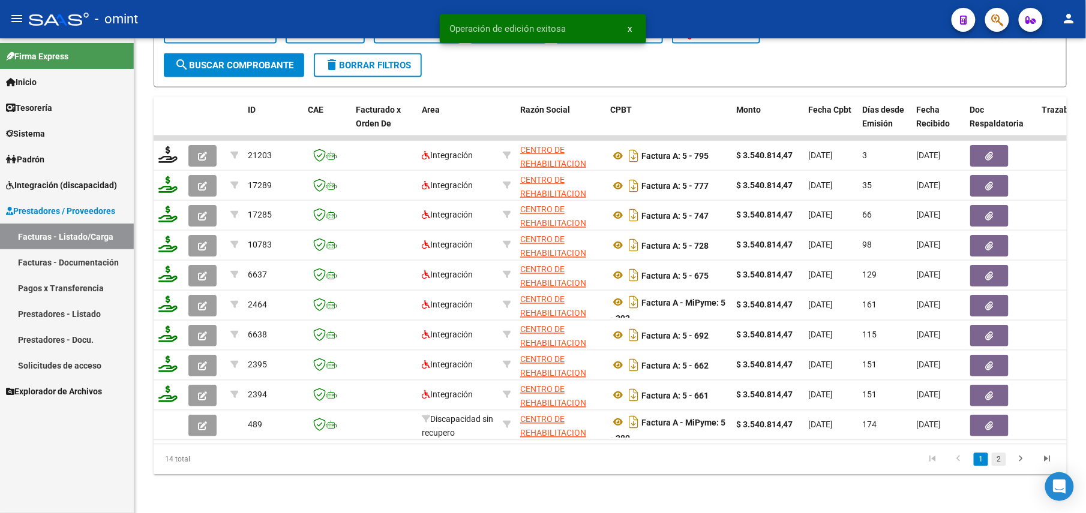
click at [997, 461] on link "2" at bounding box center [998, 459] width 14 height 13
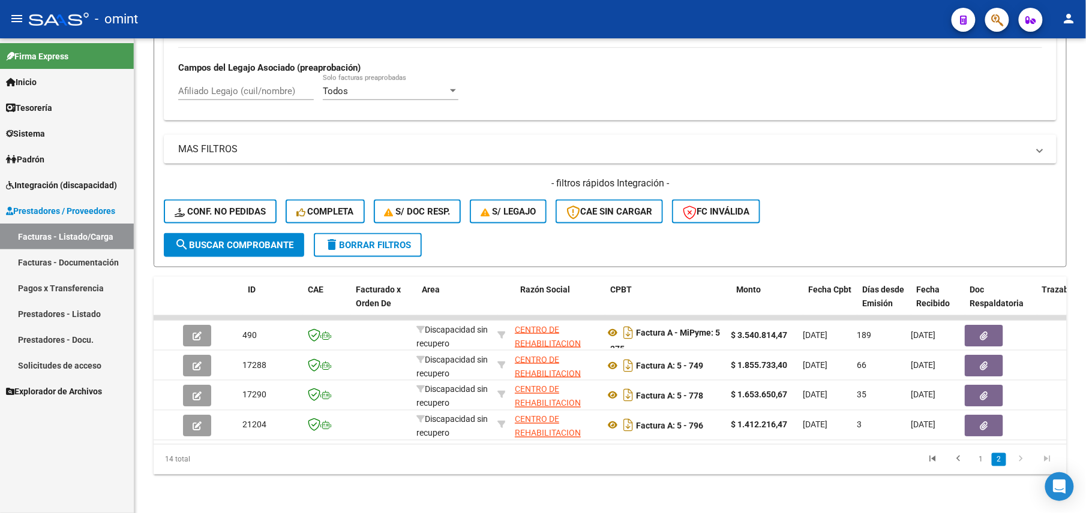
scroll to position [0, 0]
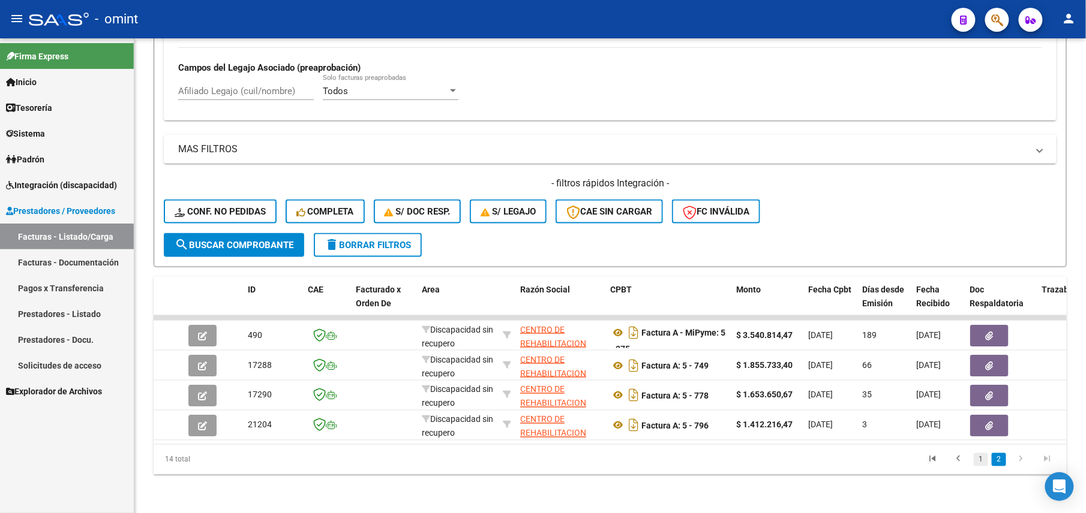
click at [982, 459] on link "1" at bounding box center [980, 459] width 14 height 13
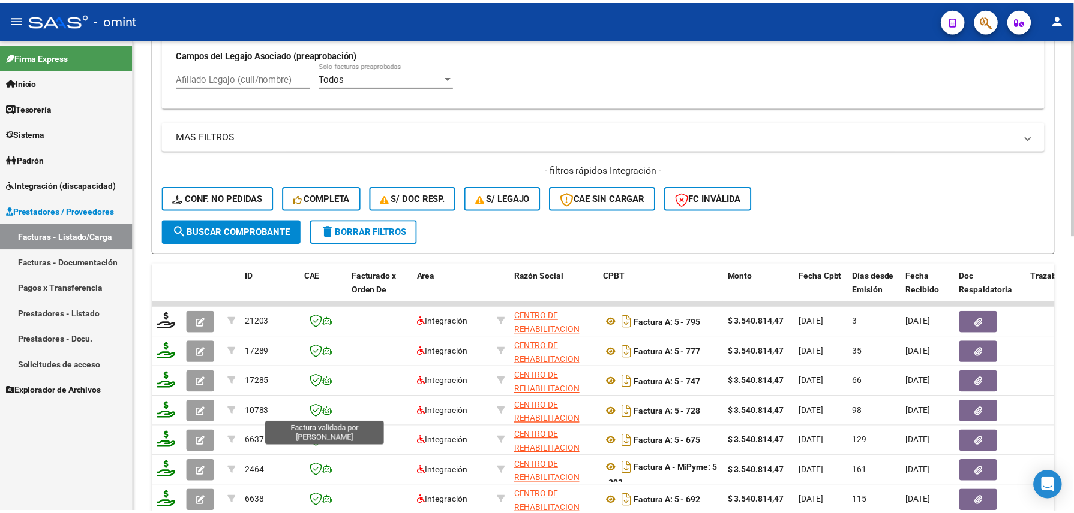
scroll to position [663, 0]
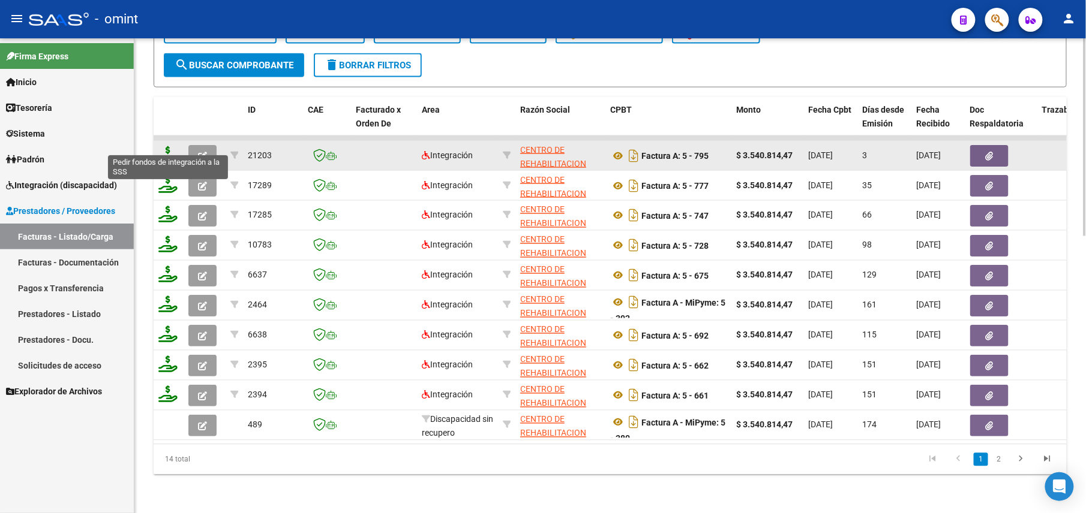
click at [167, 146] on icon at bounding box center [167, 154] width 19 height 17
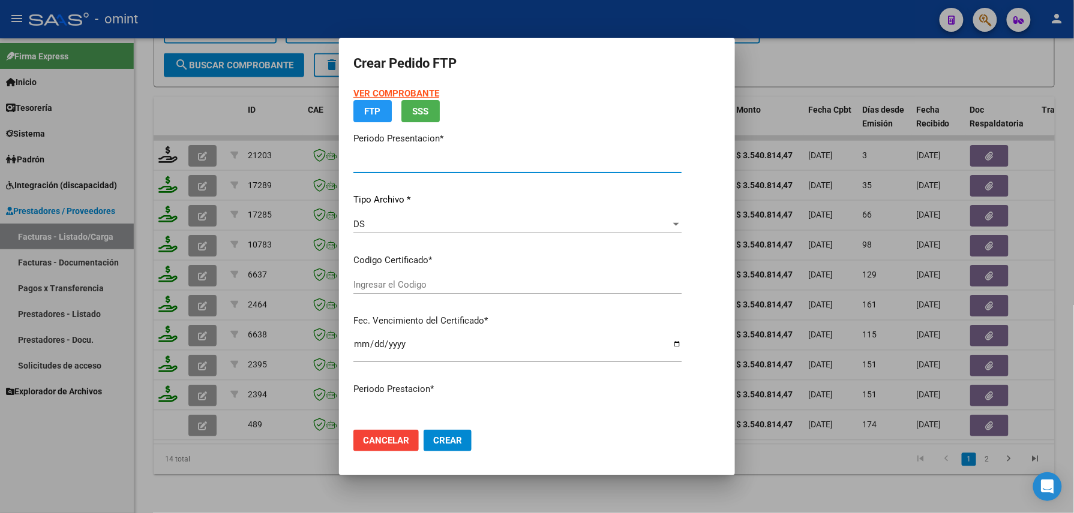
type input "202508"
type input "$ 3.540.814,47"
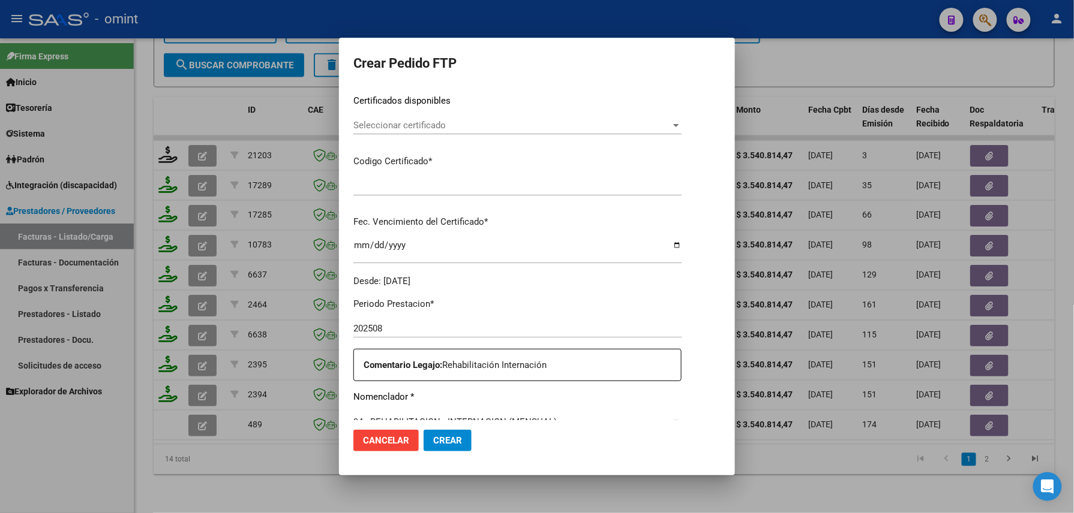
type input "598943582"
type input "2032-11-10"
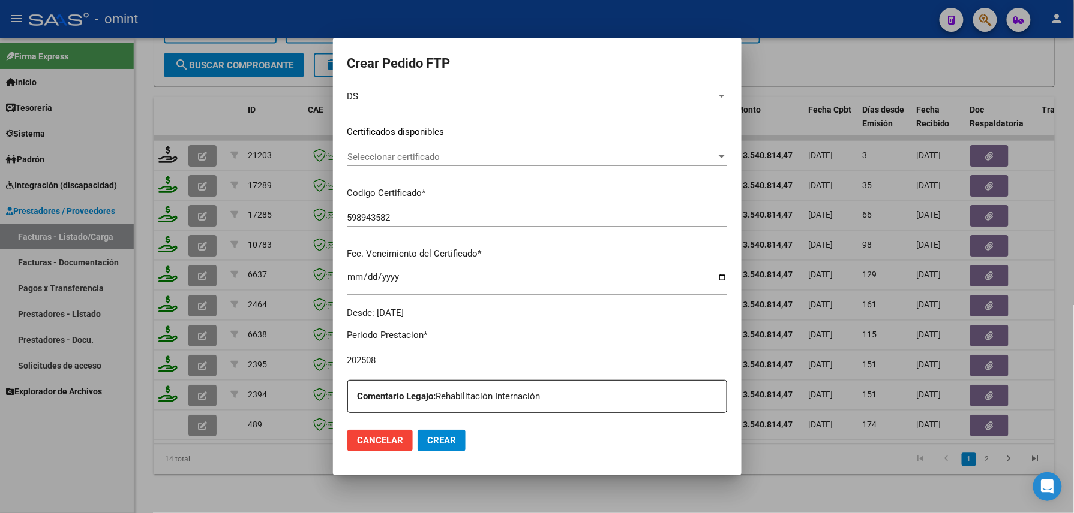
scroll to position [413, 0]
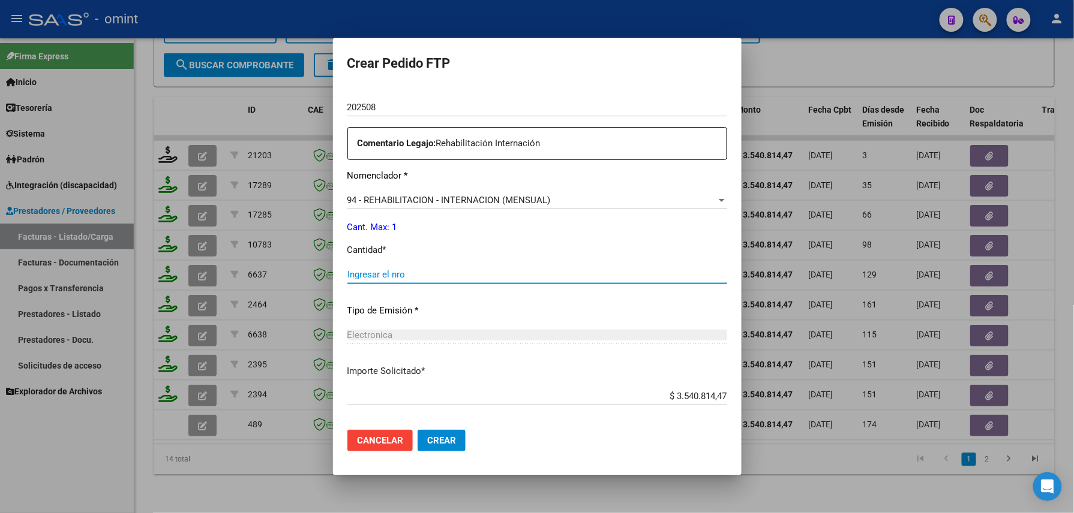
click at [380, 271] on input "Ingresar el nro" at bounding box center [537, 274] width 380 height 11
type input "1"
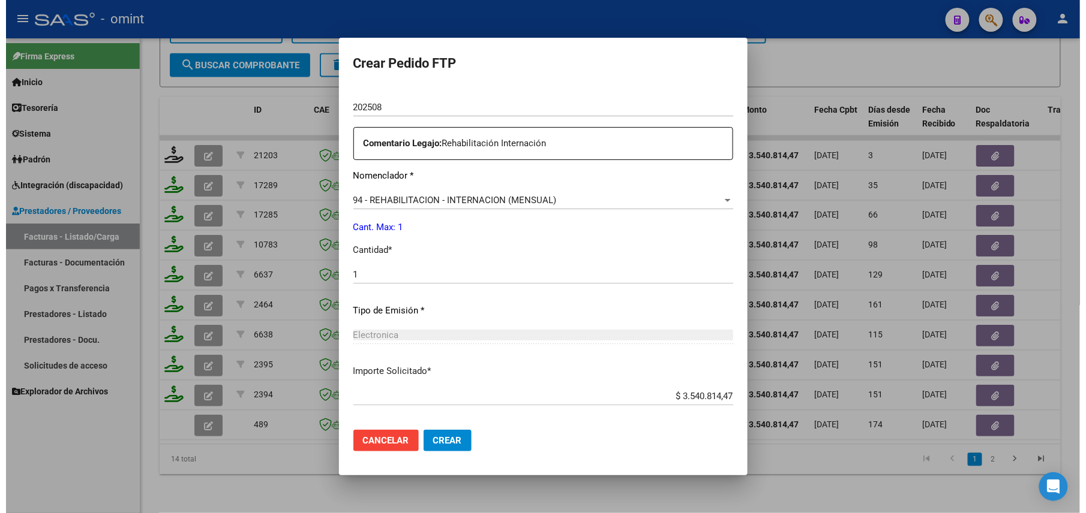
scroll to position [469, 0]
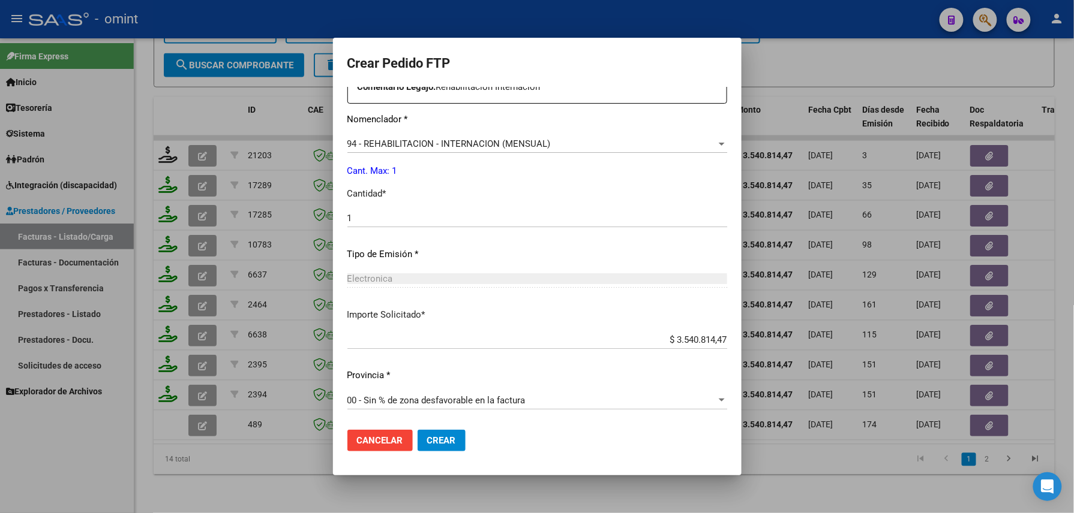
click at [425, 441] on button "Crear" at bounding box center [441, 441] width 48 height 22
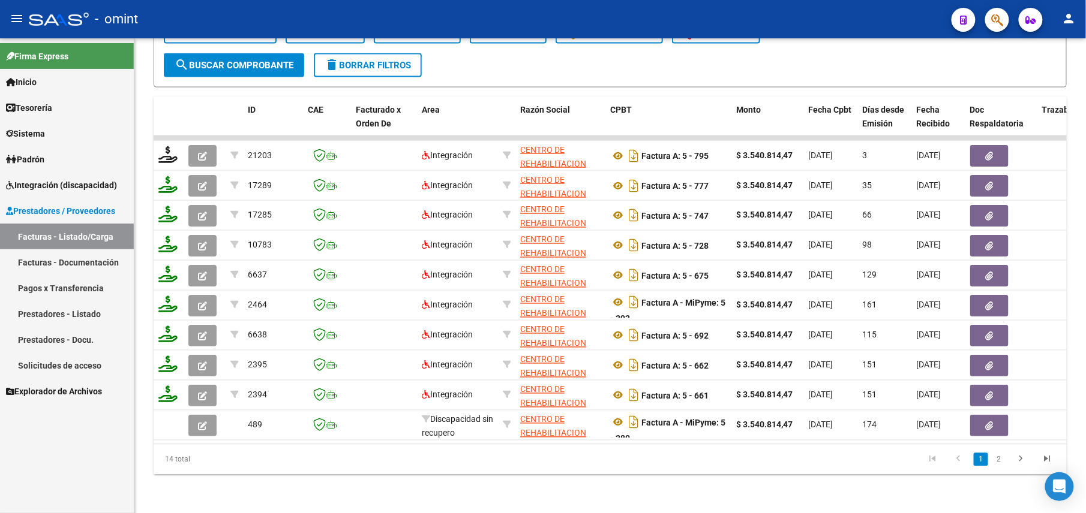
scroll to position [103, 0]
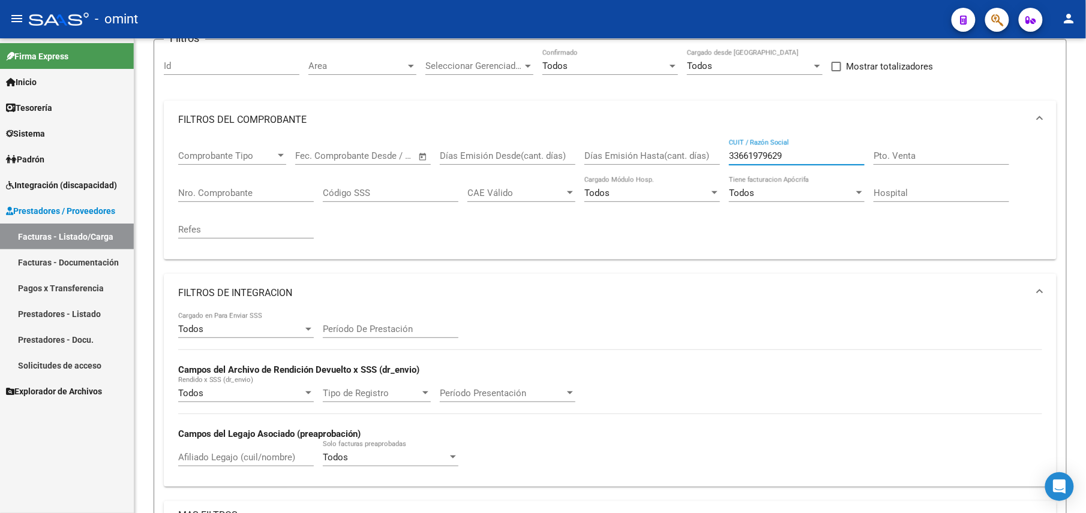
drag, startPoint x: 802, startPoint y: 157, endPoint x: 654, endPoint y: 158, distance: 148.2
click at [654, 158] on div "Comprobante Tipo Comprobante Tipo Fecha inicio – Fecha fin Fec. Comprobante Des…" at bounding box center [610, 194] width 864 height 111
paste input "27310503377"
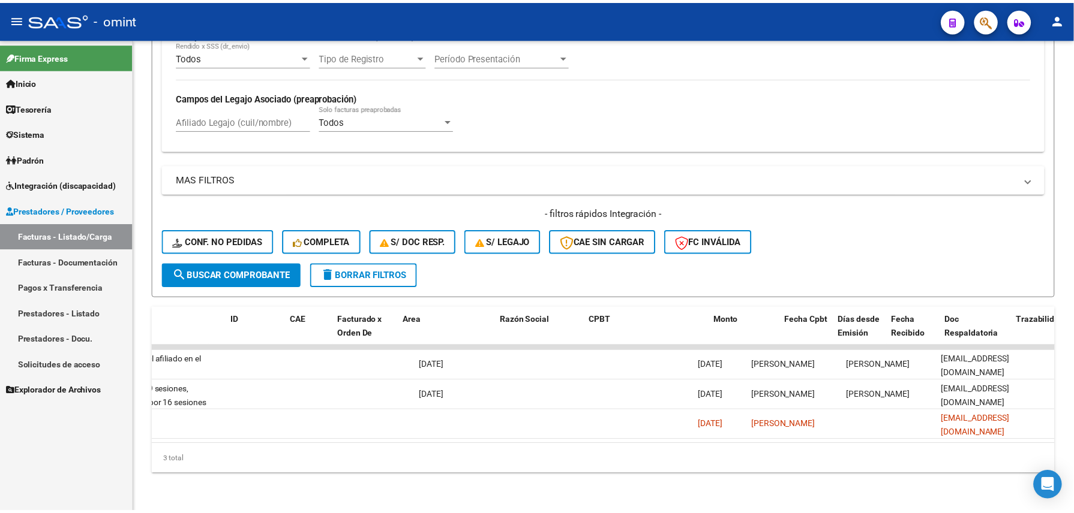
scroll to position [0, 0]
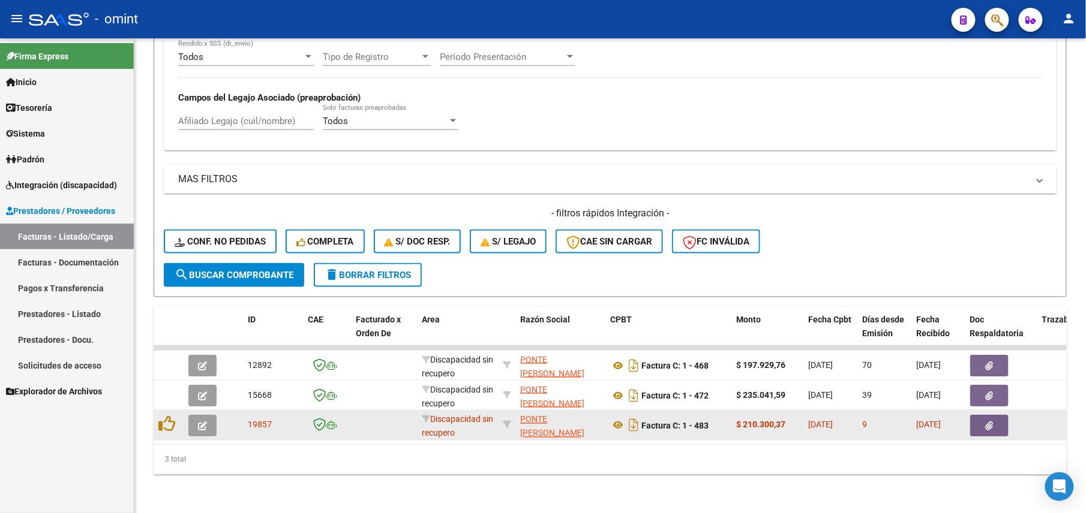
type input "27310503377"
click at [202, 422] on icon "button" at bounding box center [202, 426] width 9 height 9
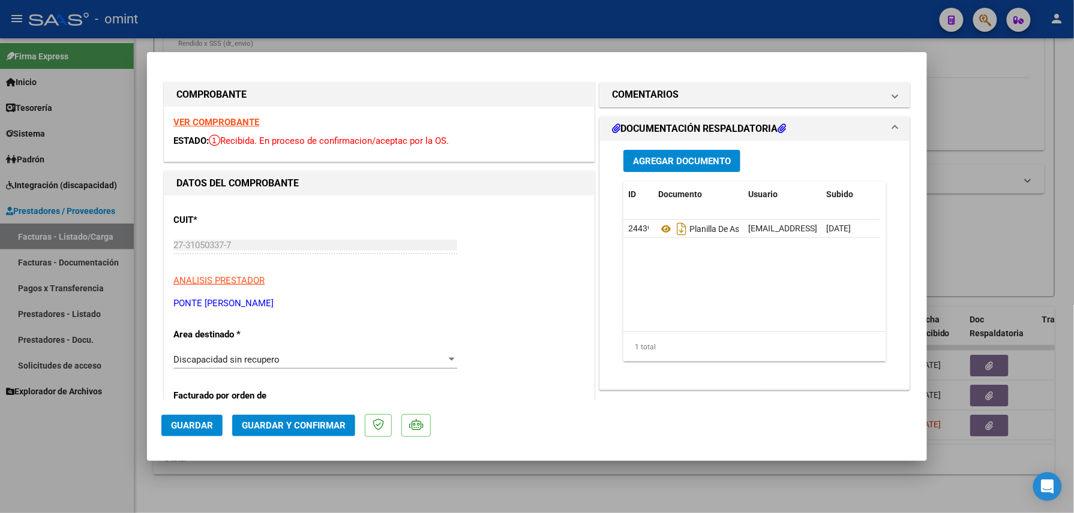
click at [226, 113] on div "VER COMPROBANTE ESTADO: Recibida. En proceso de confirmacion/aceptac por la OS." at bounding box center [378, 134] width 429 height 55
click at [226, 118] on strong "VER COMPROBANTE" at bounding box center [216, 122] width 86 height 11
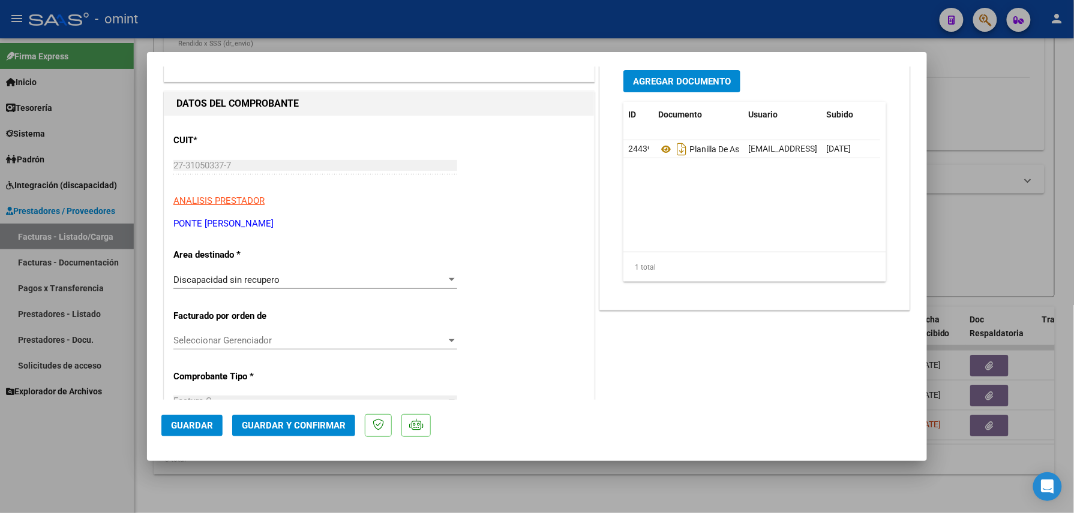
click at [250, 272] on div "Discapacidad sin recupero Seleccionar Area" at bounding box center [315, 280] width 284 height 18
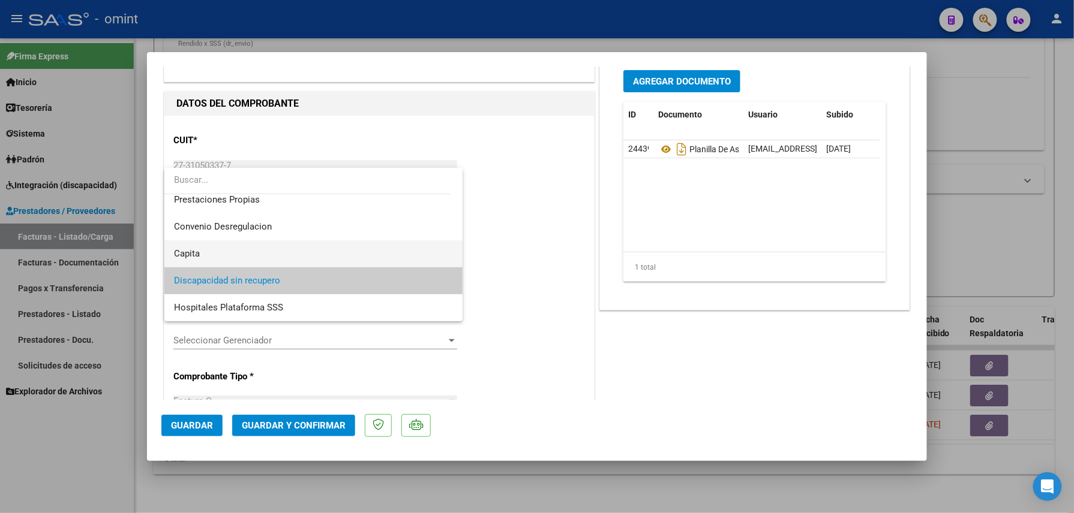
scroll to position [0, 0]
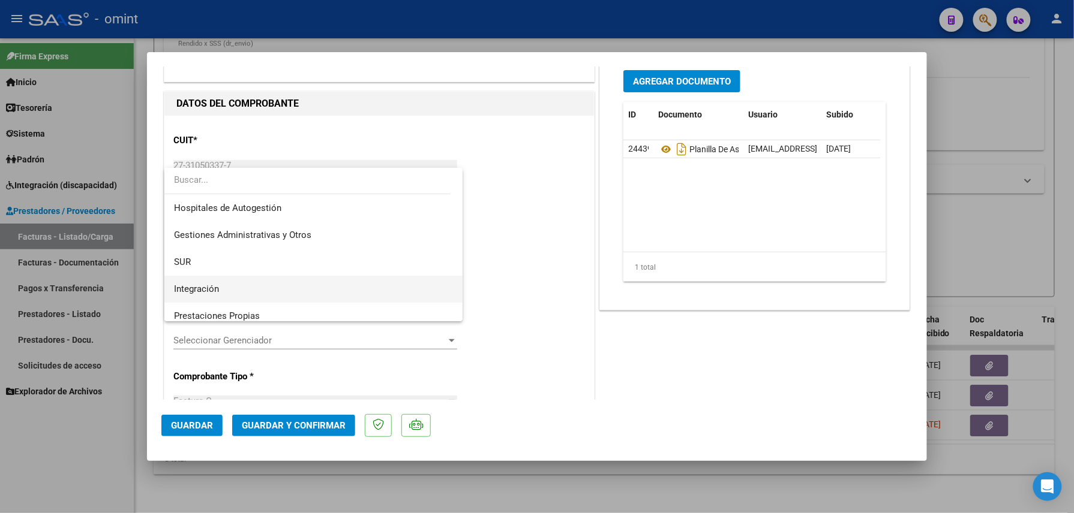
click at [216, 281] on span "Integración" at bounding box center [313, 289] width 279 height 27
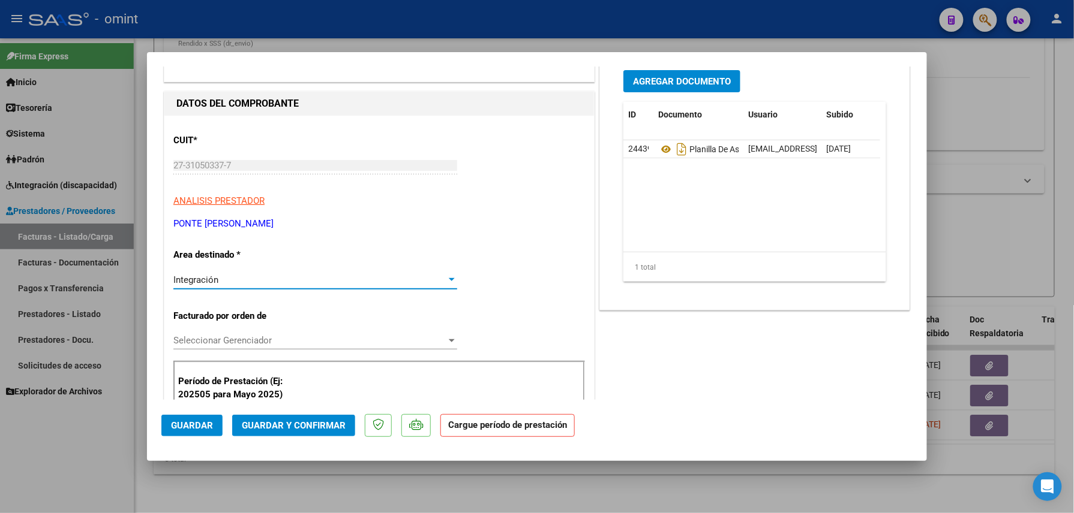
scroll to position [160, 0]
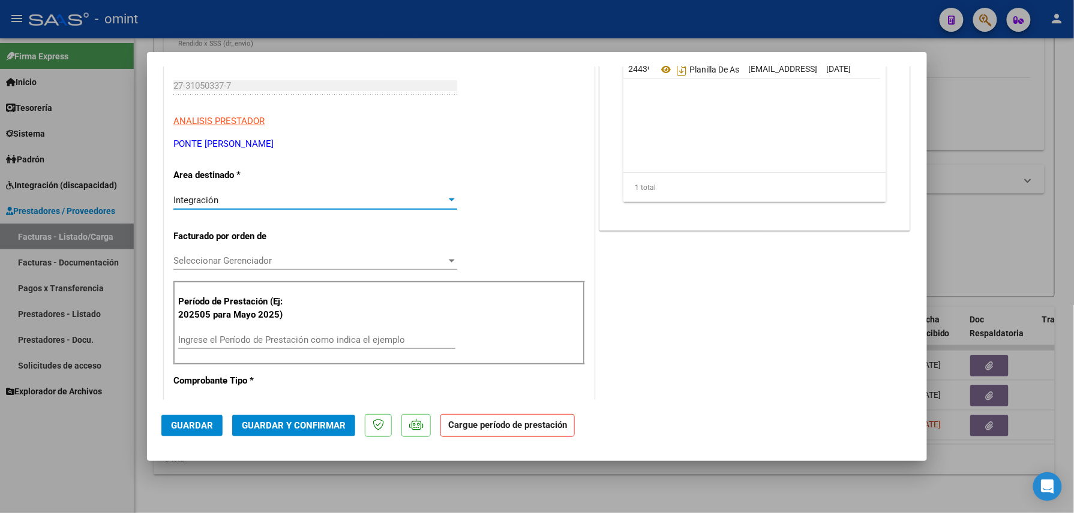
click at [260, 332] on div "Ingrese el Período de Prestación como indica el ejemplo" at bounding box center [316, 340] width 277 height 18
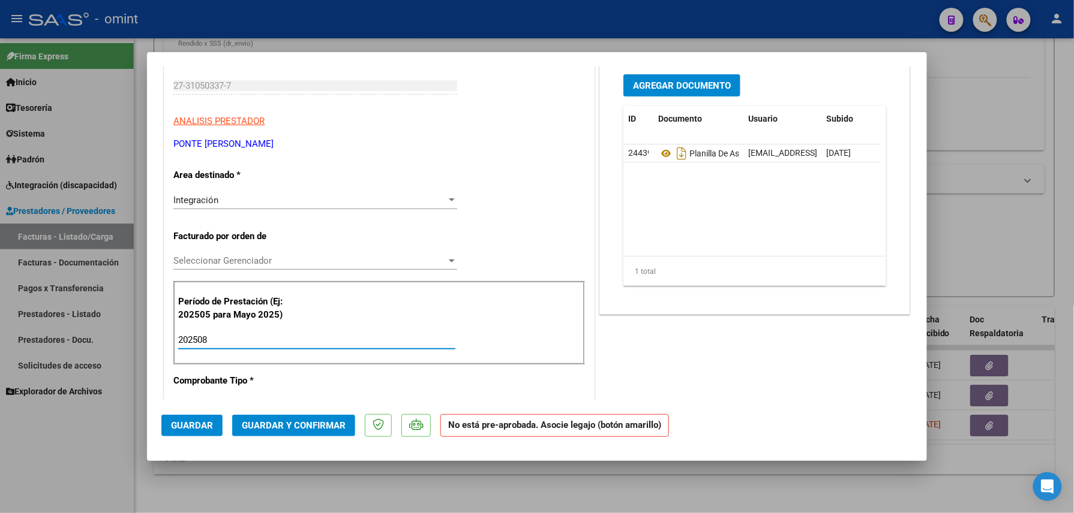
scroll to position [0, 0]
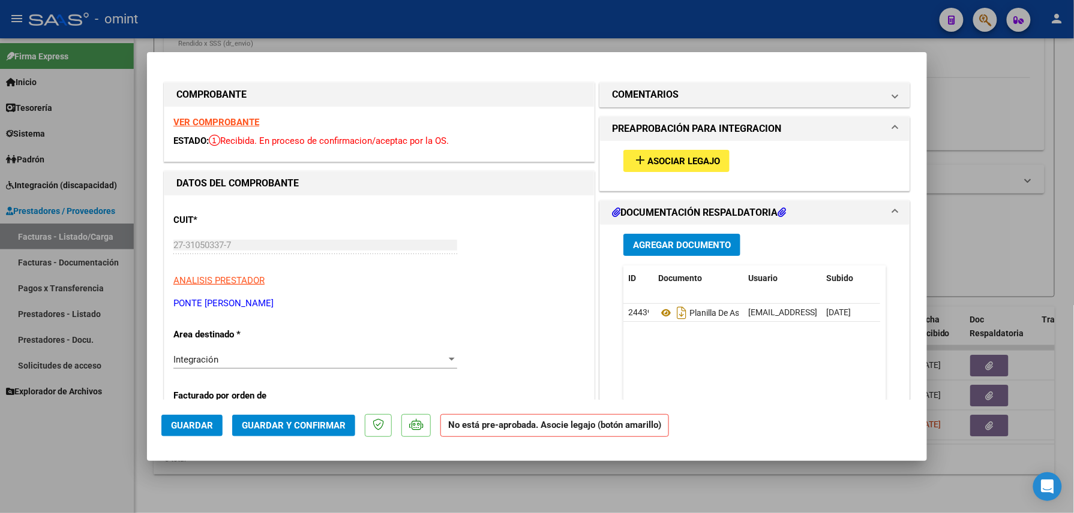
type input "202508"
click at [662, 151] on button "add Asociar Legajo" at bounding box center [676, 161] width 106 height 22
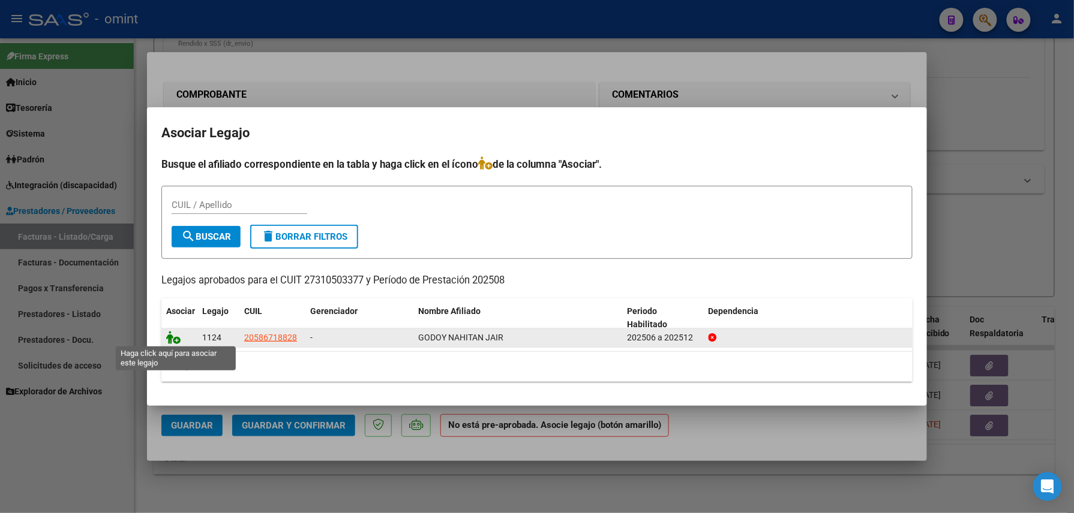
click at [169, 336] on icon at bounding box center [173, 337] width 14 height 13
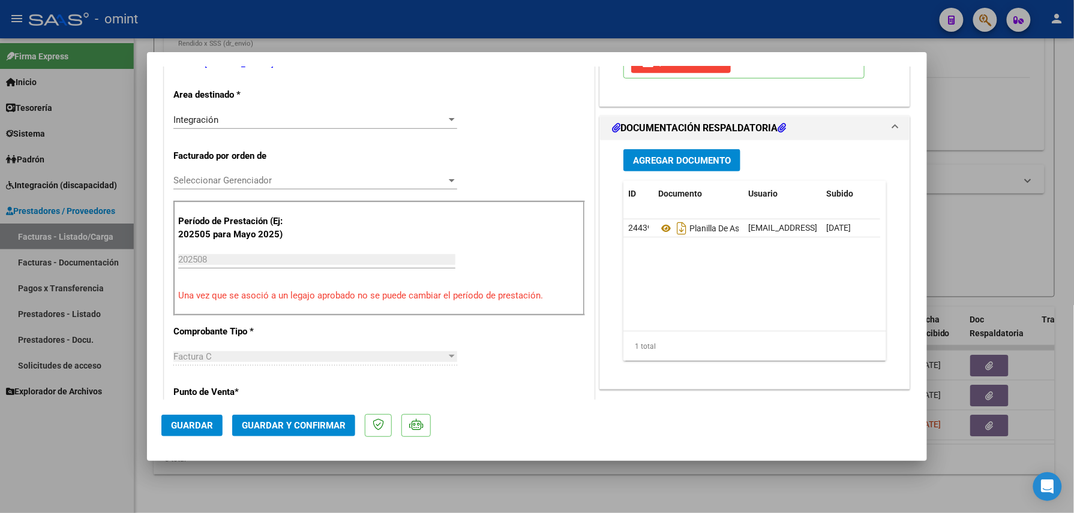
scroll to position [160, 0]
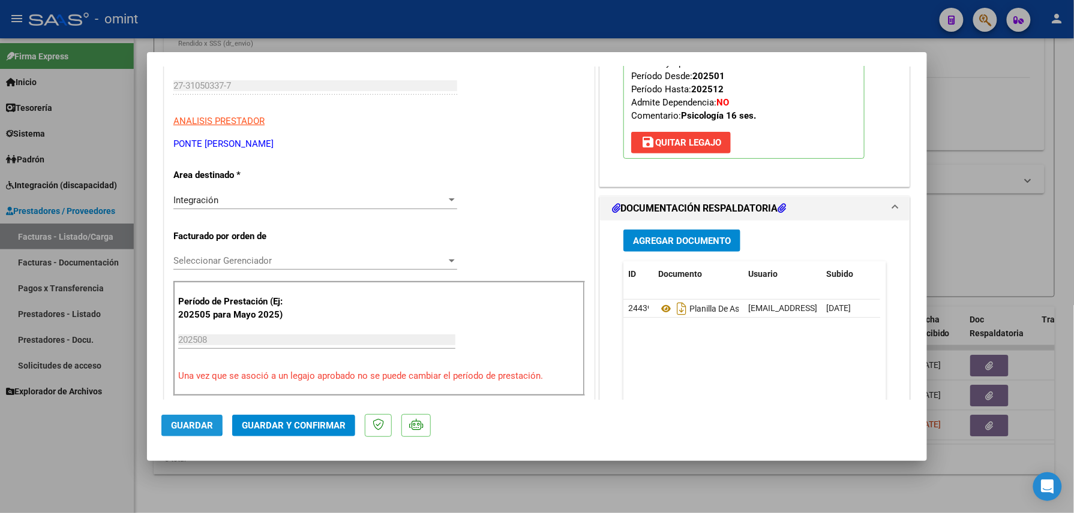
click at [178, 420] on button "Guardar" at bounding box center [191, 426] width 61 height 22
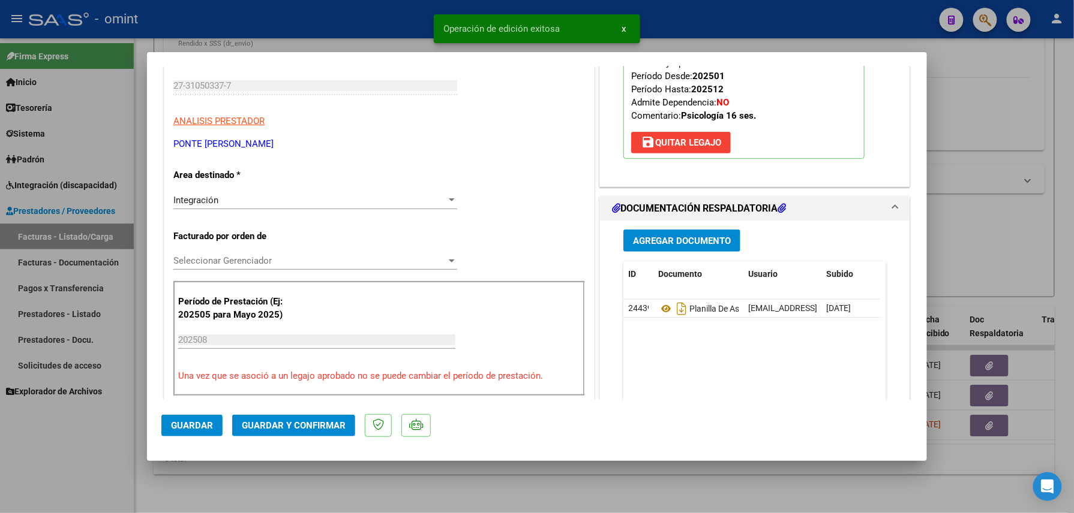
click at [243, 489] on div at bounding box center [537, 256] width 1074 height 513
type input "$ 0,00"
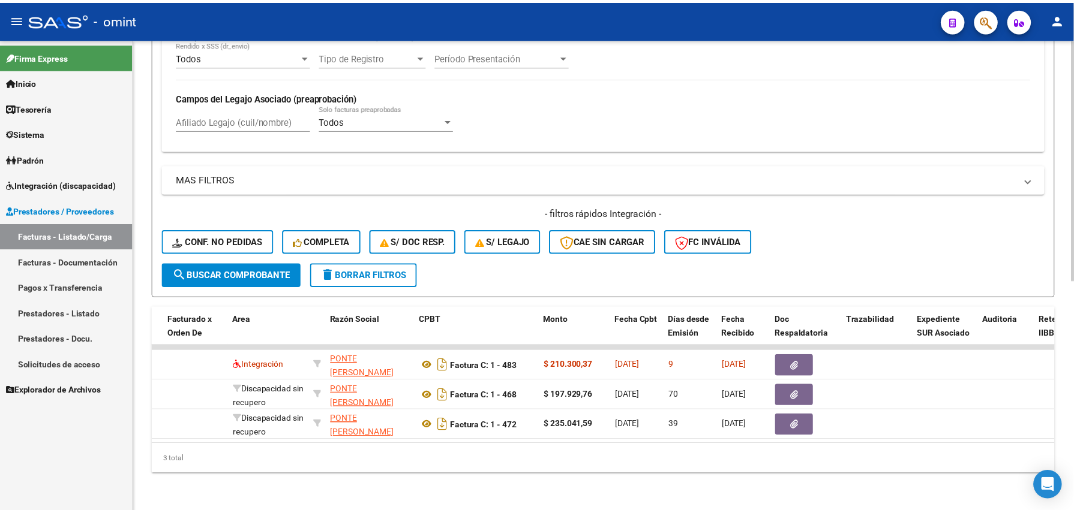
scroll to position [0, 0]
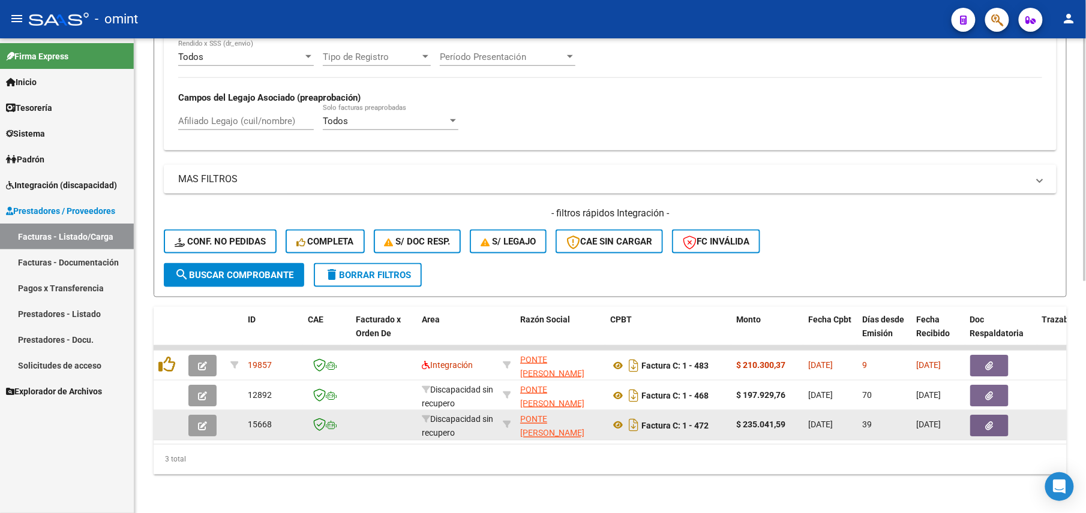
click at [199, 422] on icon "button" at bounding box center [202, 426] width 9 height 9
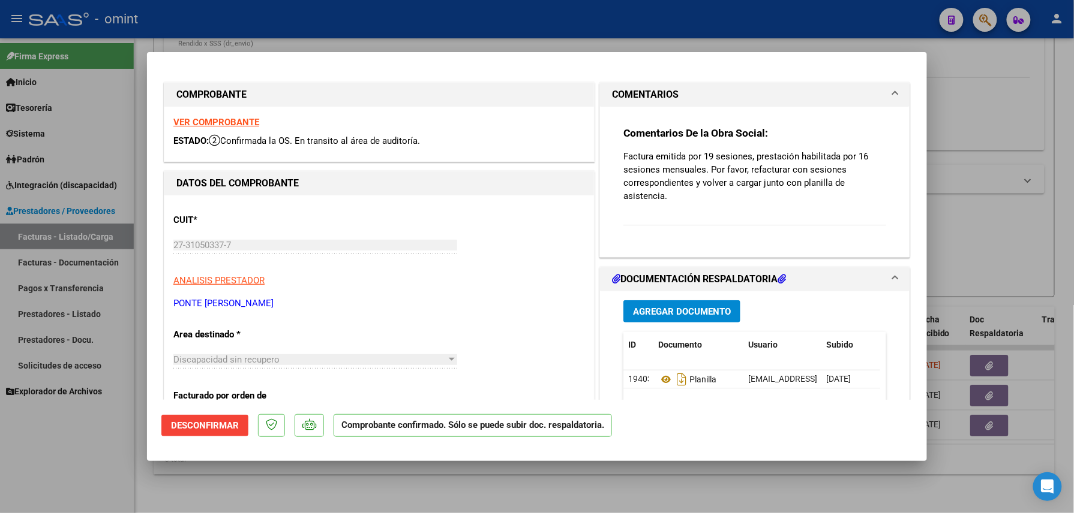
drag, startPoint x: 627, startPoint y: 155, endPoint x: 680, endPoint y: 200, distance: 69.7
click at [680, 200] on div "Comentarios De la Obra Social: Factura emitida por 19 sesiones, prestación habi…" at bounding box center [754, 177] width 281 height 141
drag, startPoint x: 680, startPoint y: 200, endPoint x: 654, endPoint y: 173, distance: 37.3
copy p "Factura emitida por 19 sesiones, prestación habilitada por 16 sesiones mensuale…"
click at [521, 483] on div at bounding box center [537, 256] width 1074 height 513
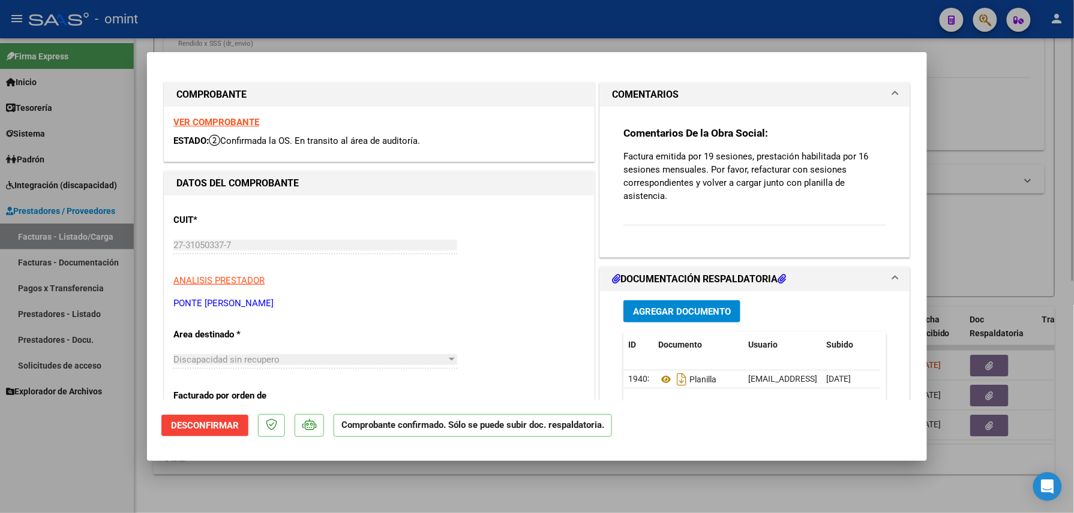
type input "$ 0,00"
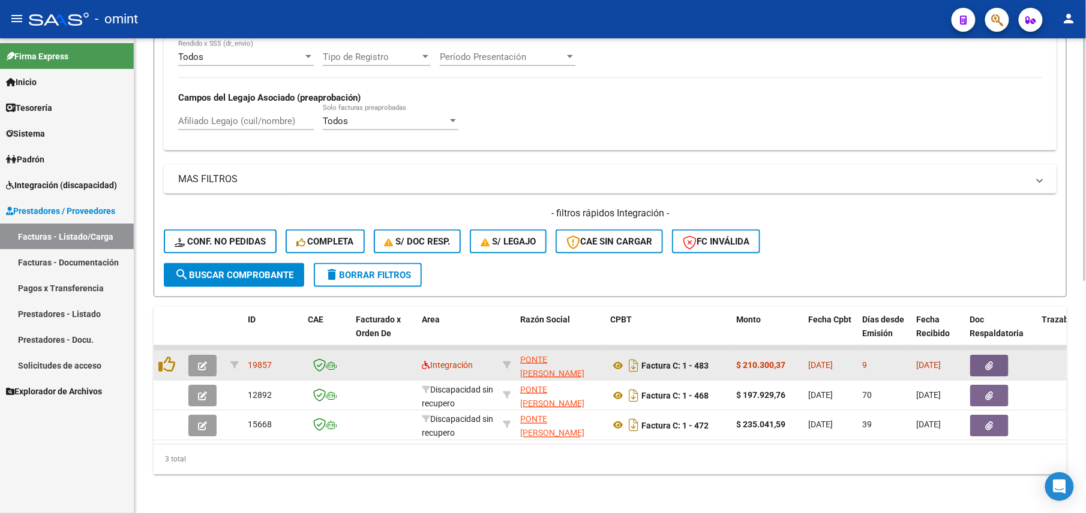
click at [211, 355] on button "button" at bounding box center [202, 366] width 28 height 22
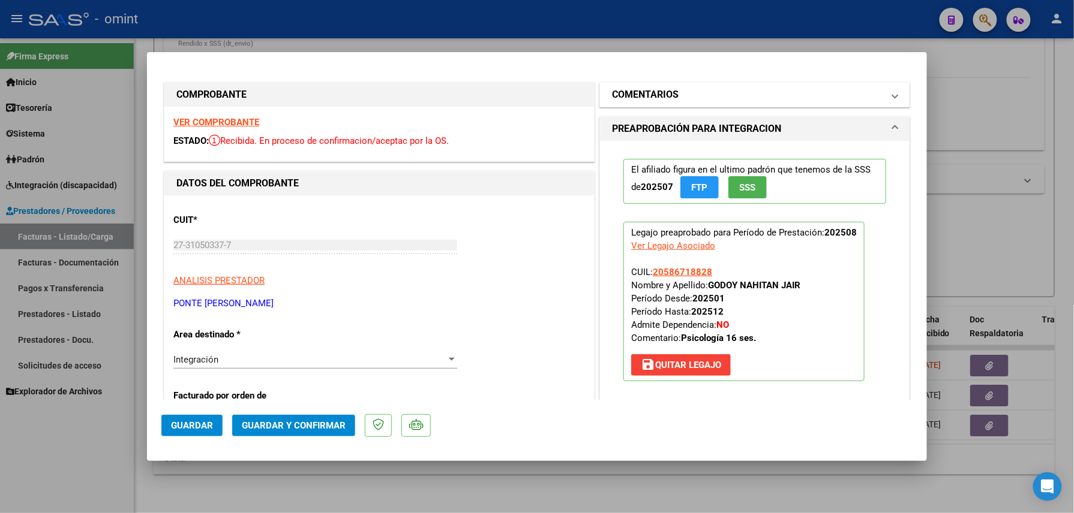
click at [709, 94] on mat-panel-title "COMENTARIOS" at bounding box center [747, 95] width 271 height 14
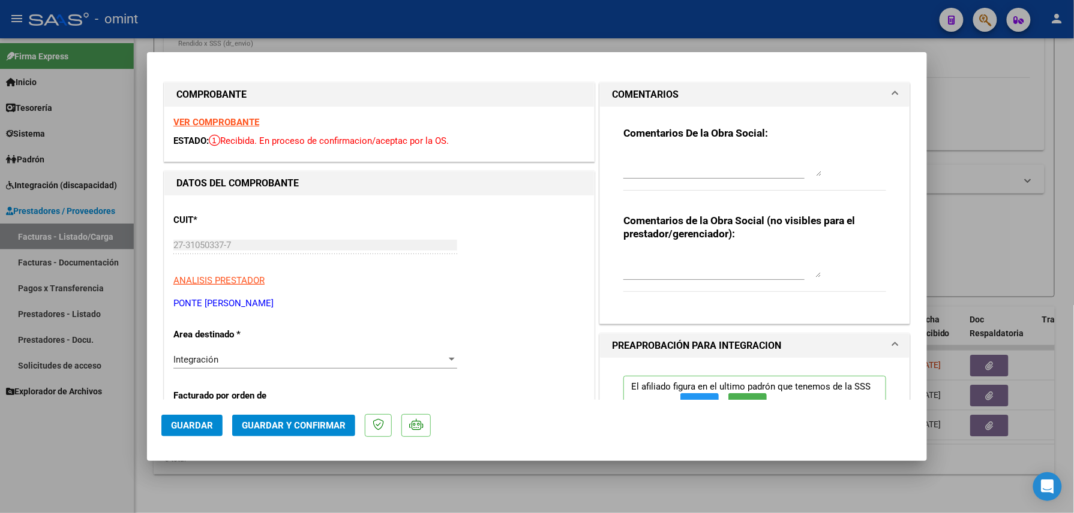
click at [656, 154] on textarea at bounding box center [722, 164] width 198 height 24
paste textarea "Factura emitida por 19 sesiones, prestación habilitada por 16 sesiones mensuale…"
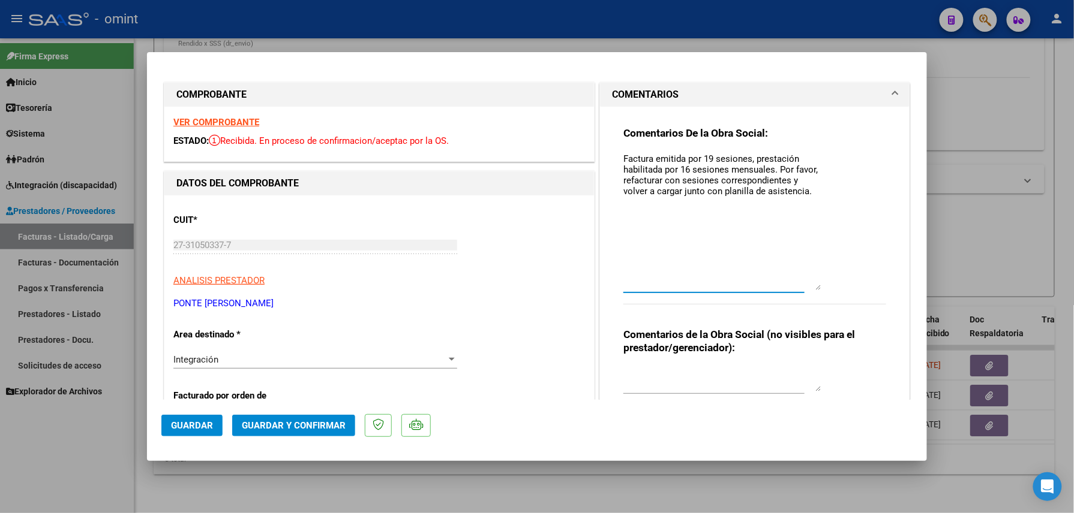
drag, startPoint x: 812, startPoint y: 171, endPoint x: 795, endPoint y: 286, distance: 116.5
click at [795, 286] on textarea "Factura emitida por 19 sesiones, prestación habilitada por 16 sesiones mensuale…" at bounding box center [722, 221] width 198 height 138
click at [708, 157] on textarea "Factura emitida por 19 sesiones, prestación habilitada por 16 sesiones mensuale…" at bounding box center [722, 221] width 198 height 139
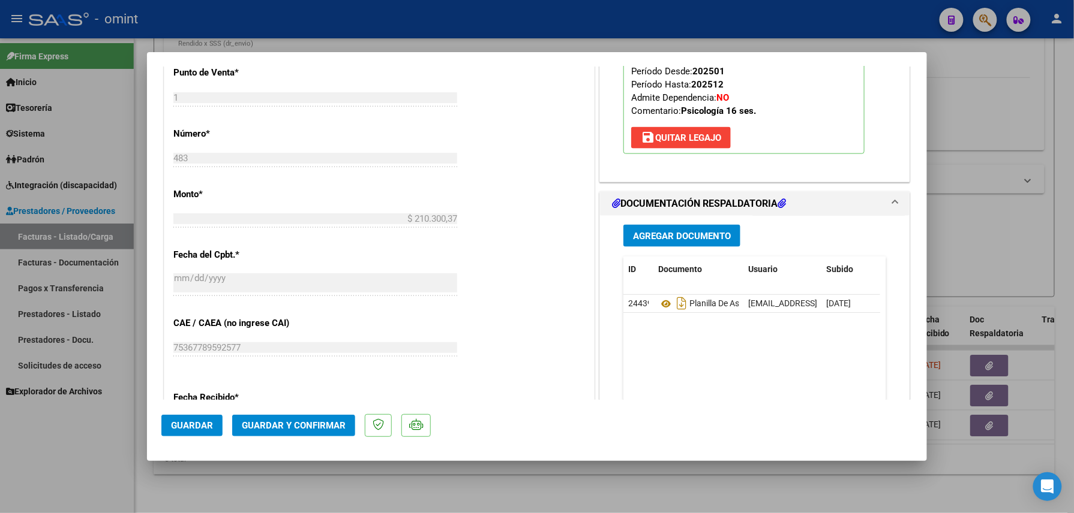
scroll to position [480, 0]
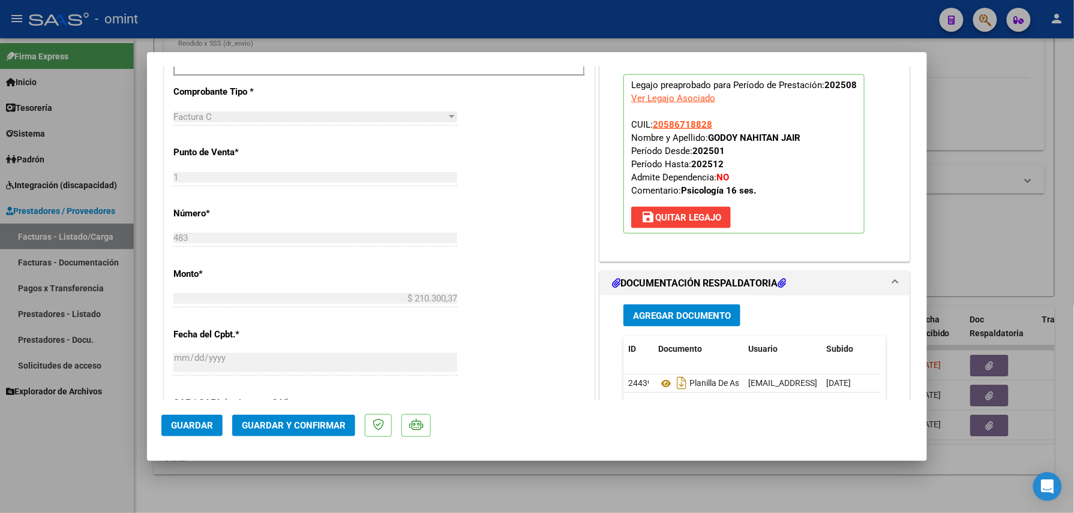
type textarea "Factura emitida por 17 sesiones, prestación habilitada por 16 sesiones mensuale…"
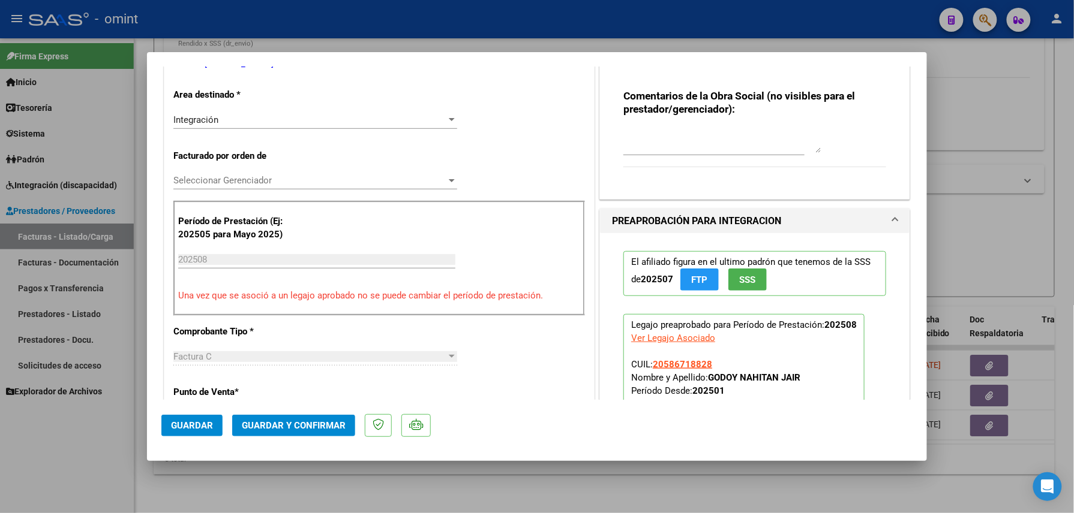
scroll to position [320, 0]
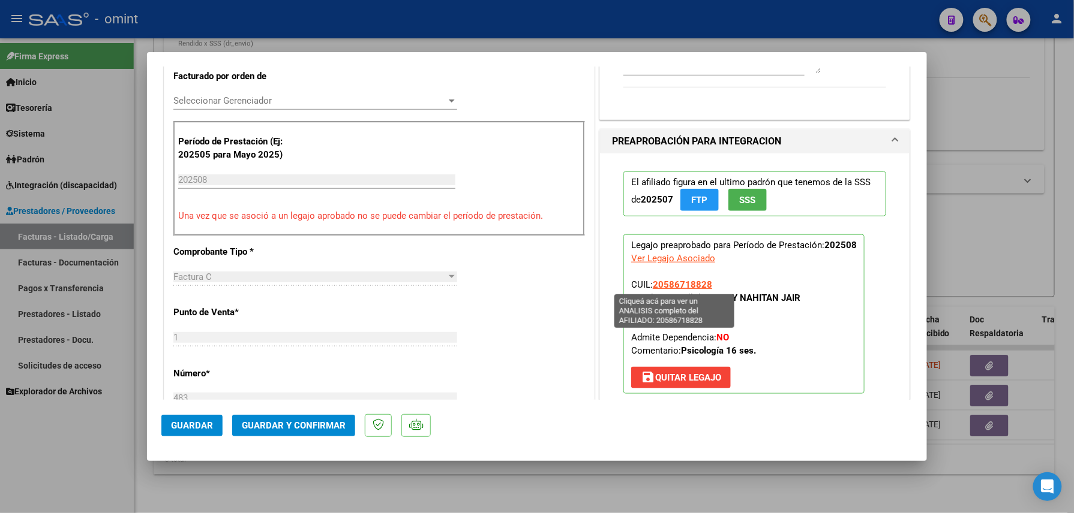
drag, startPoint x: 710, startPoint y: 284, endPoint x: 647, endPoint y: 283, distance: 63.6
click at [647, 284] on p "Legajo preaprobado para Período de Prestación: 202508 Ver Legajo Asociado CUIL:…" at bounding box center [743, 315] width 241 height 160
copy span "20586718828"
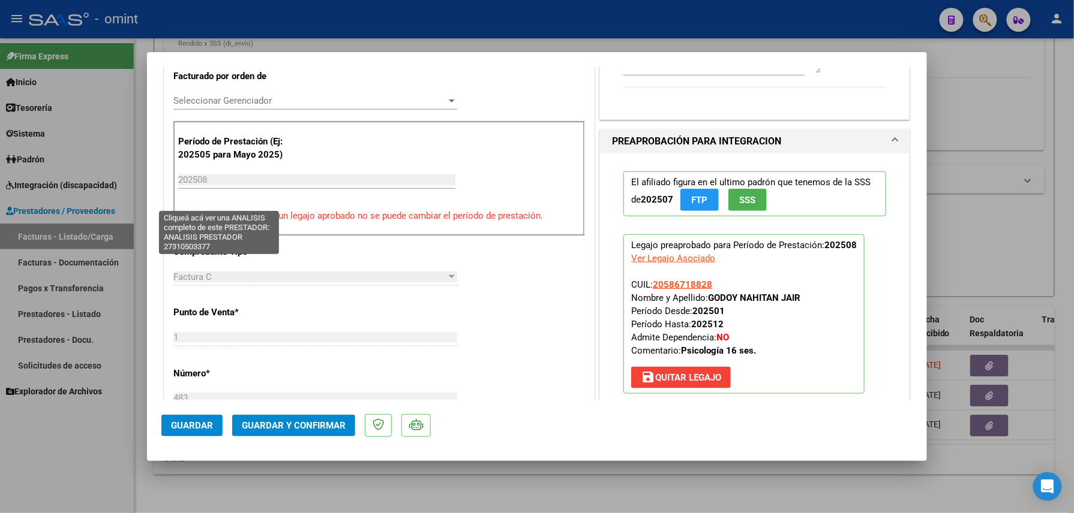
scroll to position [80, 0]
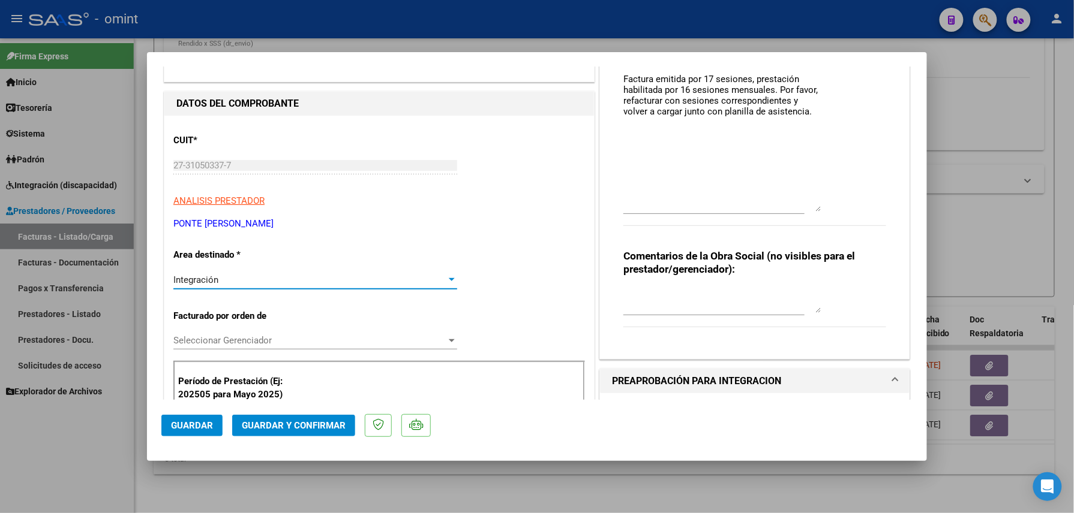
click at [241, 283] on div "Integración" at bounding box center [309, 280] width 273 height 11
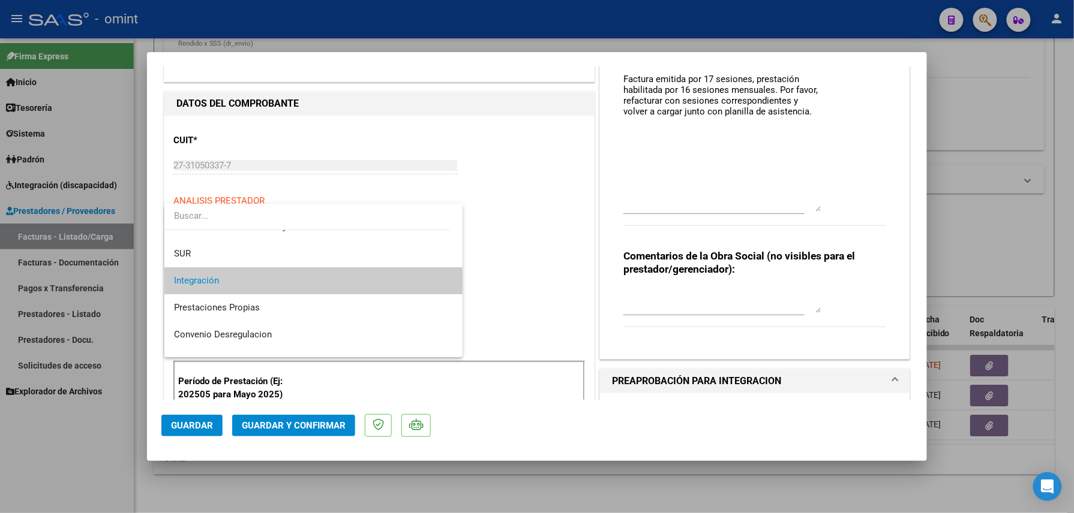
scroll to position [116, 0]
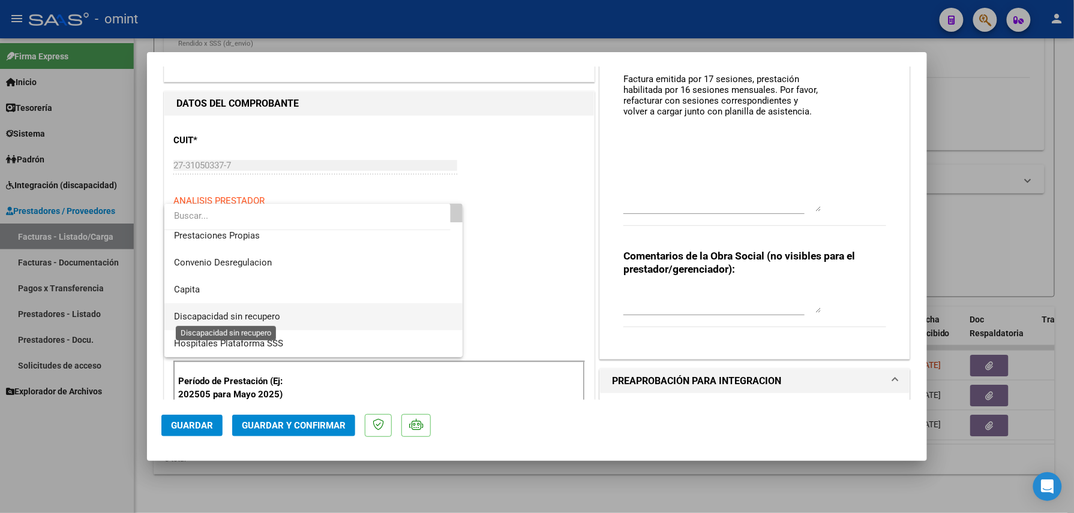
click at [234, 315] on span "Discapacidad sin recupero" at bounding box center [227, 316] width 106 height 11
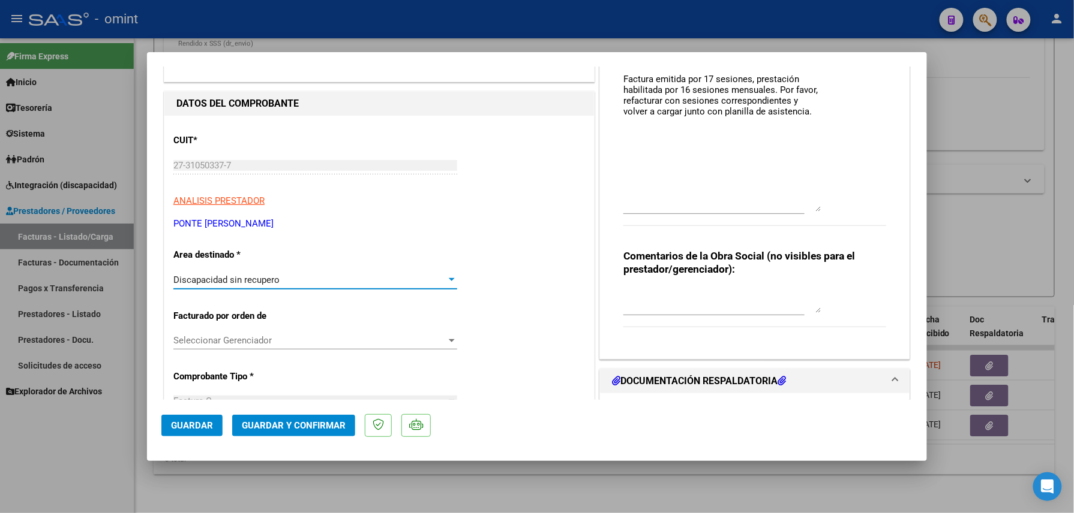
scroll to position [0, 0]
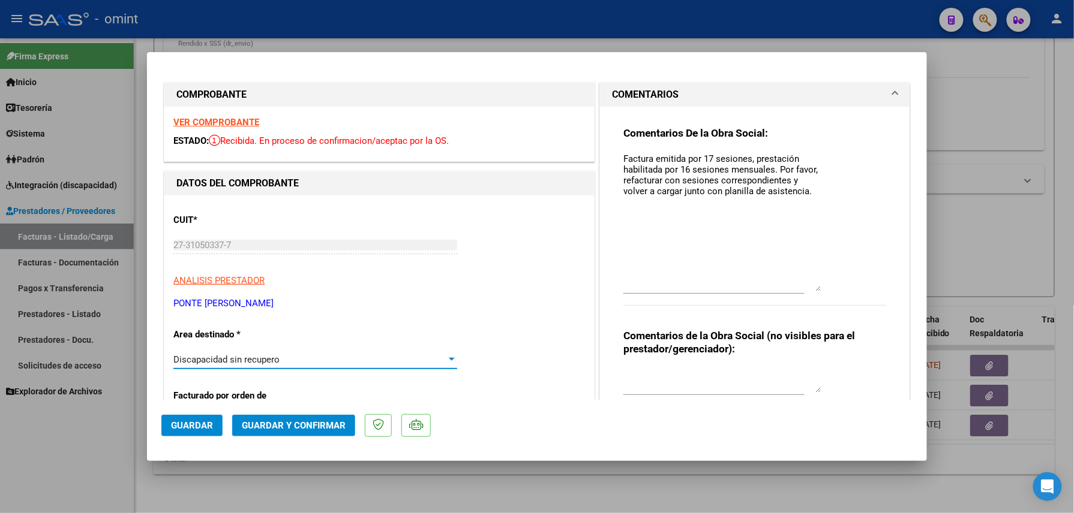
click at [699, 271] on textarea "Factura emitida por 17 sesiones, prestación habilitada por 16 sesiones mensuale…" at bounding box center [722, 221] width 198 height 139
click at [281, 423] on span "Guardar y Confirmar" at bounding box center [294, 425] width 104 height 11
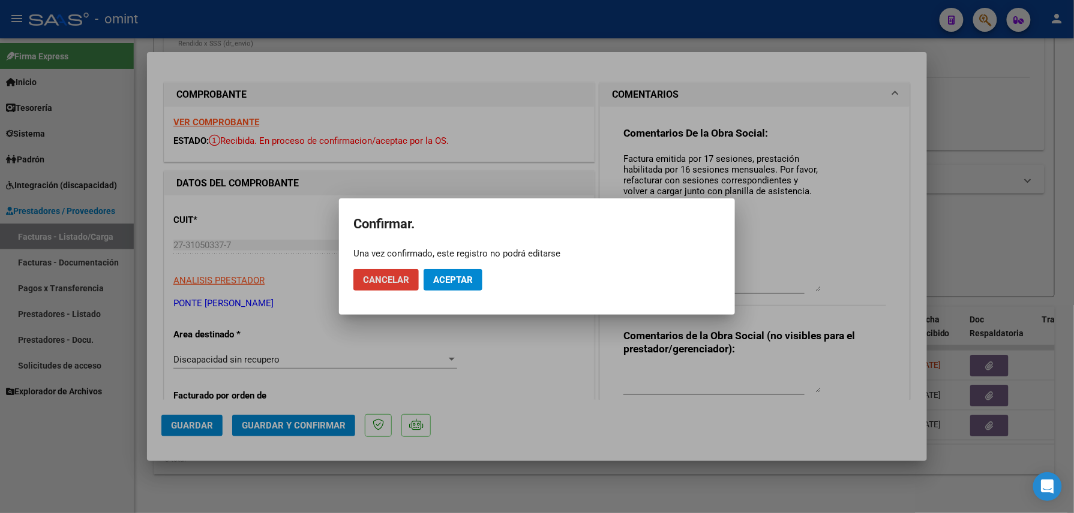
click at [459, 275] on span "Aceptar" at bounding box center [453, 280] width 40 height 11
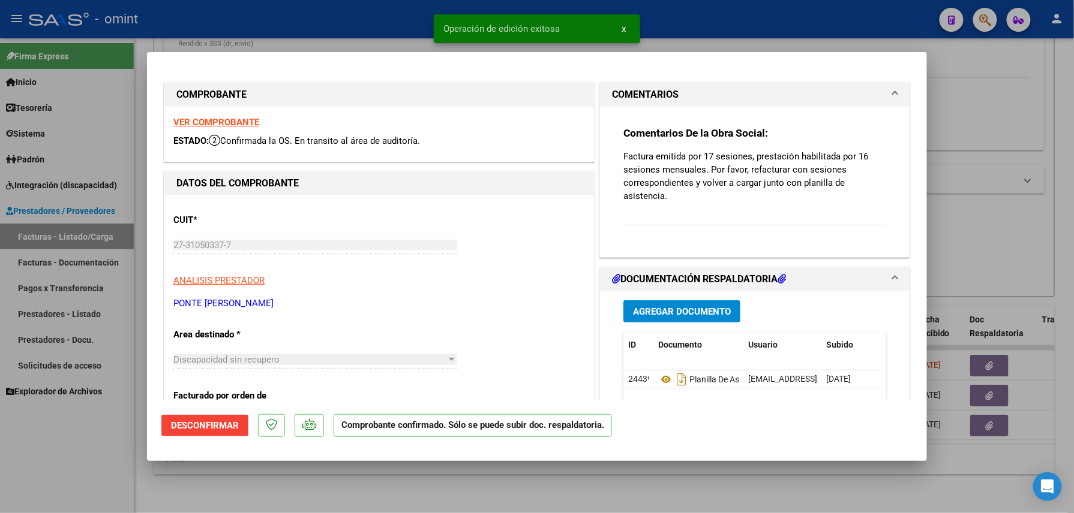
click at [356, 473] on div at bounding box center [537, 256] width 1074 height 513
type input "$ 0,00"
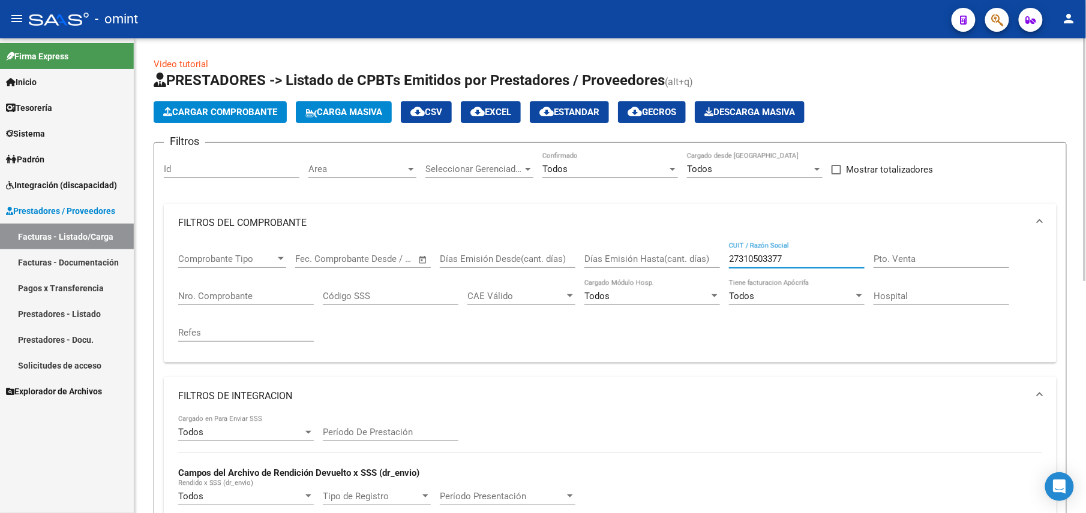
drag, startPoint x: 787, startPoint y: 262, endPoint x: 665, endPoint y: 266, distance: 122.5
click at [673, 266] on div "Comprobante Tipo Comprobante Tipo Fecha inicio – Fecha fin Fec. Comprobante Des…" at bounding box center [610, 297] width 864 height 111
paste input "3304404094"
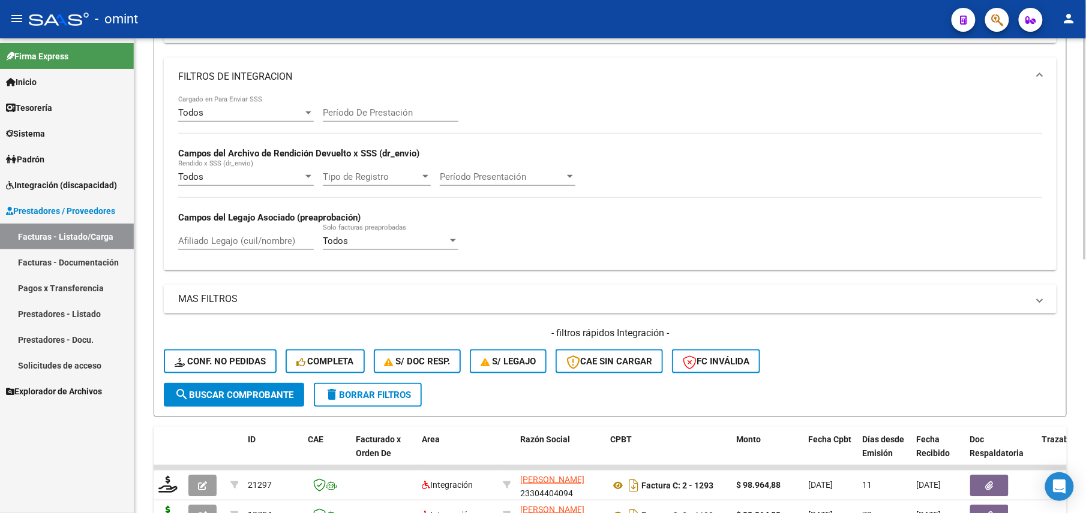
scroll to position [543, 0]
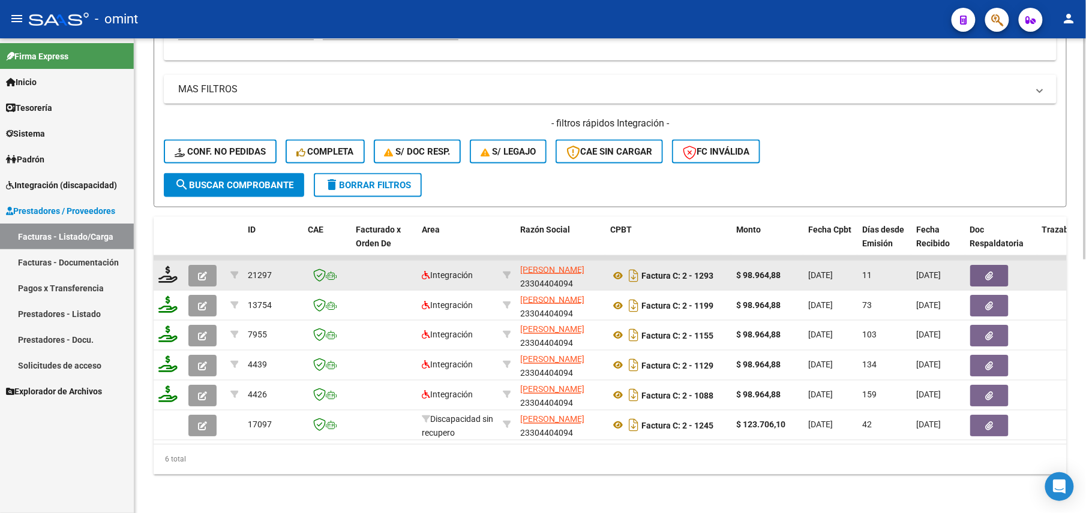
type input "23304404094"
click at [182, 263] on datatable-body-cell at bounding box center [169, 275] width 30 height 29
click at [193, 265] on button "button" at bounding box center [202, 276] width 28 height 22
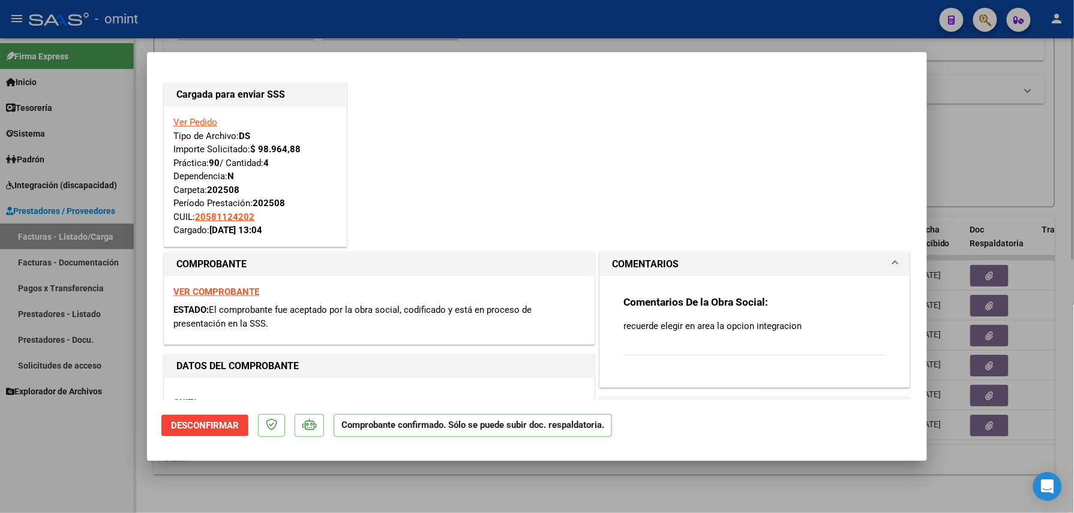
click at [277, 479] on div at bounding box center [537, 256] width 1074 height 513
type input "$ 0,00"
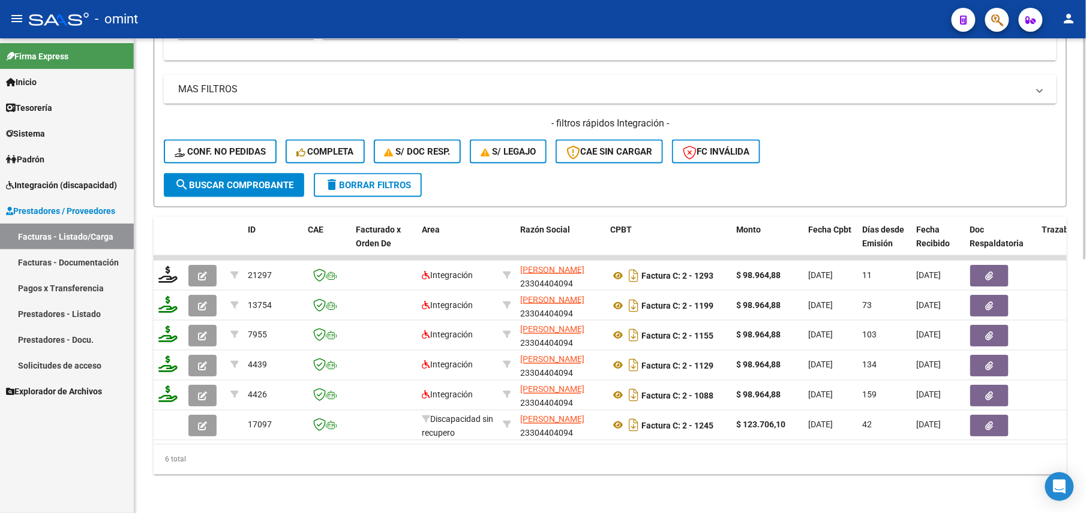
scroll to position [0, 0]
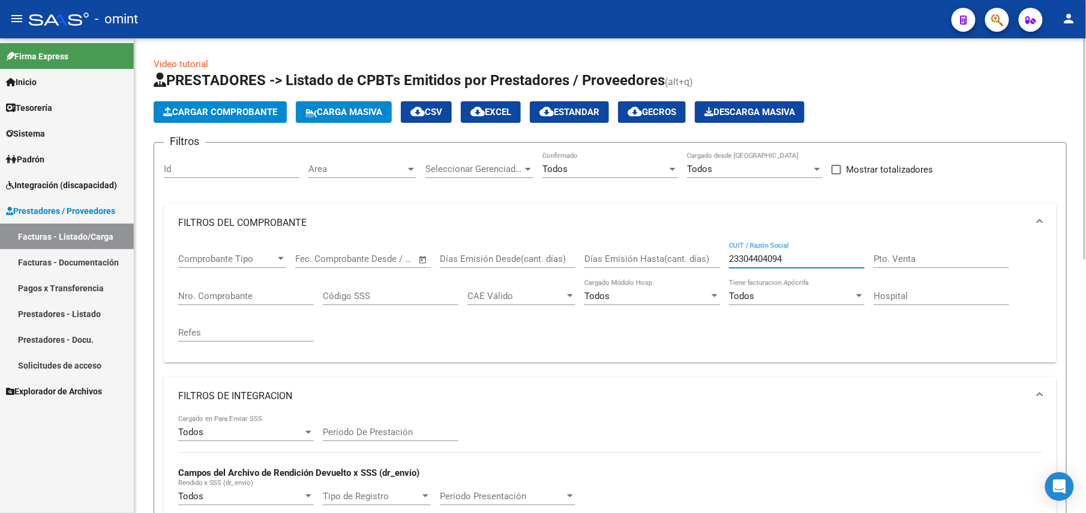
drag, startPoint x: 797, startPoint y: 260, endPoint x: 603, endPoint y: 260, distance: 193.7
click at [629, 260] on div "Comprobante Tipo Comprobante Tipo Fecha inicio – Fecha fin Fec. Comprobante Des…" at bounding box center [610, 297] width 864 height 111
paste input "7316016478"
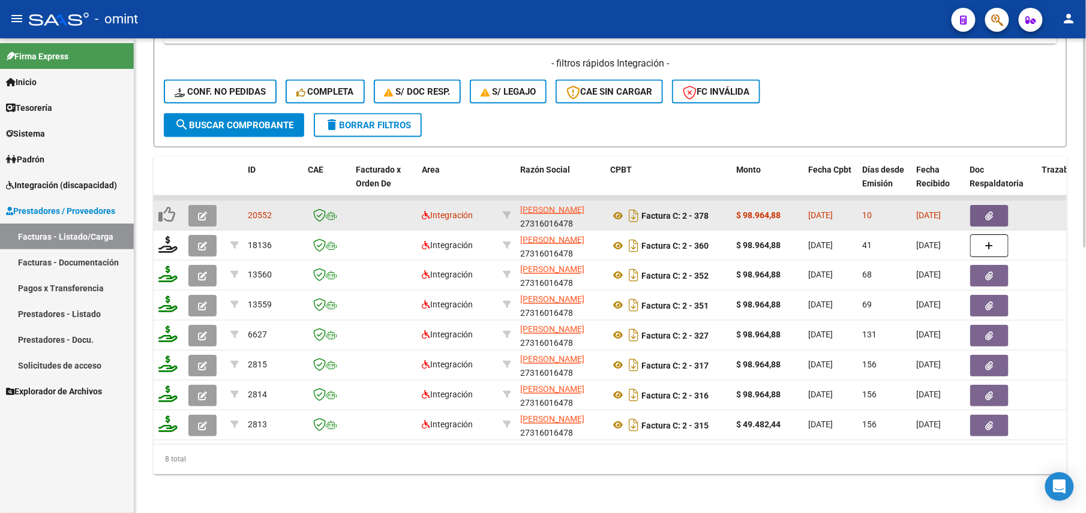
type input "27316016478"
click at [200, 212] on icon "button" at bounding box center [202, 216] width 9 height 9
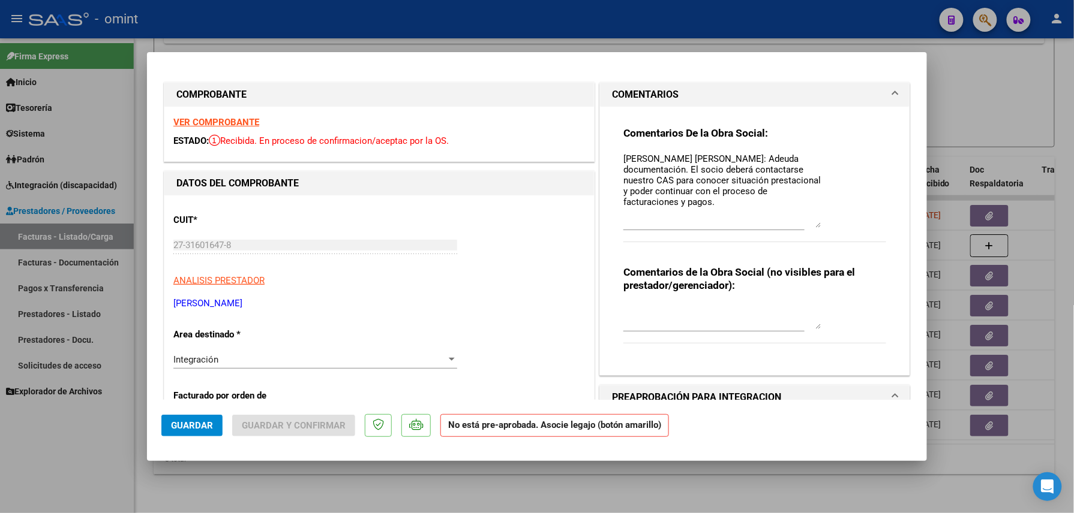
drag, startPoint x: 809, startPoint y: 169, endPoint x: 804, endPoint y: 248, distance: 79.3
click at [805, 228] on textarea "Socio Guerrero Angel: Adeuda documentación. El socio deberá contactarse nuestro…" at bounding box center [722, 190] width 198 height 76
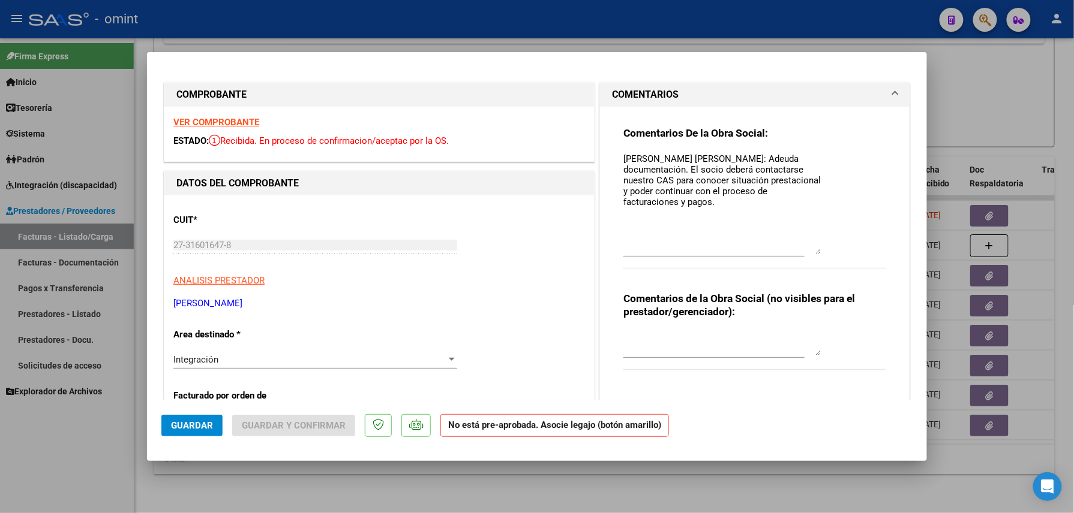
click at [221, 124] on strong "VER COMPROBANTE" at bounding box center [216, 122] width 86 height 11
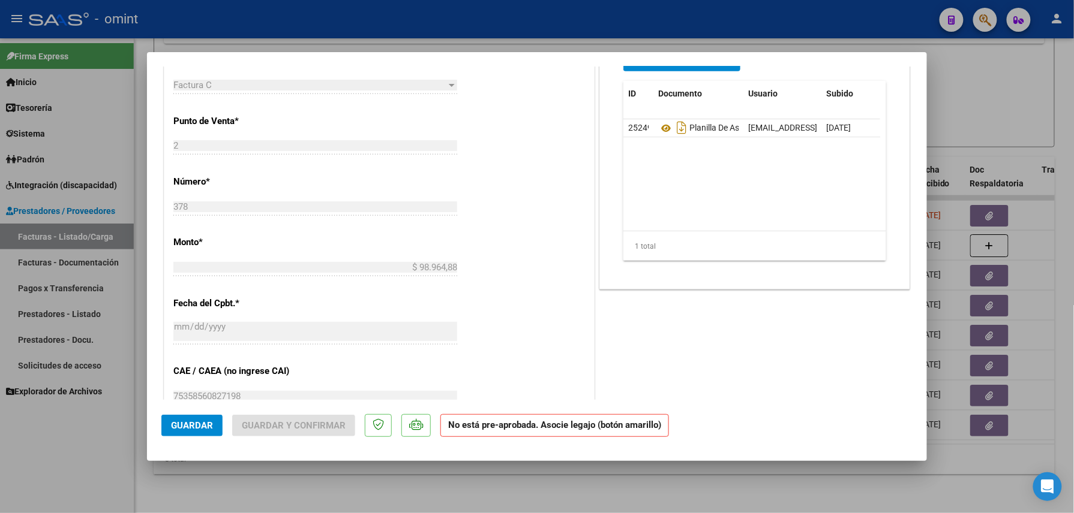
scroll to position [560, 0]
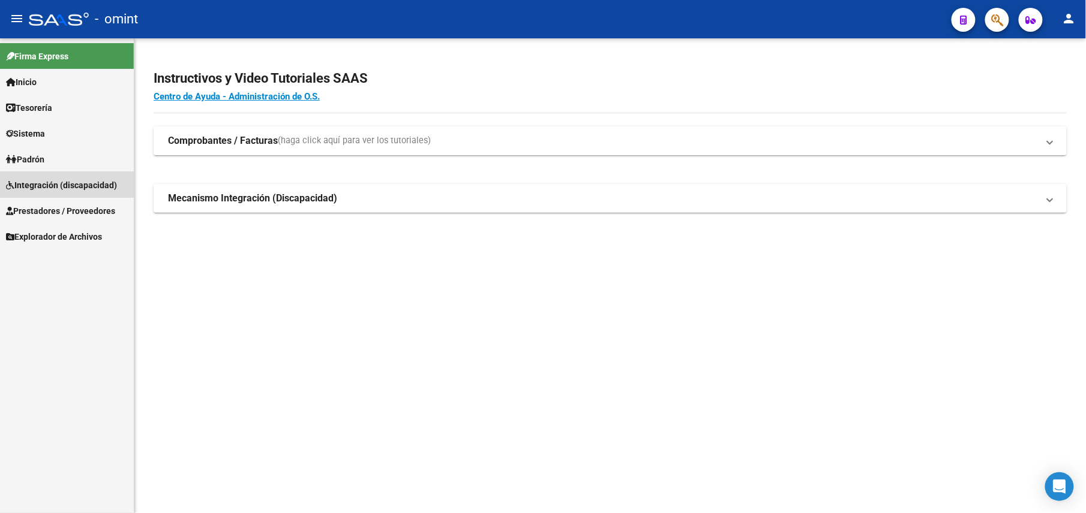
click at [67, 181] on span "Integración (discapacidad)" at bounding box center [61, 185] width 111 height 13
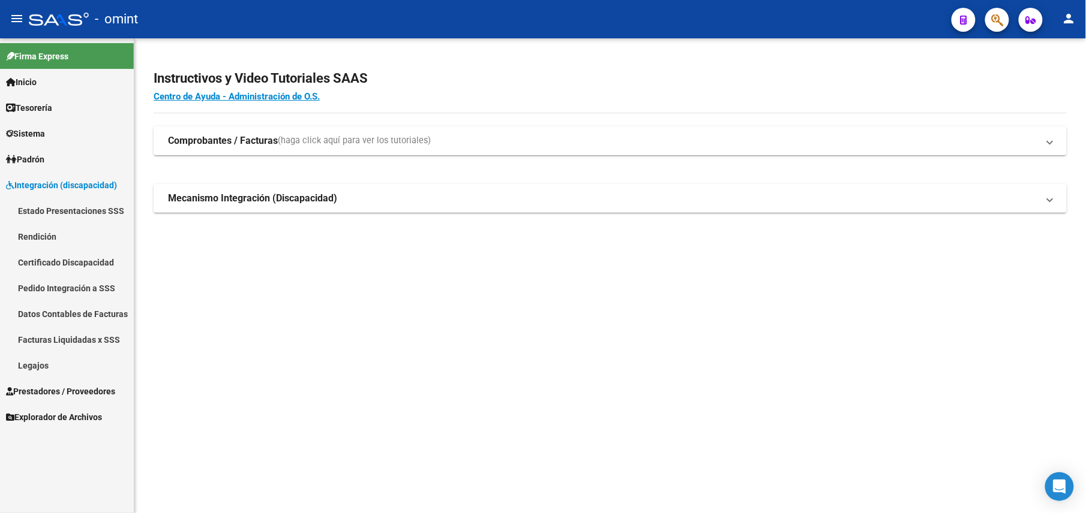
click at [65, 387] on span "Prestadores / Proveedores" at bounding box center [60, 391] width 109 height 13
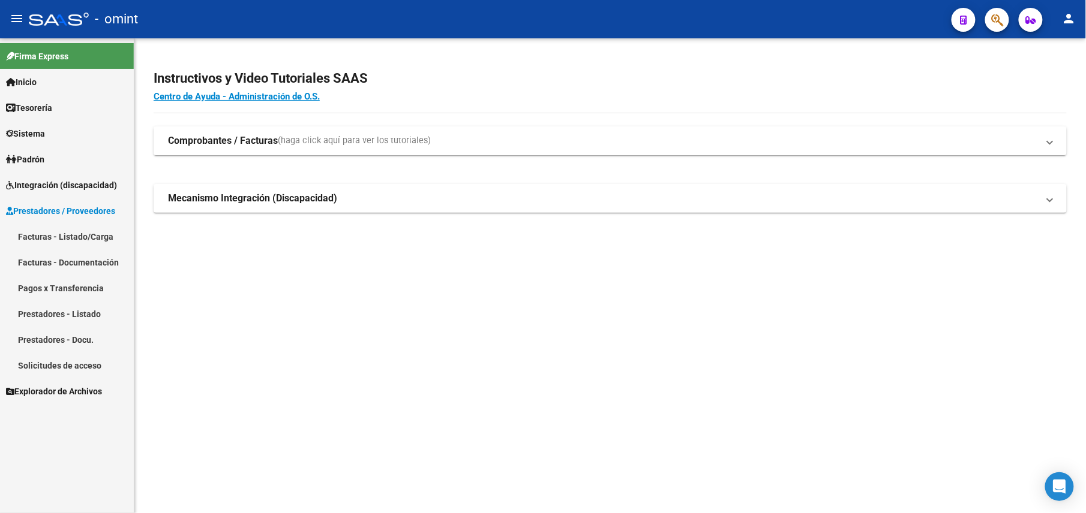
click at [70, 238] on link "Facturas - Listado/Carga" at bounding box center [67, 237] width 134 height 26
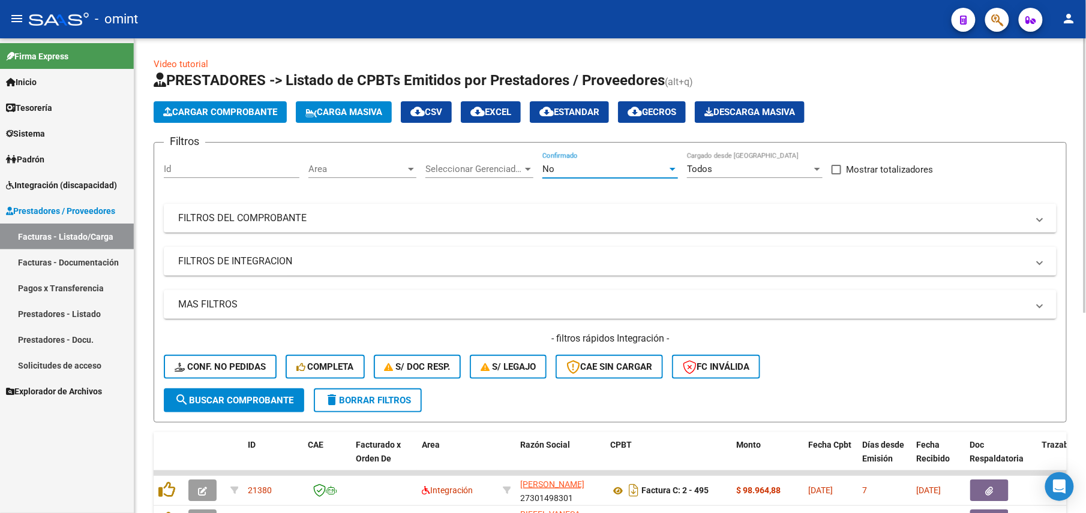
click at [573, 167] on div "No" at bounding box center [604, 169] width 125 height 11
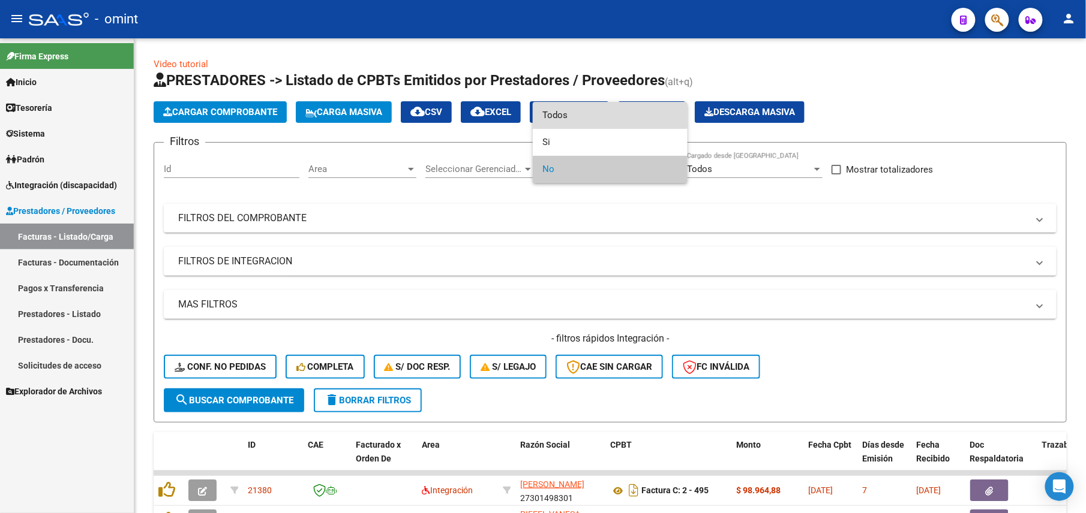
click at [564, 121] on span "Todos" at bounding box center [610, 115] width 136 height 27
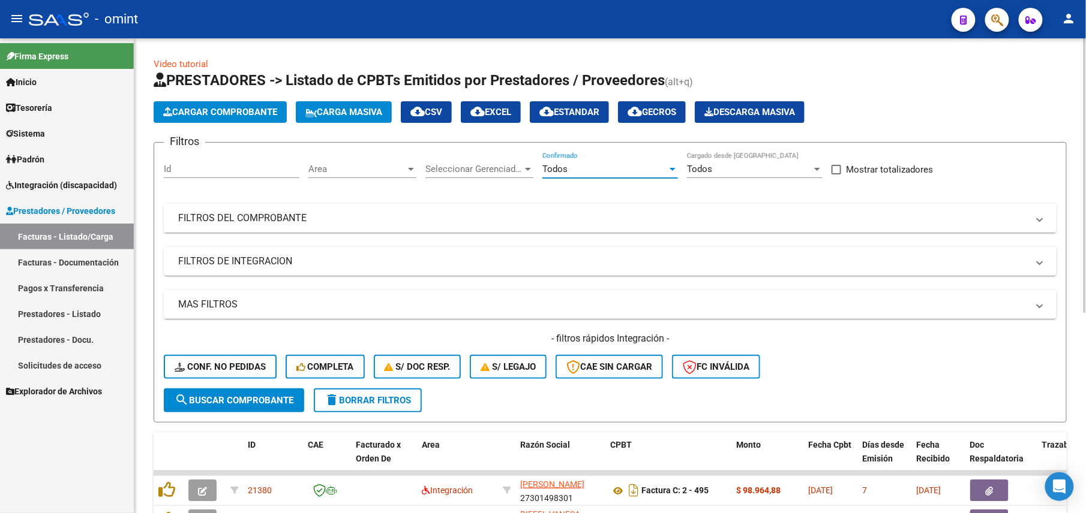
click at [477, 206] on mat-expansion-panel-header "FILTROS DEL COMPROBANTE" at bounding box center [610, 218] width 892 height 29
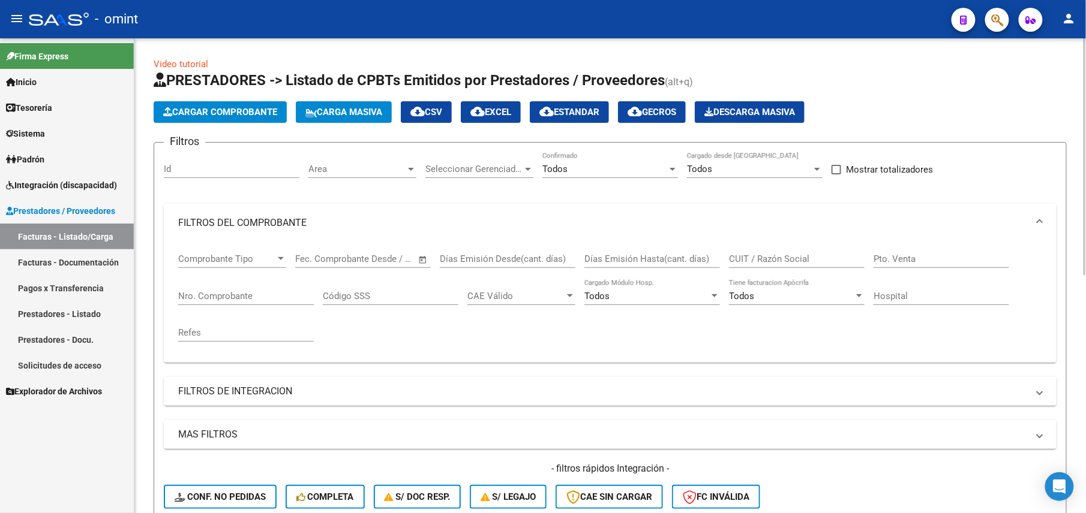
click at [799, 260] on input "CUIT / Razón Social" at bounding box center [797, 259] width 136 height 11
paste input "23376343944"
drag, startPoint x: 794, startPoint y: 265, endPoint x: 663, endPoint y: 258, distance: 131.0
click at [677, 265] on div "Comprobante Tipo Comprobante Tipo Fecha inicio – Fecha fin Fec. Comprobante Des…" at bounding box center [610, 297] width 864 height 111
click at [819, 260] on input "23376343944" at bounding box center [797, 259] width 136 height 11
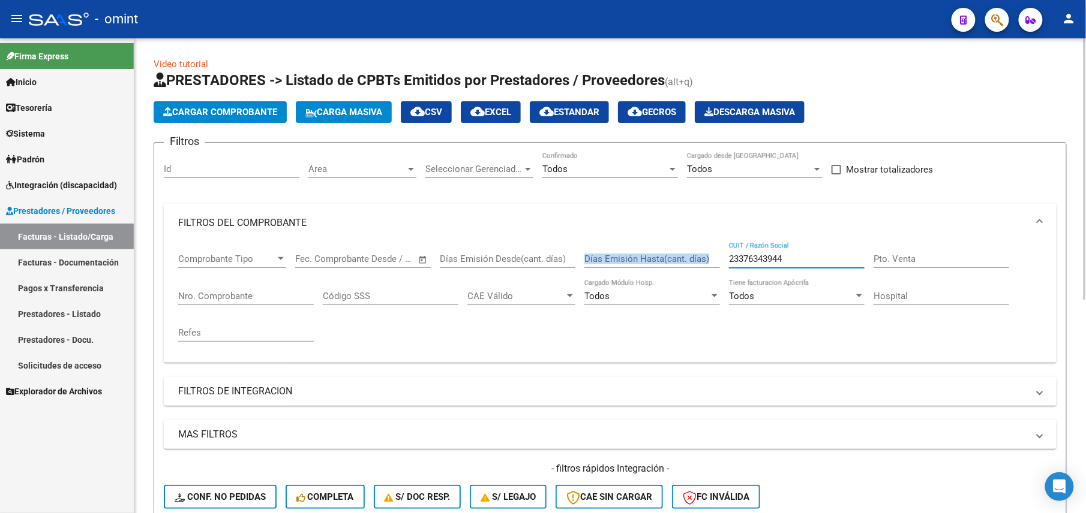
click at [773, 260] on input "23376343944" at bounding box center [797, 259] width 136 height 11
click at [762, 260] on input "23376343944" at bounding box center [797, 259] width 136 height 11
click at [762, 262] on input "23376343944" at bounding box center [797, 259] width 136 height 11
paste input "7301377709"
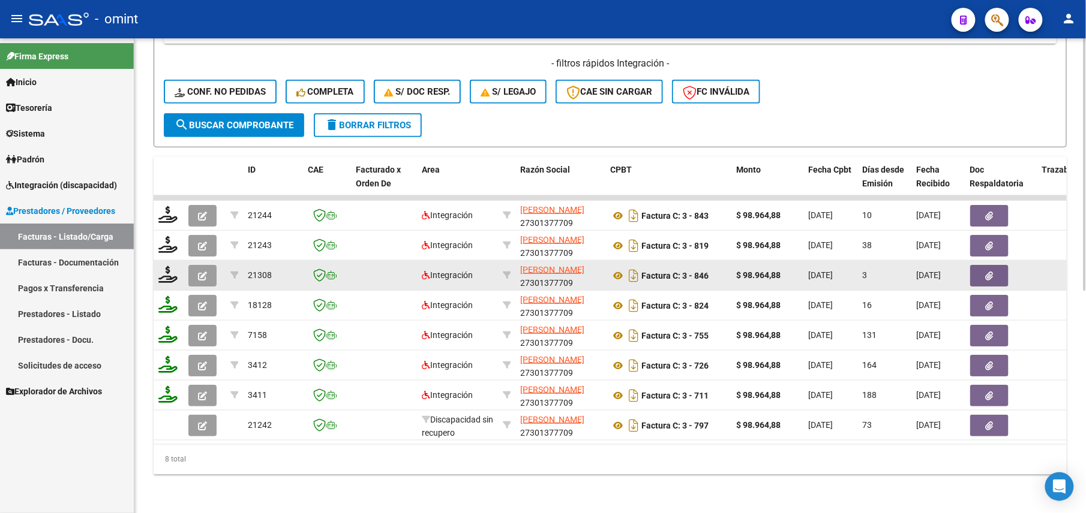
click at [198, 272] on icon "button" at bounding box center [202, 276] width 9 height 9
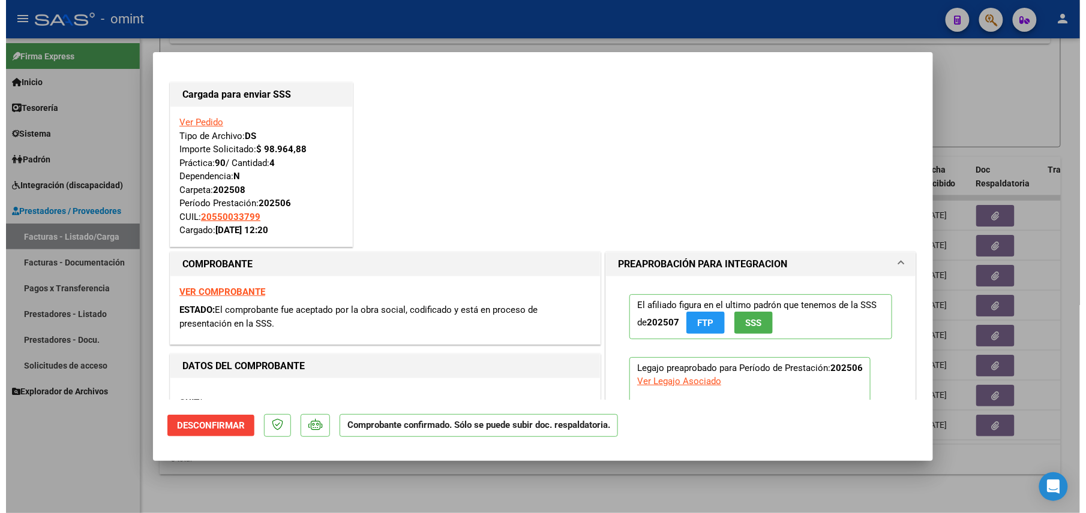
scroll to position [160, 0]
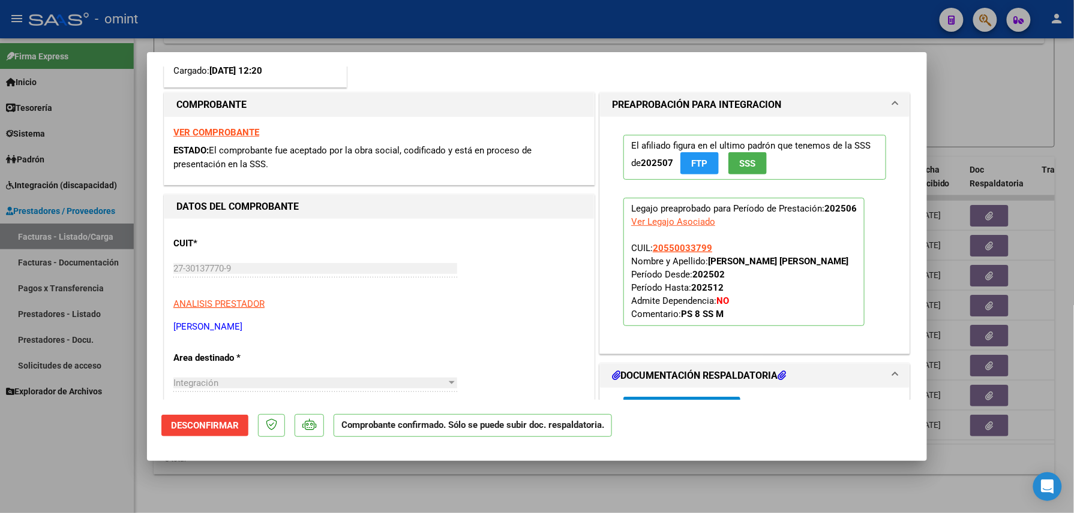
click at [735, 488] on div at bounding box center [537, 256] width 1074 height 513
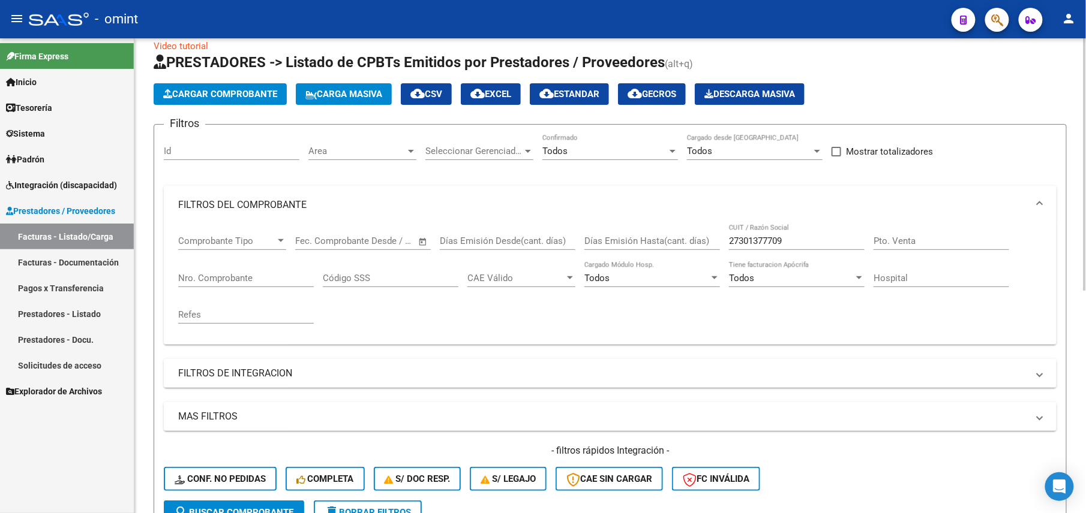
scroll to position [0, 0]
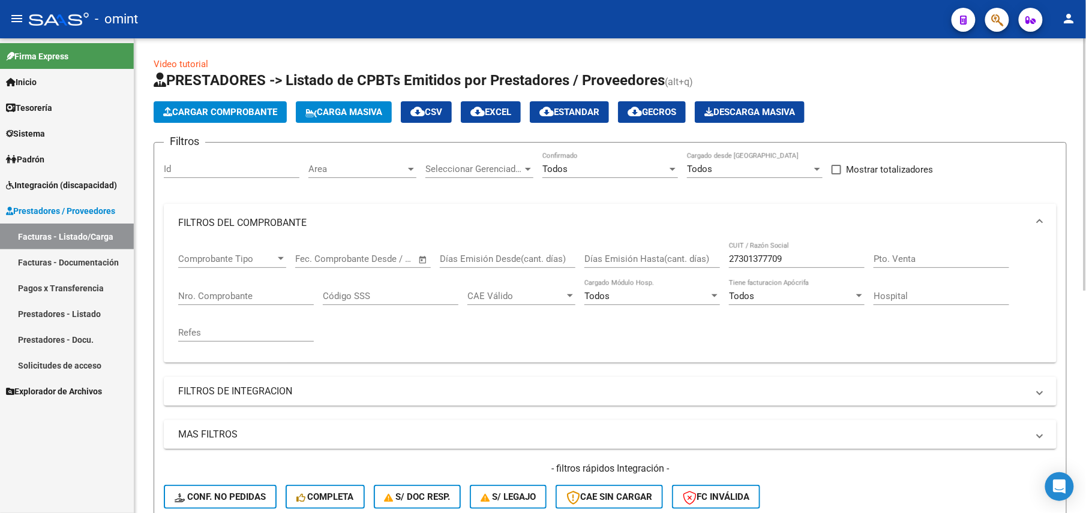
drag, startPoint x: 804, startPoint y: 256, endPoint x: 696, endPoint y: 258, distance: 108.6
click at [689, 258] on div "Comprobante Tipo Comprobante Tipo Fecha inicio – Fecha fin Fec. Comprobante Des…" at bounding box center [610, 297] width 864 height 111
drag, startPoint x: 792, startPoint y: 265, endPoint x: 690, endPoint y: 265, distance: 102.6
click at [690, 265] on div "Comprobante Tipo Comprobante Tipo Fecha inicio – Fecha fin Fec. Comprobante Des…" at bounding box center [610, 297] width 864 height 111
paste input "43322432"
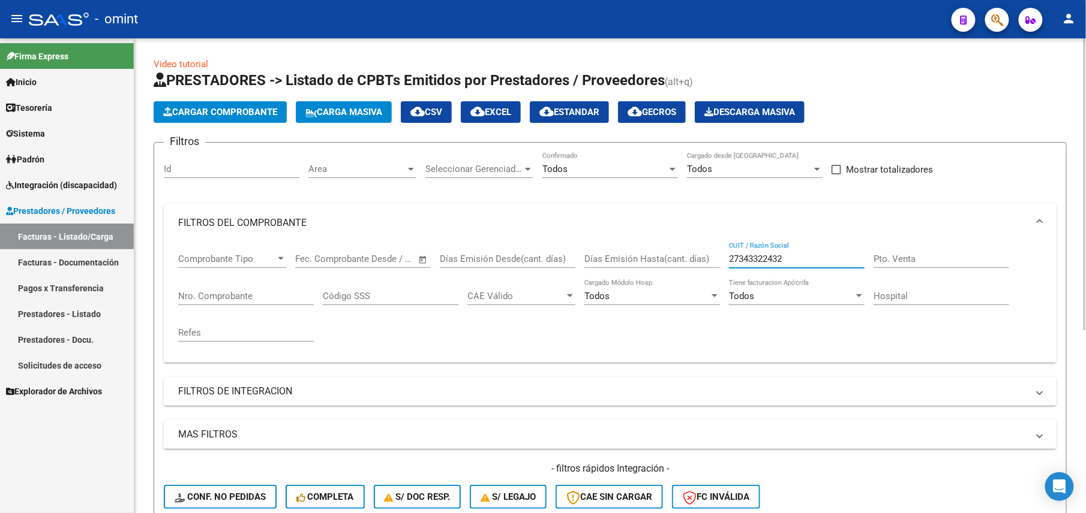
scroll to position [298, 0]
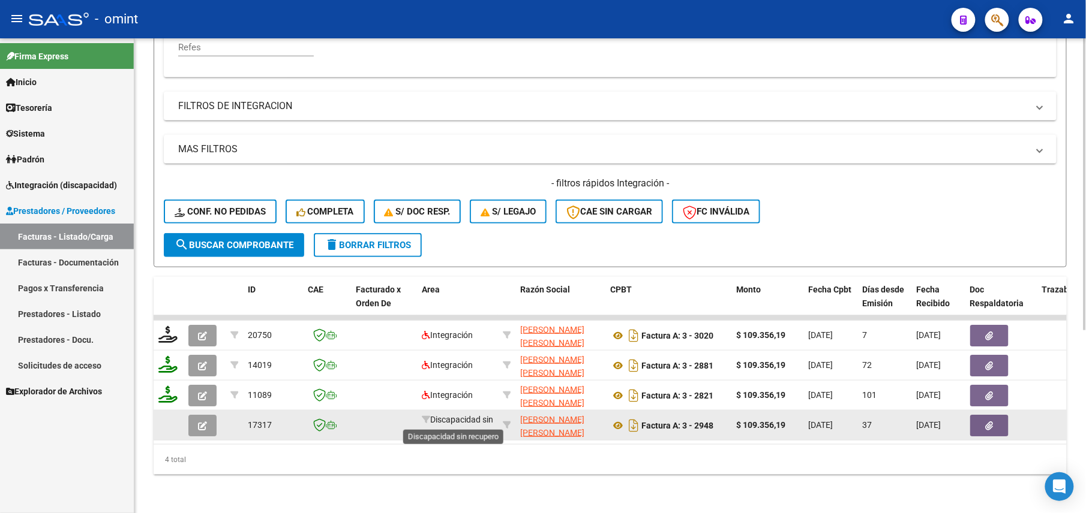
type input "27343322432"
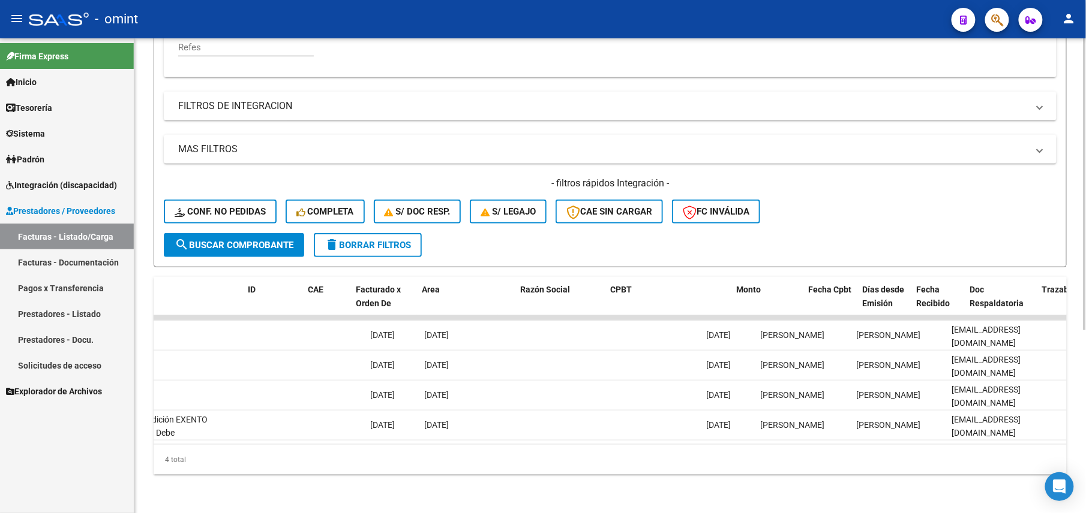
scroll to position [0, 0]
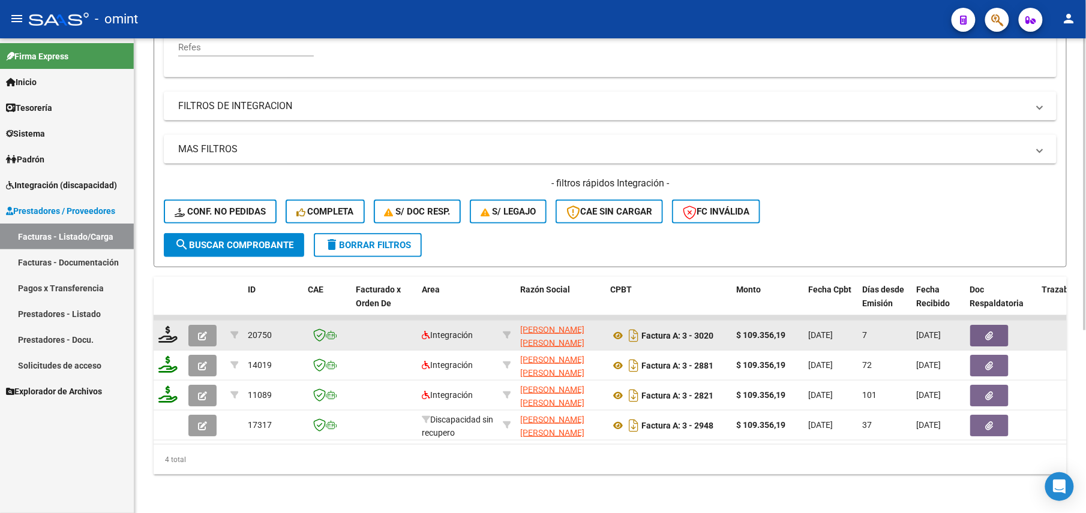
click at [209, 325] on button "button" at bounding box center [202, 336] width 28 height 22
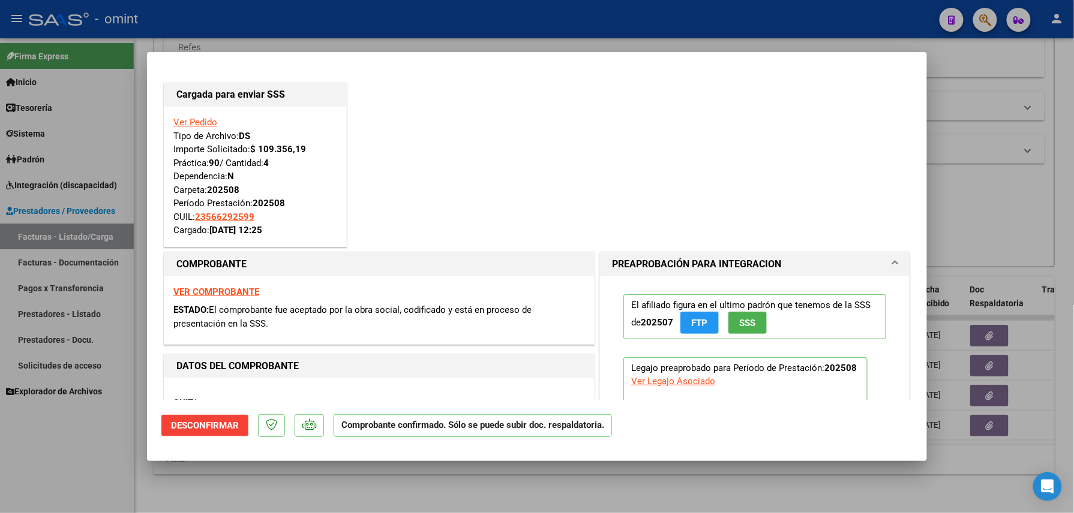
click at [549, 480] on div at bounding box center [537, 256] width 1074 height 513
type input "$ 0,00"
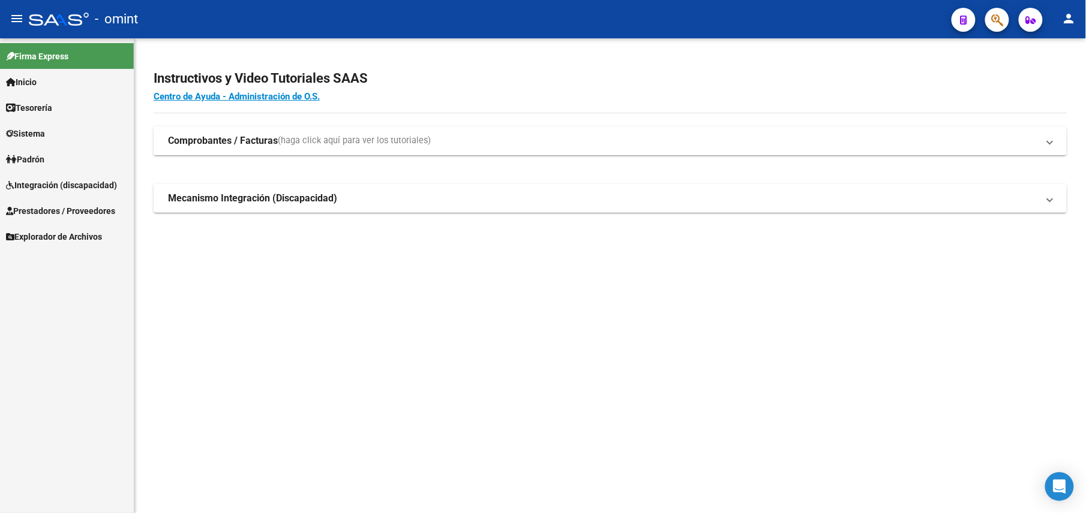
click at [65, 183] on span "Integración (discapacidad)" at bounding box center [61, 185] width 111 height 13
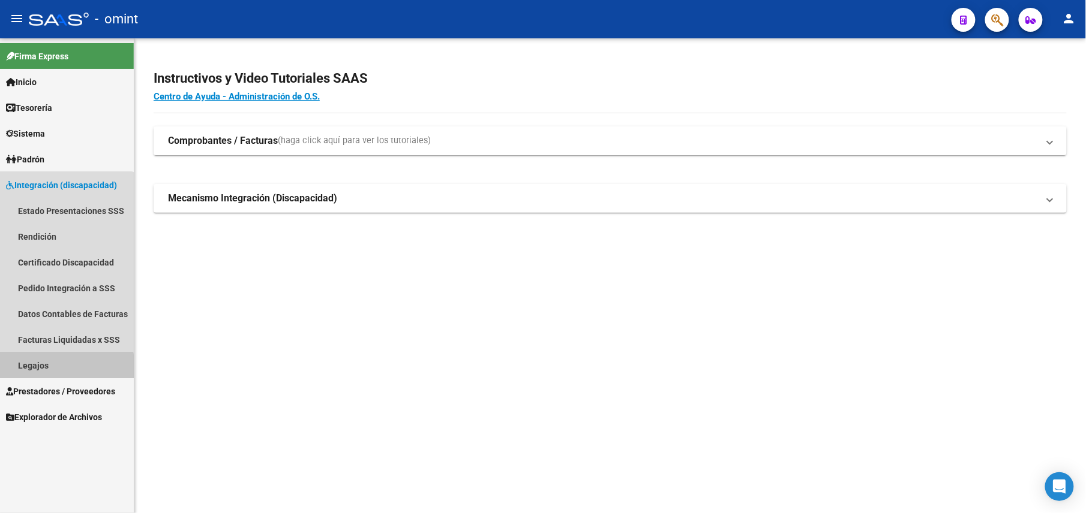
click at [62, 368] on link "Legajos" at bounding box center [67, 366] width 134 height 26
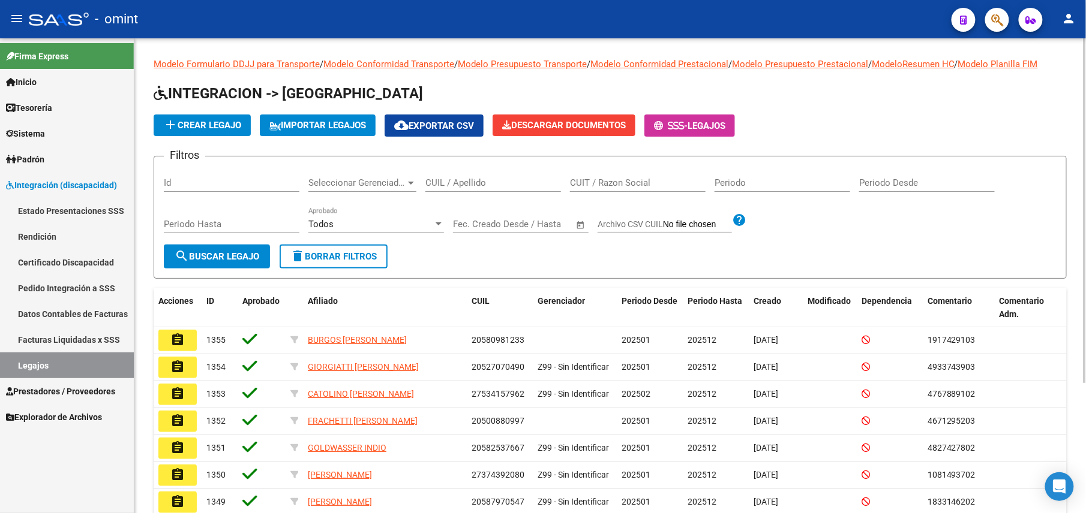
click at [471, 179] on div "CUIL / Apellido" at bounding box center [493, 179] width 136 height 26
paste input "27219898946"
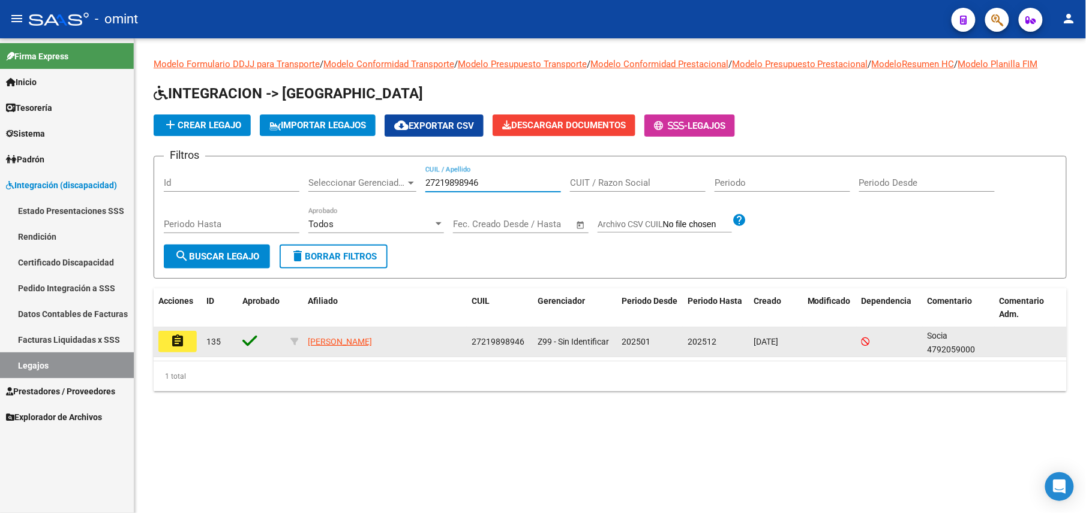
type input "27219898946"
click at [185, 342] on button "assignment" at bounding box center [177, 342] width 38 height 22
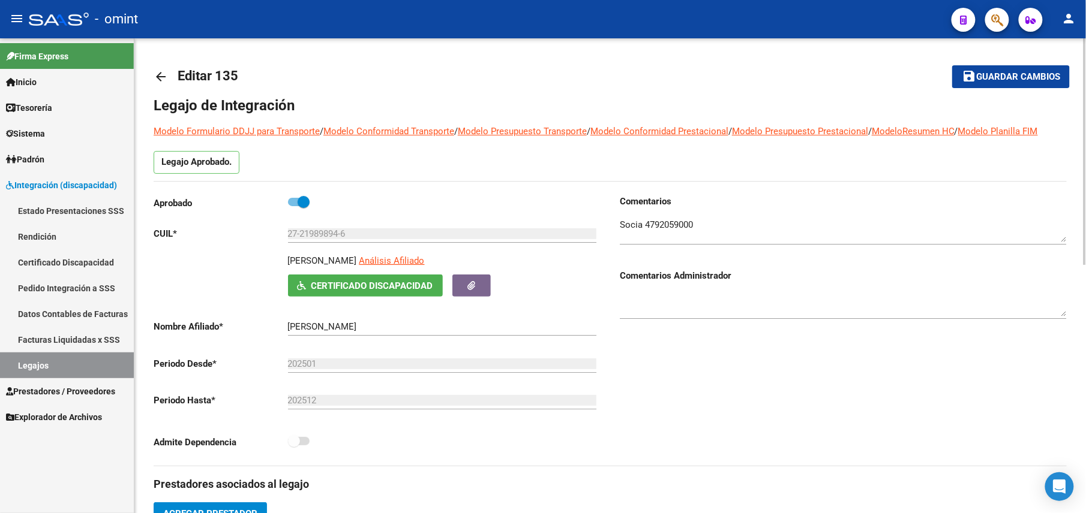
click at [680, 226] on textarea at bounding box center [843, 230] width 447 height 24
click at [161, 78] on mat-icon "arrow_back" at bounding box center [161, 77] width 14 height 14
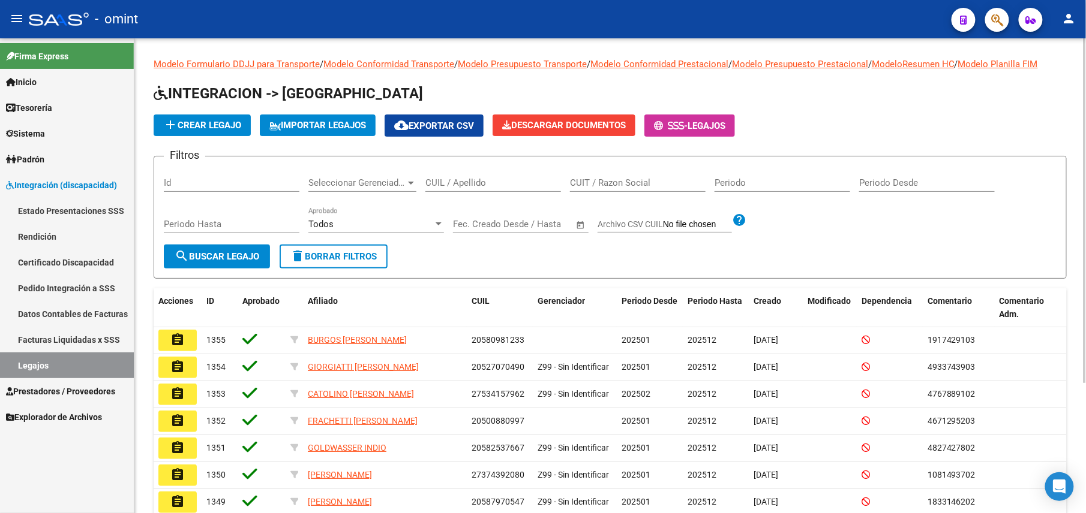
click at [478, 181] on input "CUIL / Apellido" at bounding box center [493, 183] width 136 height 11
paste input "20586718828"
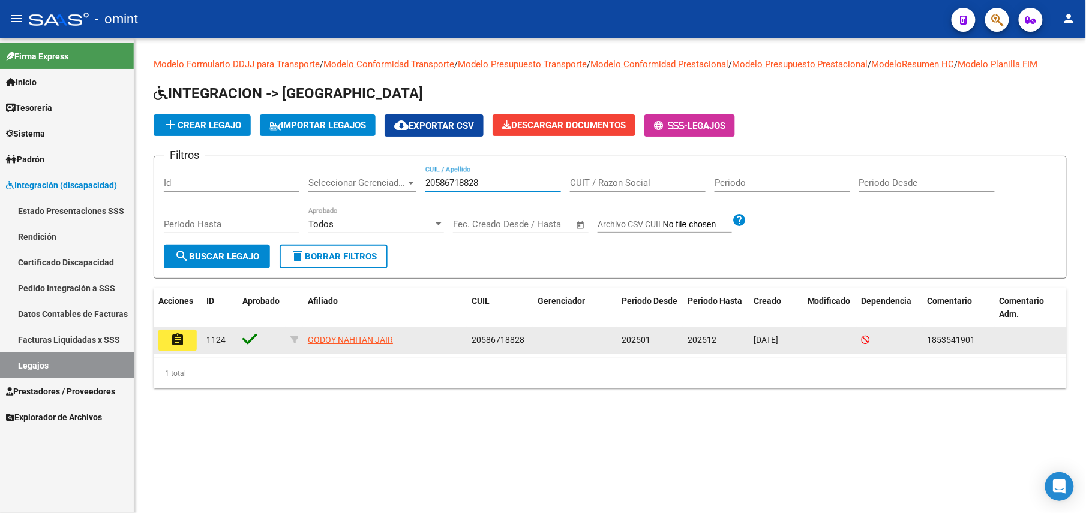
type input "20586718828"
click at [192, 339] on button "assignment" at bounding box center [177, 341] width 38 height 22
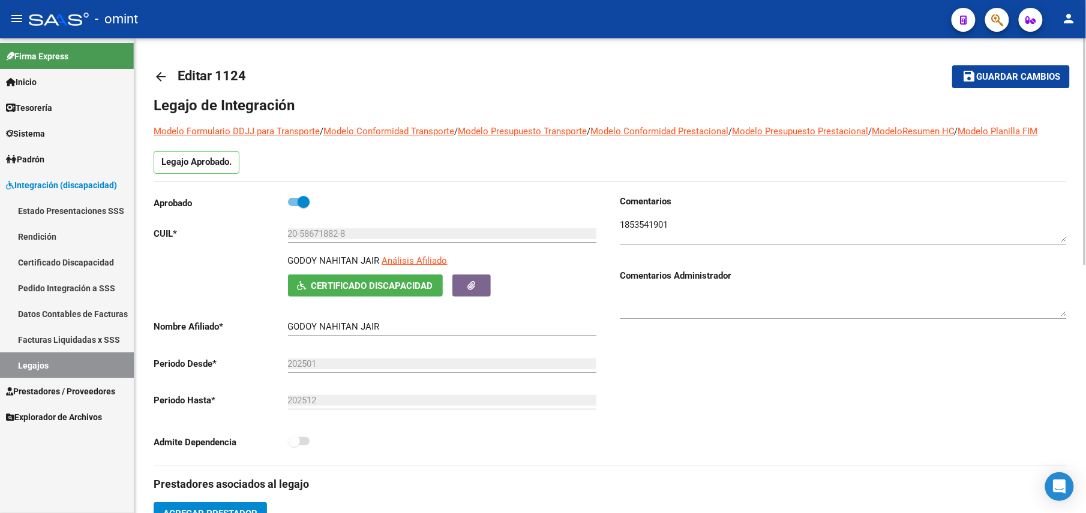
click at [643, 226] on textarea at bounding box center [843, 230] width 447 height 24
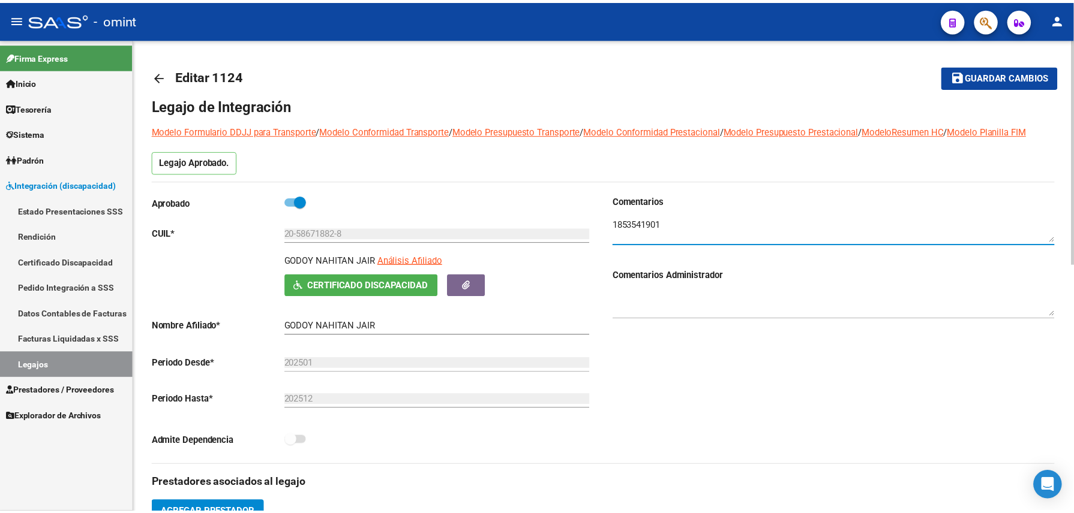
scroll to position [399, 0]
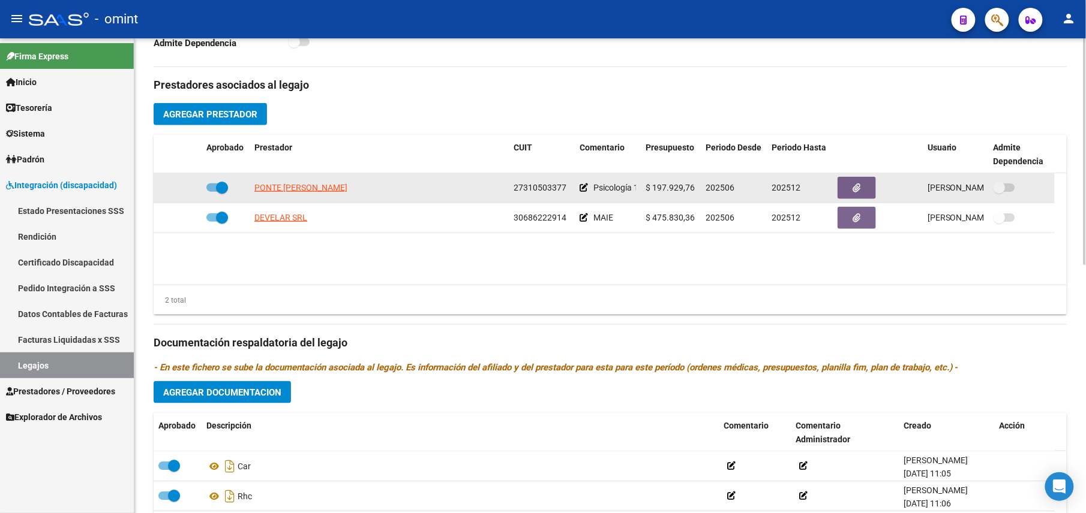
click at [588, 190] on div "Psicología 16 ses." at bounding box center [607, 188] width 56 height 14
click at [584, 190] on icon at bounding box center [583, 188] width 8 height 8
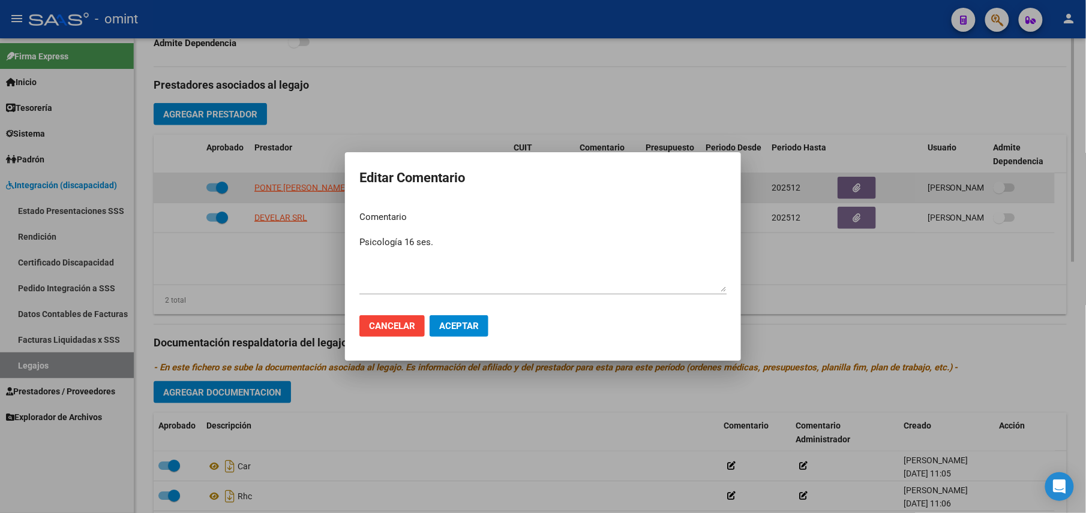
scroll to position [413, 0]
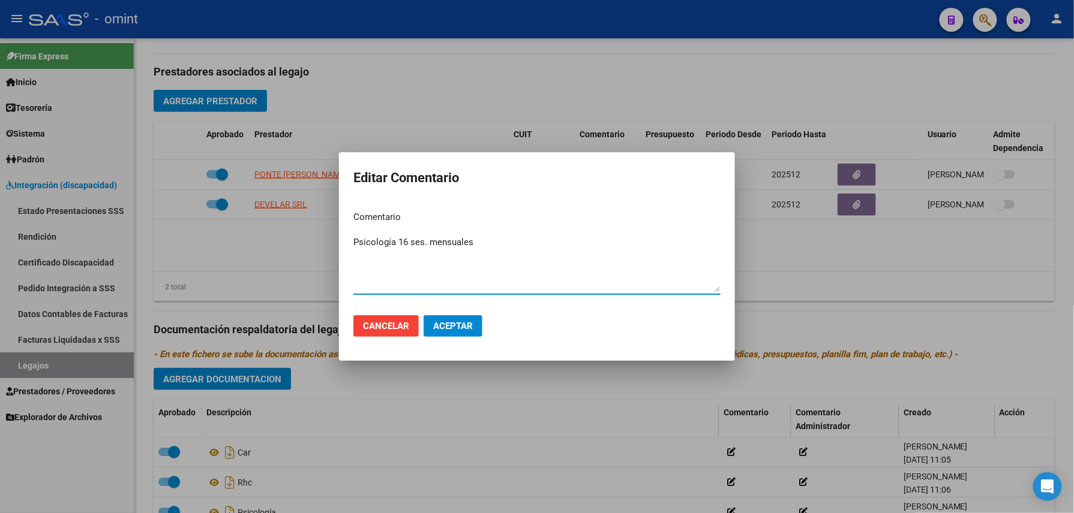
type textarea "Psicología 16 ses. mensuales"
click at [455, 335] on button "Aceptar" at bounding box center [452, 326] width 59 height 22
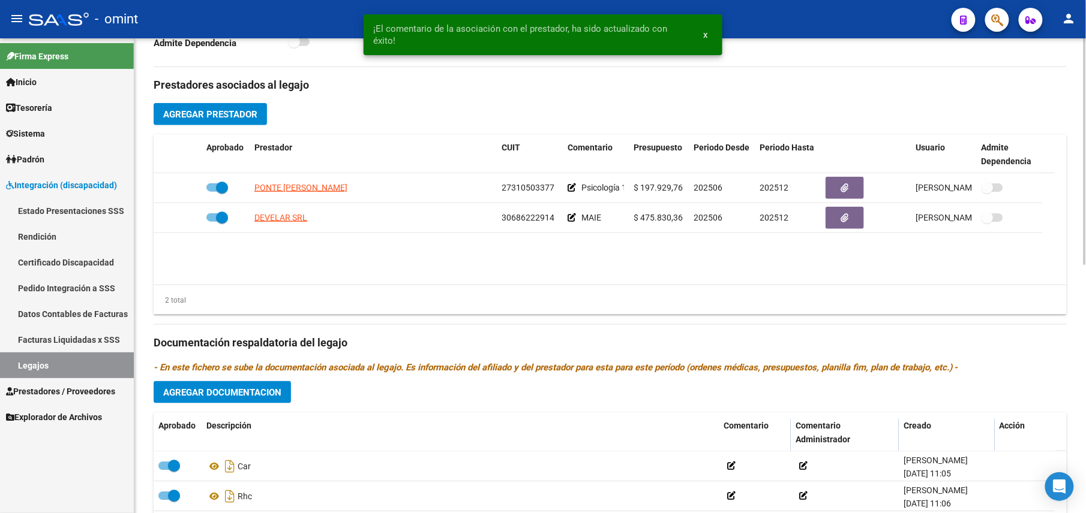
scroll to position [0, 0]
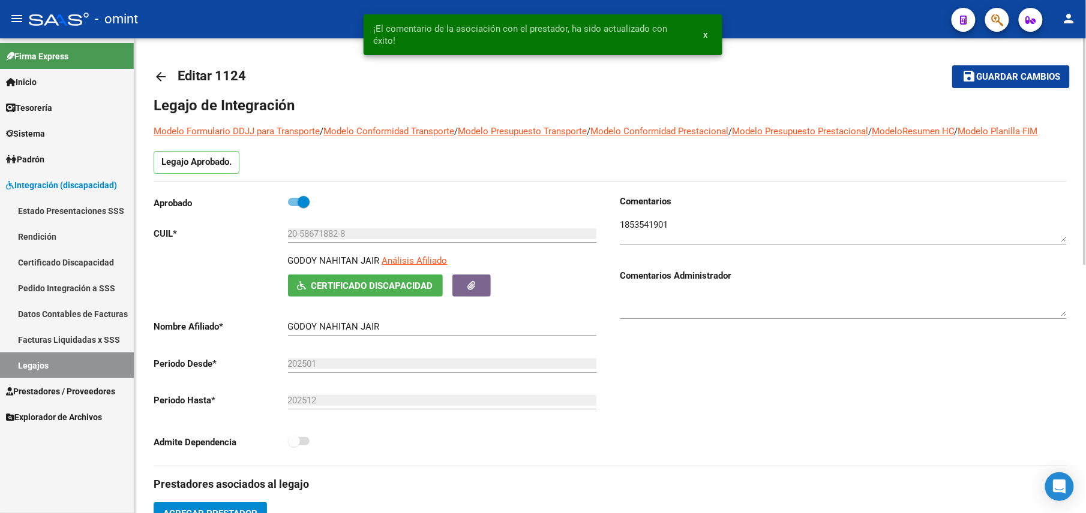
click at [973, 78] on mat-icon "save" at bounding box center [968, 76] width 14 height 14
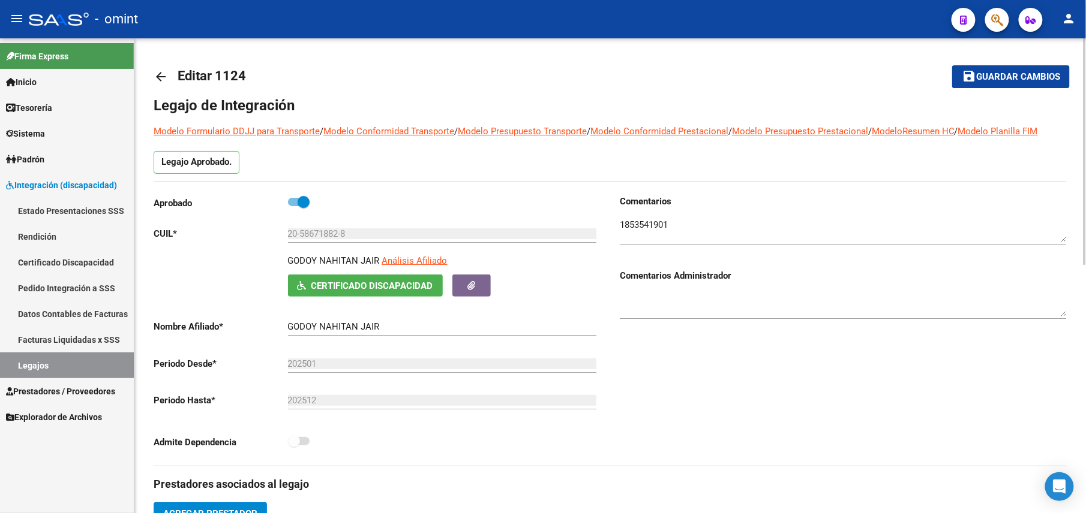
click at [159, 79] on mat-icon "arrow_back" at bounding box center [161, 77] width 14 height 14
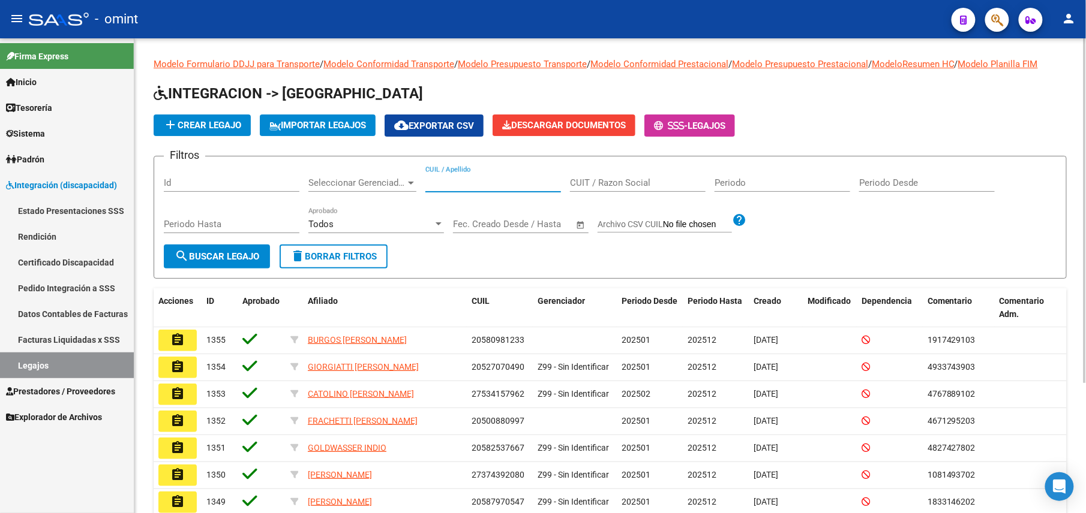
click at [440, 179] on input "CUIL / Apellido" at bounding box center [493, 183] width 136 height 11
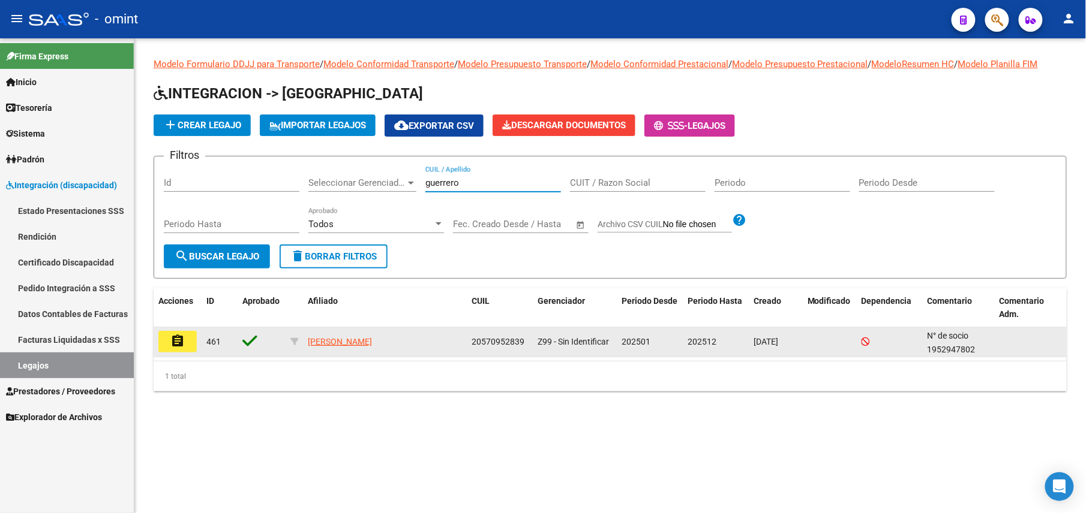
type input "guerrero"
click at [164, 341] on button "assignment" at bounding box center [177, 342] width 38 height 22
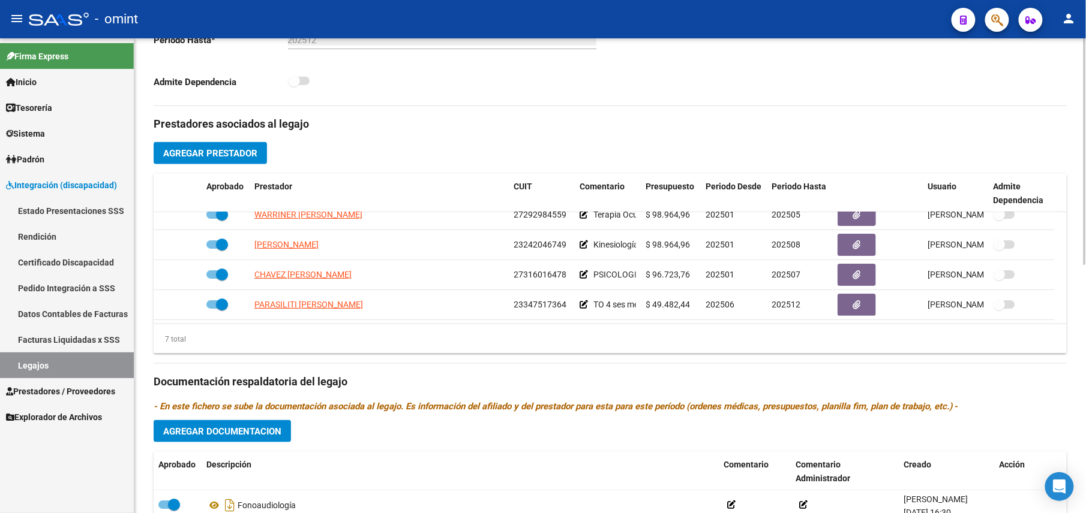
scroll to position [41, 0]
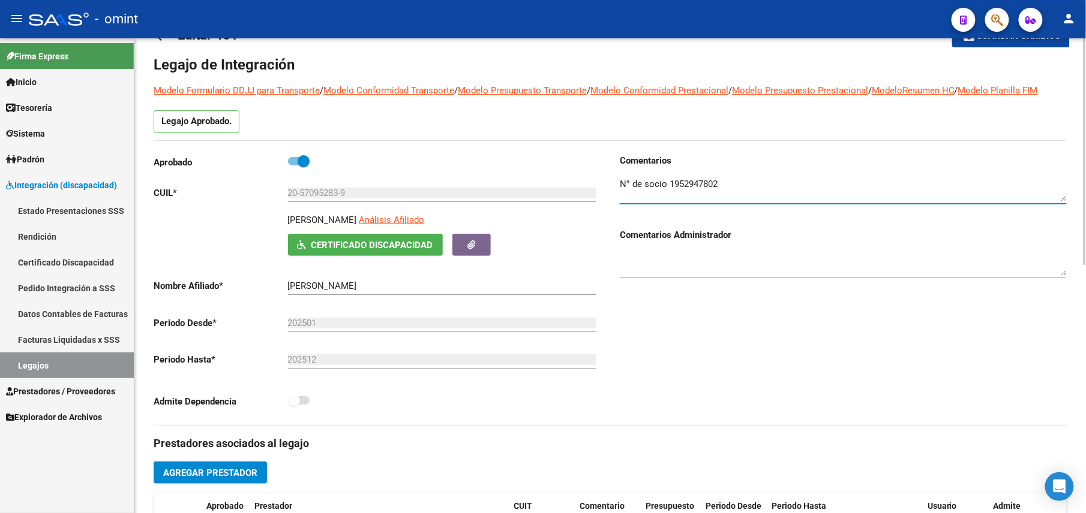
click at [684, 187] on textarea at bounding box center [843, 190] width 447 height 24
